Goal: Transaction & Acquisition: Purchase product/service

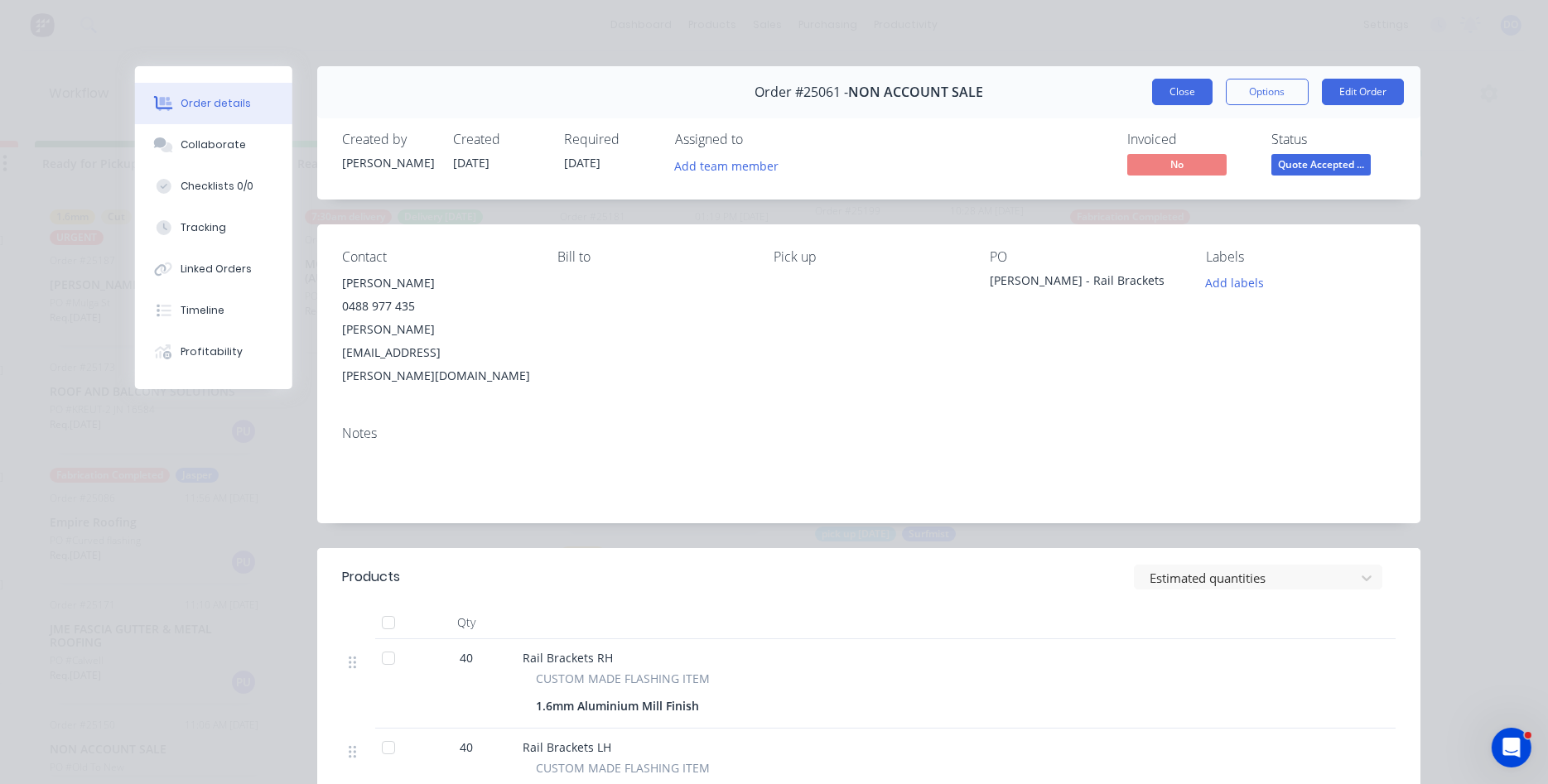
click at [1163, 84] on button "Close" at bounding box center [1182, 92] width 60 height 27
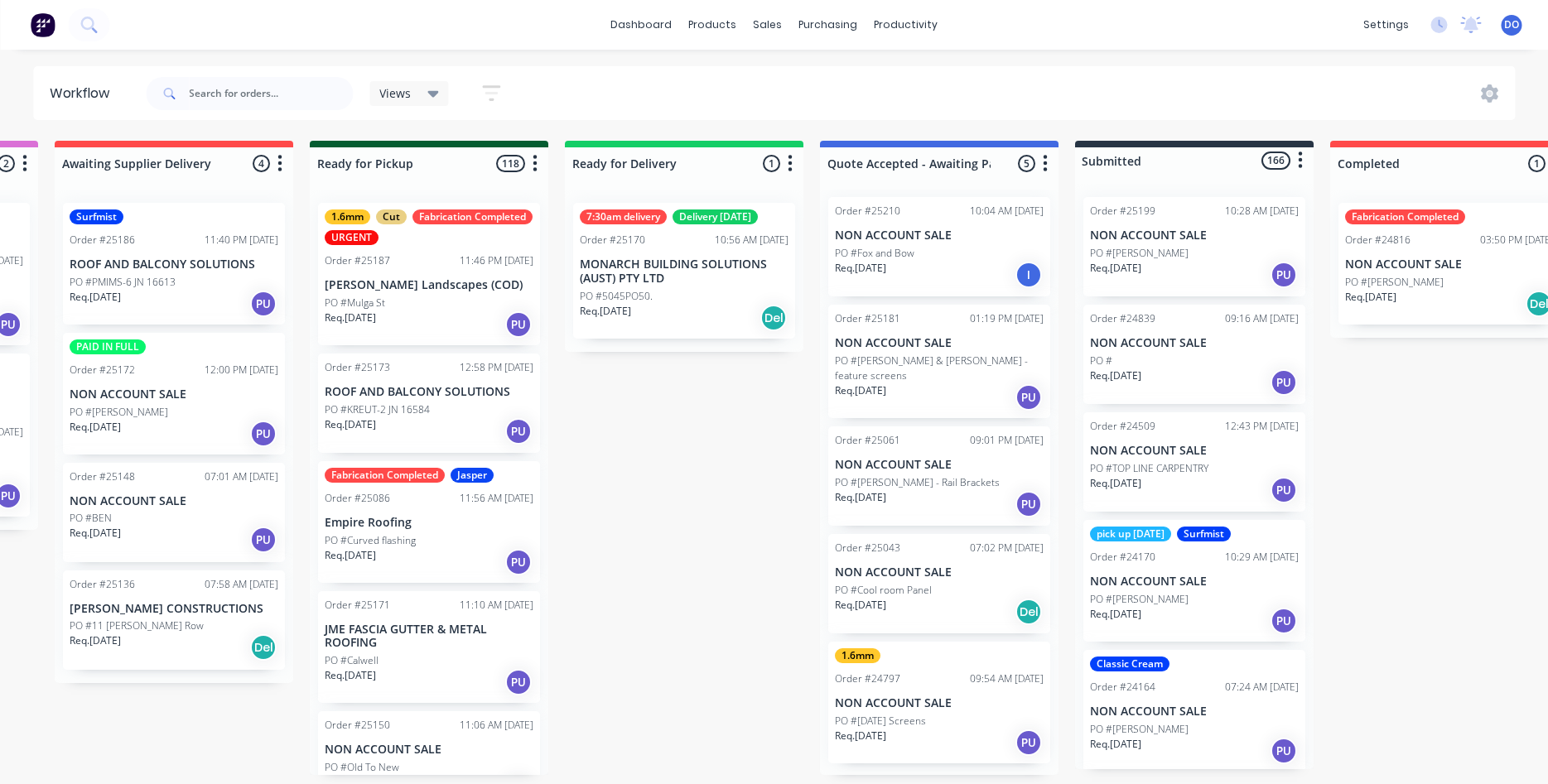
scroll to position [7, 0]
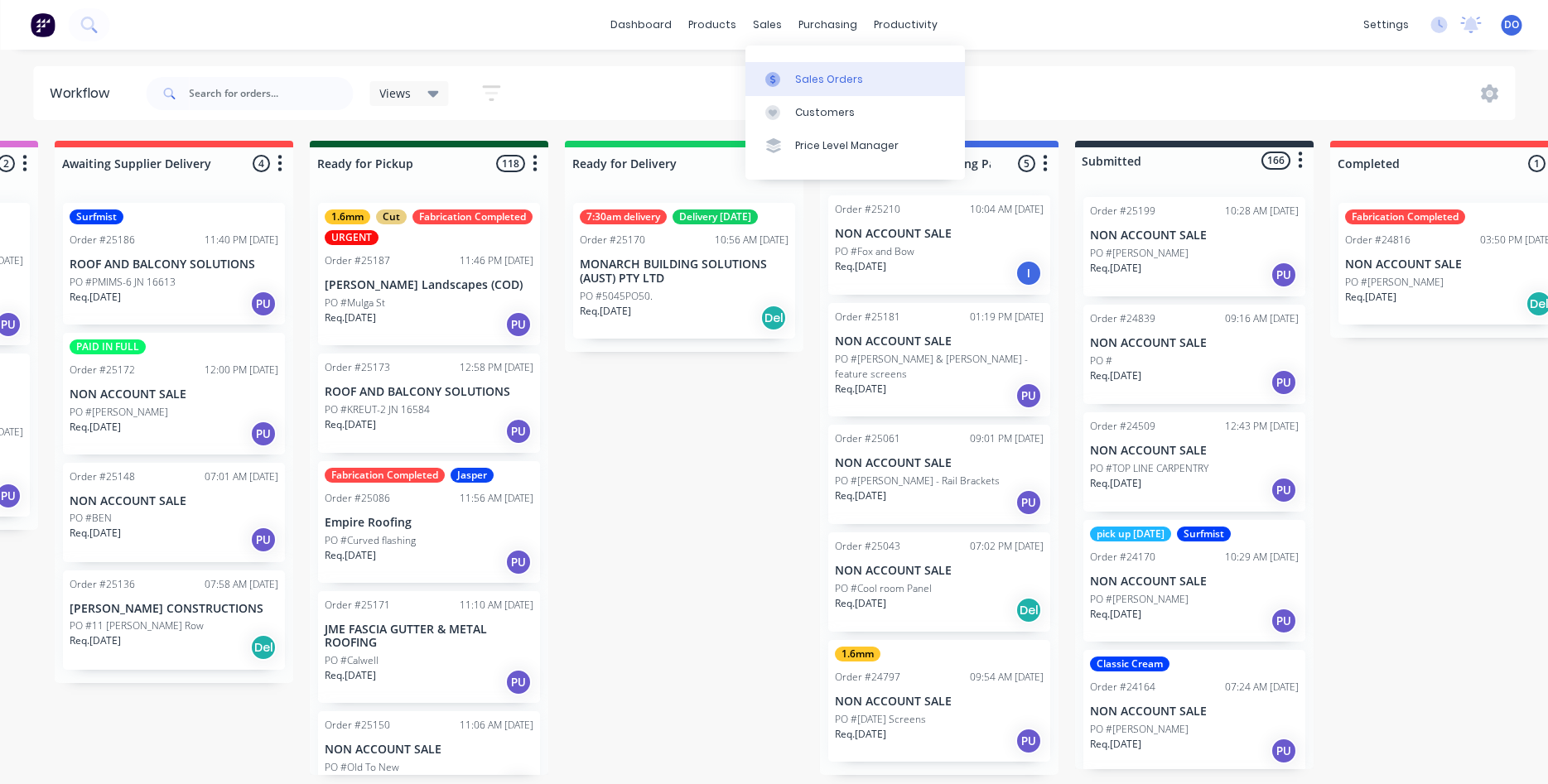
click at [791, 69] on link "Sales Orders" at bounding box center [854, 78] width 219 height 33
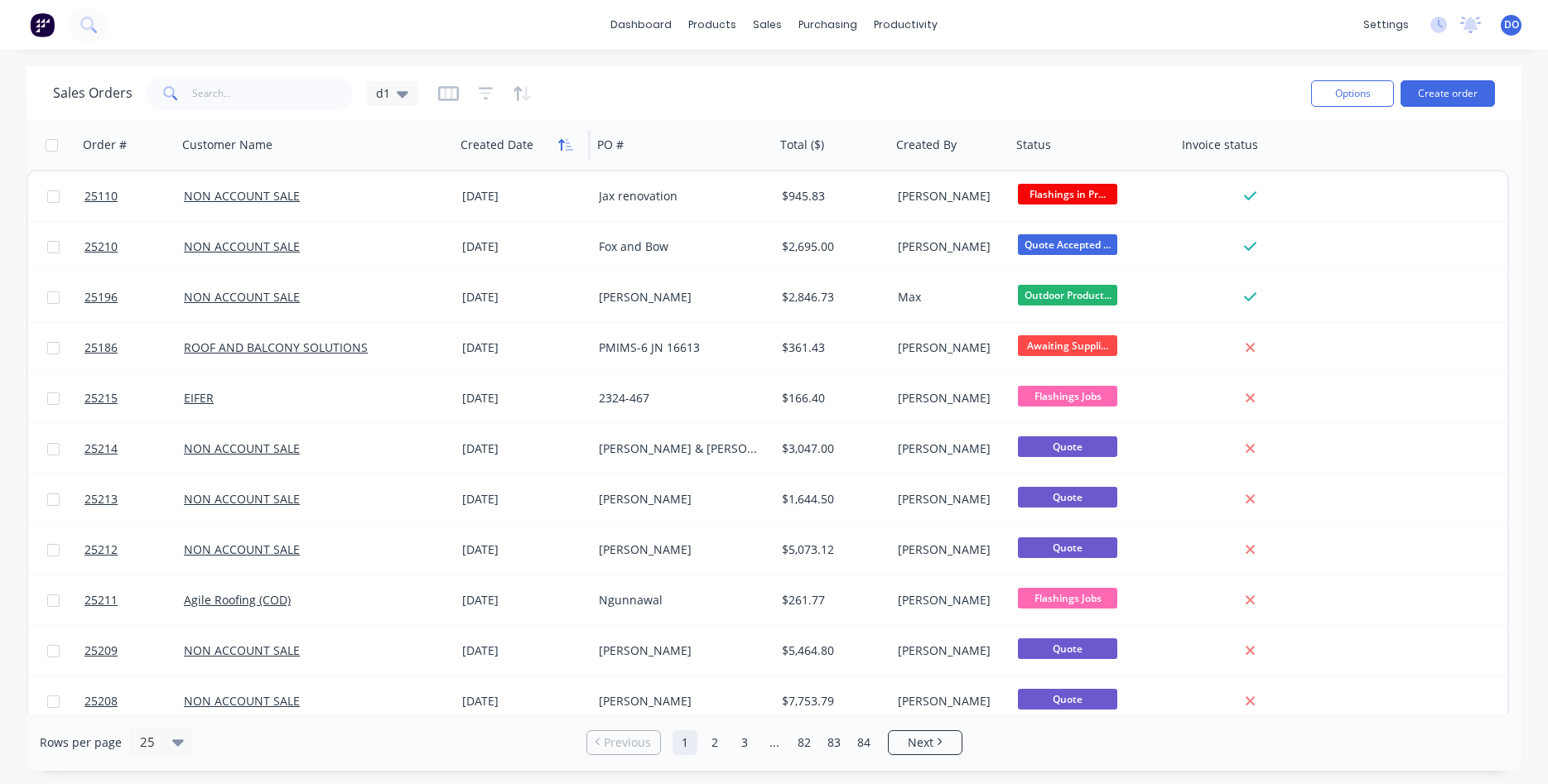
click at [560, 147] on icon "button" at bounding box center [566, 145] width 15 height 13
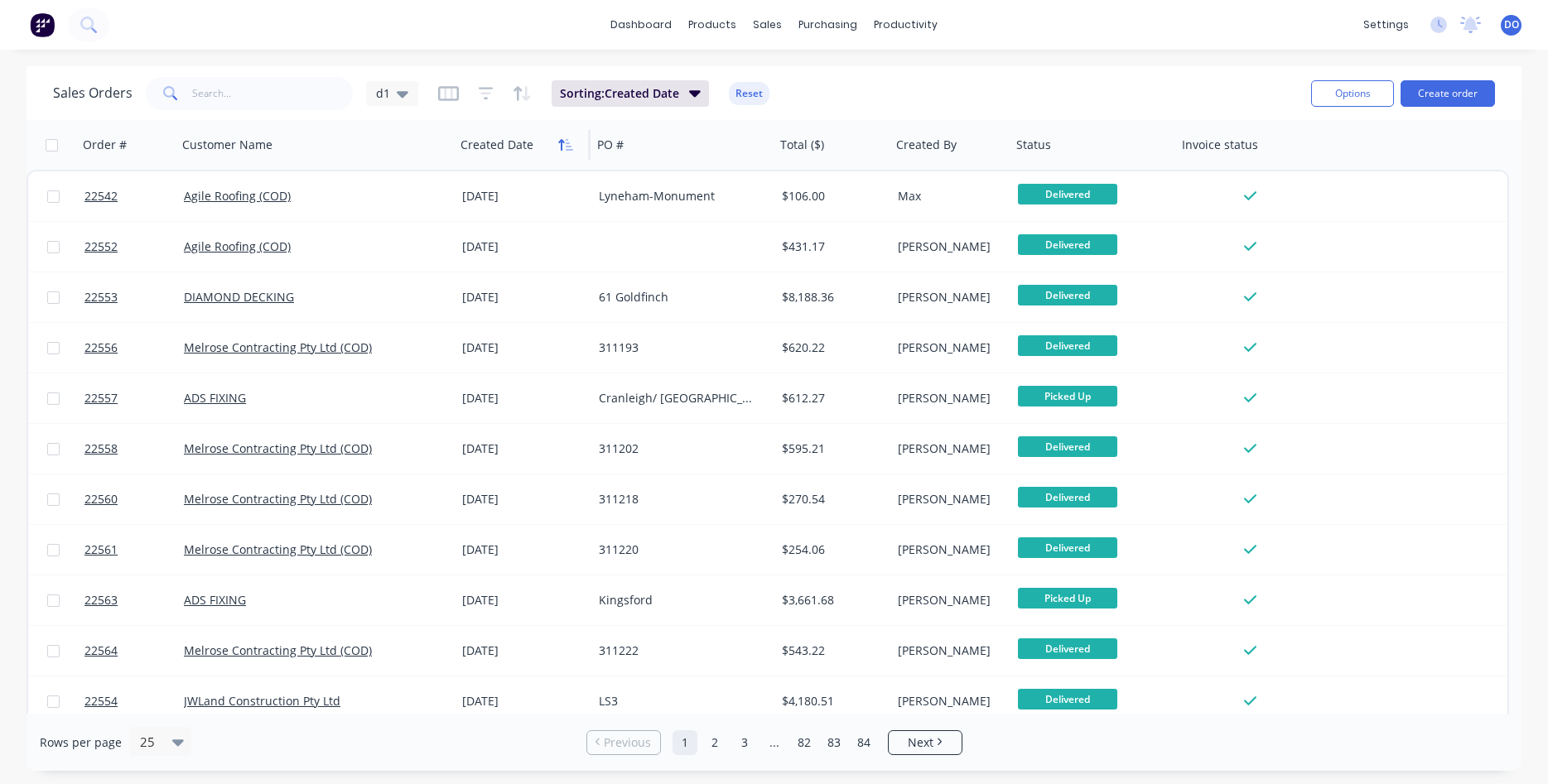
click at [568, 143] on icon "button" at bounding box center [569, 145] width 7 height 12
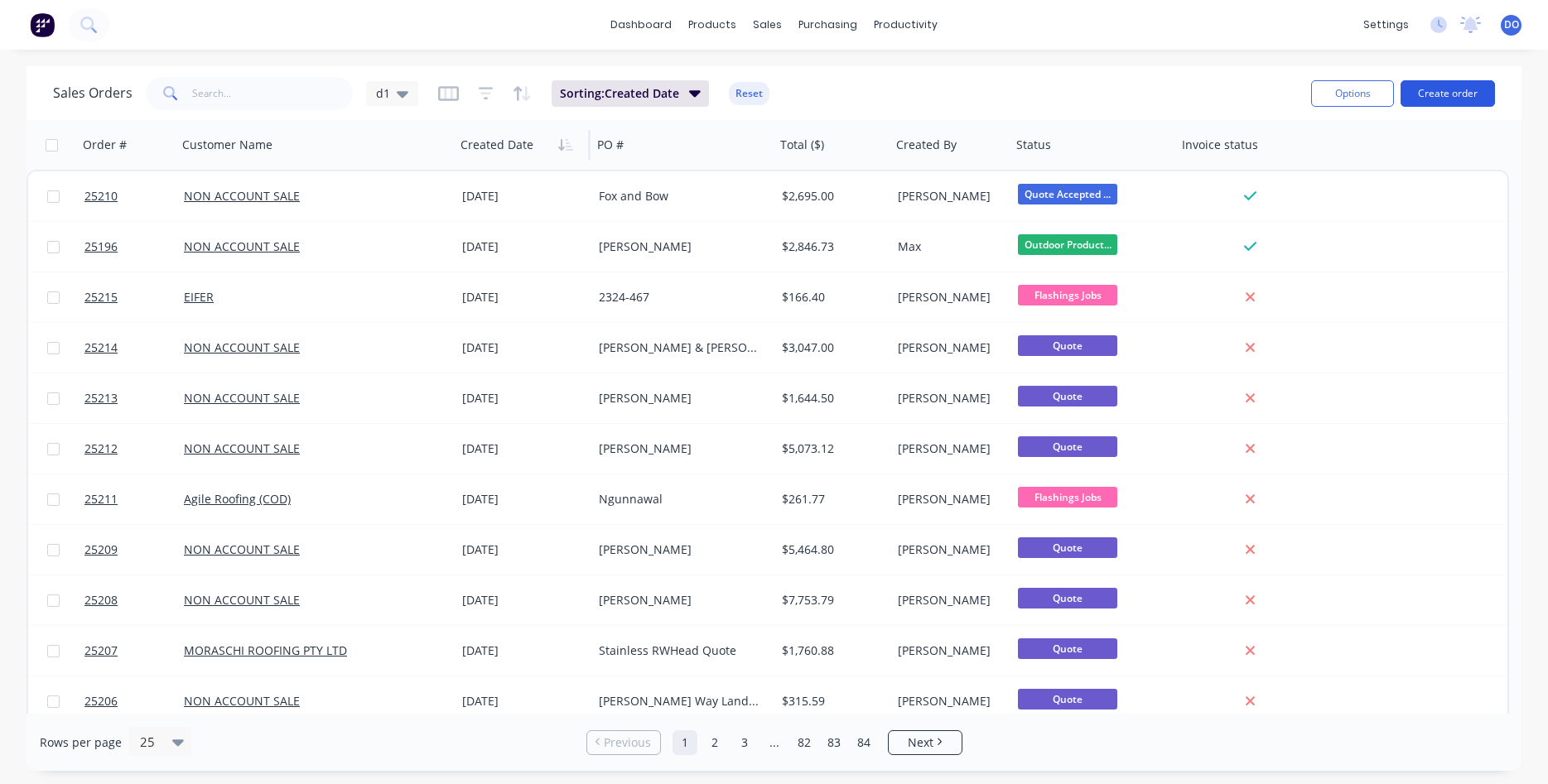
click at [1469, 93] on button "Create order" at bounding box center [1448, 93] width 94 height 27
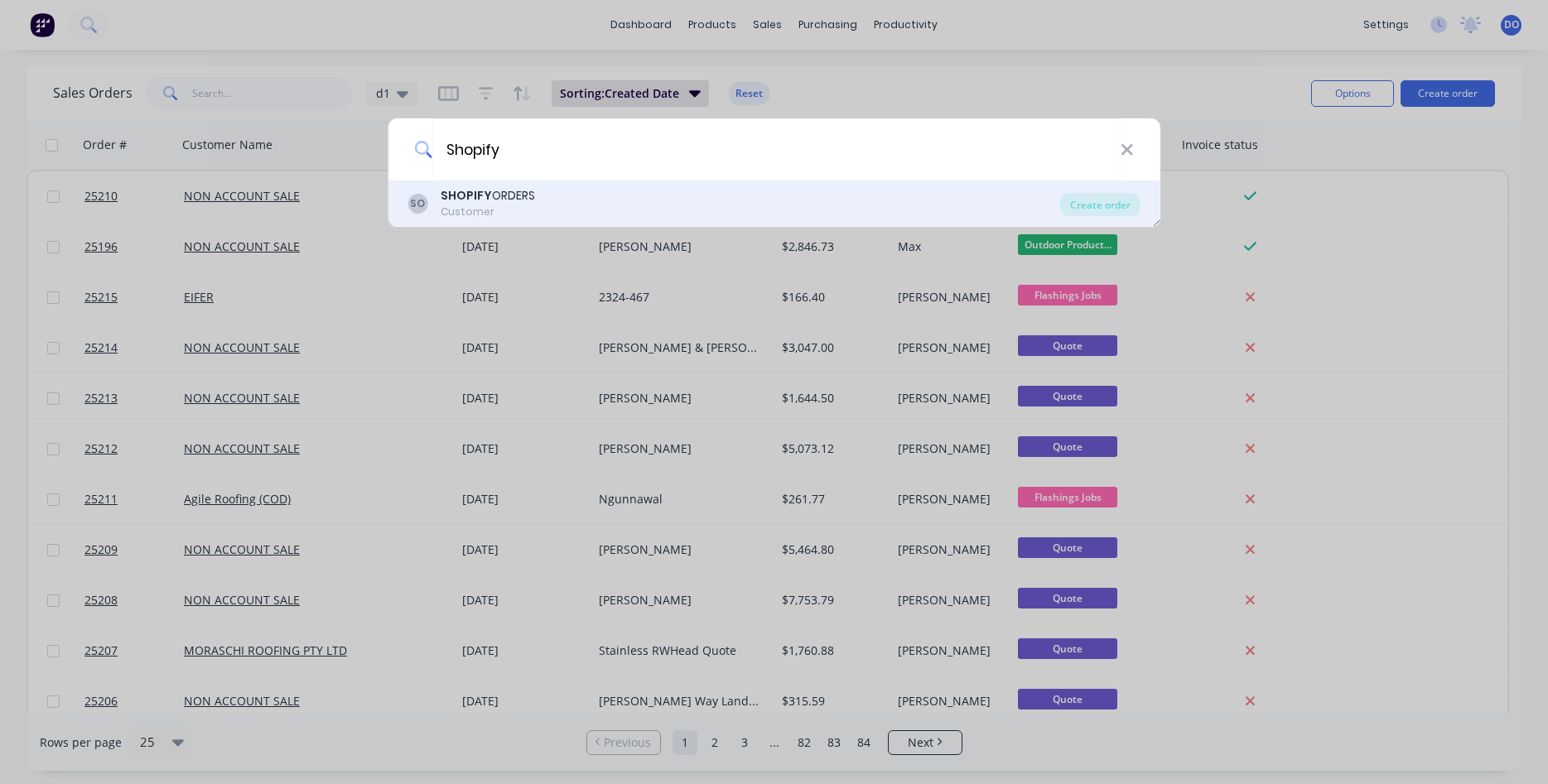
type input "Shopify"
click at [515, 216] on div "Customer" at bounding box center [488, 211] width 94 height 15
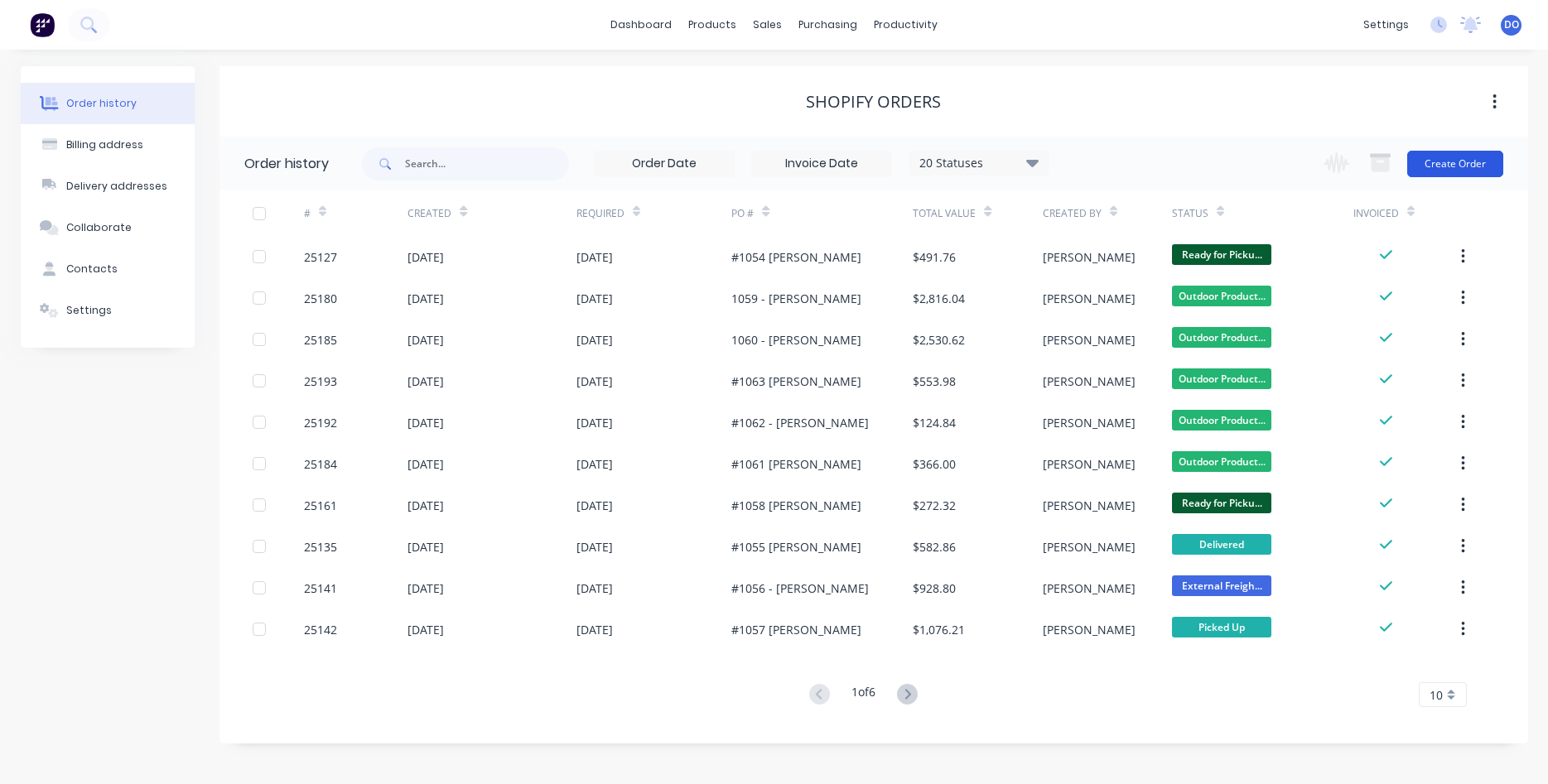
click at [1481, 160] on button "Create Order" at bounding box center [1455, 164] width 96 height 27
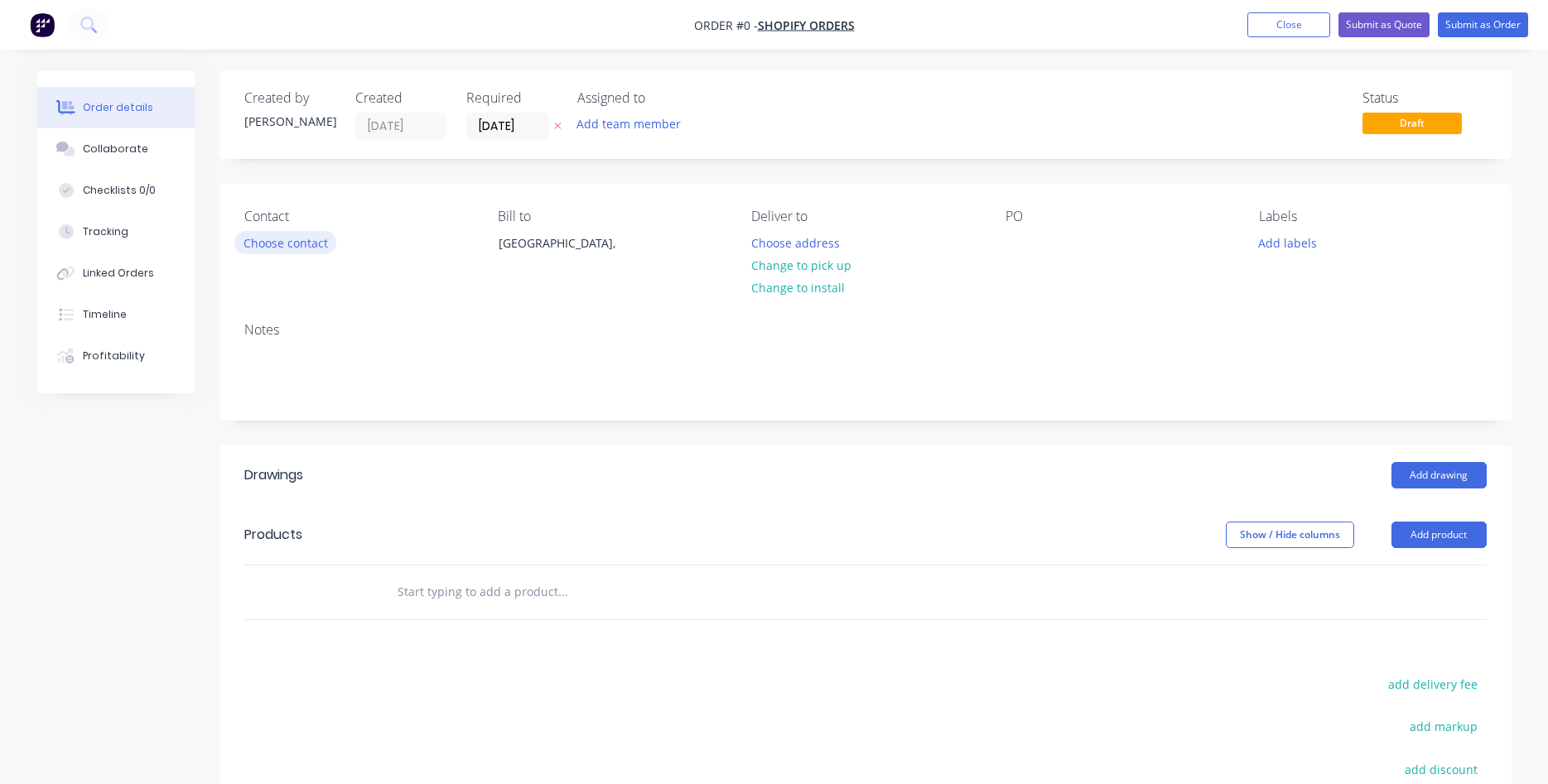
click at [276, 242] on button "Choose contact" at bounding box center [285, 242] width 102 height 22
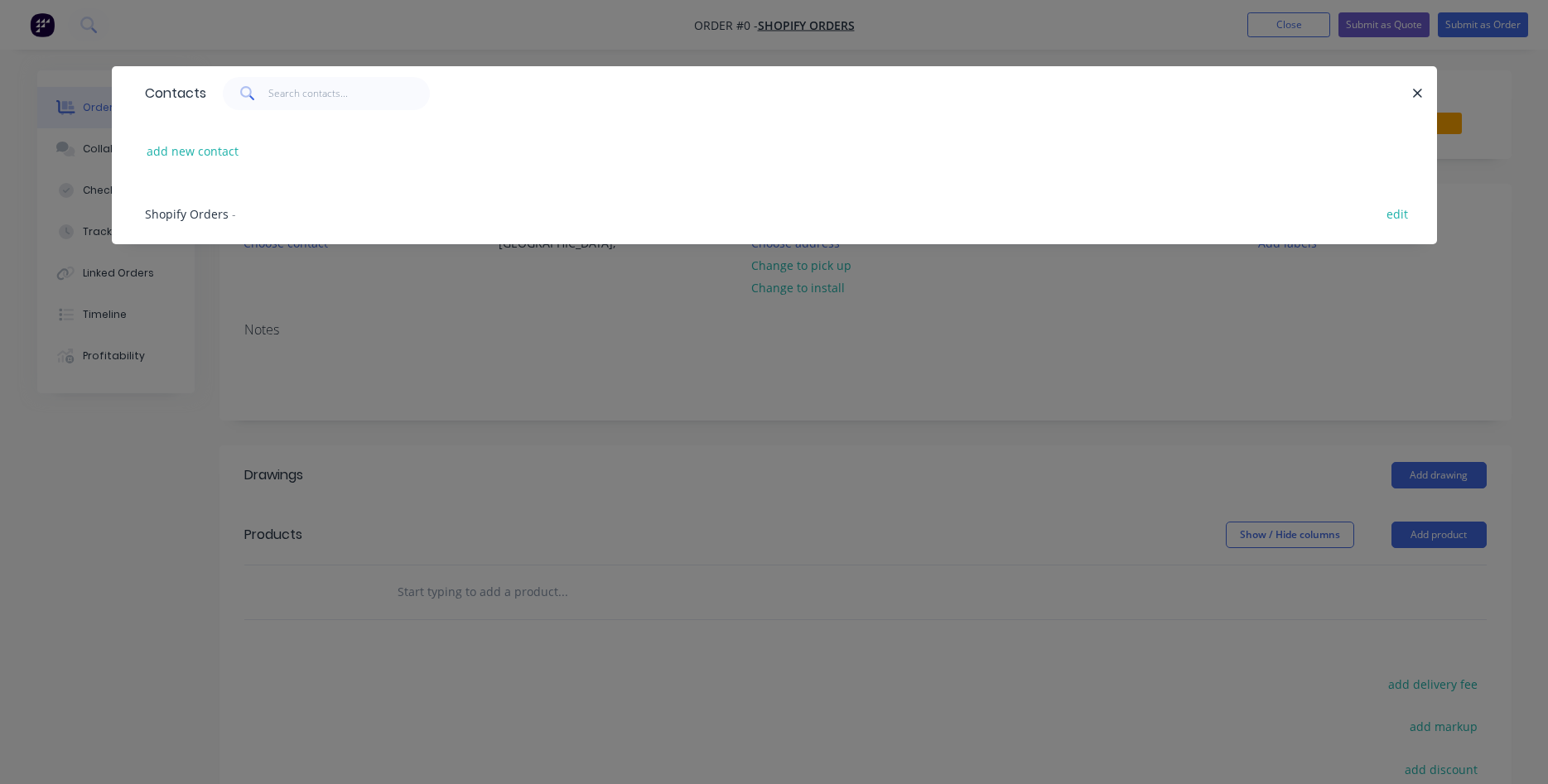
click at [214, 202] on div "Shopify Orders - edit" at bounding box center [774, 213] width 1275 height 62
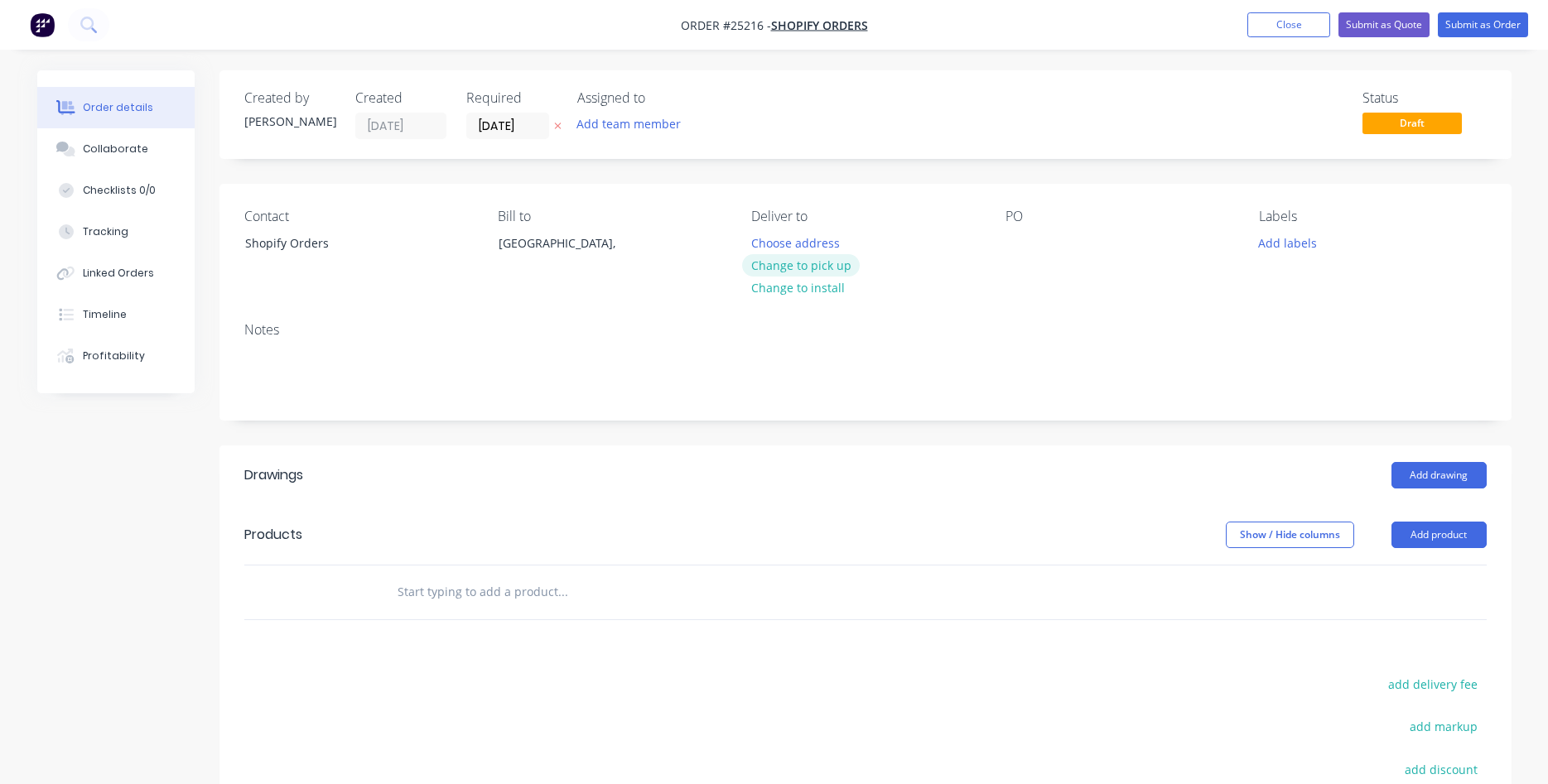
click at [830, 269] on button "Change to pick up" at bounding box center [801, 265] width 117 height 22
click at [1013, 246] on div at bounding box center [1019, 242] width 27 height 24
click at [1019, 258] on div "#1064 - [PERSON_NAME]" at bounding box center [1087, 251] width 164 height 42
click at [1436, 535] on button "Add product" at bounding box center [1439, 535] width 95 height 27
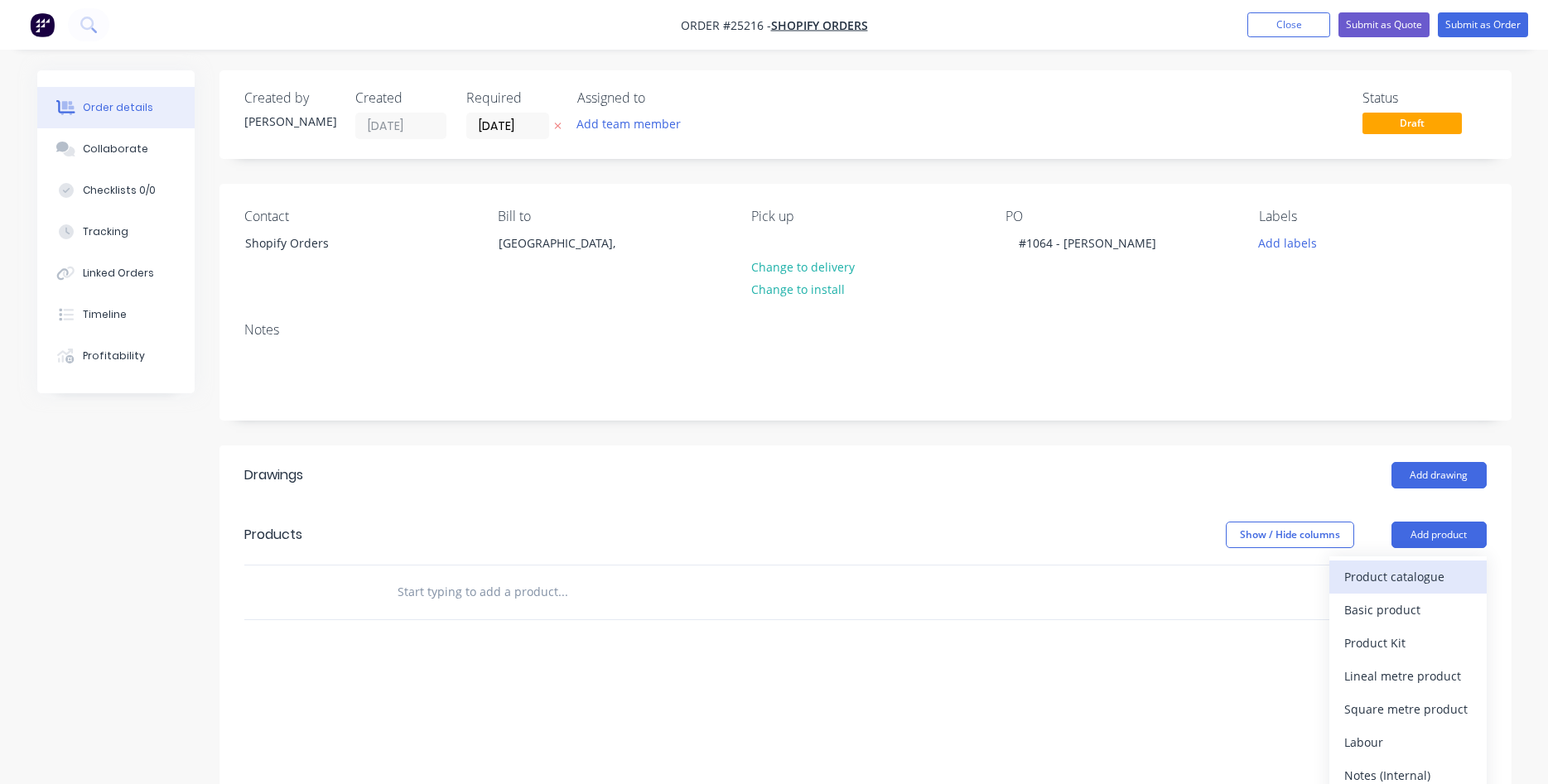
click at [1419, 572] on div "Product catalogue" at bounding box center [1409, 576] width 128 height 24
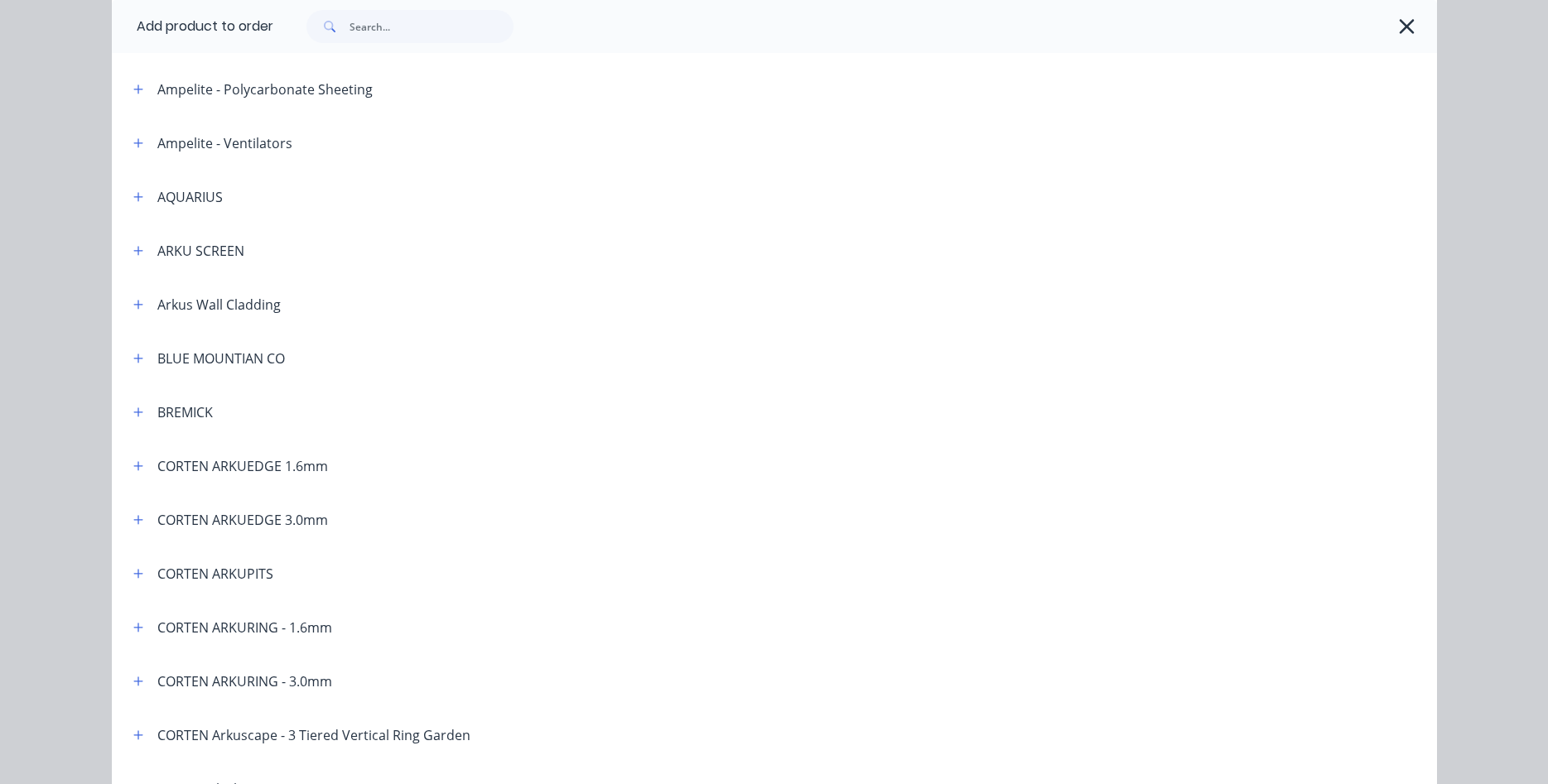
scroll to position [283, 0]
click at [140, 471] on button "button" at bounding box center [139, 463] width 20 height 20
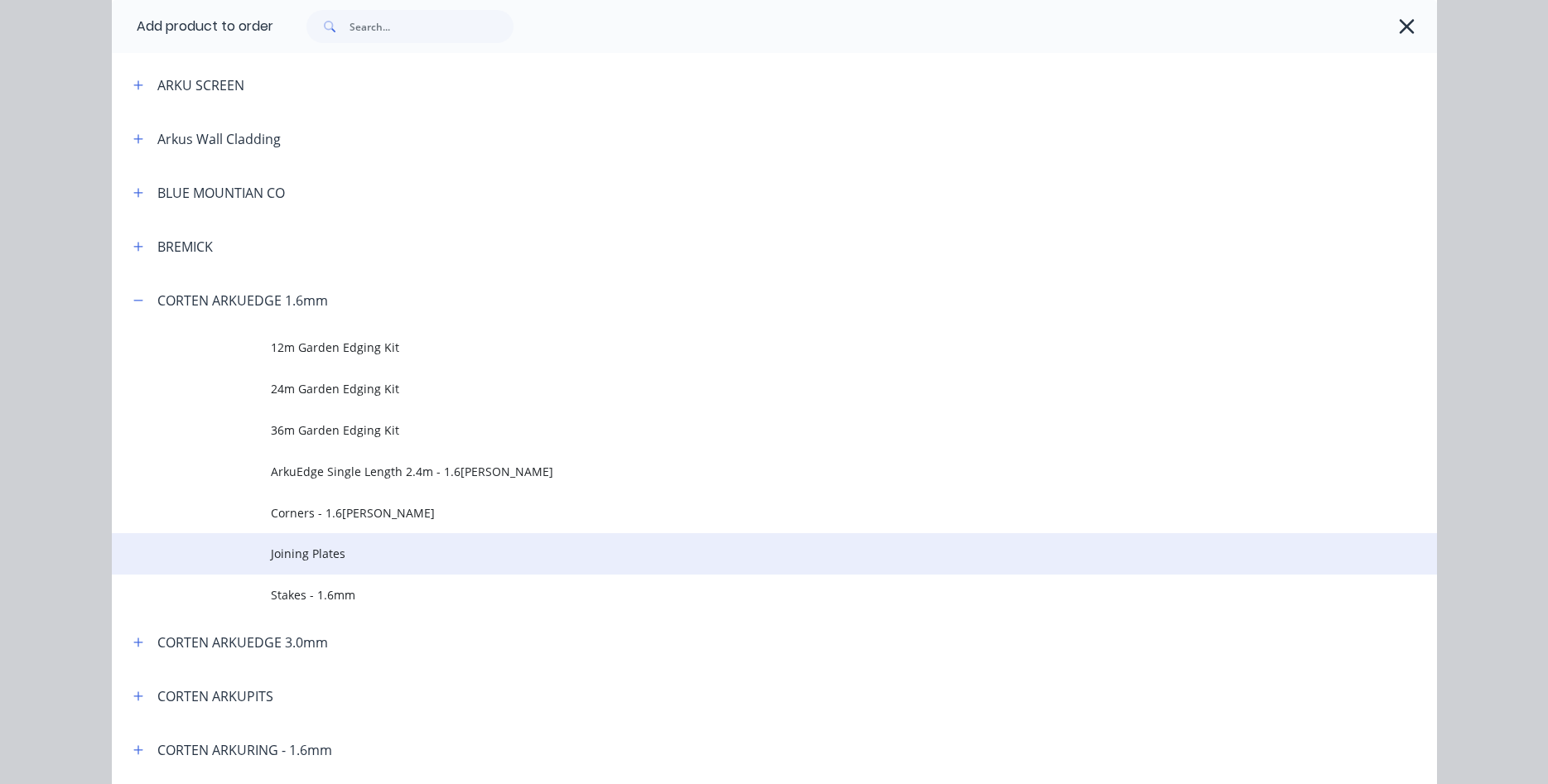
scroll to position [472, 0]
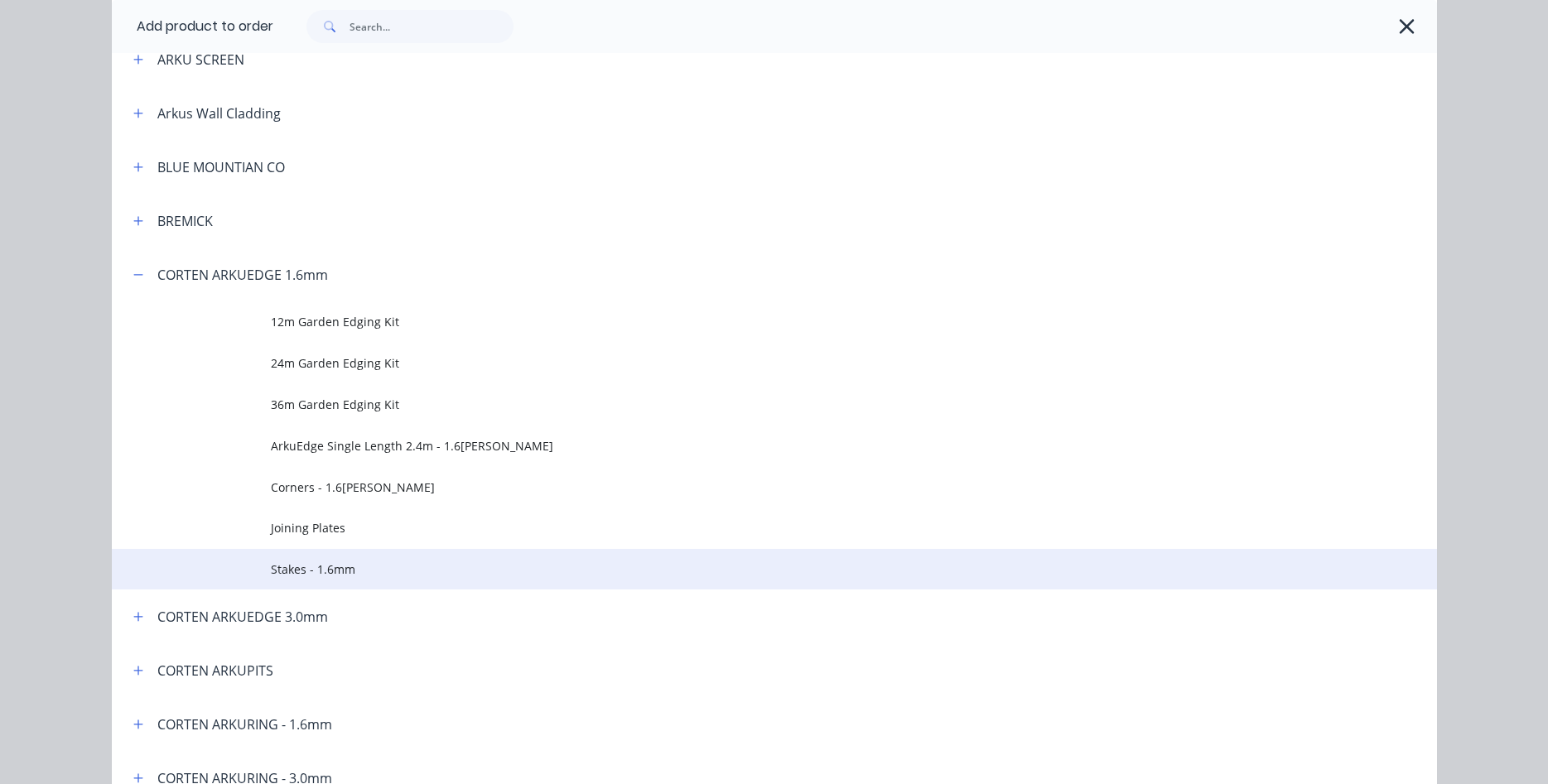
click at [337, 561] on span "Stakes - 1.6mm" at bounding box center [737, 569] width 933 height 18
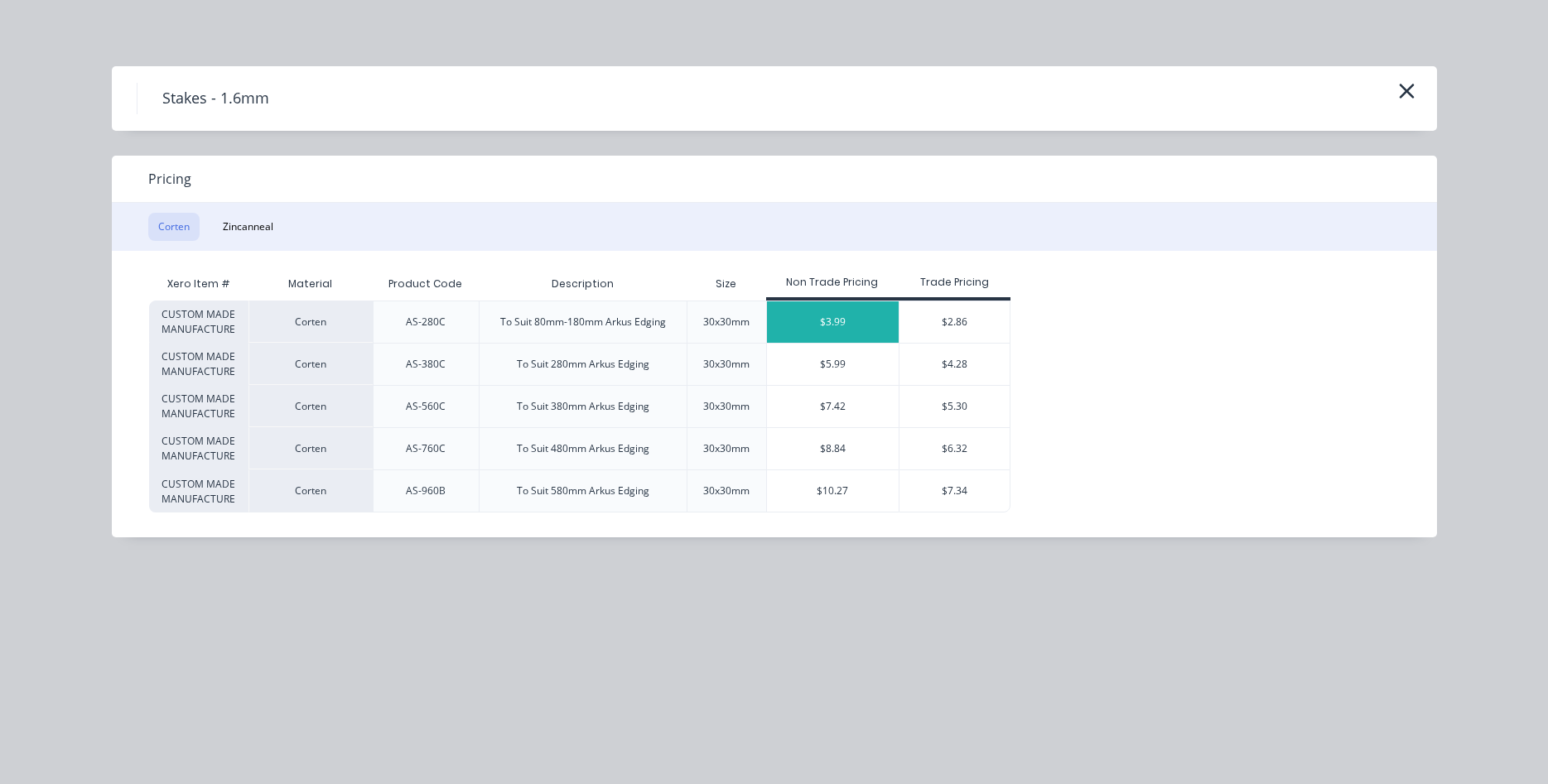
click at [845, 310] on div "$3.99" at bounding box center [833, 321] width 132 height 42
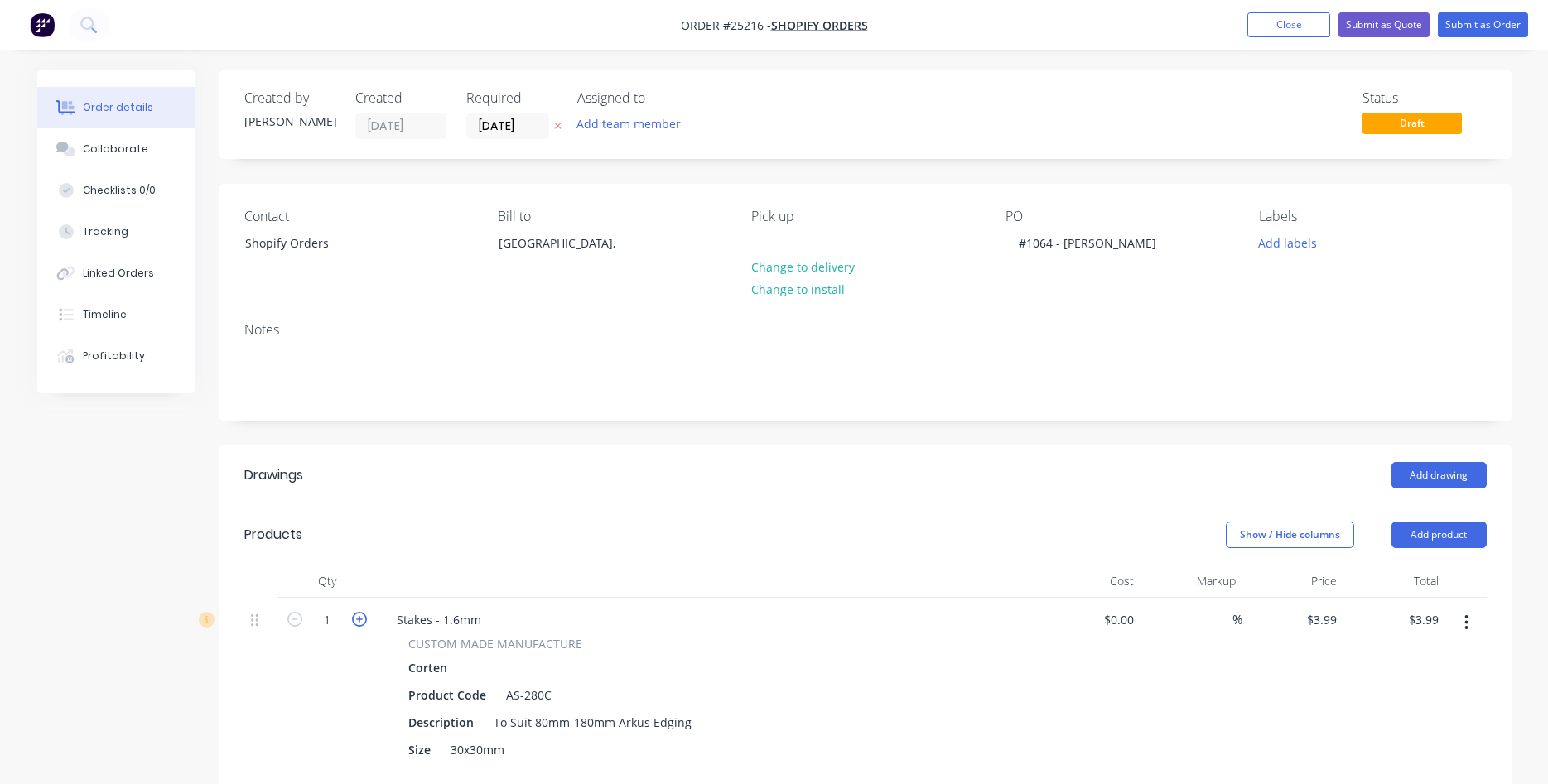
click at [358, 622] on icon "button" at bounding box center [359, 619] width 15 height 15
type input "2"
type input "$7.98"
click at [358, 622] on icon "button" at bounding box center [359, 619] width 15 height 15
type input "3"
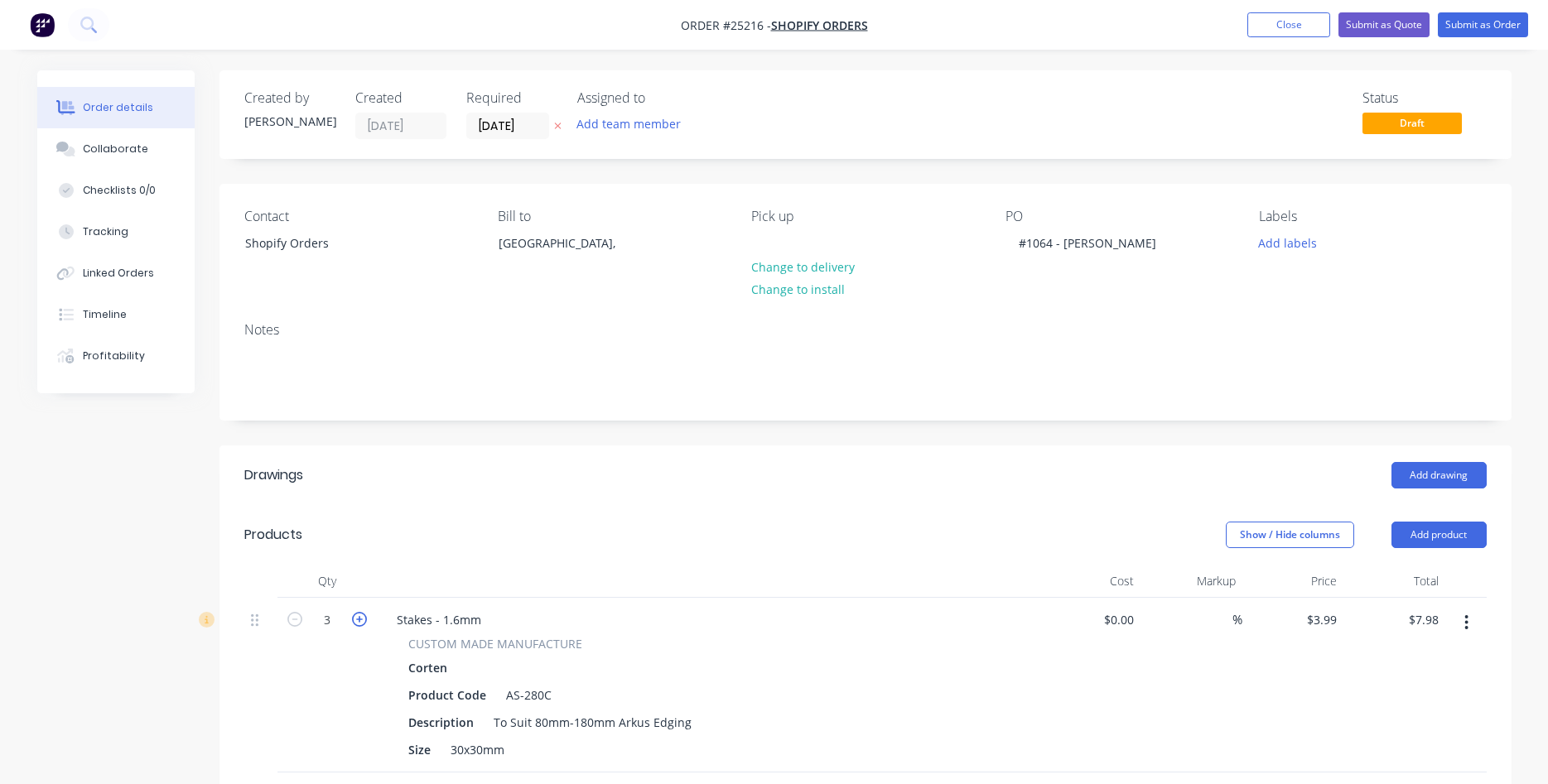
type input "$11.97"
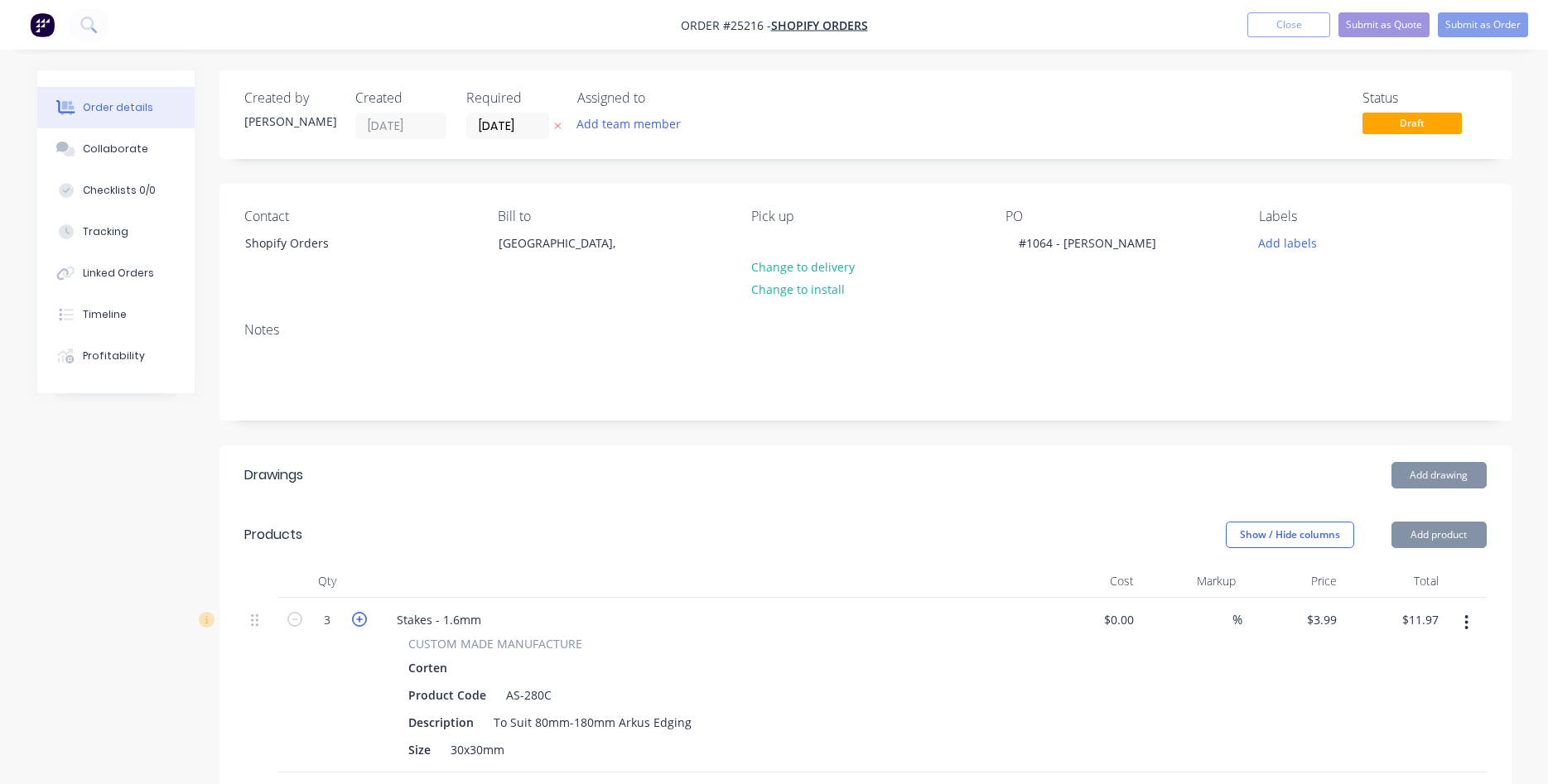
click at [358, 622] on icon "button" at bounding box center [359, 619] width 15 height 15
type input "4"
type input "$15.96"
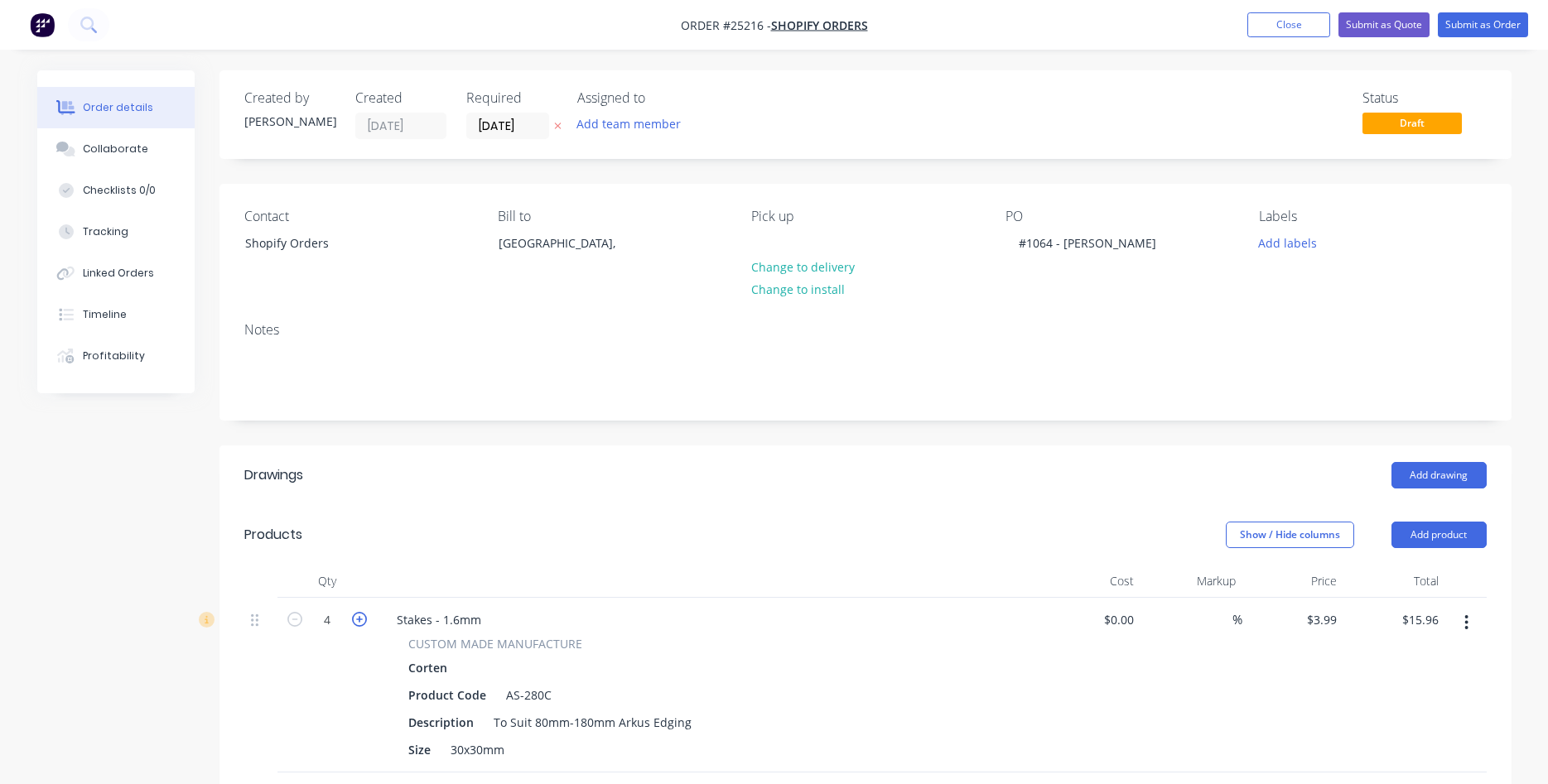
click at [359, 621] on icon "button" at bounding box center [359, 619] width 15 height 15
type input "5"
type input "$19.95"
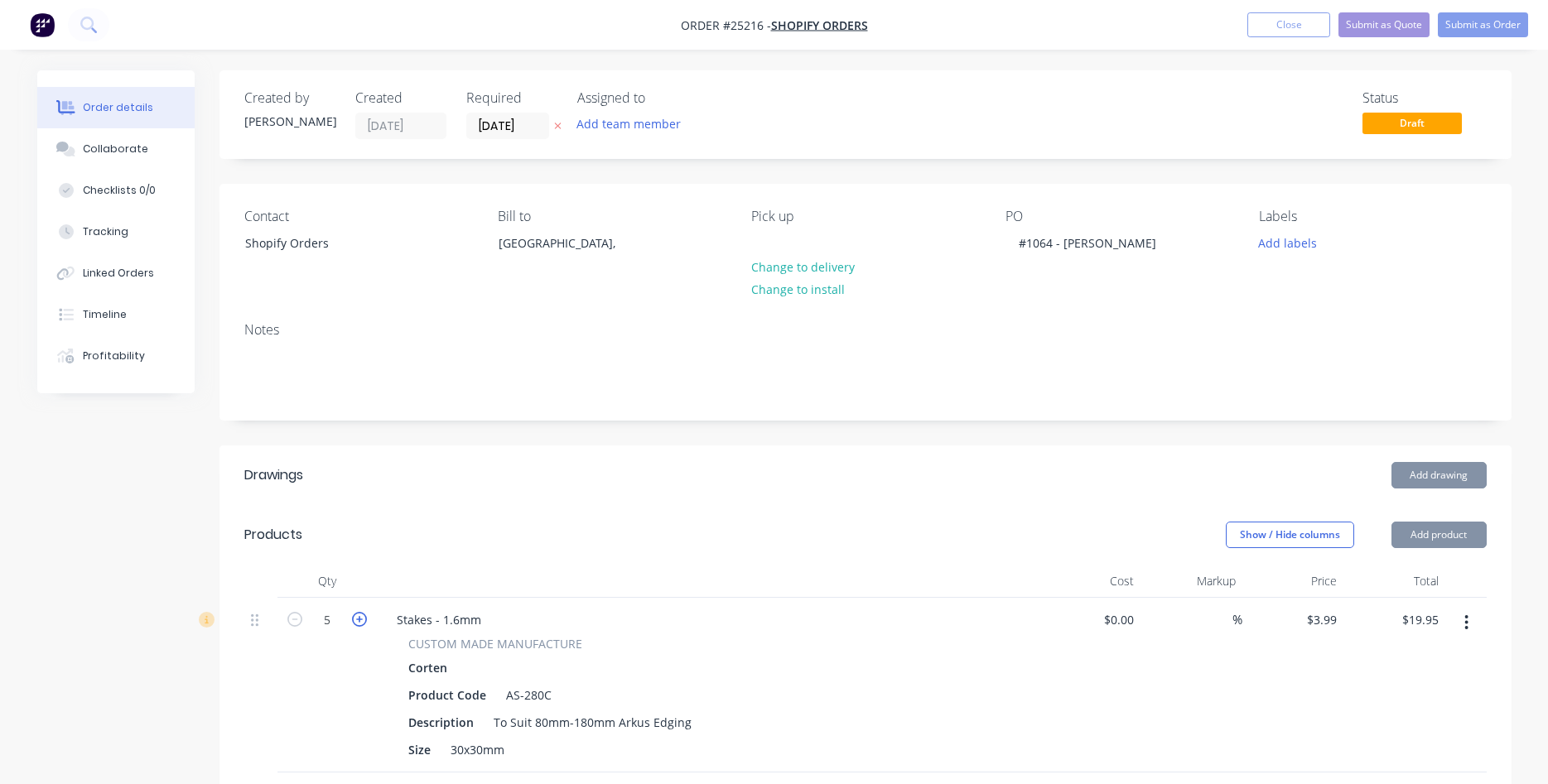
click at [360, 621] on icon "button" at bounding box center [359, 619] width 15 height 15
type input "6"
type input "$23.94"
click at [361, 621] on icon "button" at bounding box center [359, 619] width 15 height 15
type input "7"
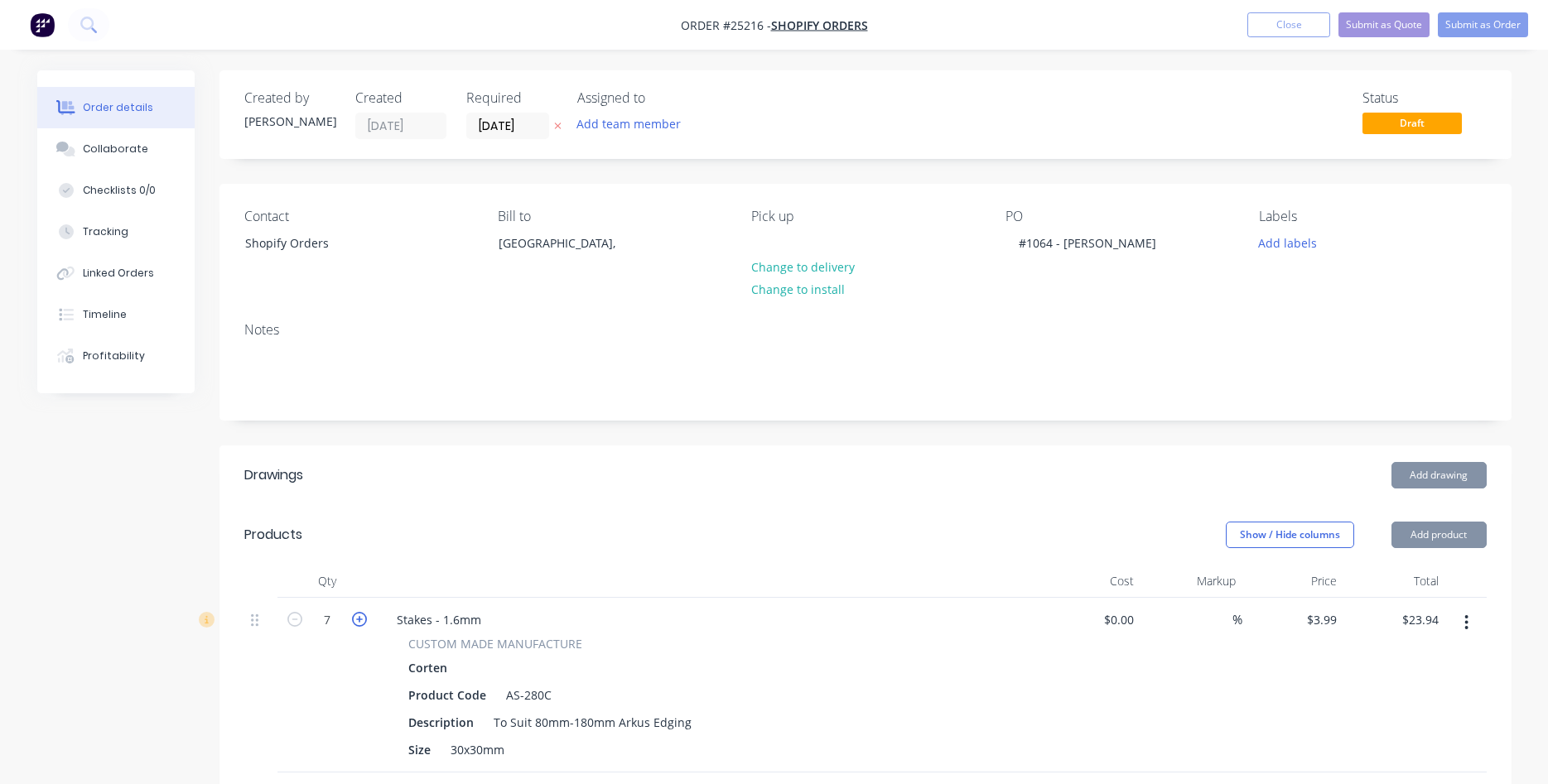
type input "$27.93"
click at [361, 621] on icon "button" at bounding box center [359, 619] width 15 height 15
type input "8"
type input "$31.92"
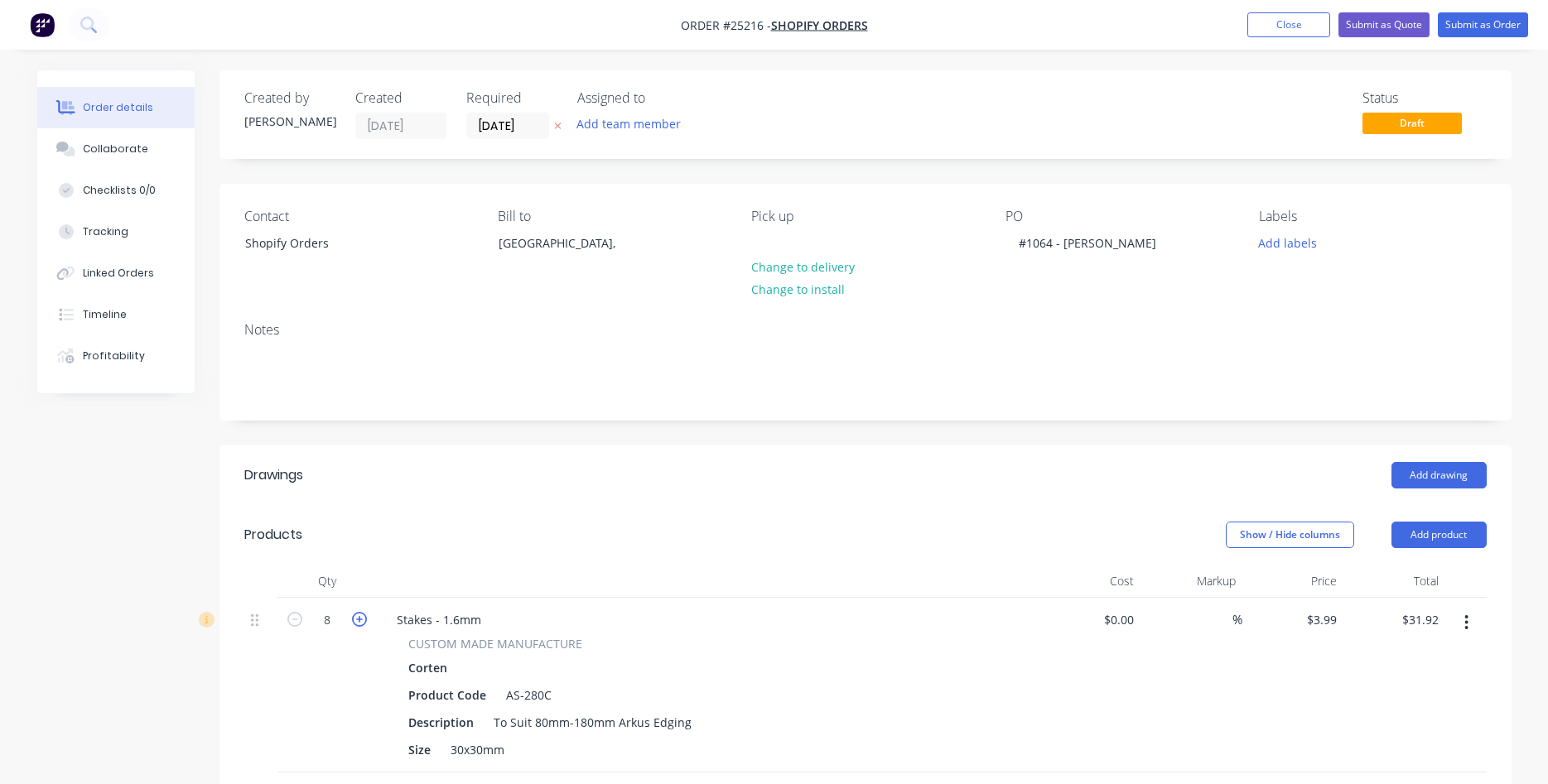
click at [361, 621] on icon "button" at bounding box center [359, 619] width 15 height 15
type input "9"
type input "$35.91"
click at [361, 621] on icon "button" at bounding box center [359, 619] width 15 height 15
type input "10"
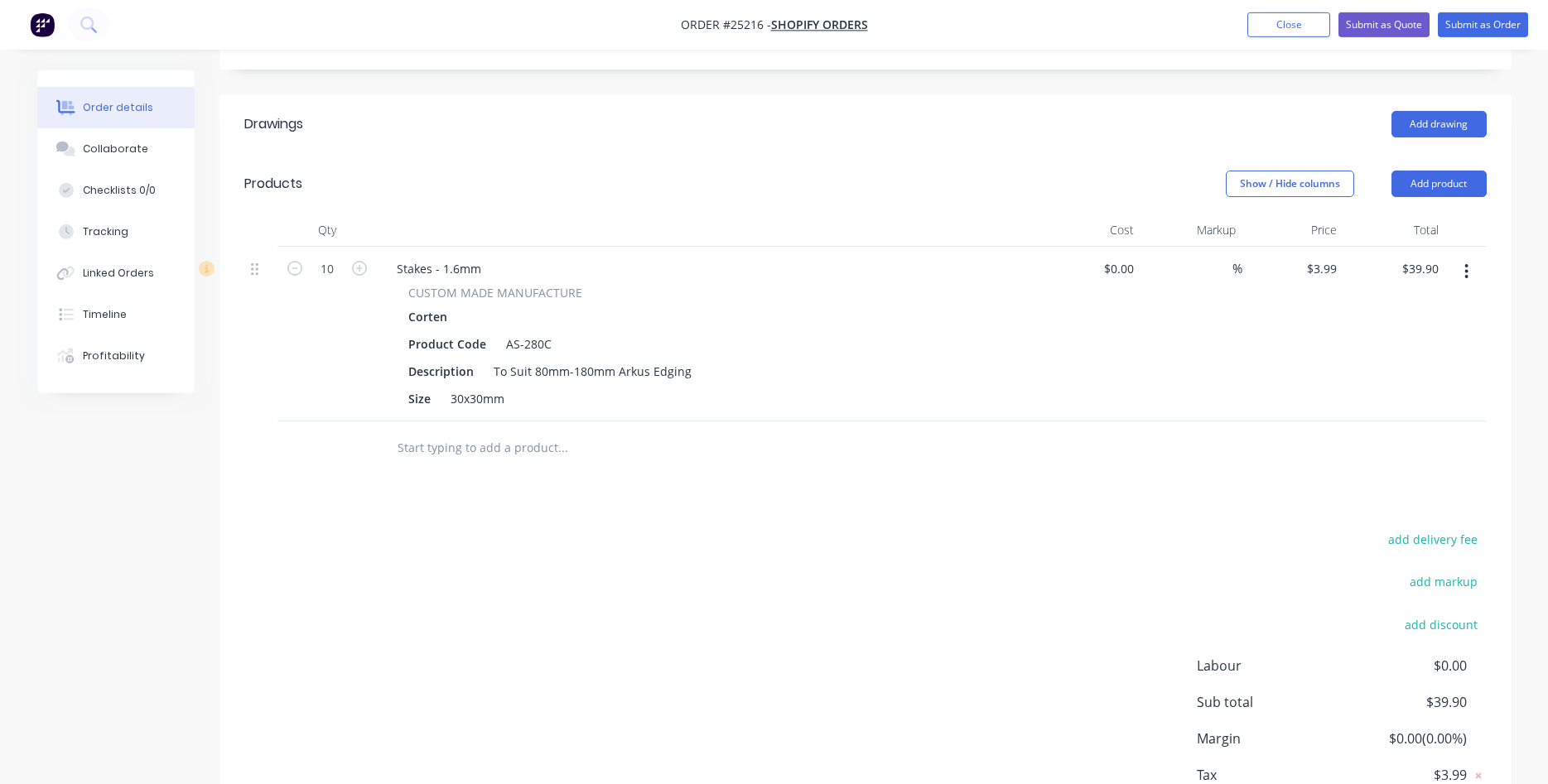
scroll to position [423, 0]
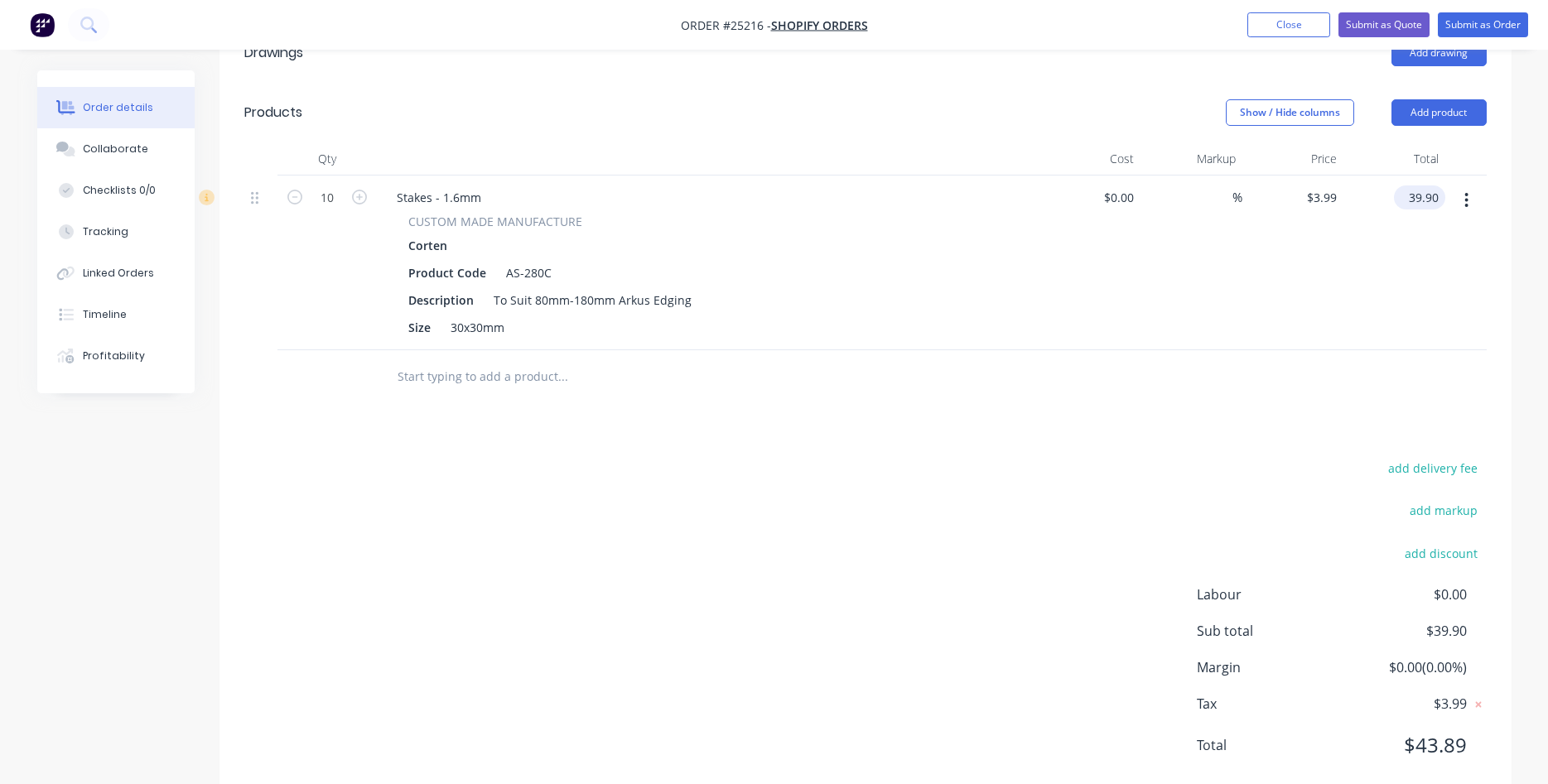
click at [1433, 188] on input "39.90" at bounding box center [1423, 197] width 44 height 24
click at [1438, 192] on input "39.90" at bounding box center [1425, 197] width 38 height 24
type input "$39.91"
type input "$3.991"
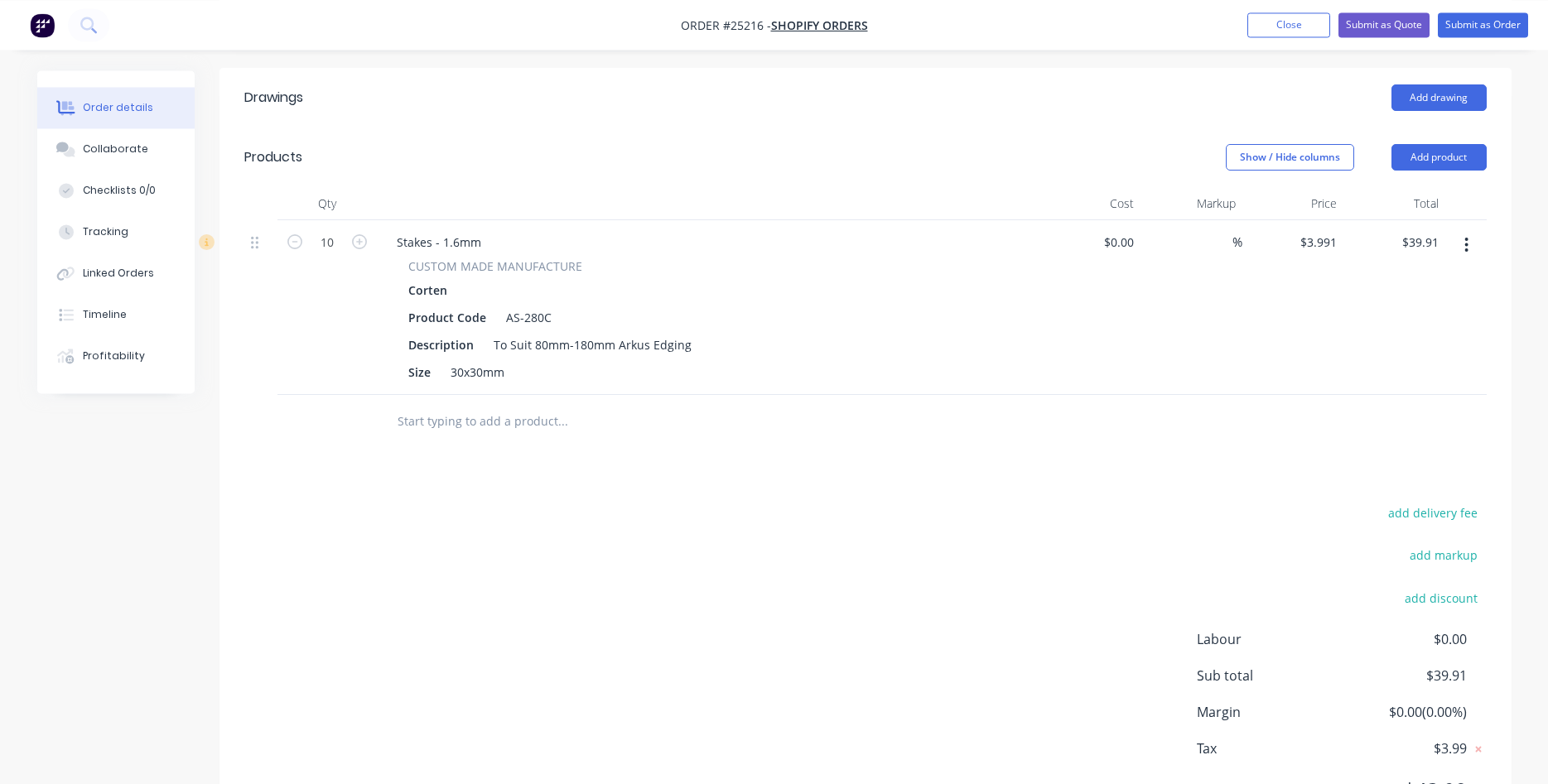
scroll to position [296, 0]
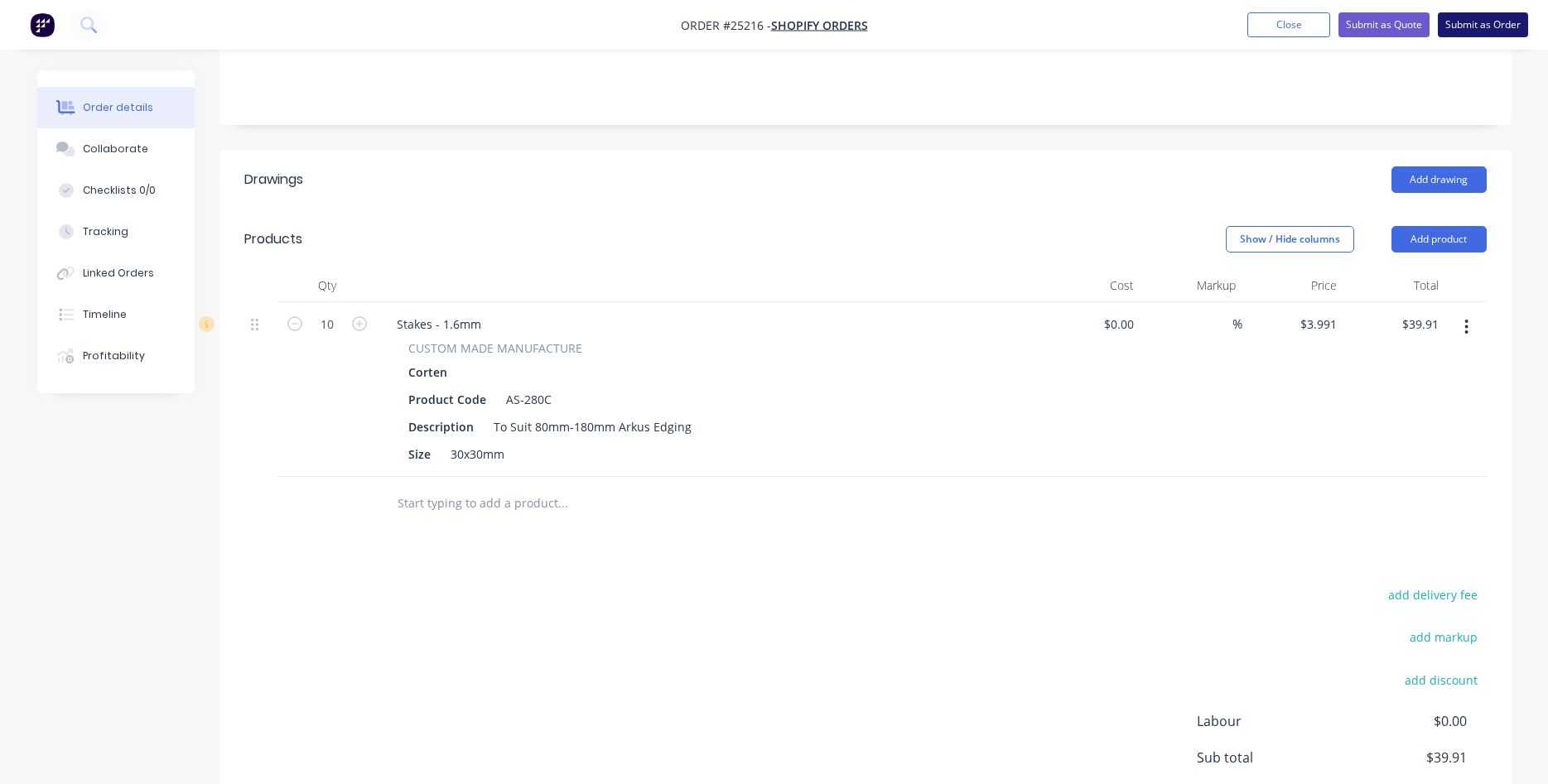
click at [1464, 21] on button "Submit as Order" at bounding box center [1483, 25] width 91 height 25
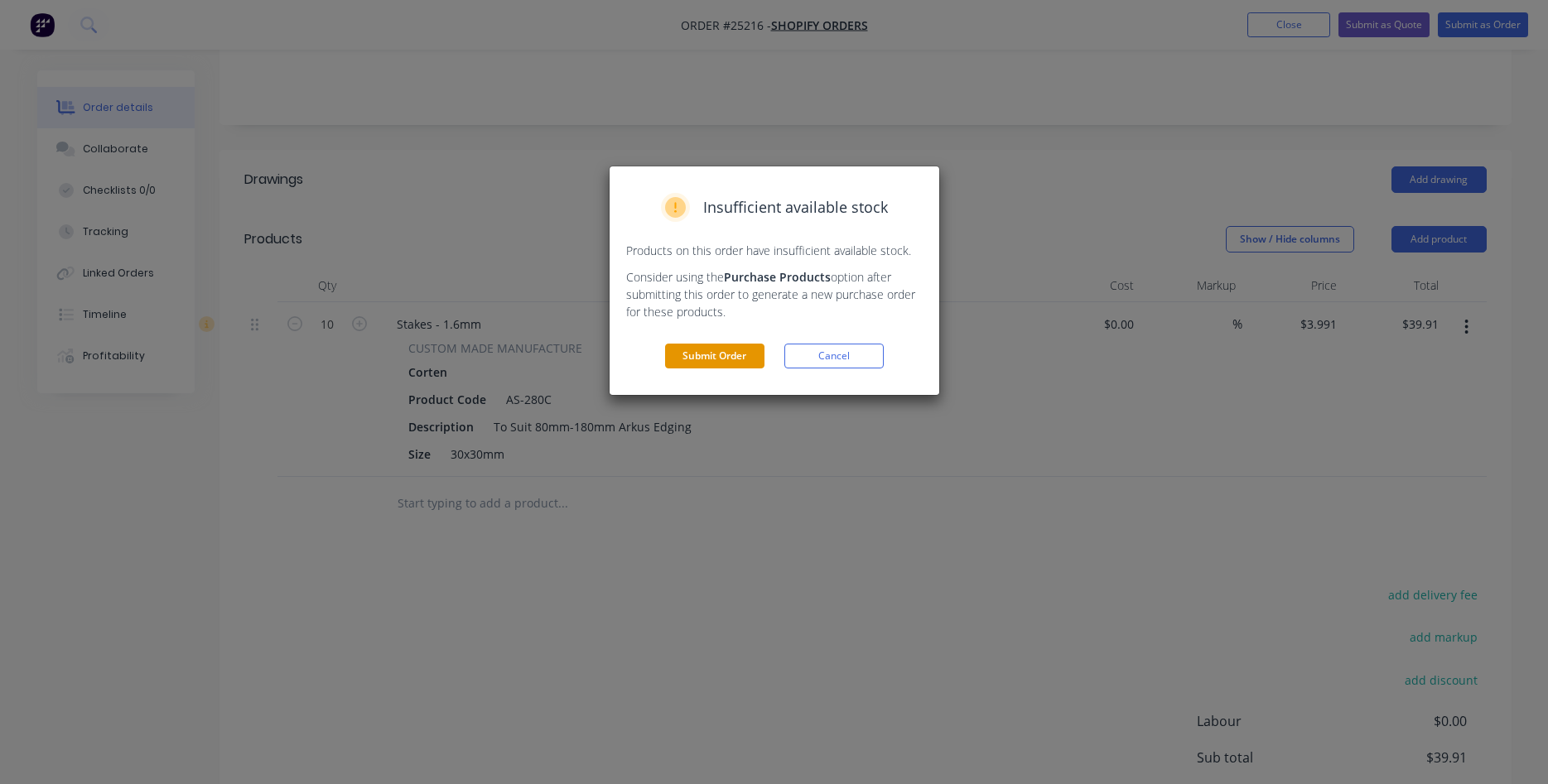
click at [721, 356] on button "Submit Order" at bounding box center [715, 356] width 99 height 25
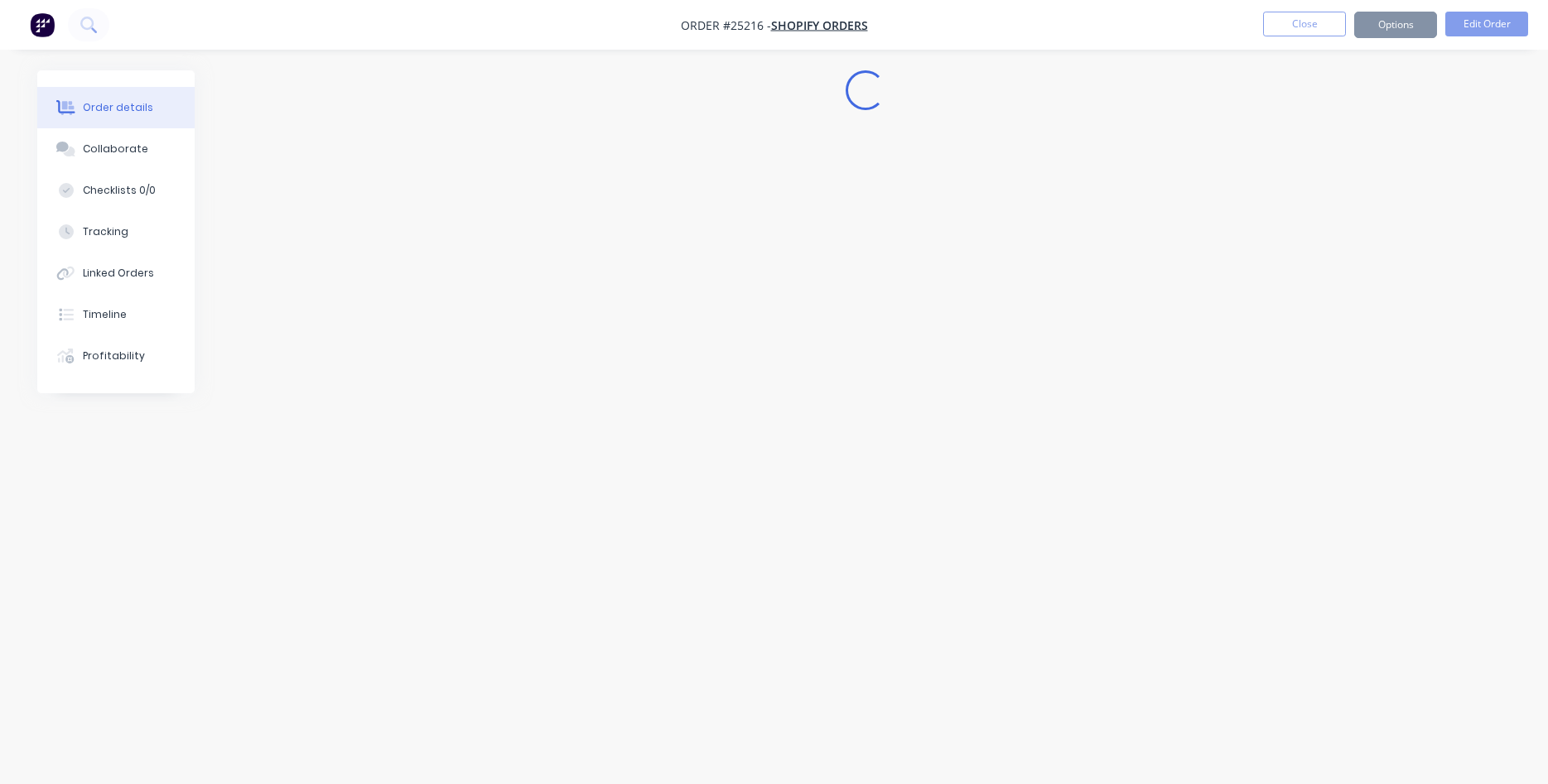
scroll to position [0, 0]
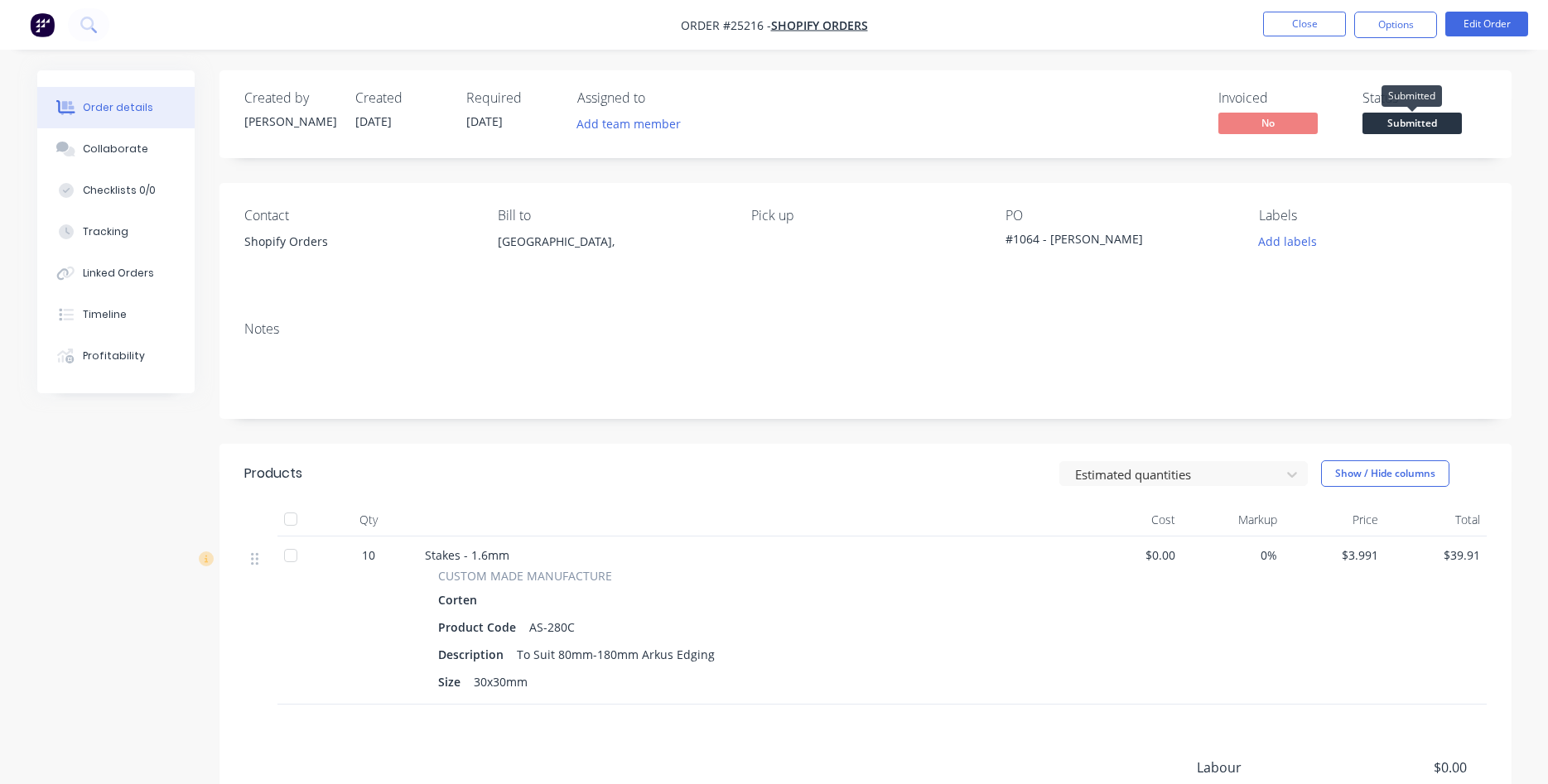
click at [1417, 125] on span "Submitted" at bounding box center [1412, 123] width 99 height 20
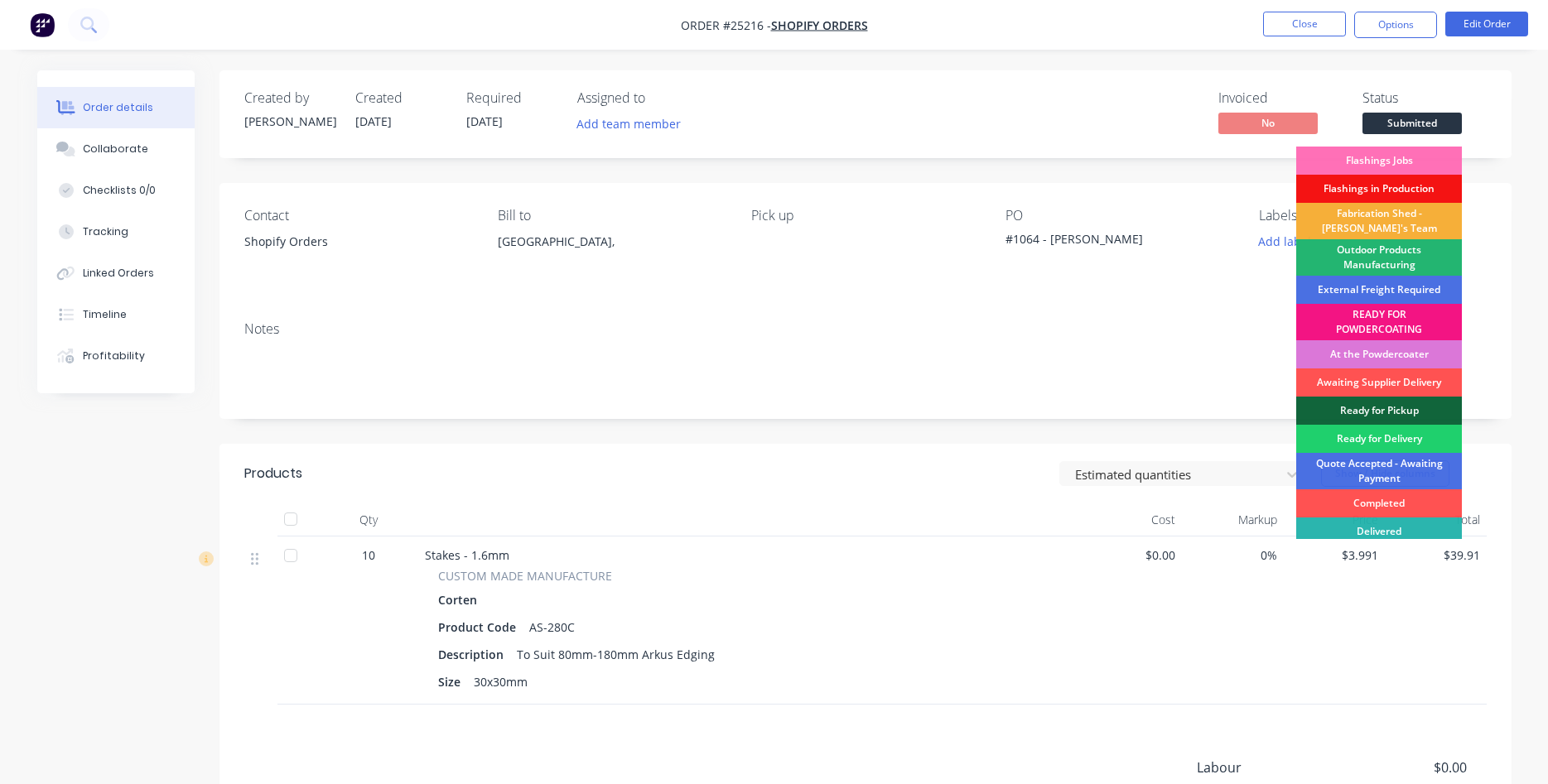
click at [1375, 255] on div "Outdoor Products Manufacturing" at bounding box center [1379, 257] width 166 height 36
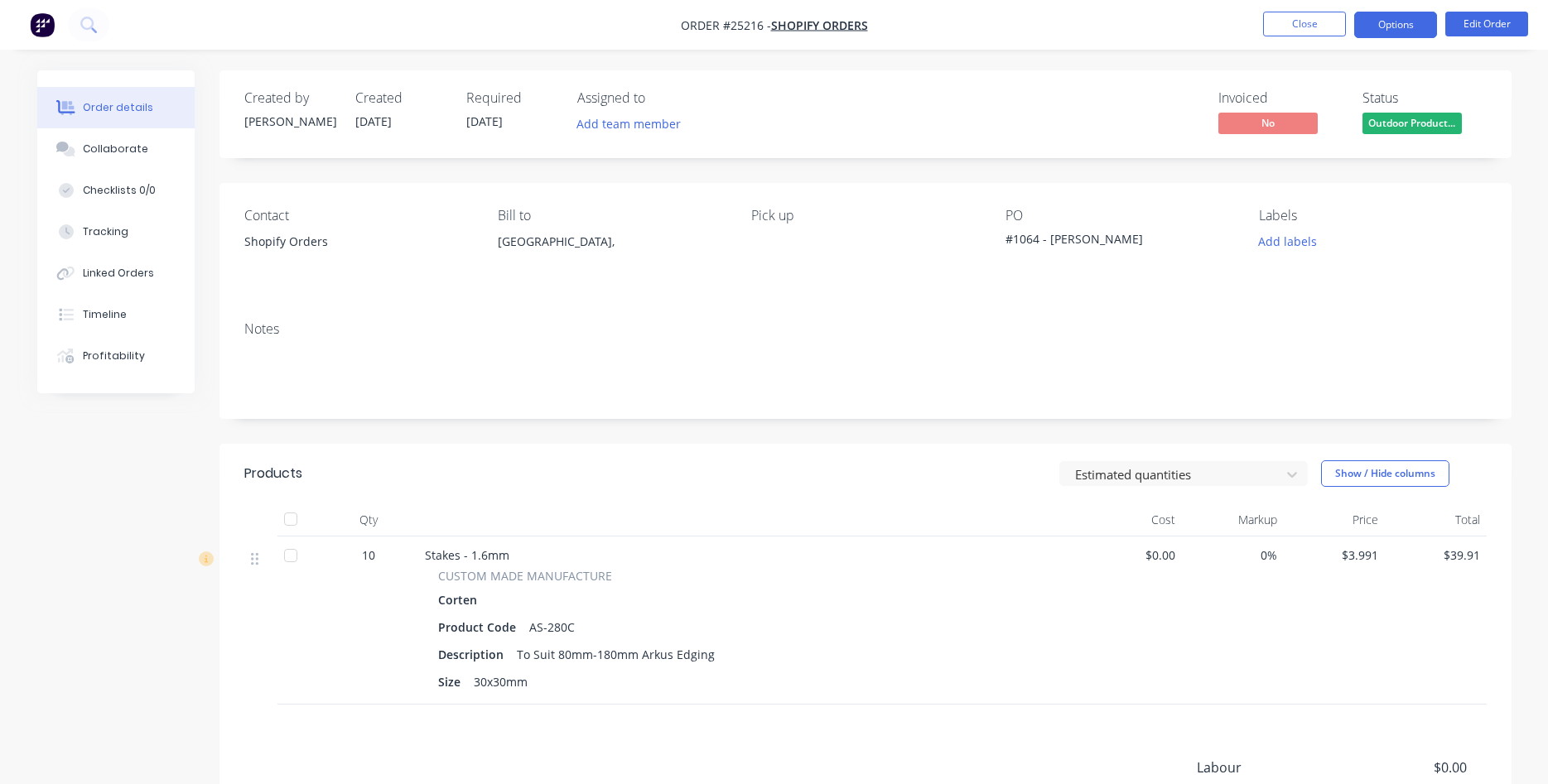
click at [1383, 20] on button "Options" at bounding box center [1395, 25] width 83 height 27
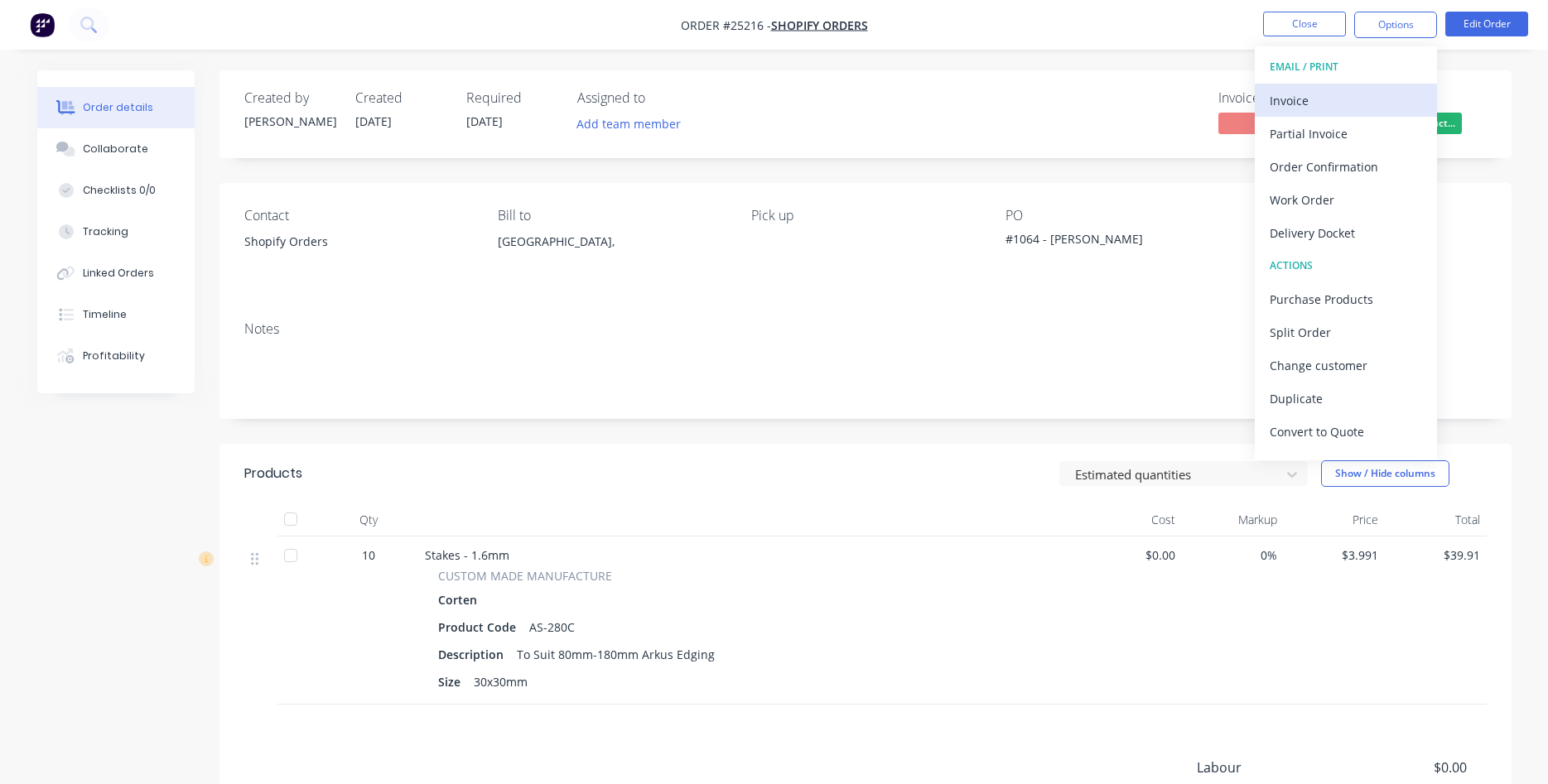
click at [1357, 95] on div "Invoice" at bounding box center [1346, 100] width 153 height 24
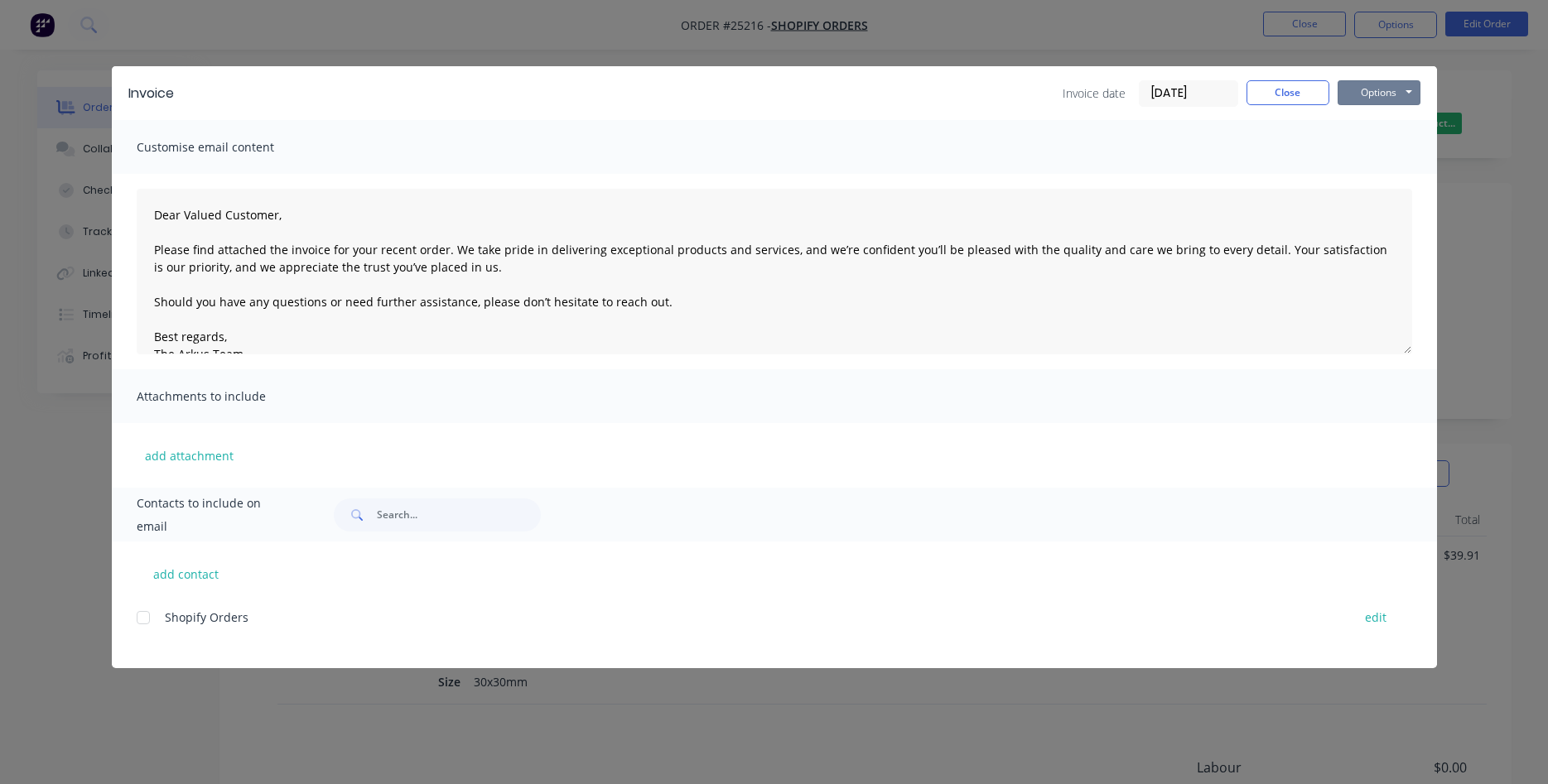
click at [1357, 95] on button "Options" at bounding box center [1378, 92] width 83 height 25
click at [1383, 153] on button "Print" at bounding box center [1390, 149] width 106 height 28
click at [1270, 85] on button "Close" at bounding box center [1288, 92] width 83 height 25
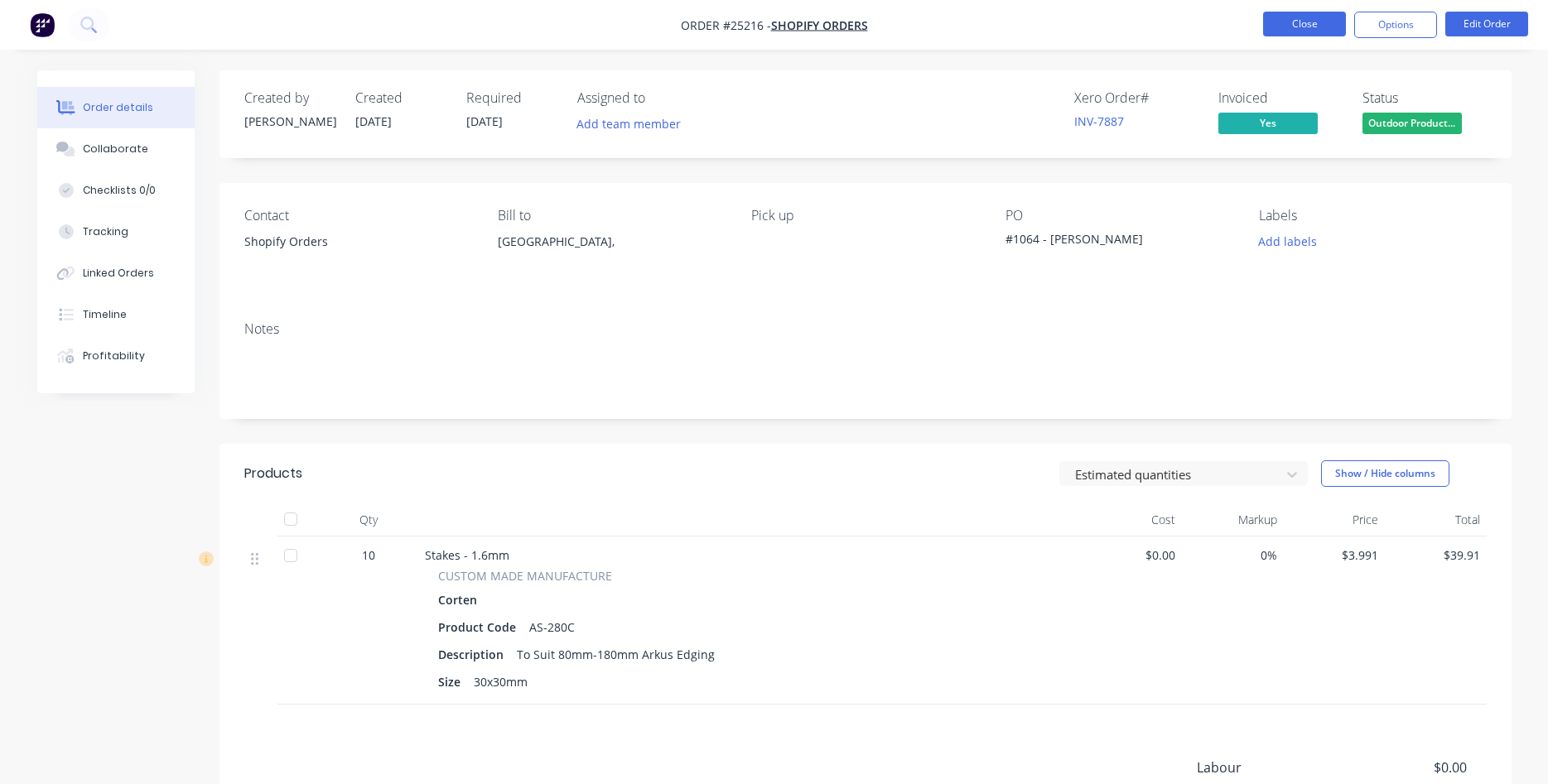
click at [1310, 30] on button "Close" at bounding box center [1304, 24] width 83 height 25
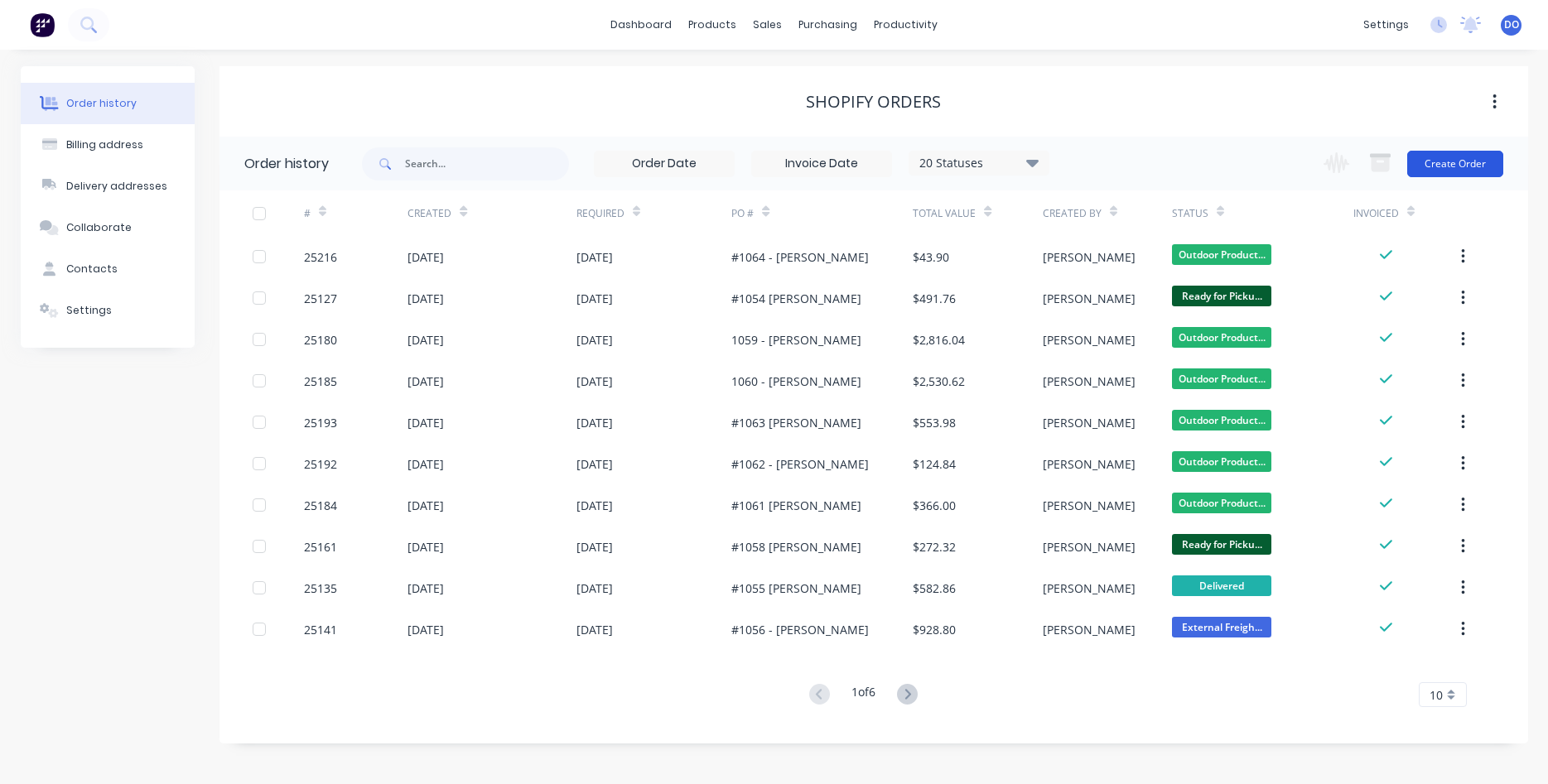
click at [1443, 162] on button "Create Order" at bounding box center [1455, 164] width 96 height 27
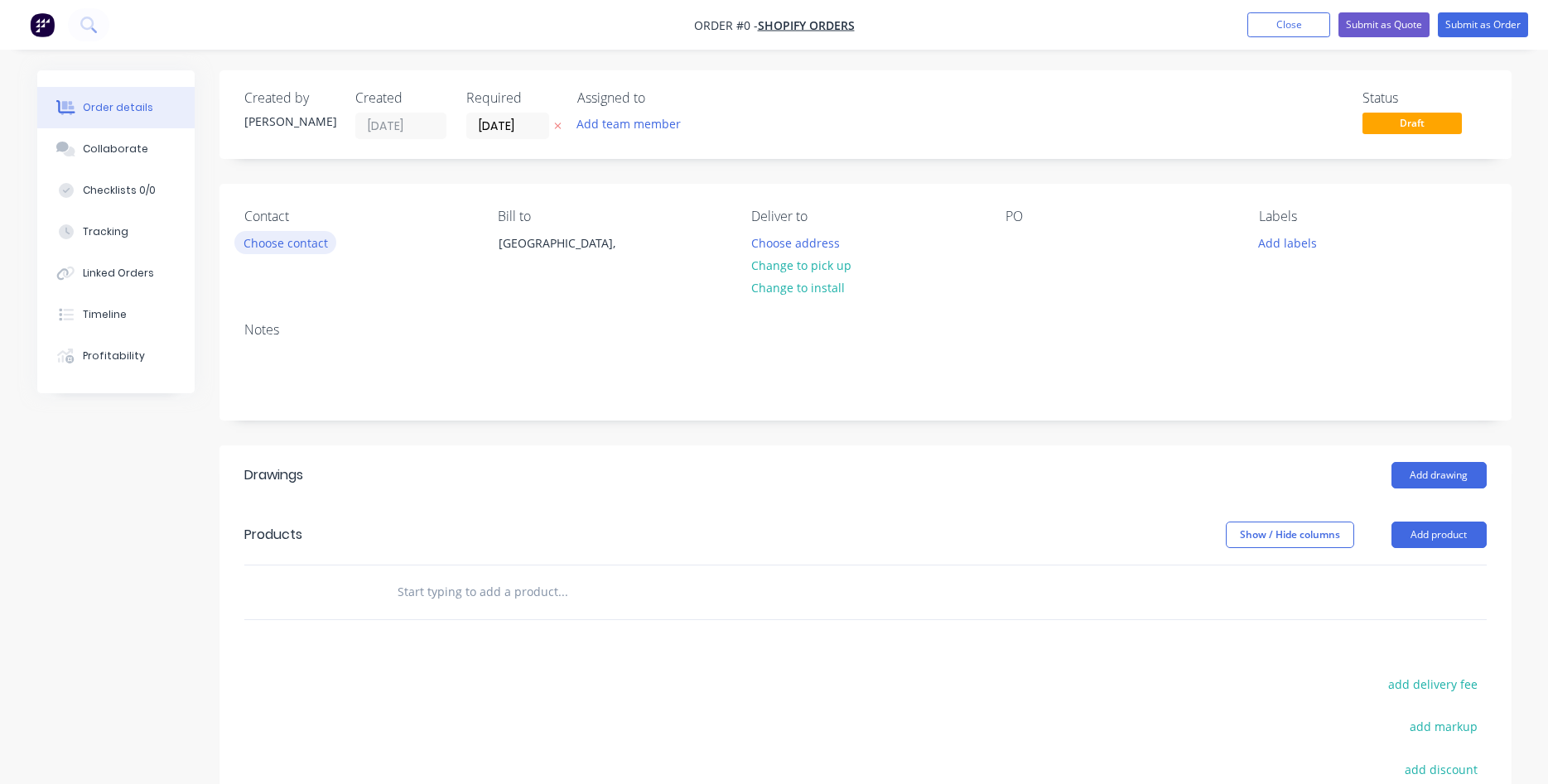
click at [270, 250] on button "Choose contact" at bounding box center [285, 242] width 102 height 22
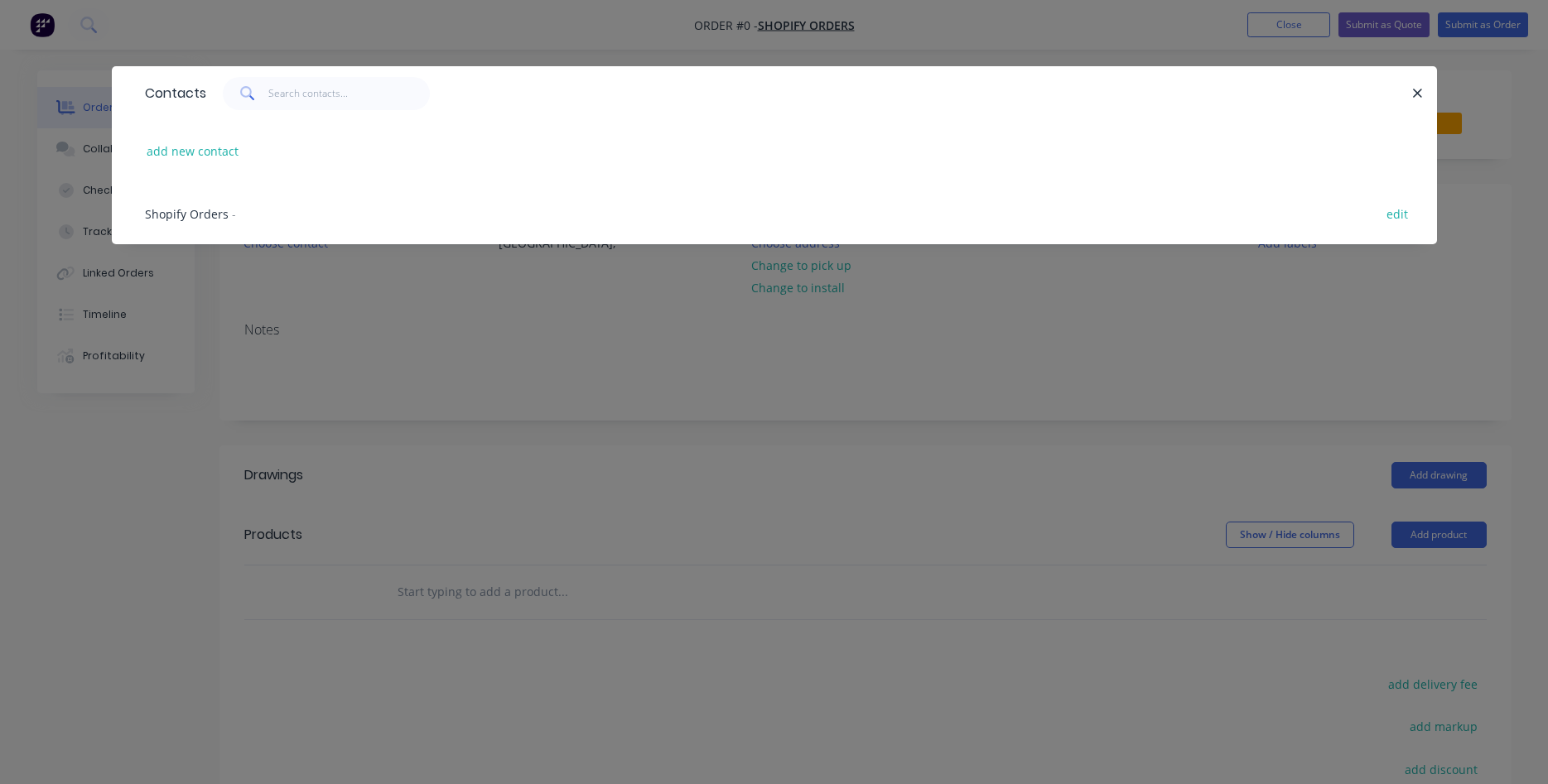
click at [196, 210] on span "Shopify Orders" at bounding box center [187, 214] width 83 height 16
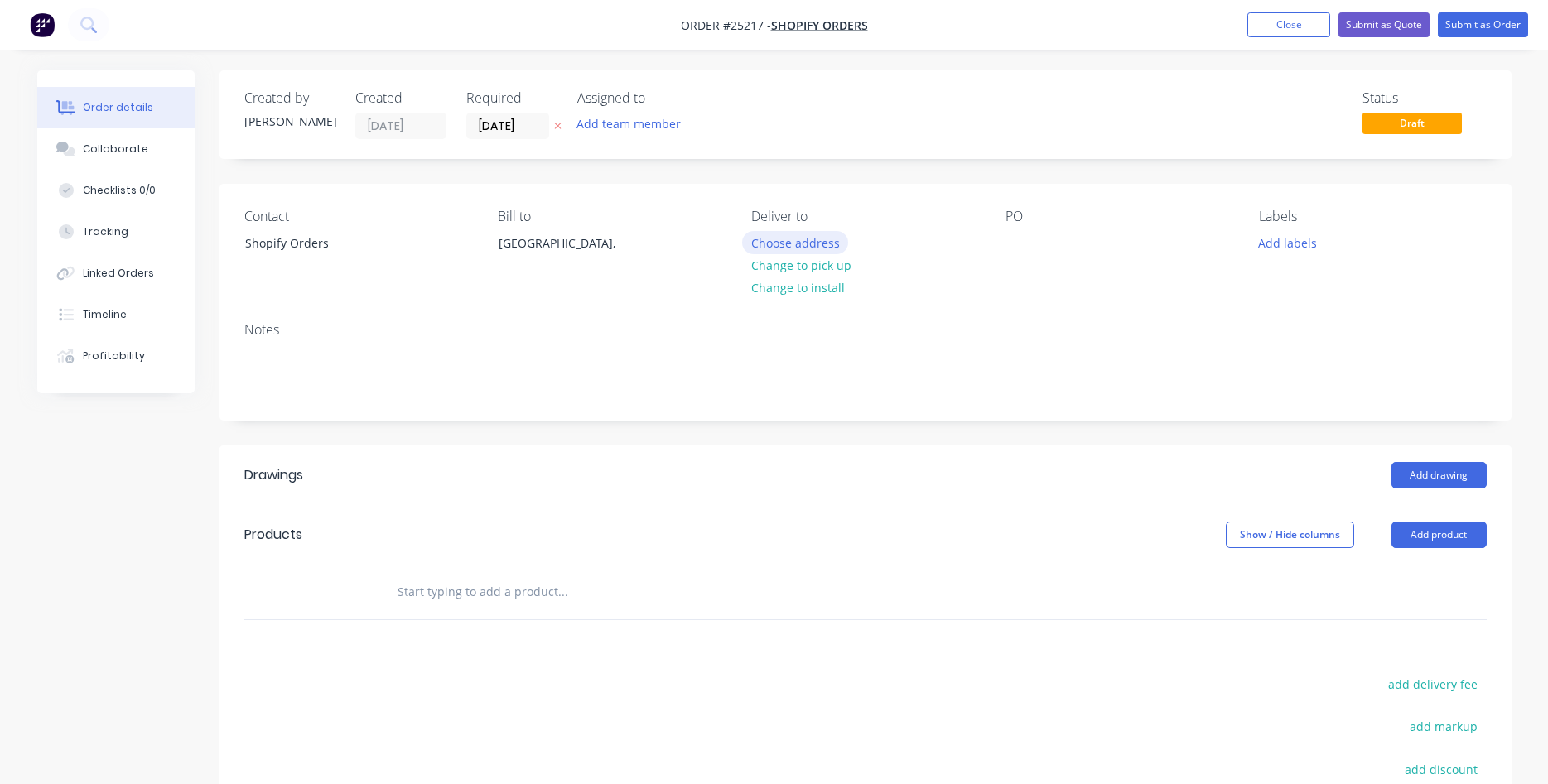
click at [805, 248] on button "Choose address" at bounding box center [795, 242] width 106 height 22
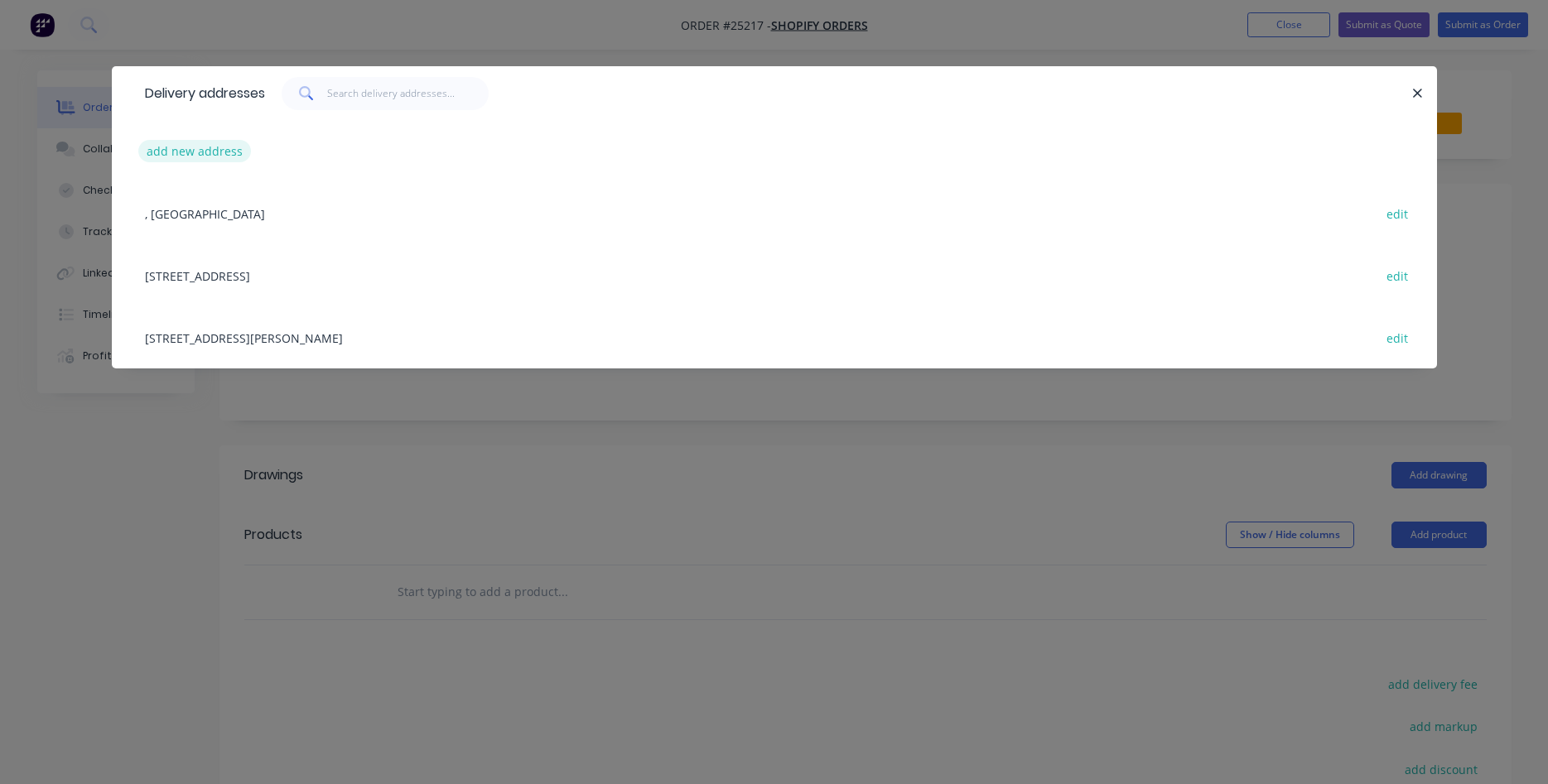
click at [202, 152] on button "add new address" at bounding box center [195, 151] width 114 height 22
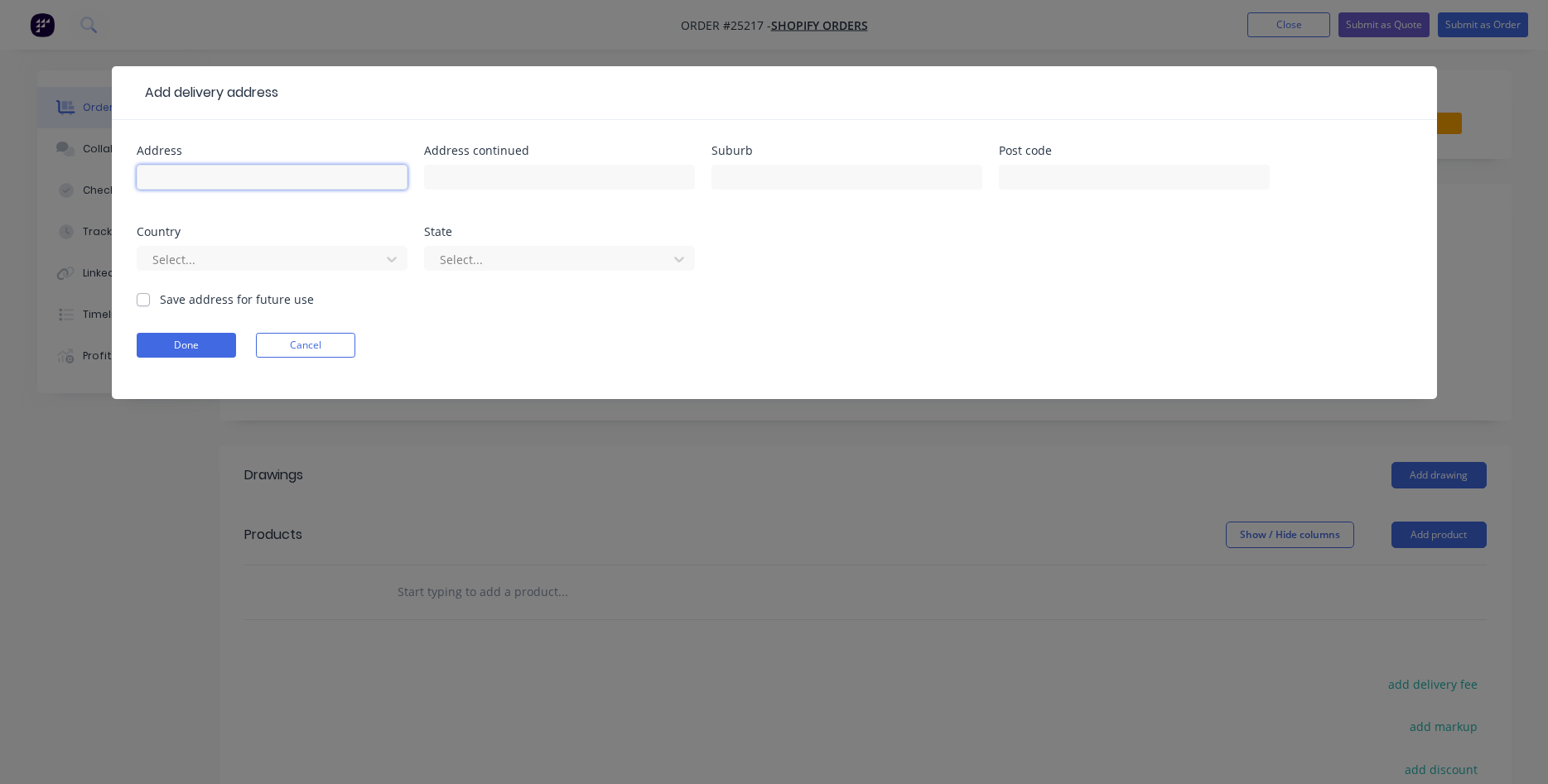
click at [265, 185] on input "text" at bounding box center [272, 178] width 271 height 25
type input "12 Treffos Pl"
type input "Newstead"
type input "7250"
type input "a"
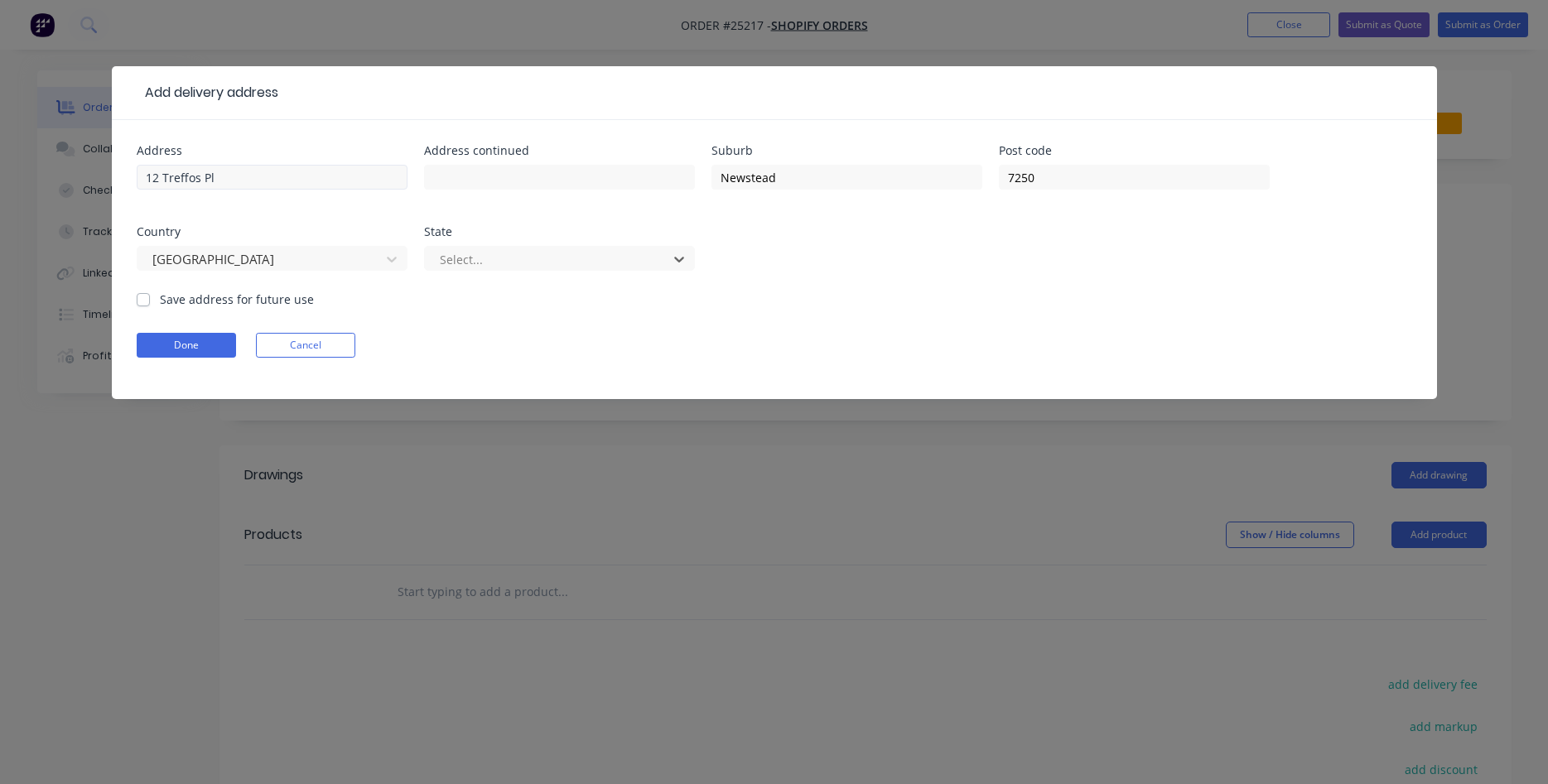
type input "T"
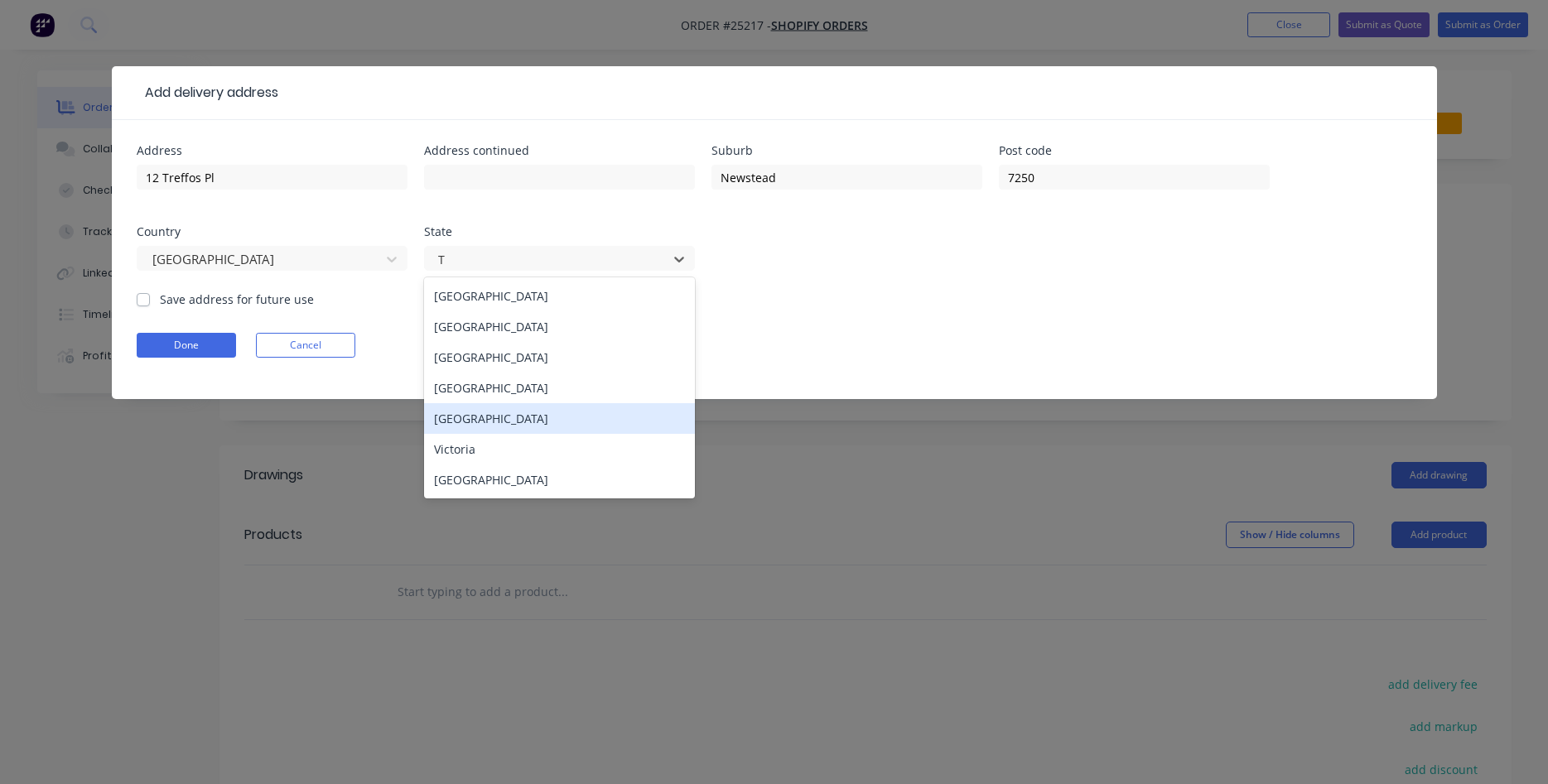
click at [478, 410] on div "[GEOGRAPHIC_DATA]" at bounding box center [559, 418] width 271 height 31
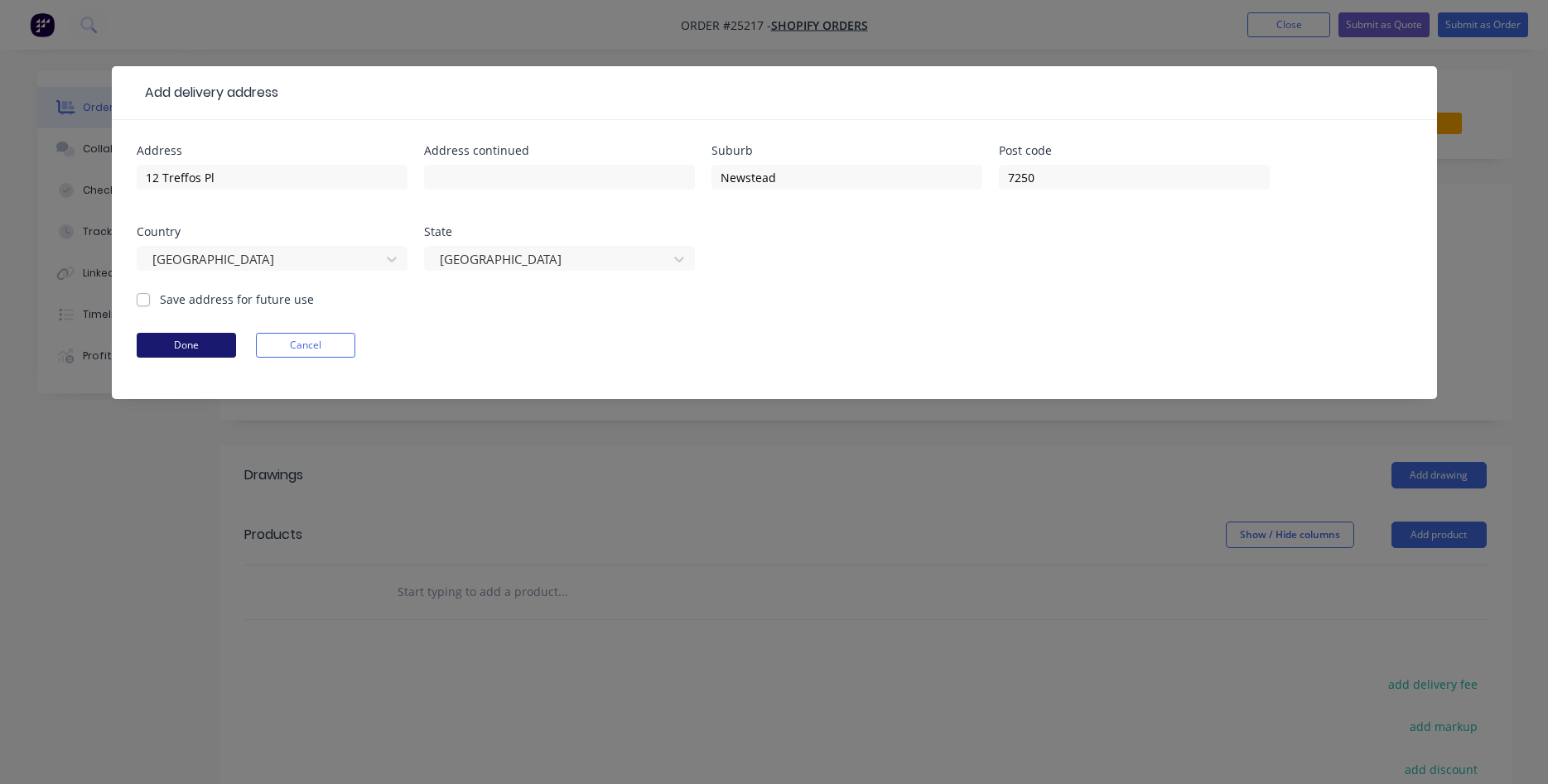
click at [180, 344] on button "Done" at bounding box center [187, 345] width 99 height 25
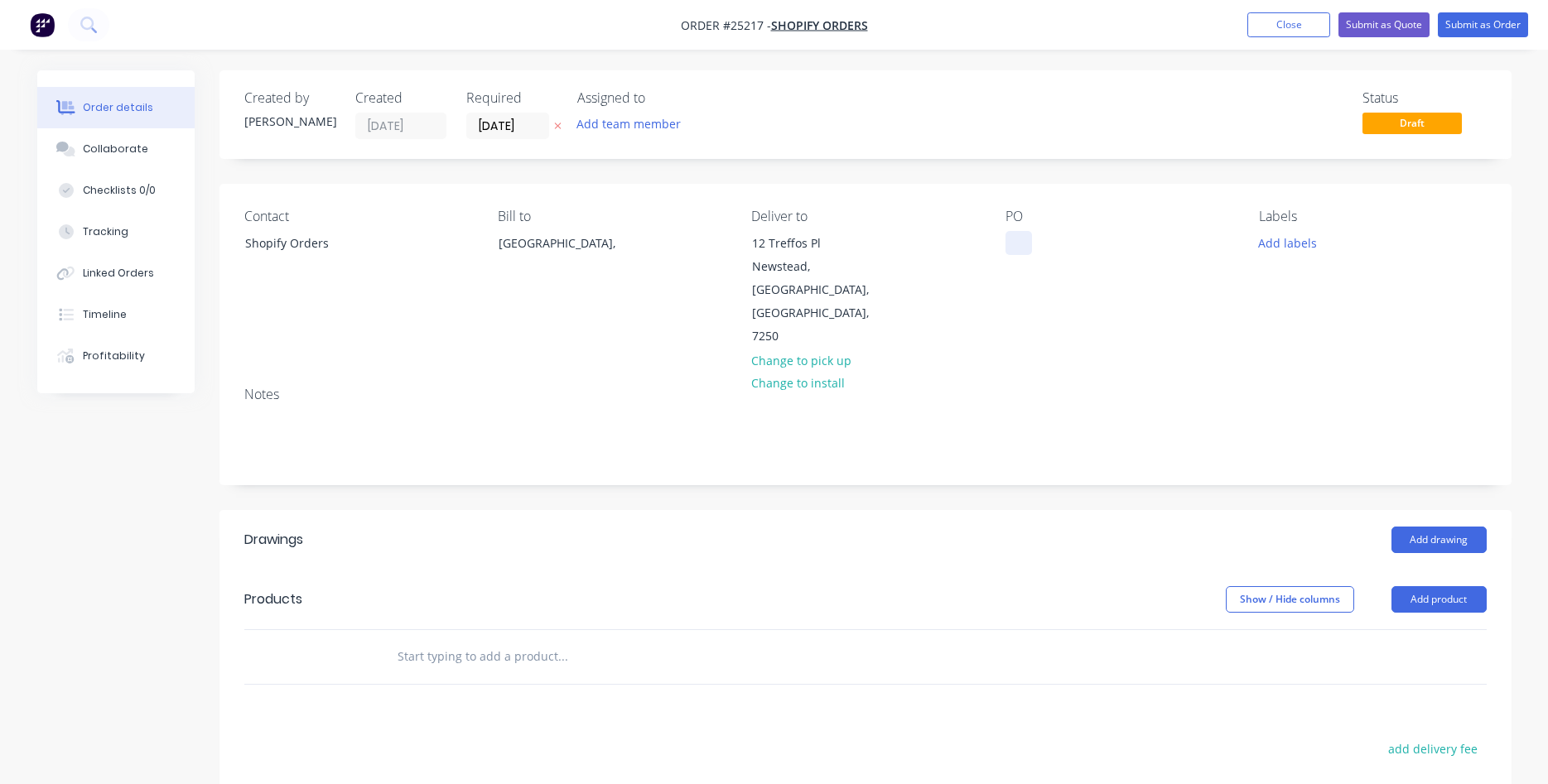
click at [1016, 239] on div at bounding box center [1019, 242] width 27 height 24
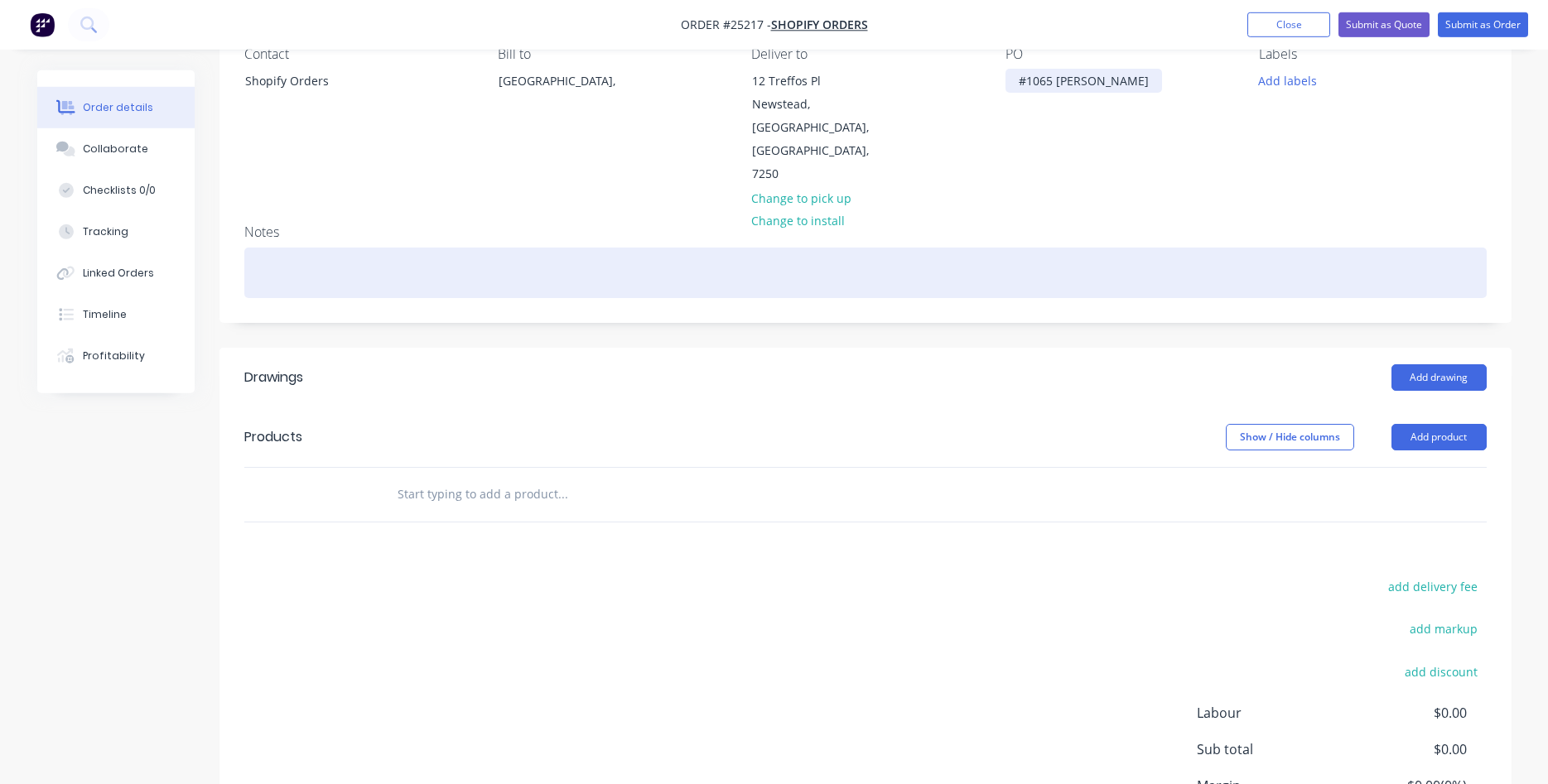
scroll to position [169, 0]
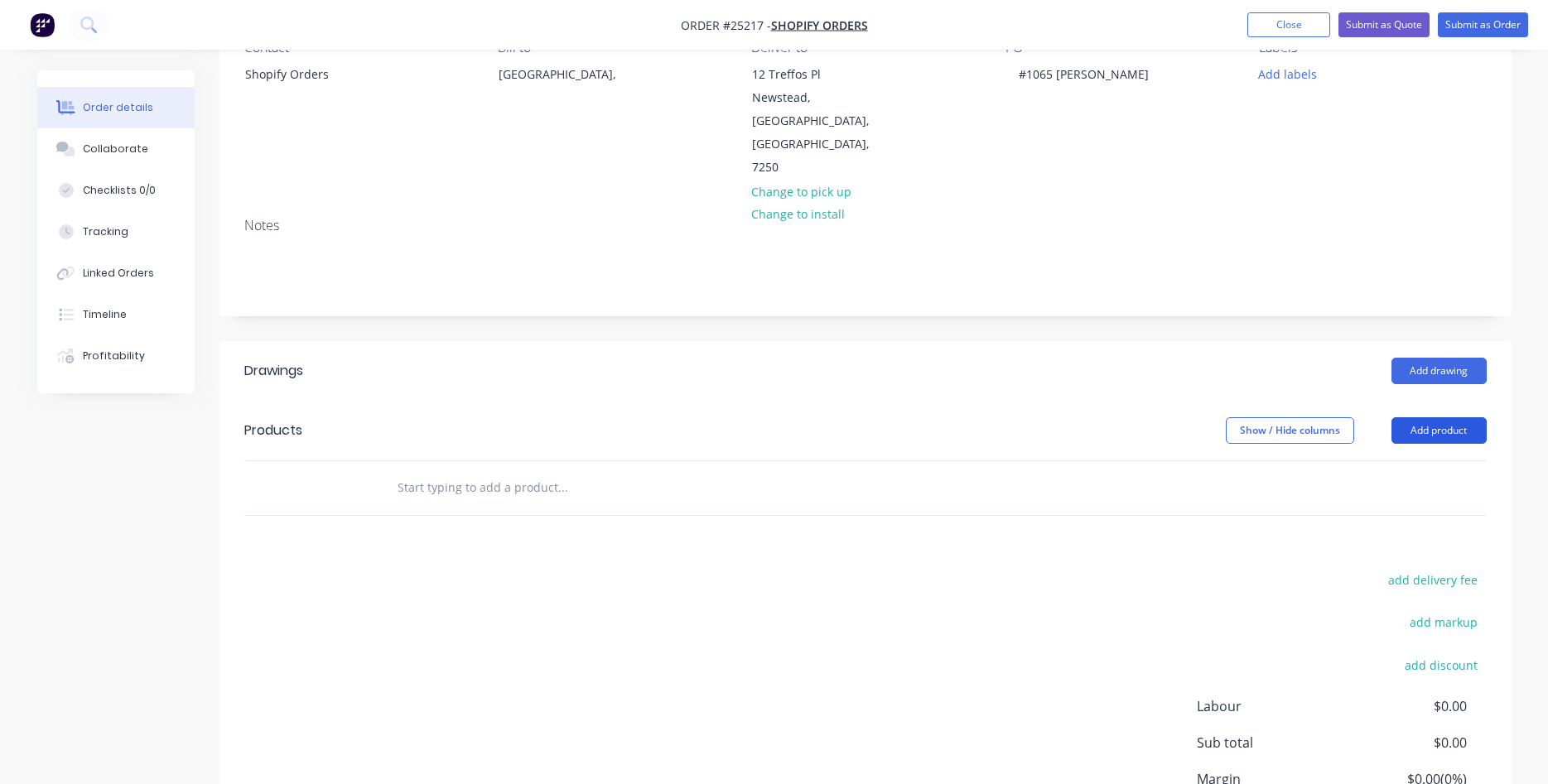
click at [1447, 417] on button "Add product" at bounding box center [1439, 431] width 95 height 27
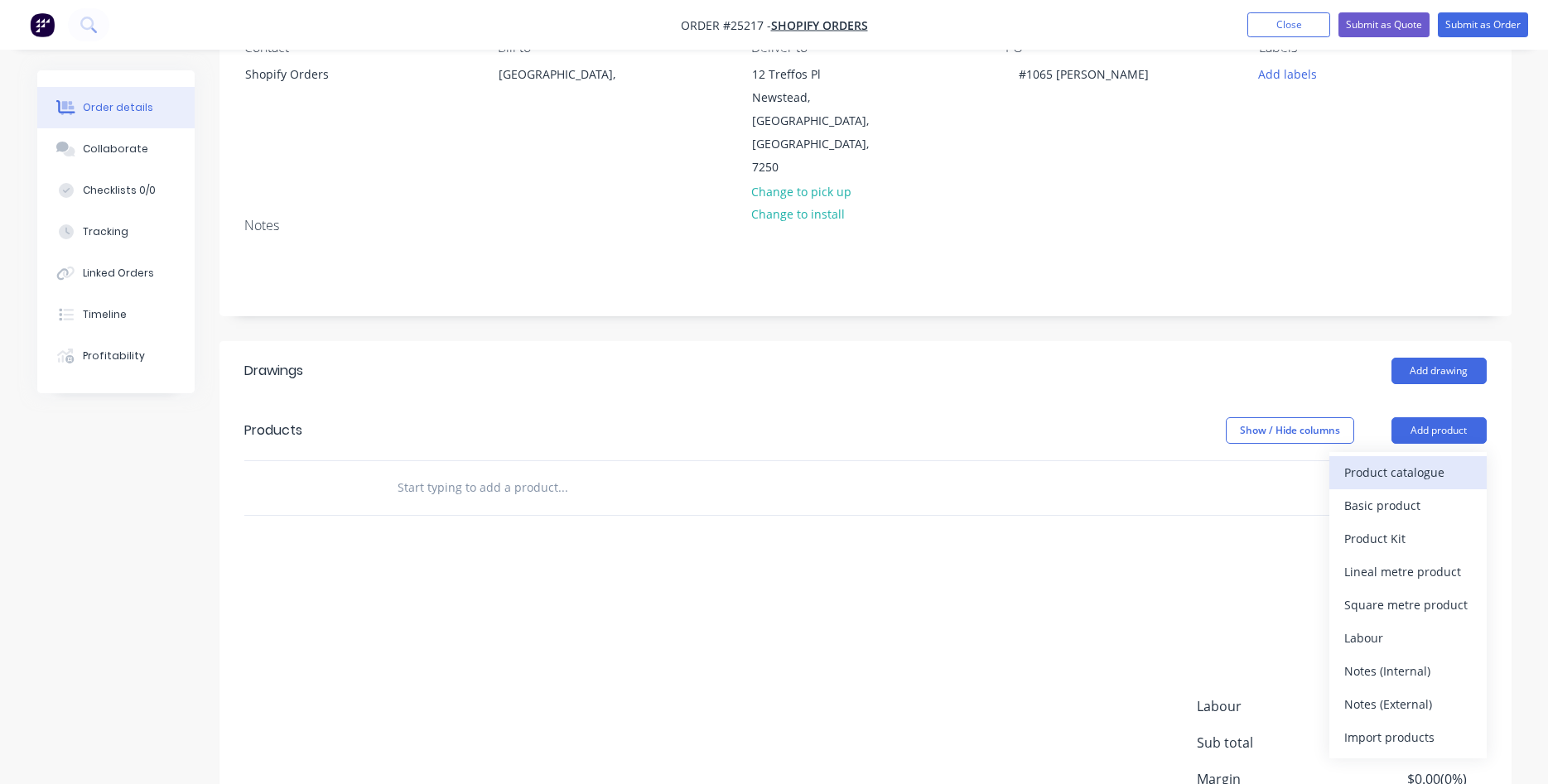
click at [1407, 461] on div "Product catalogue" at bounding box center [1409, 472] width 128 height 24
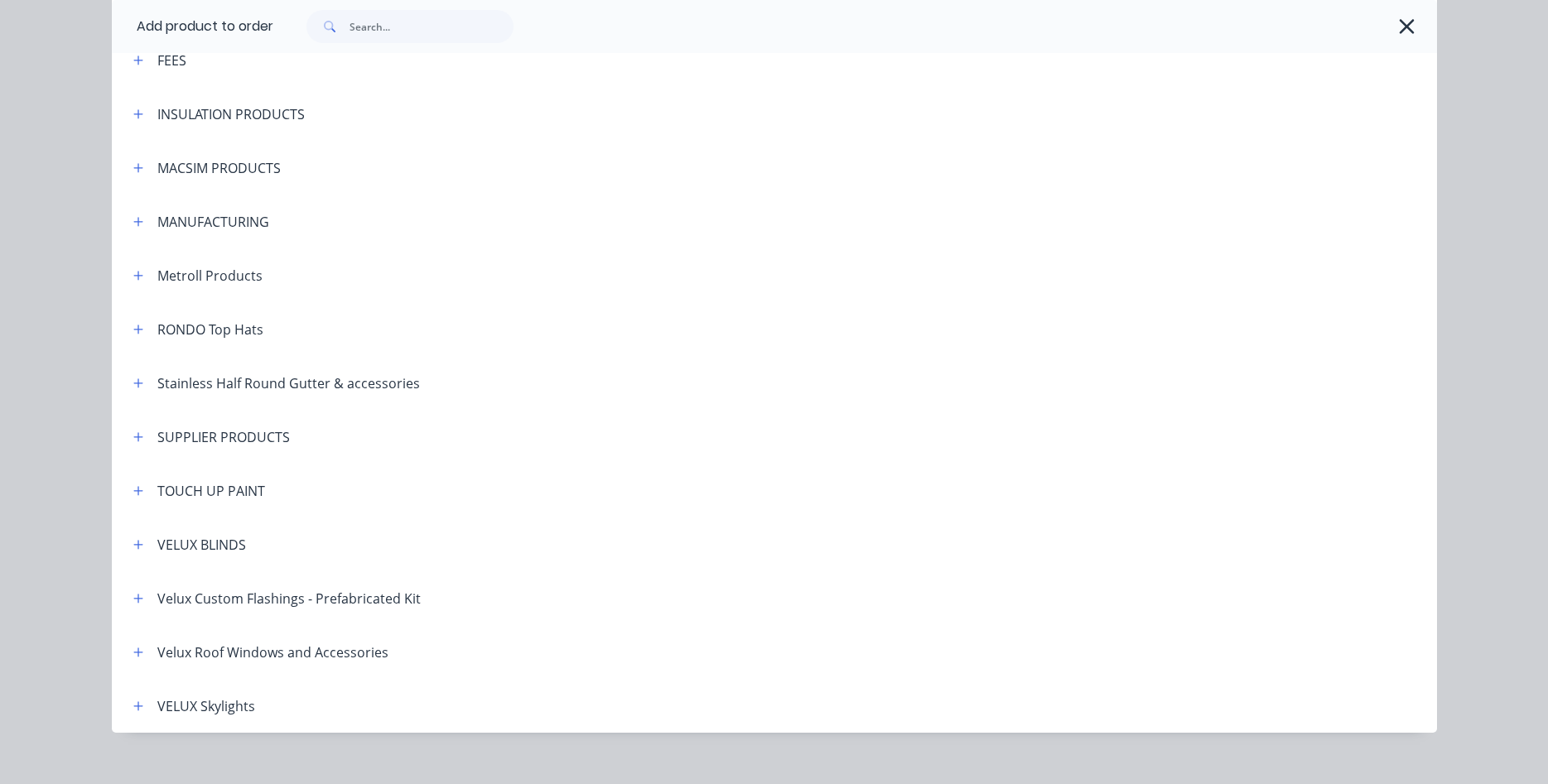
scroll to position [1192, 0]
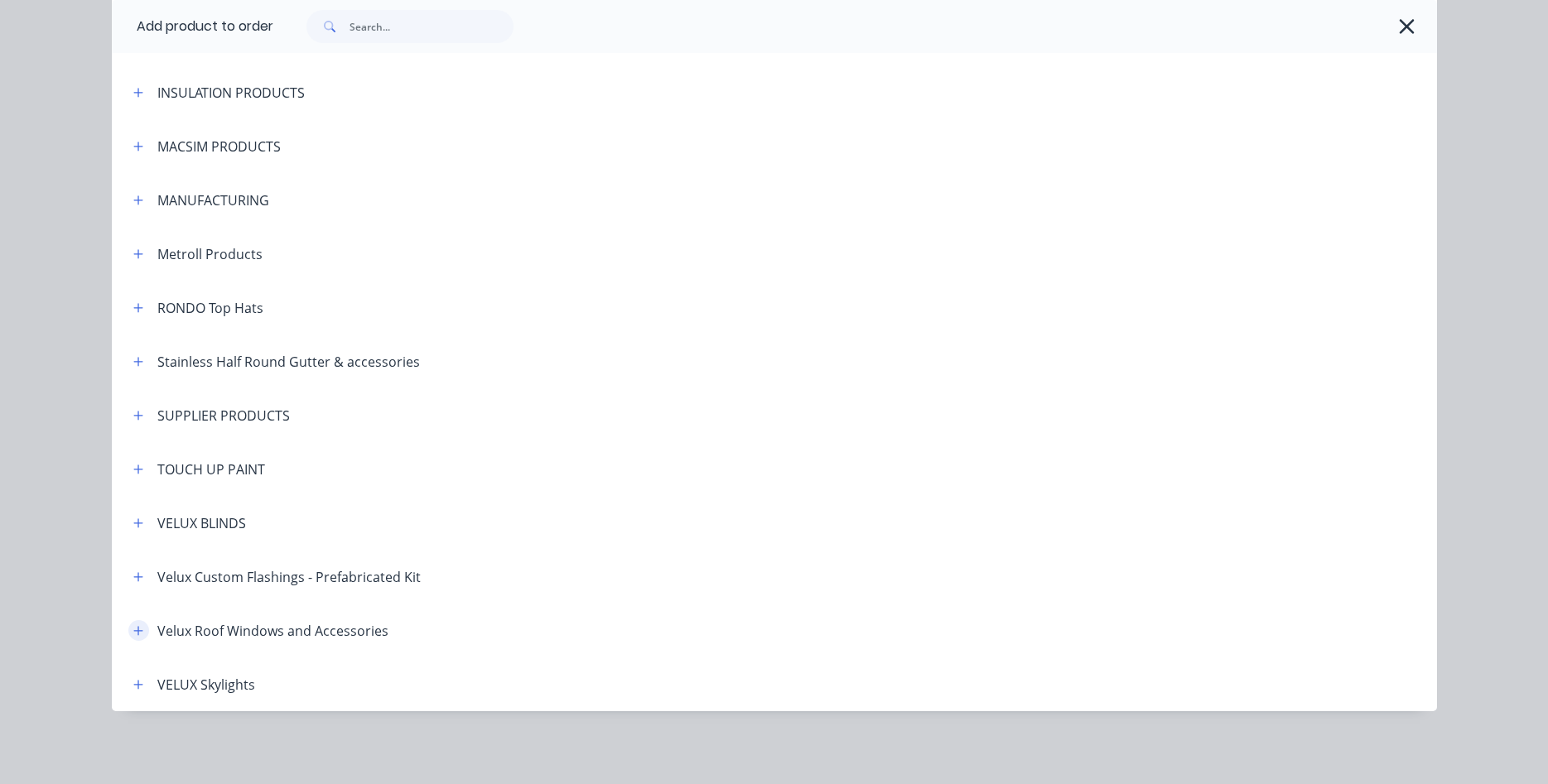
click at [140, 635] on icon "button" at bounding box center [138, 630] width 10 height 12
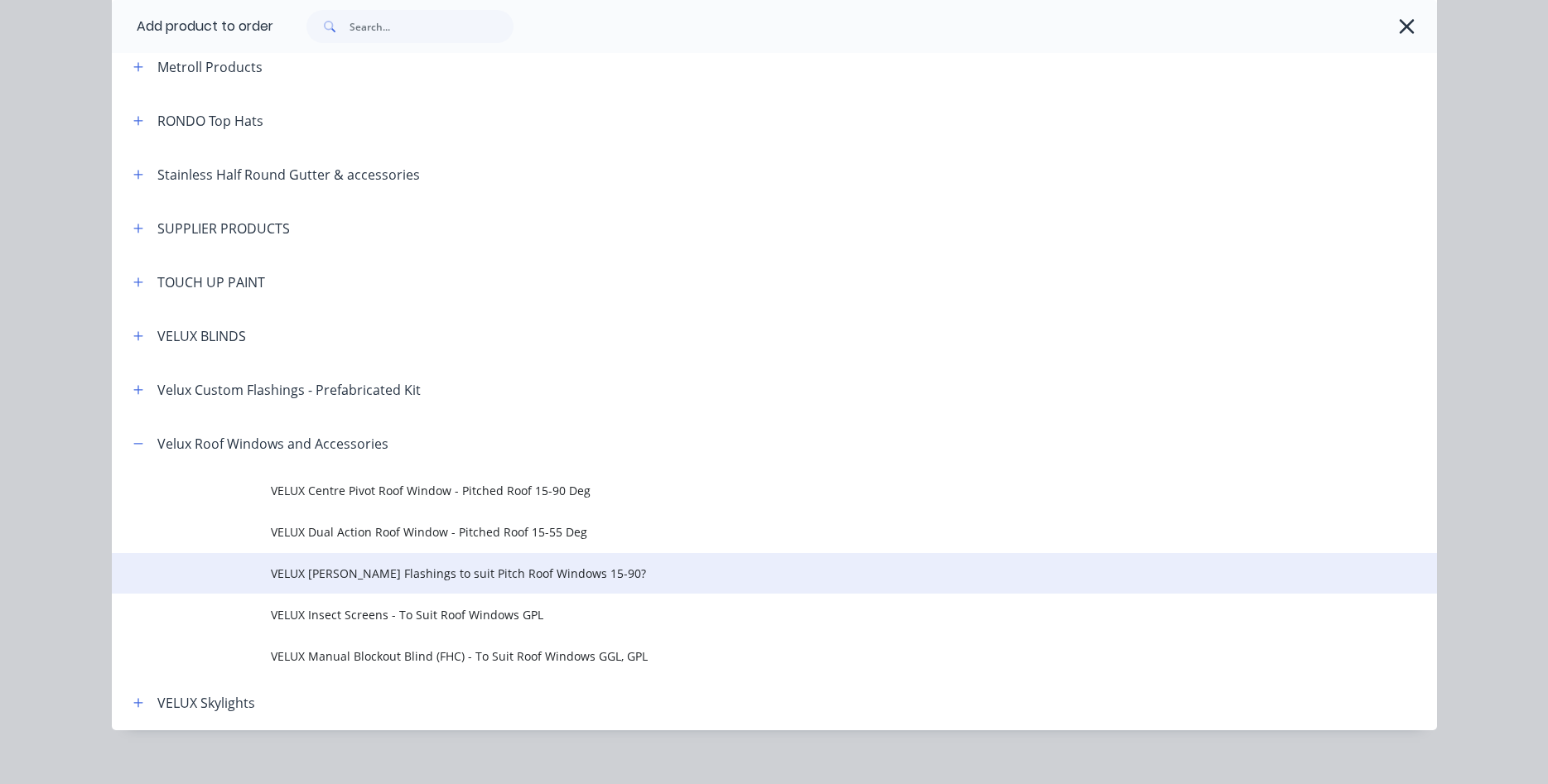
scroll to position [1398, 0]
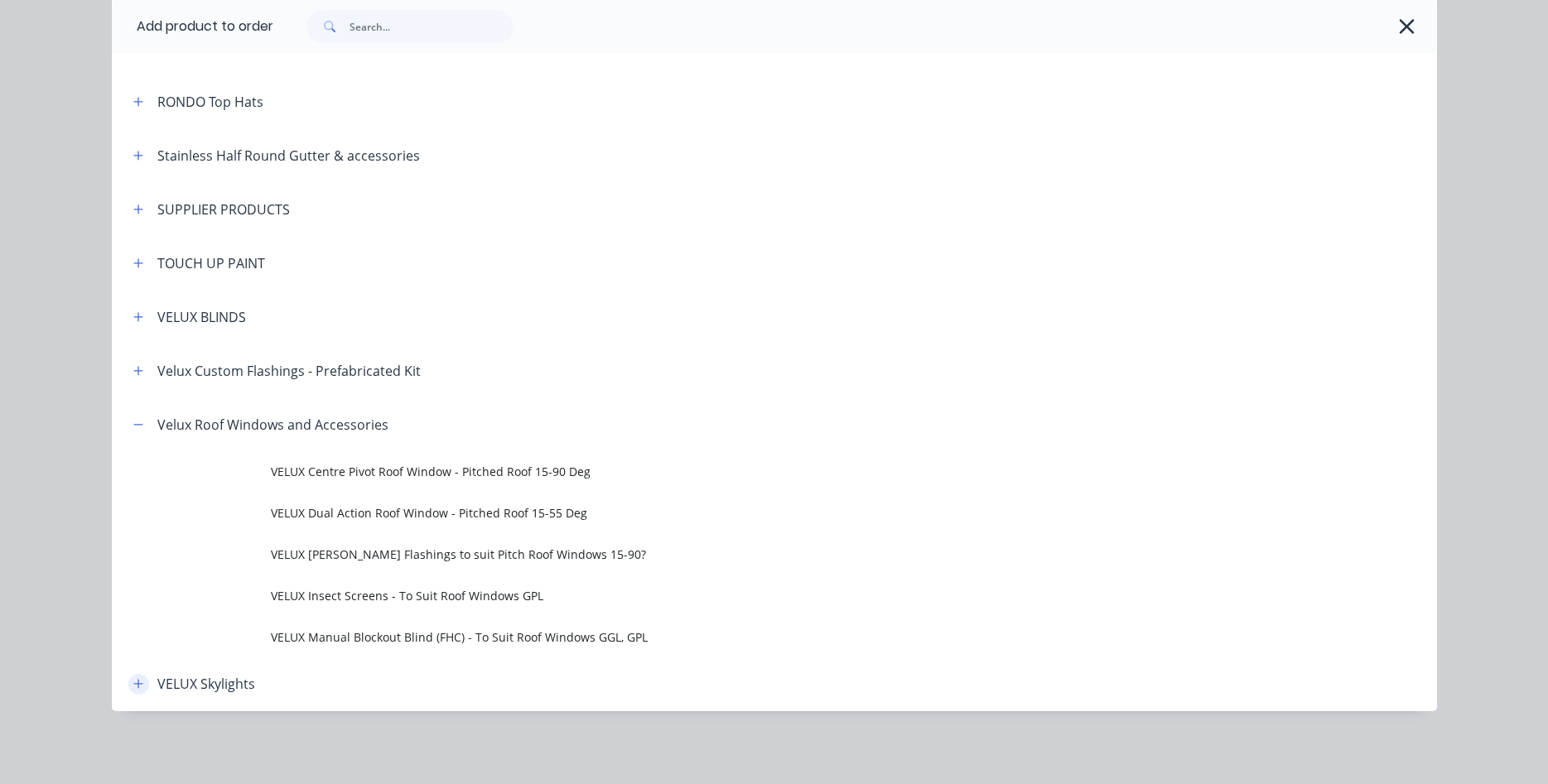
click at [137, 682] on icon "button" at bounding box center [138, 684] width 10 height 12
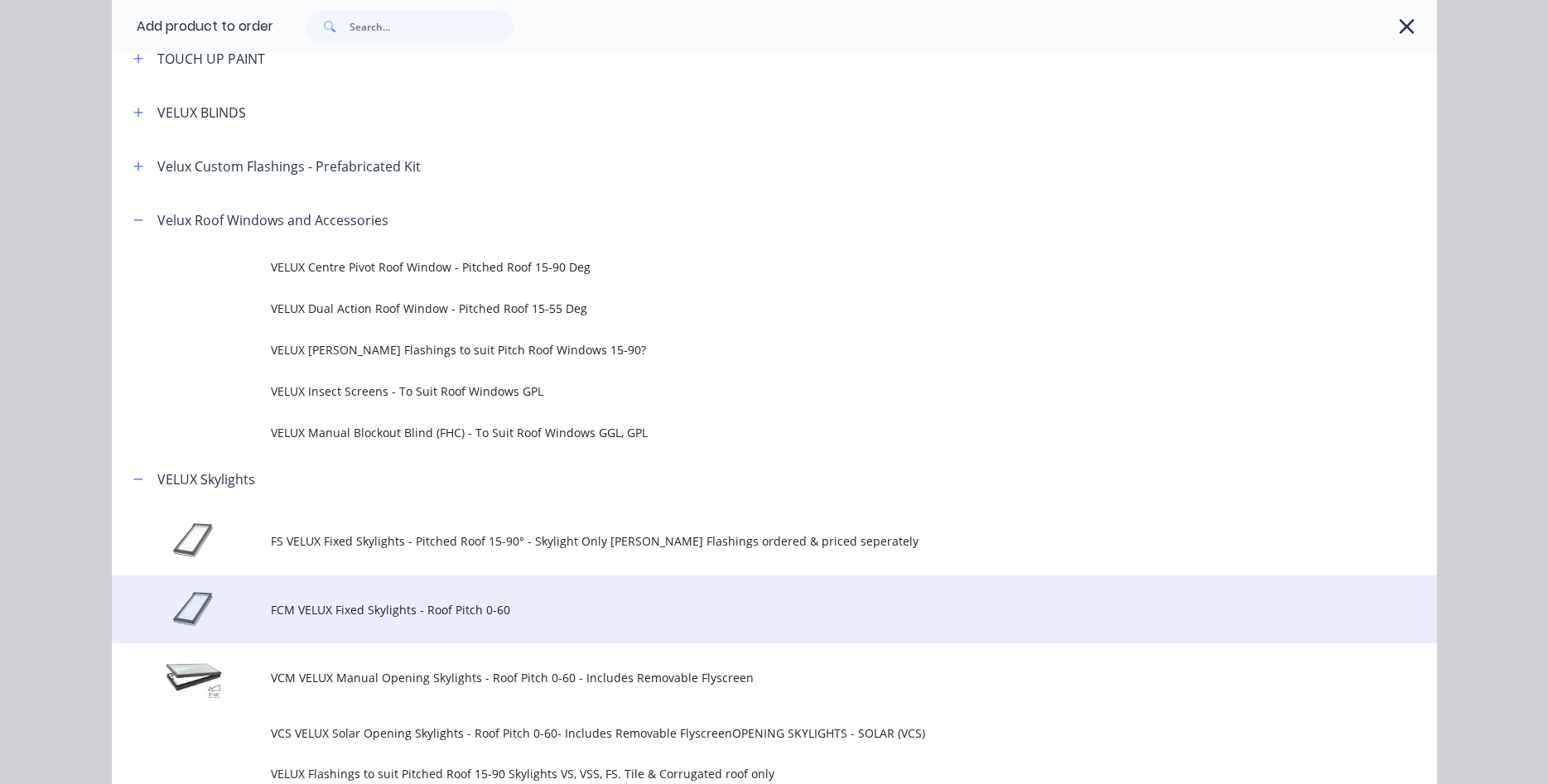
scroll to position [1583, 0]
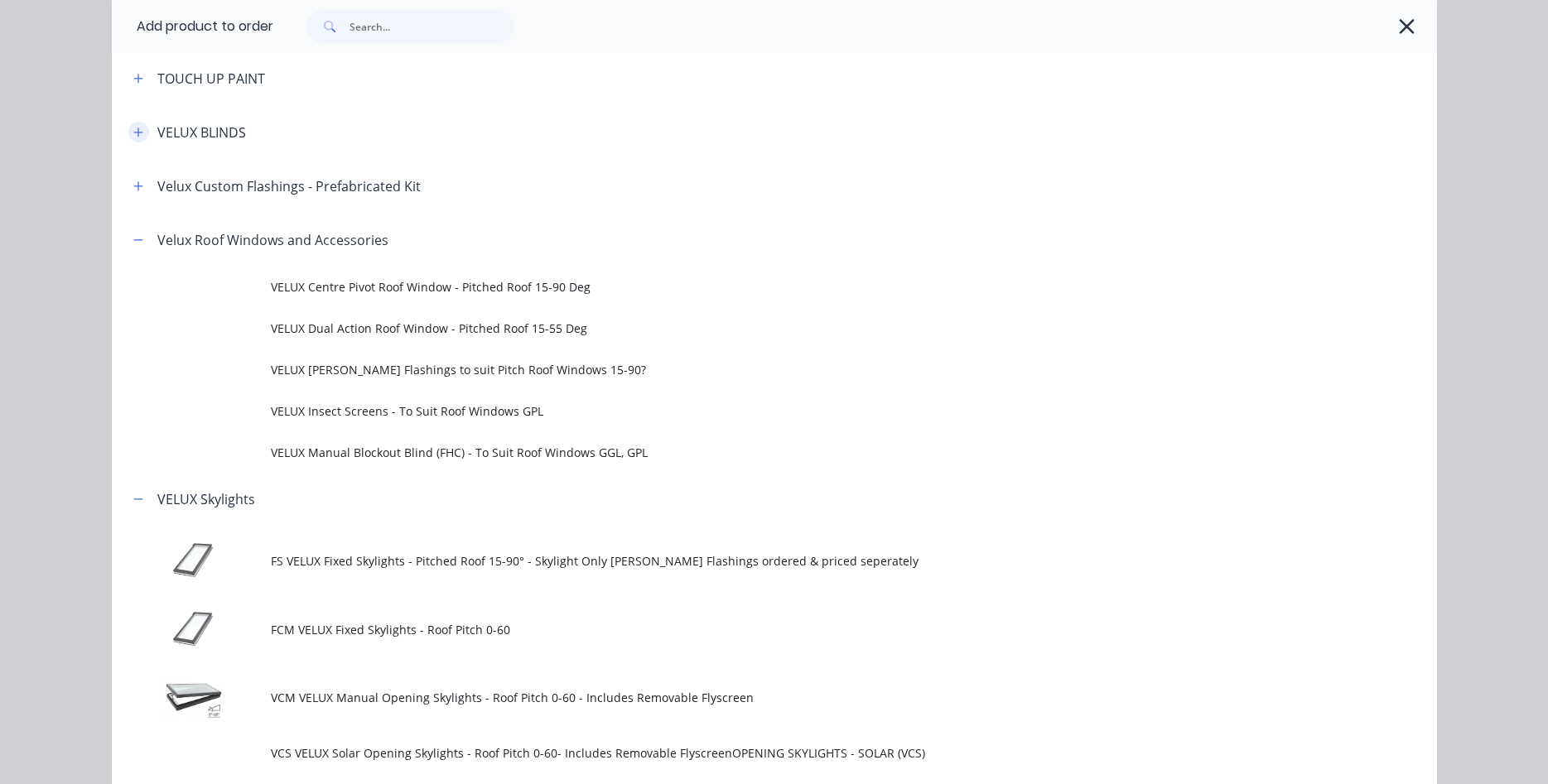
click at [139, 133] on icon "button" at bounding box center [138, 132] width 10 height 12
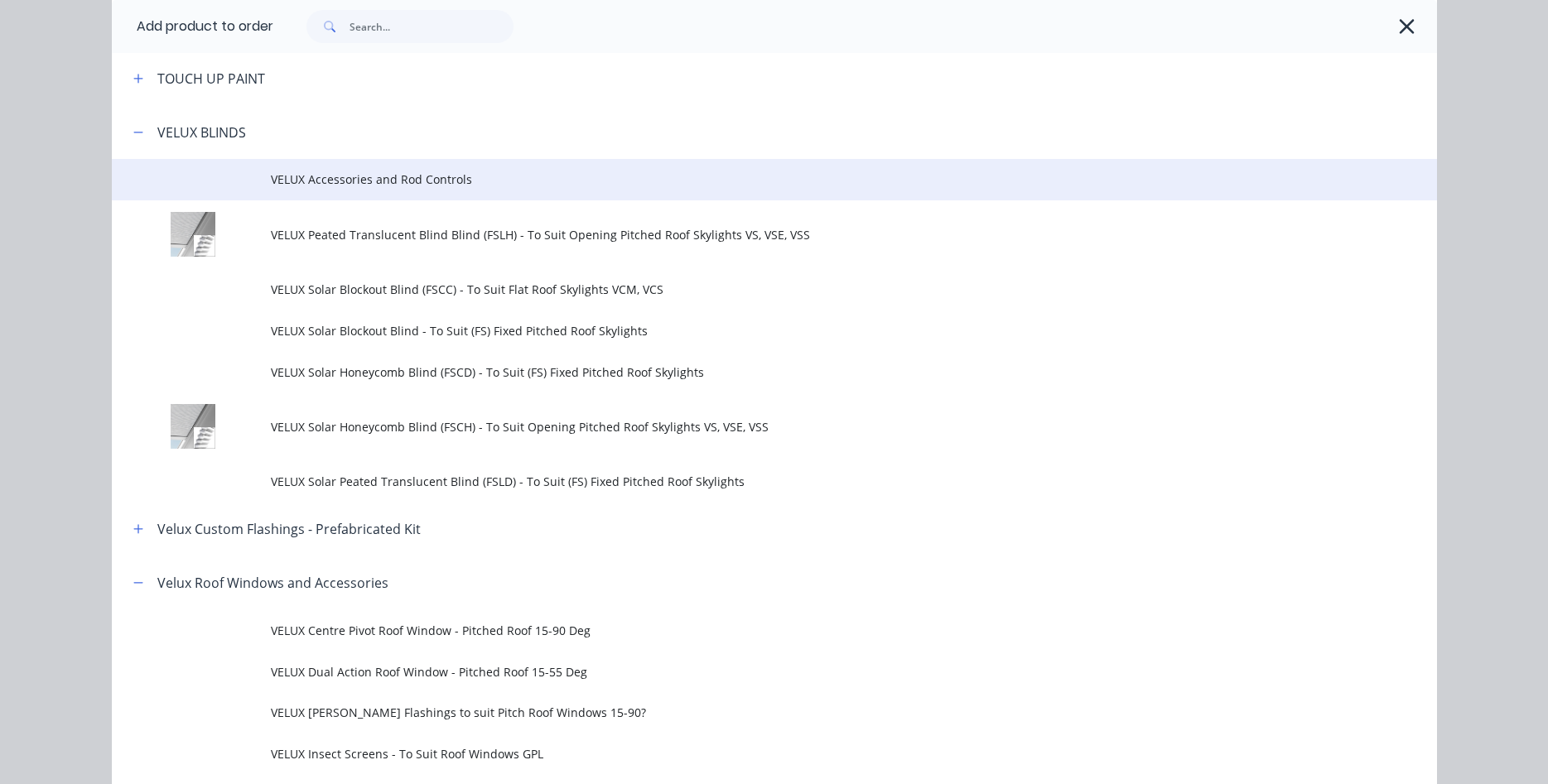
click at [350, 181] on span "VELUX Accessories and Rod Controls" at bounding box center [737, 179] width 933 height 18
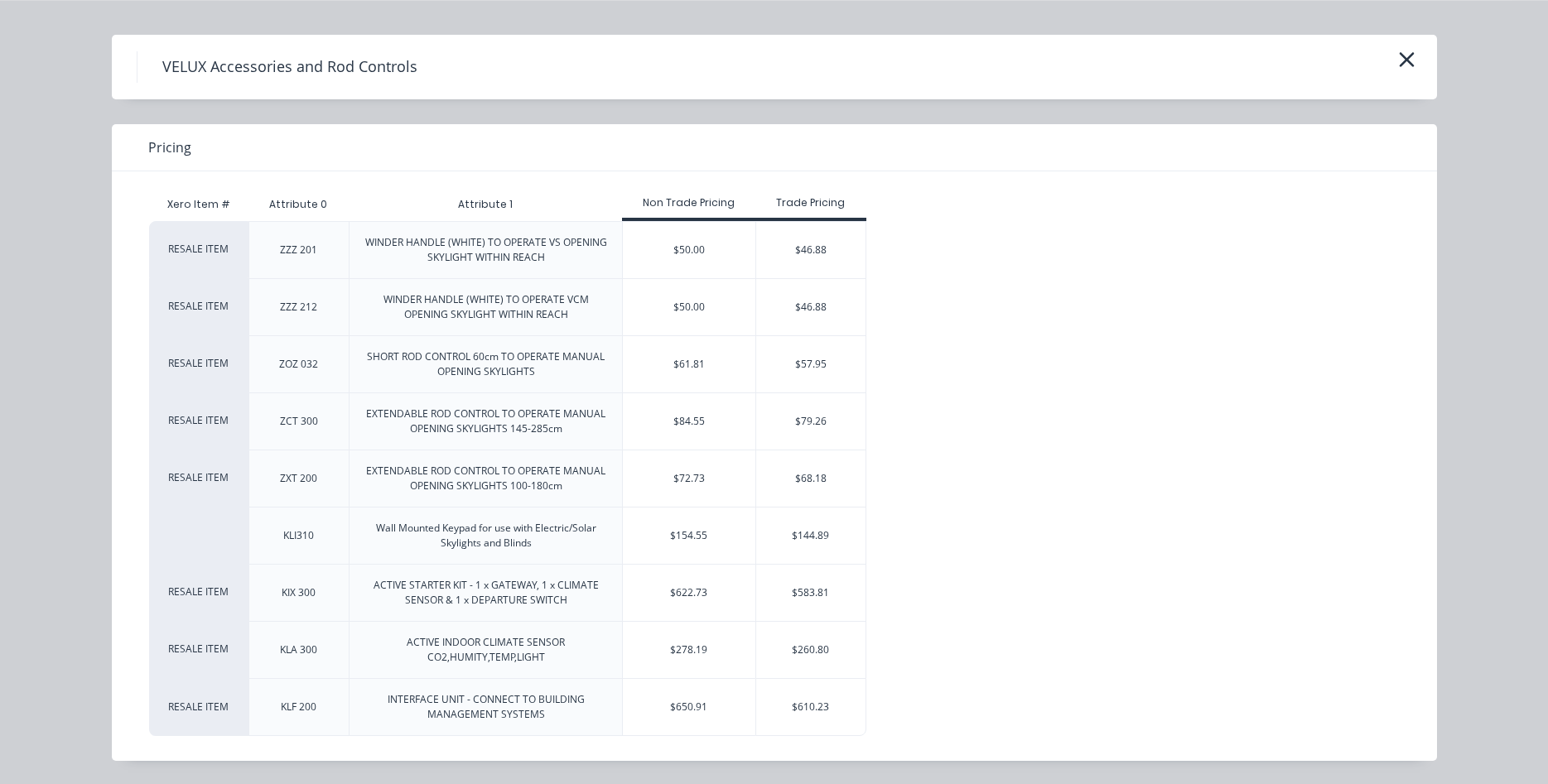
scroll to position [301, 0]
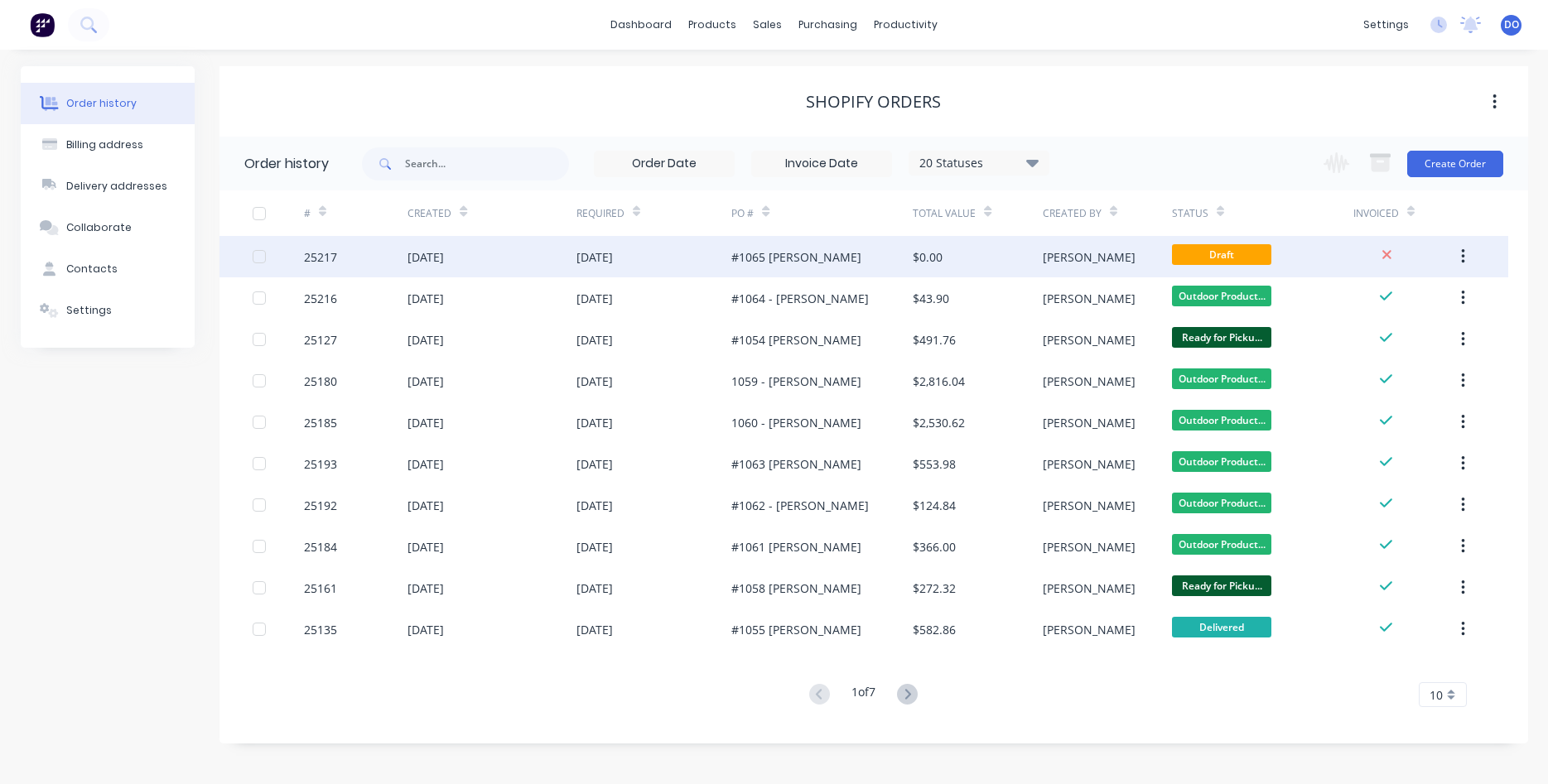
click at [897, 252] on div "#1065 [PERSON_NAME]" at bounding box center [822, 257] width 181 height 42
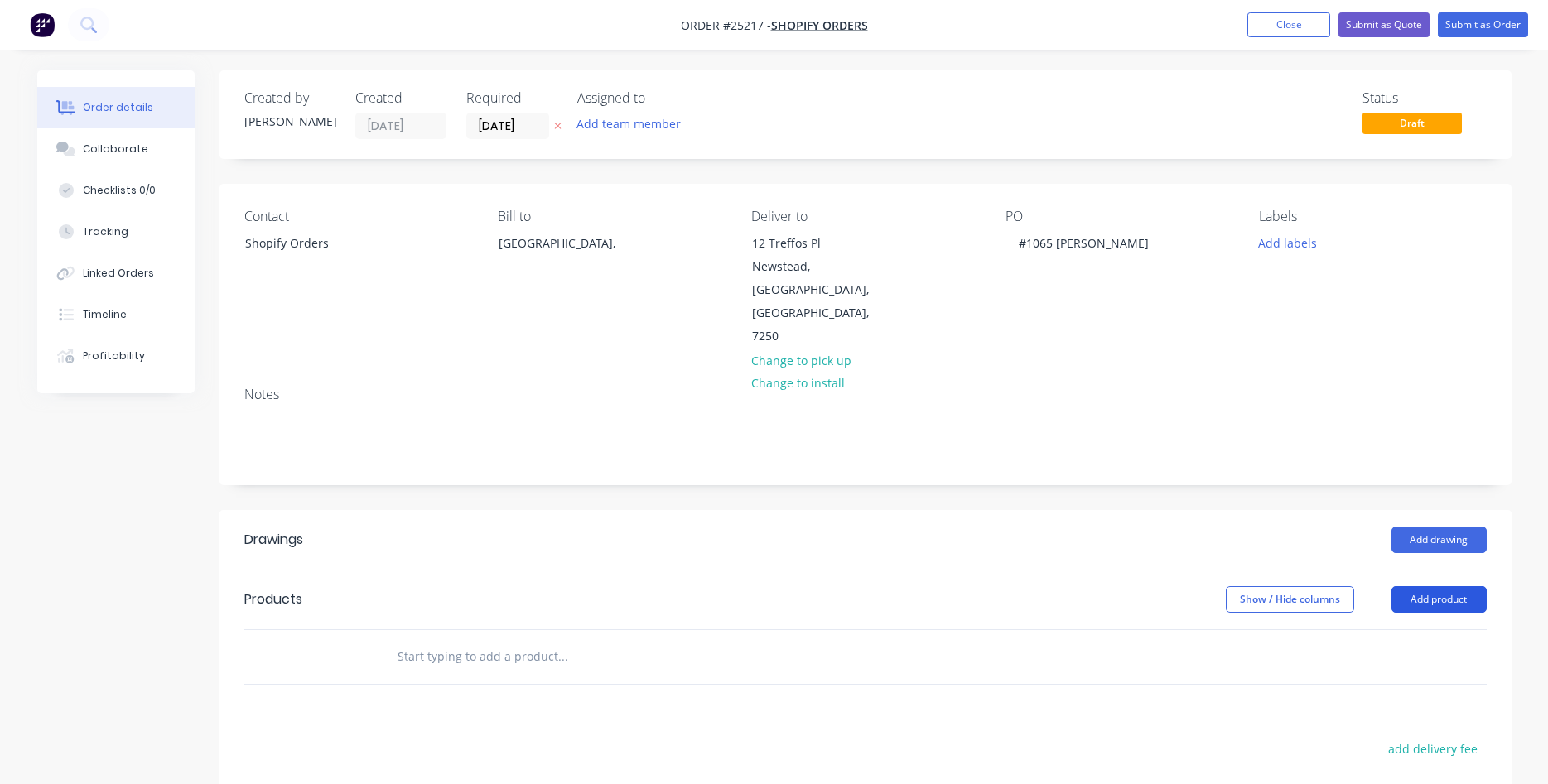
click at [1444, 586] on button "Add product" at bounding box center [1439, 599] width 95 height 27
click at [1387, 630] on div "Product catalogue" at bounding box center [1409, 641] width 128 height 24
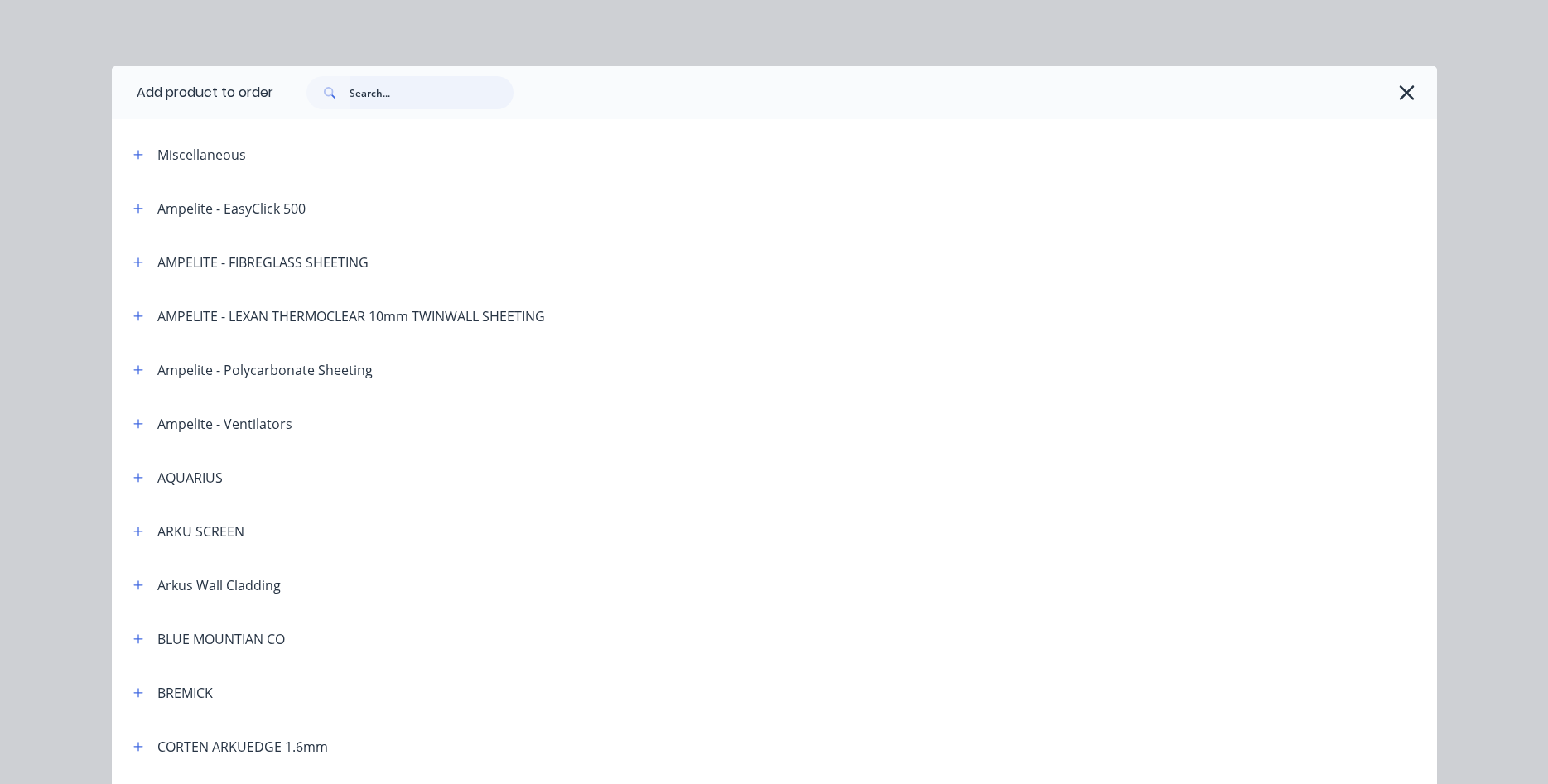
click at [415, 98] on input "text" at bounding box center [432, 92] width 164 height 33
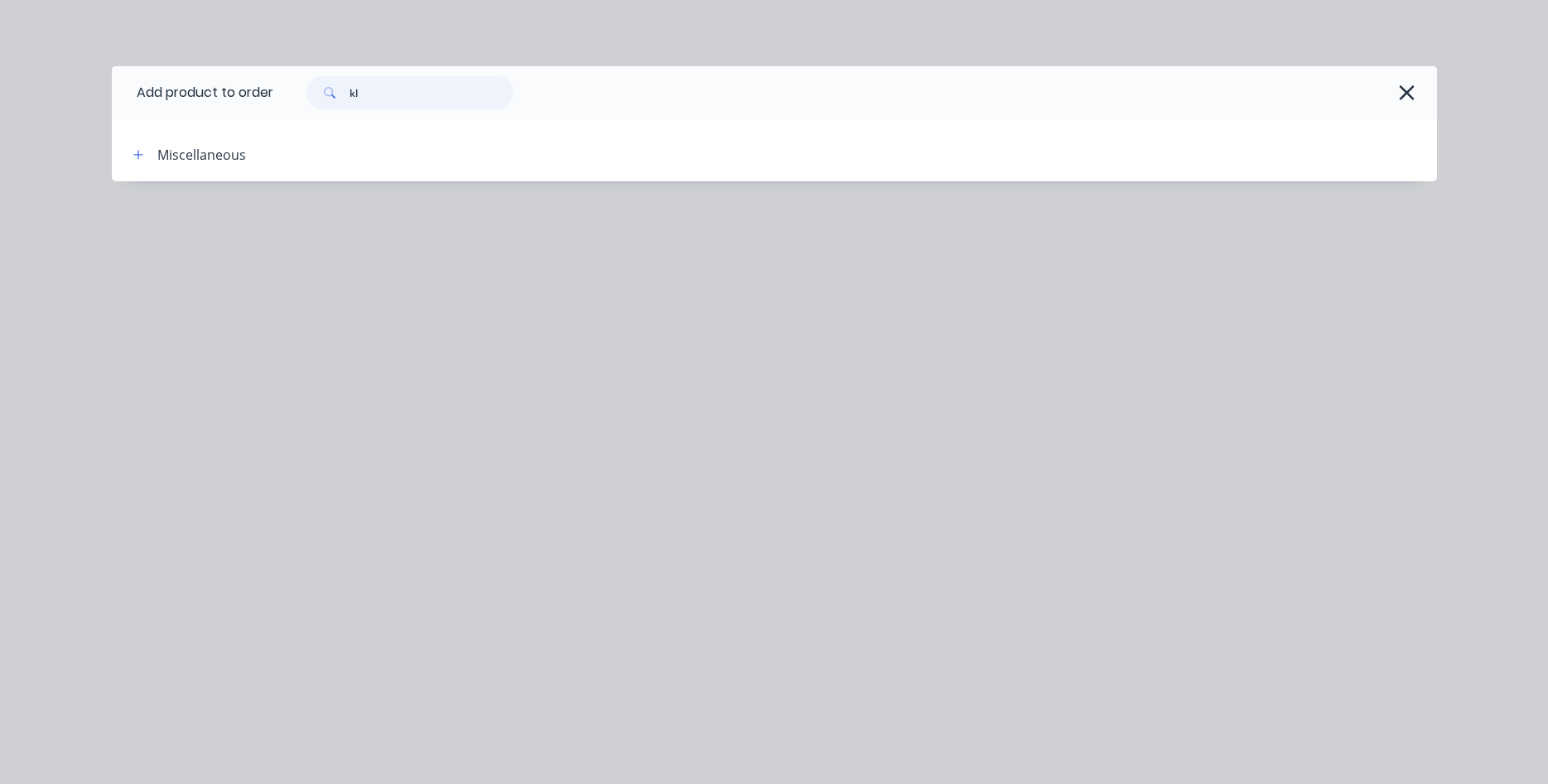
type input "k"
type input "V"
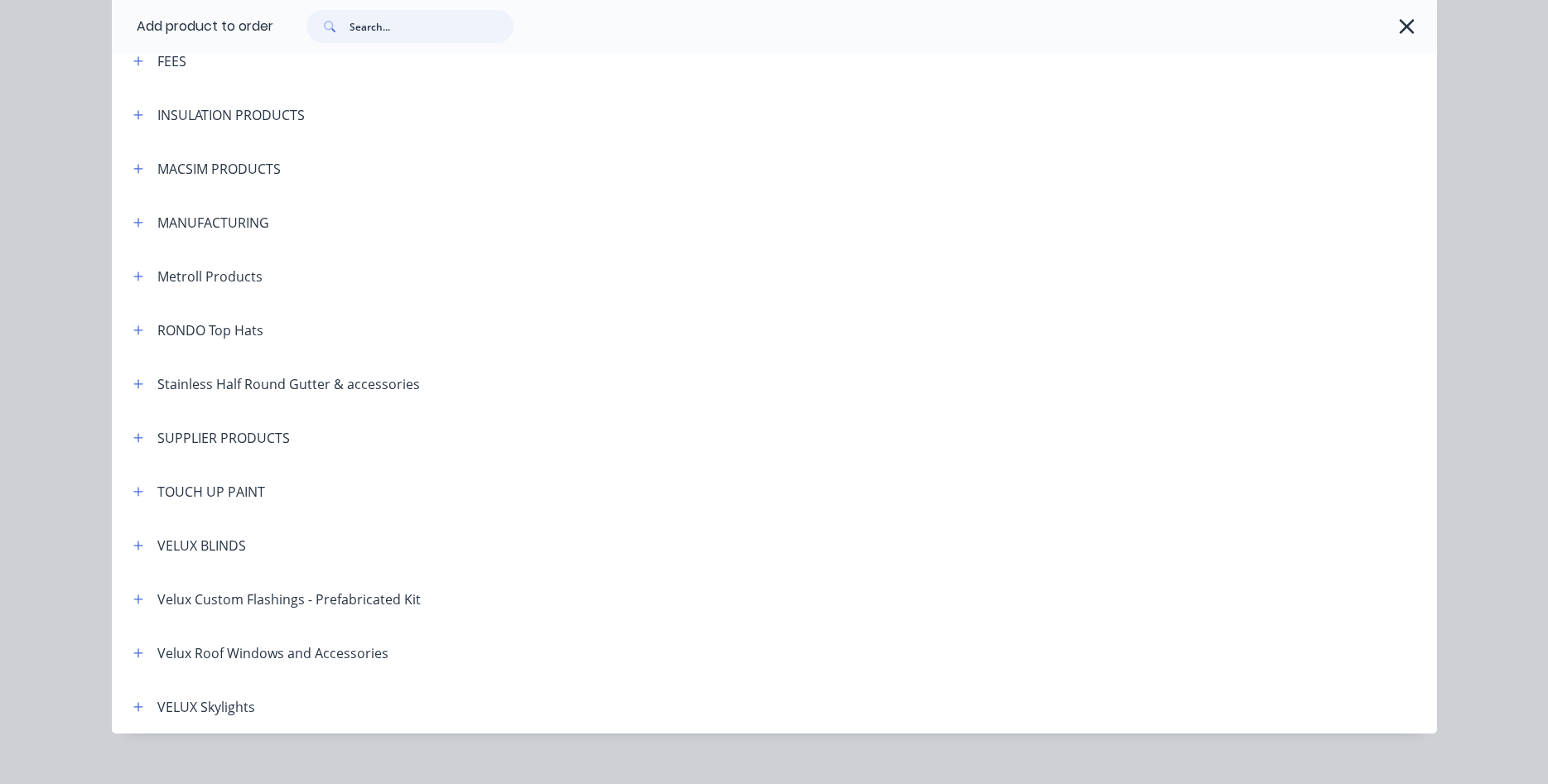
scroll to position [1192, 0]
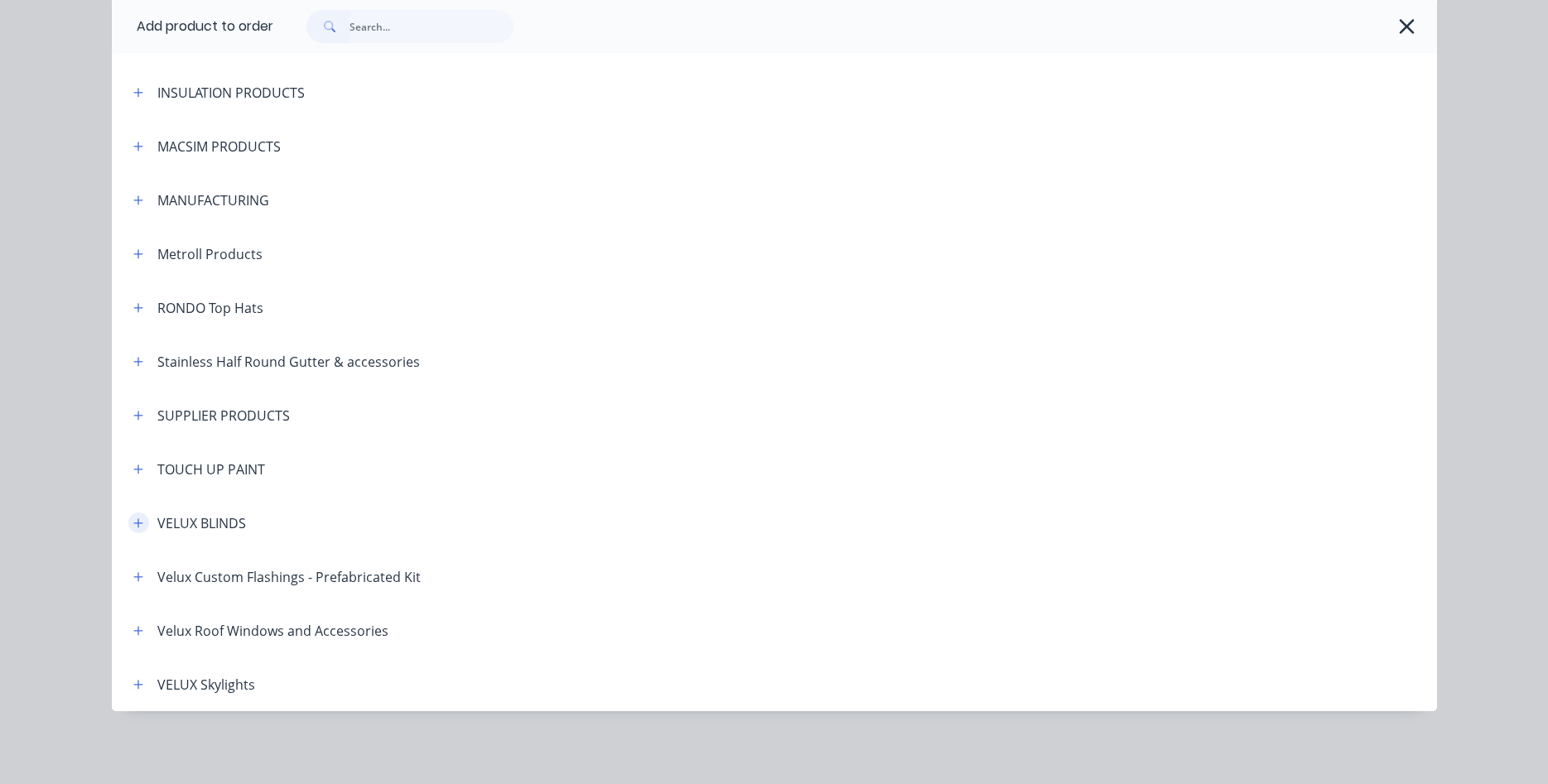
click at [142, 526] on icon "button" at bounding box center [138, 523] width 10 height 12
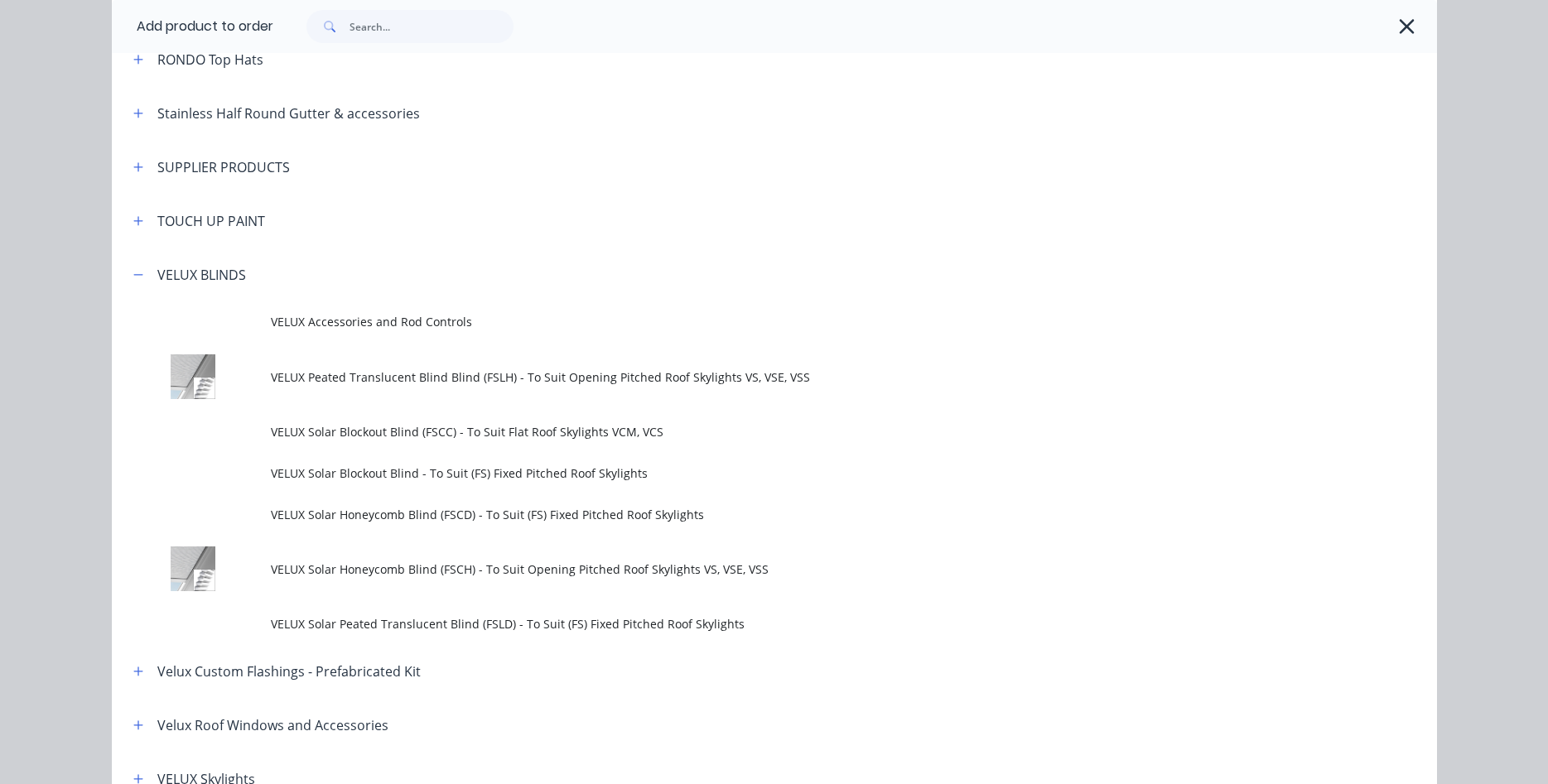
scroll to position [1476, 0]
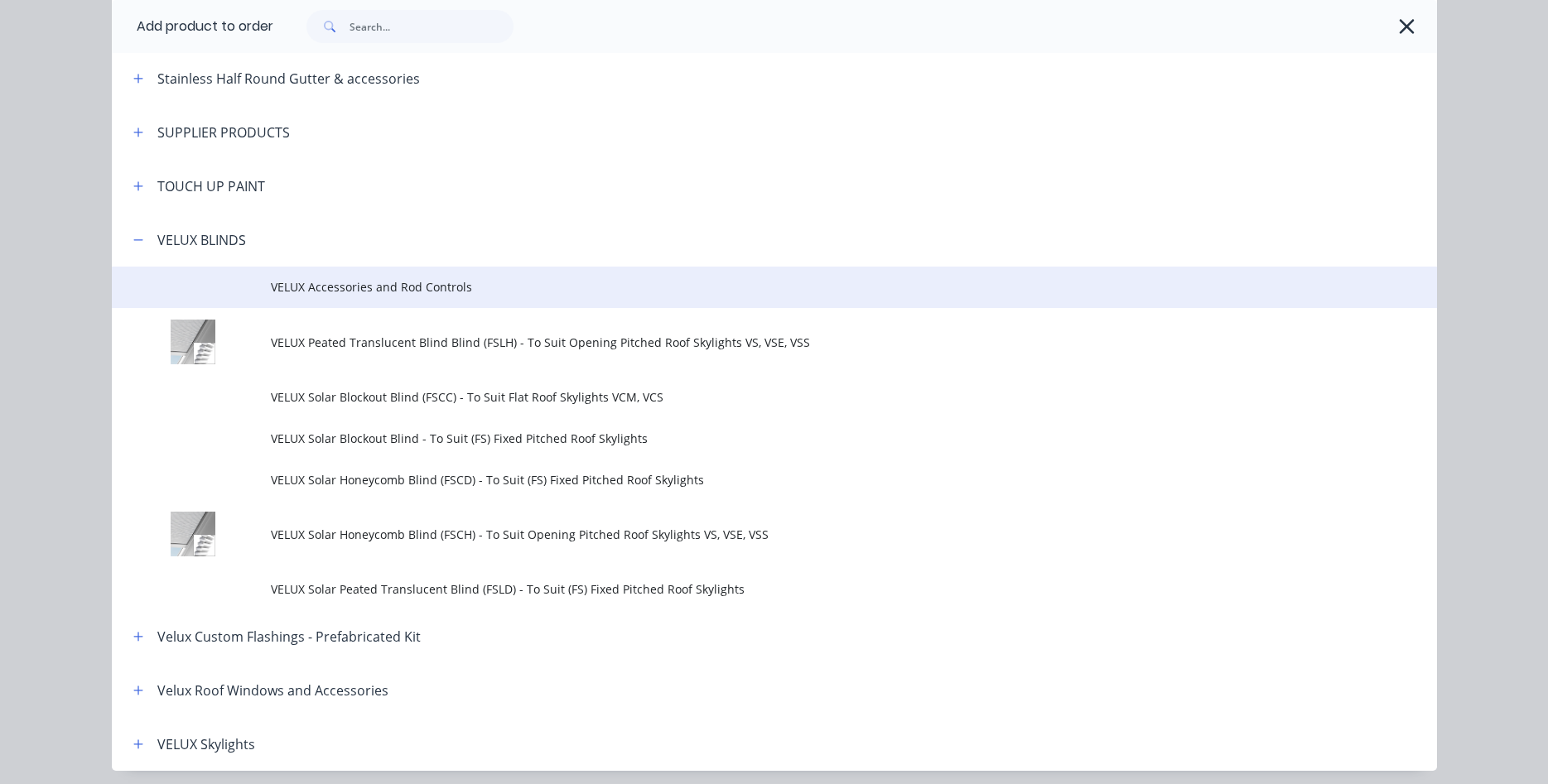
click at [352, 289] on span "VELUX Accessories and Rod Controls" at bounding box center [737, 287] width 933 height 18
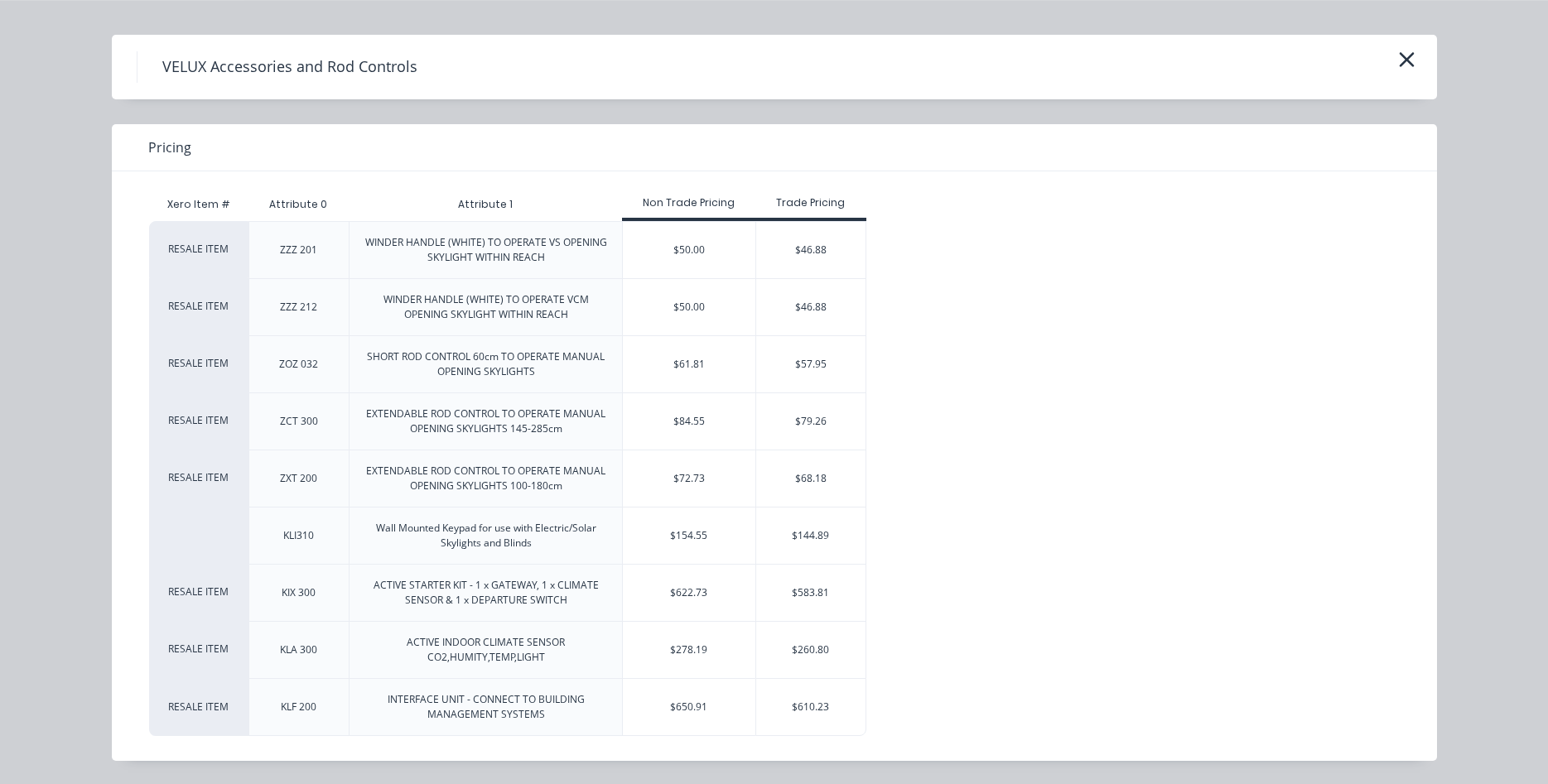
scroll to position [169, 0]
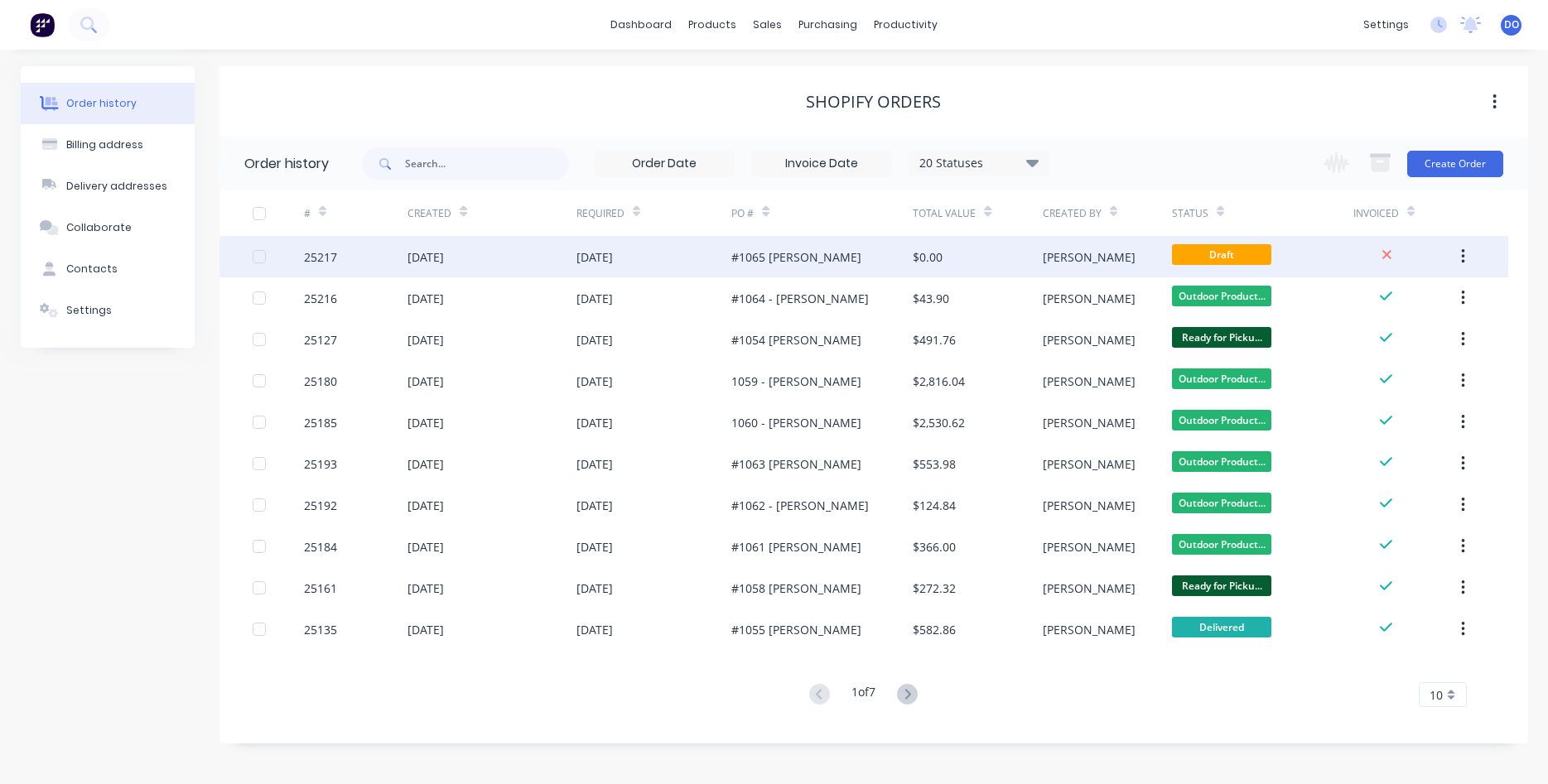
click at [987, 247] on div "$0.00" at bounding box center [977, 257] width 129 height 42
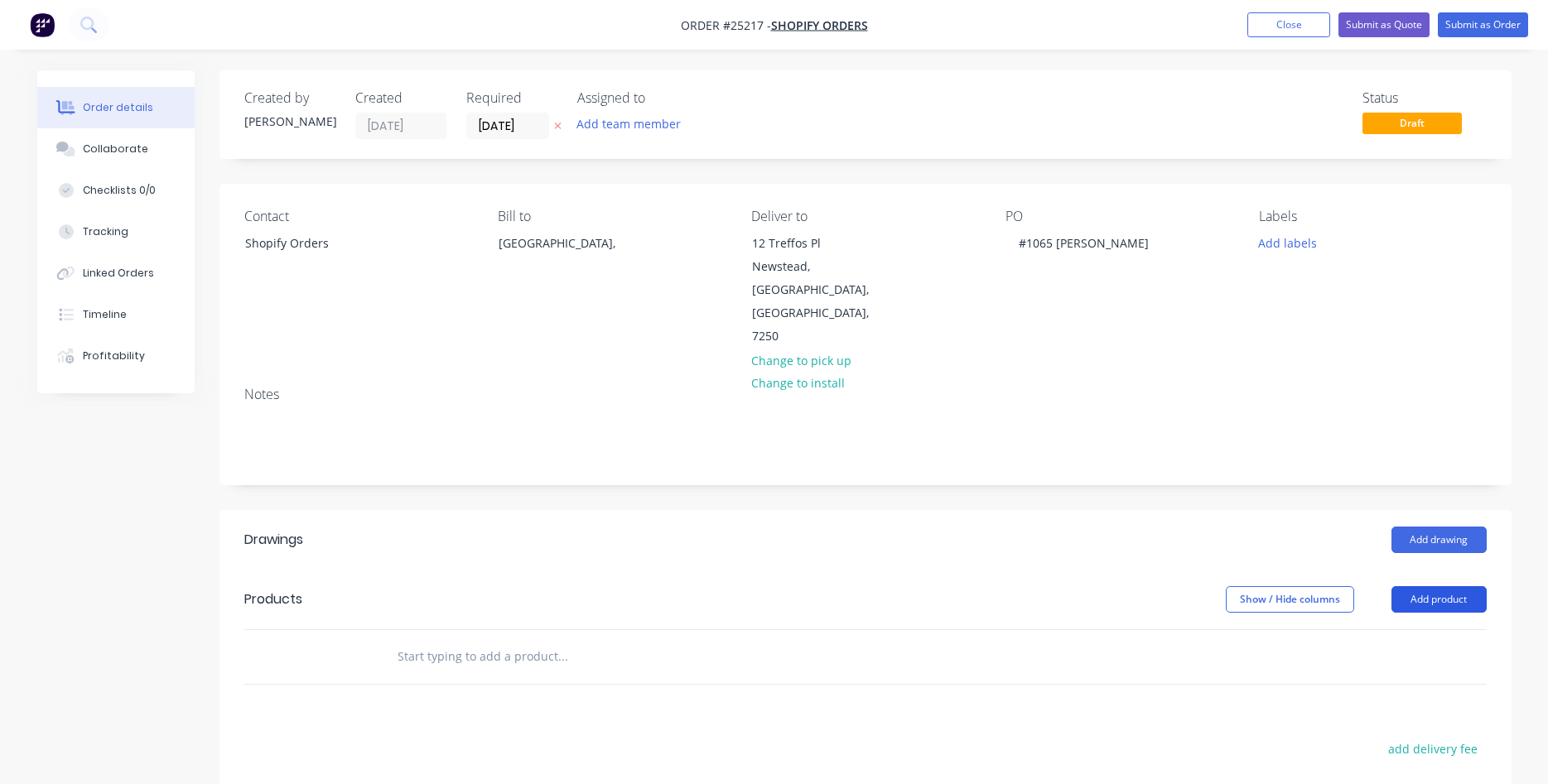
click at [1437, 586] on button "Add product" at bounding box center [1439, 599] width 95 height 27
click at [1407, 625] on button "Product catalogue" at bounding box center [1408, 641] width 157 height 33
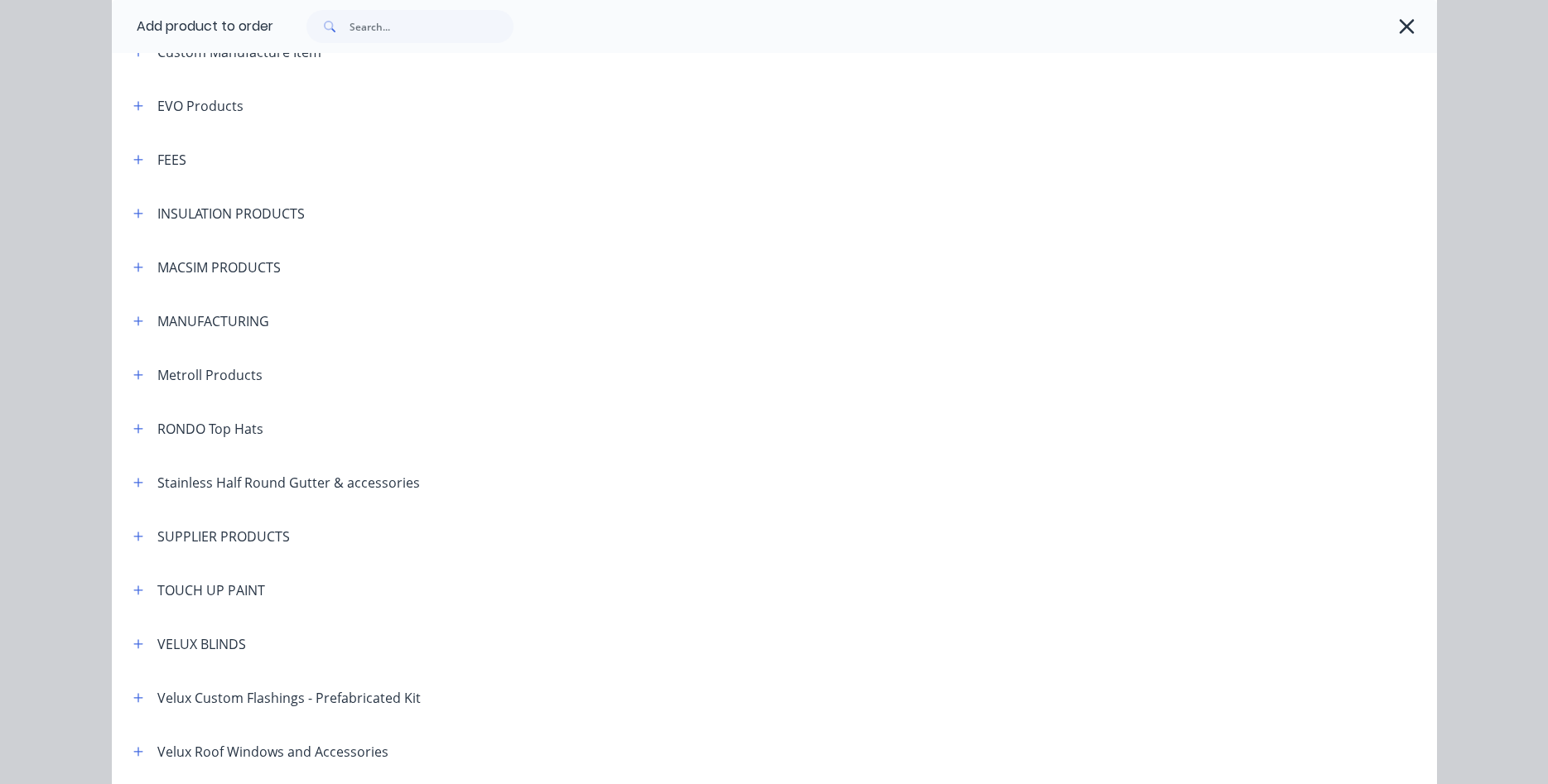
scroll to position [1003, 0]
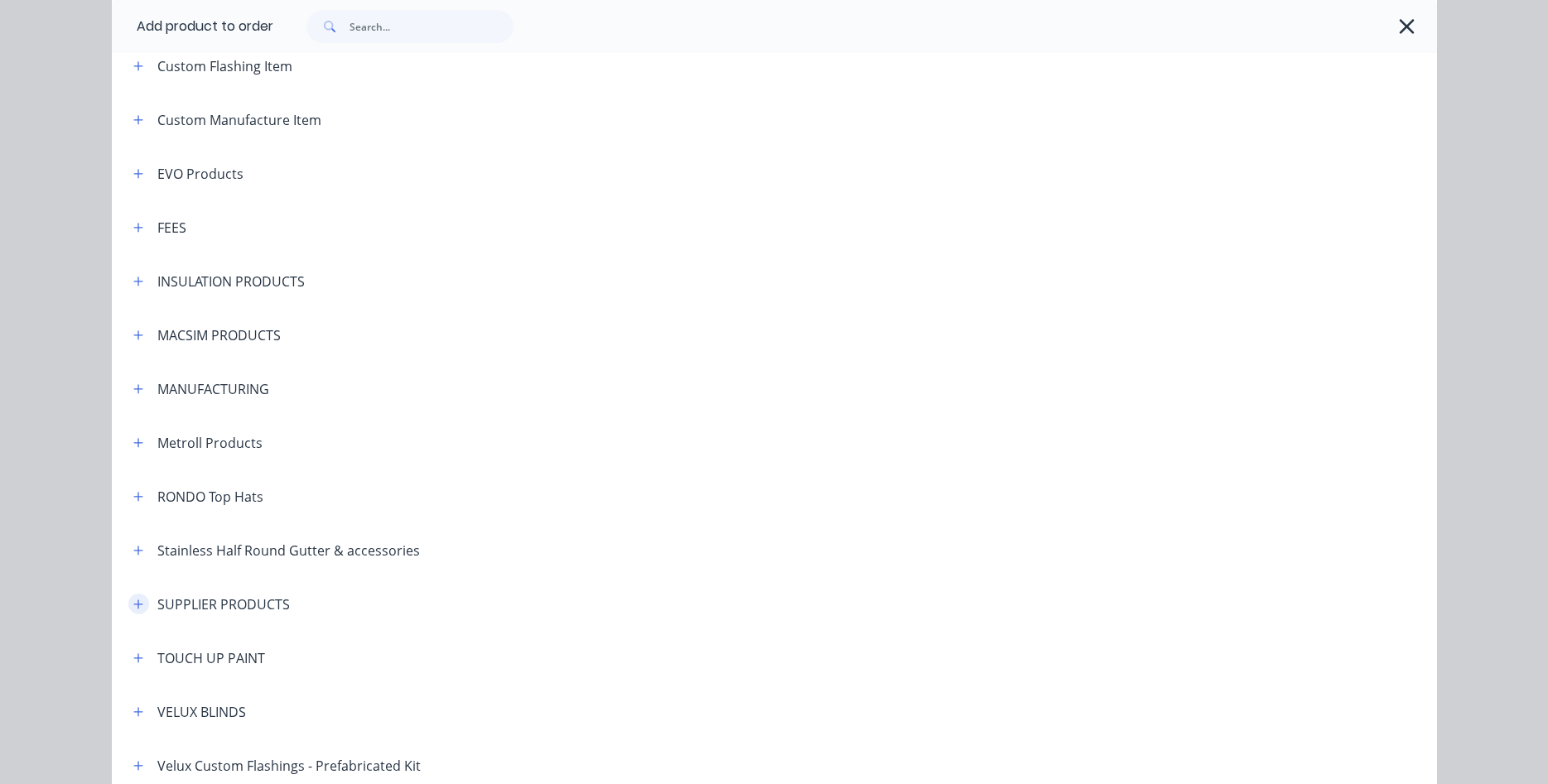
click at [131, 607] on button "button" at bounding box center [139, 604] width 20 height 20
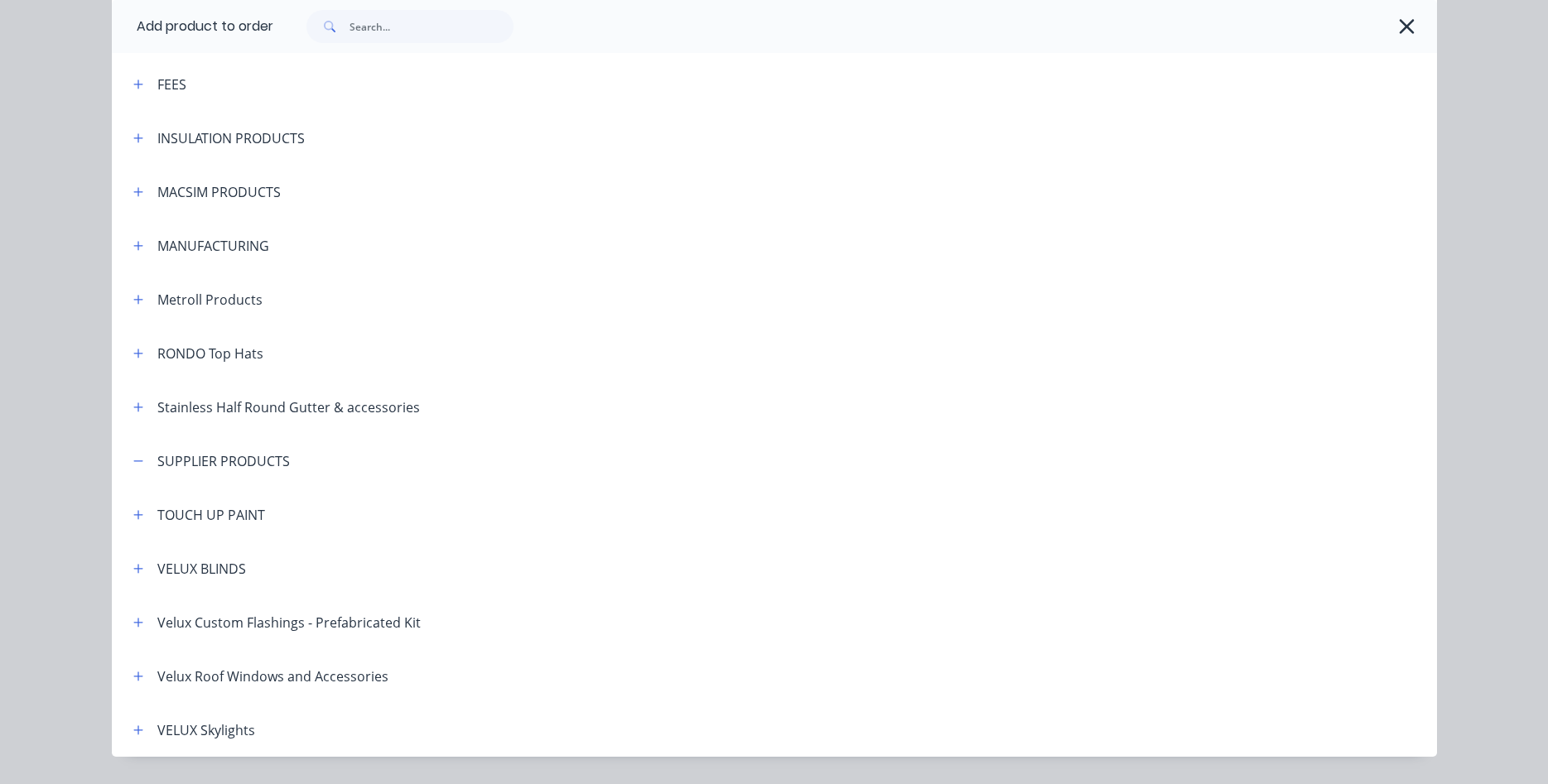
scroll to position [1192, 0]
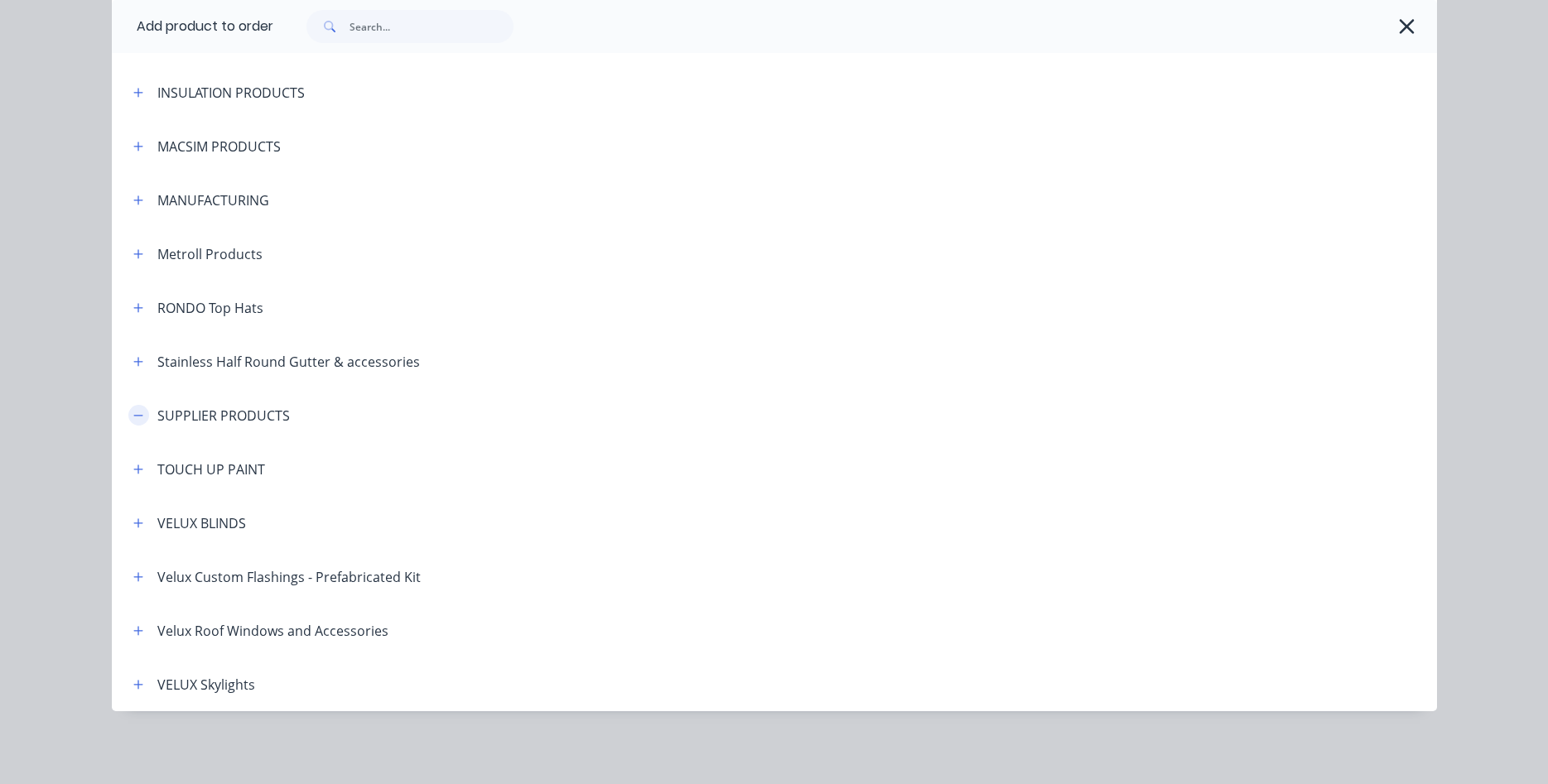
click at [139, 417] on icon "button" at bounding box center [138, 416] width 10 height 12
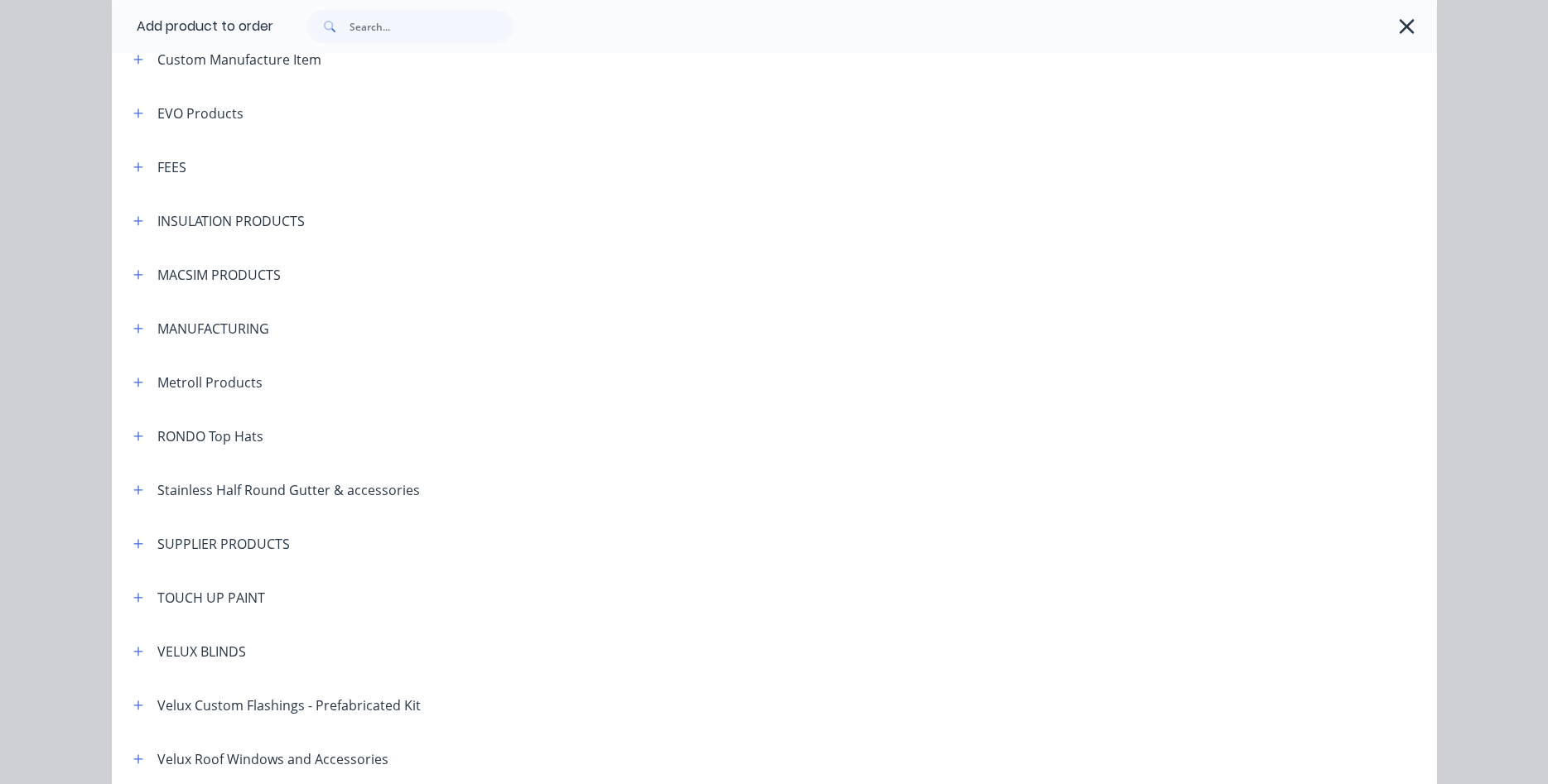
scroll to position [1098, 0]
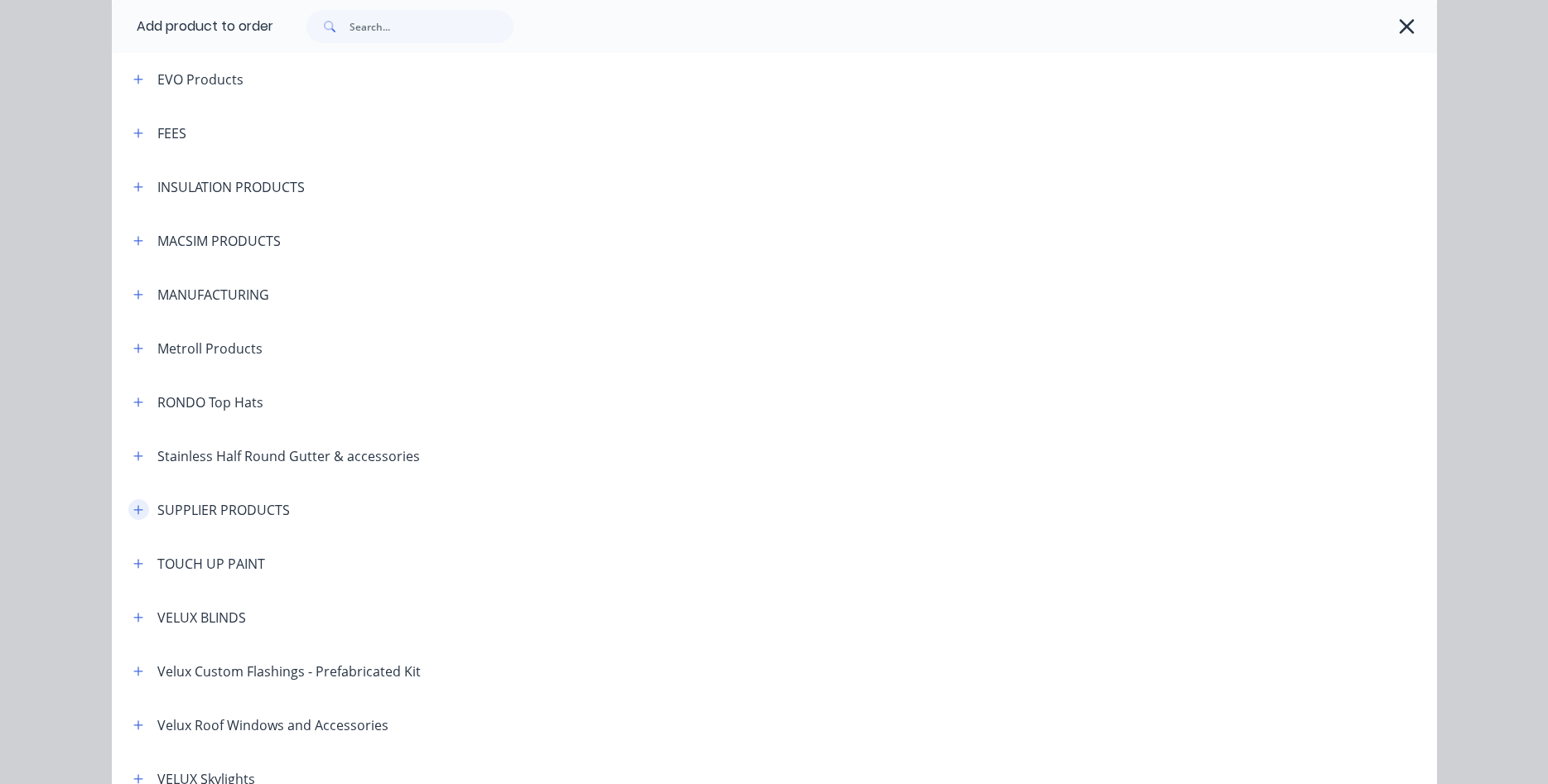
click at [135, 505] on icon "button" at bounding box center [138, 510] width 10 height 12
click at [179, 510] on div "SUPPLIER PRODUCTS" at bounding box center [223, 510] width 132 height 20
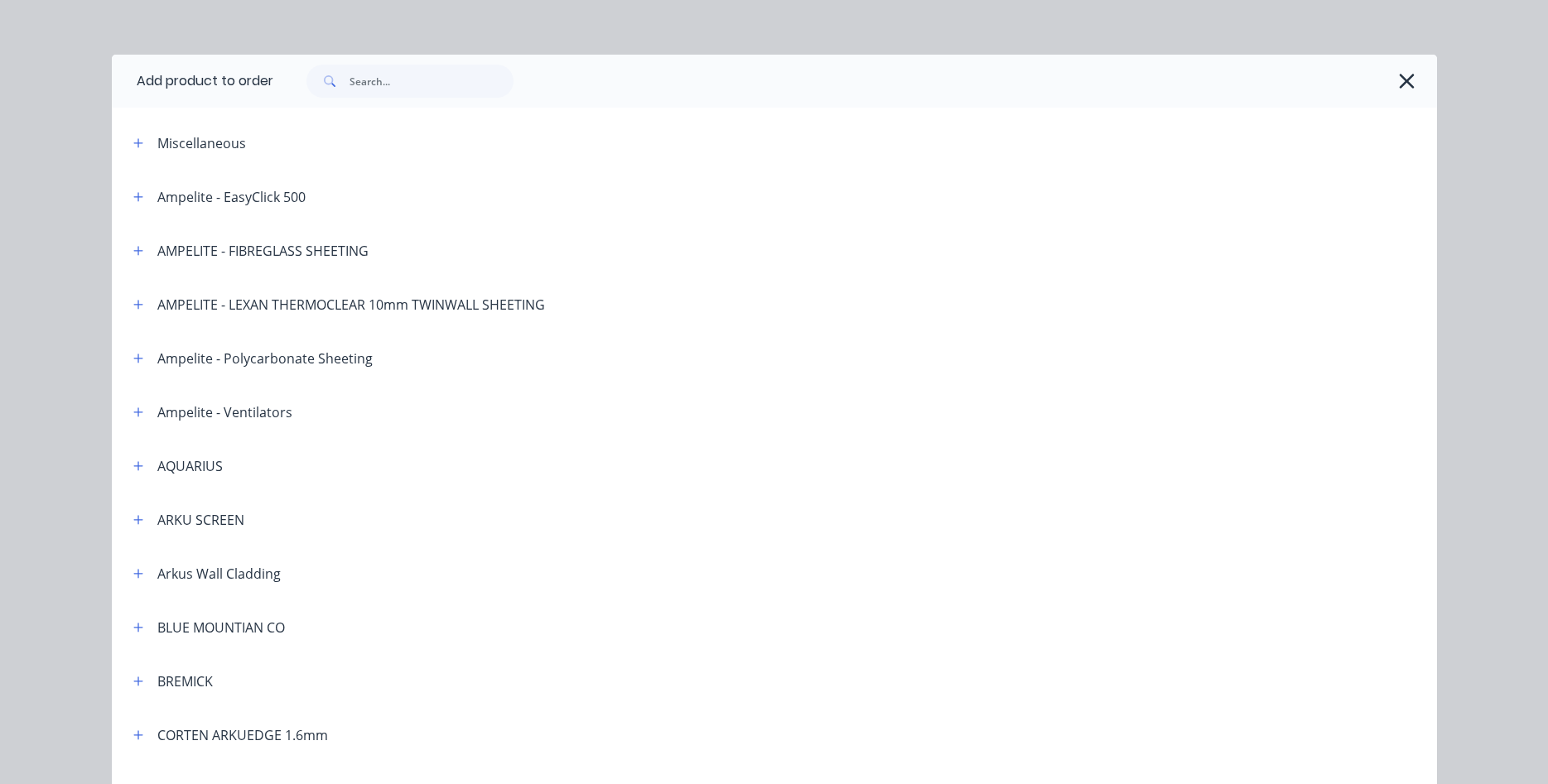
scroll to position [0, 0]
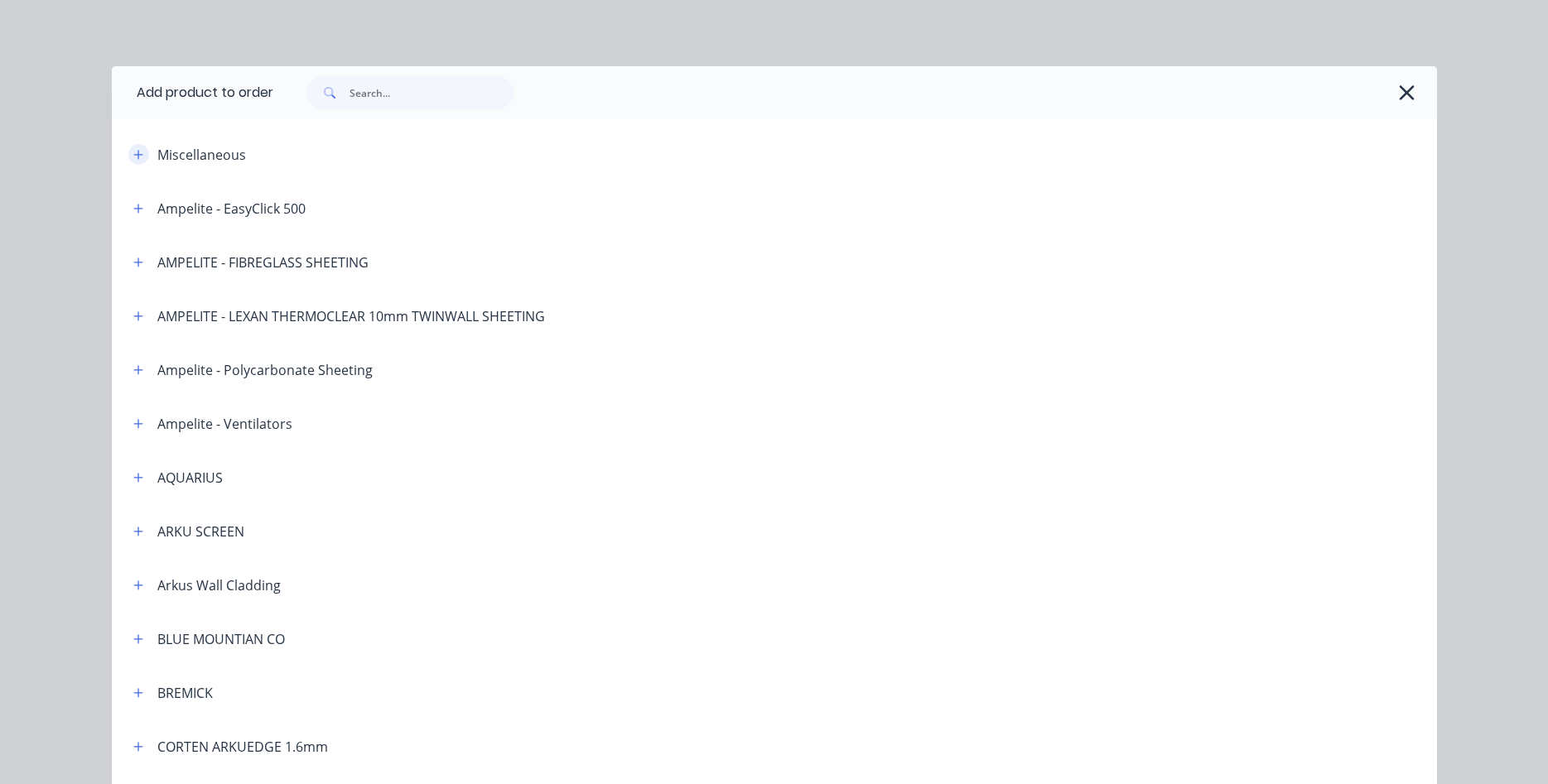
click at [136, 154] on icon "button" at bounding box center [138, 154] width 10 height 12
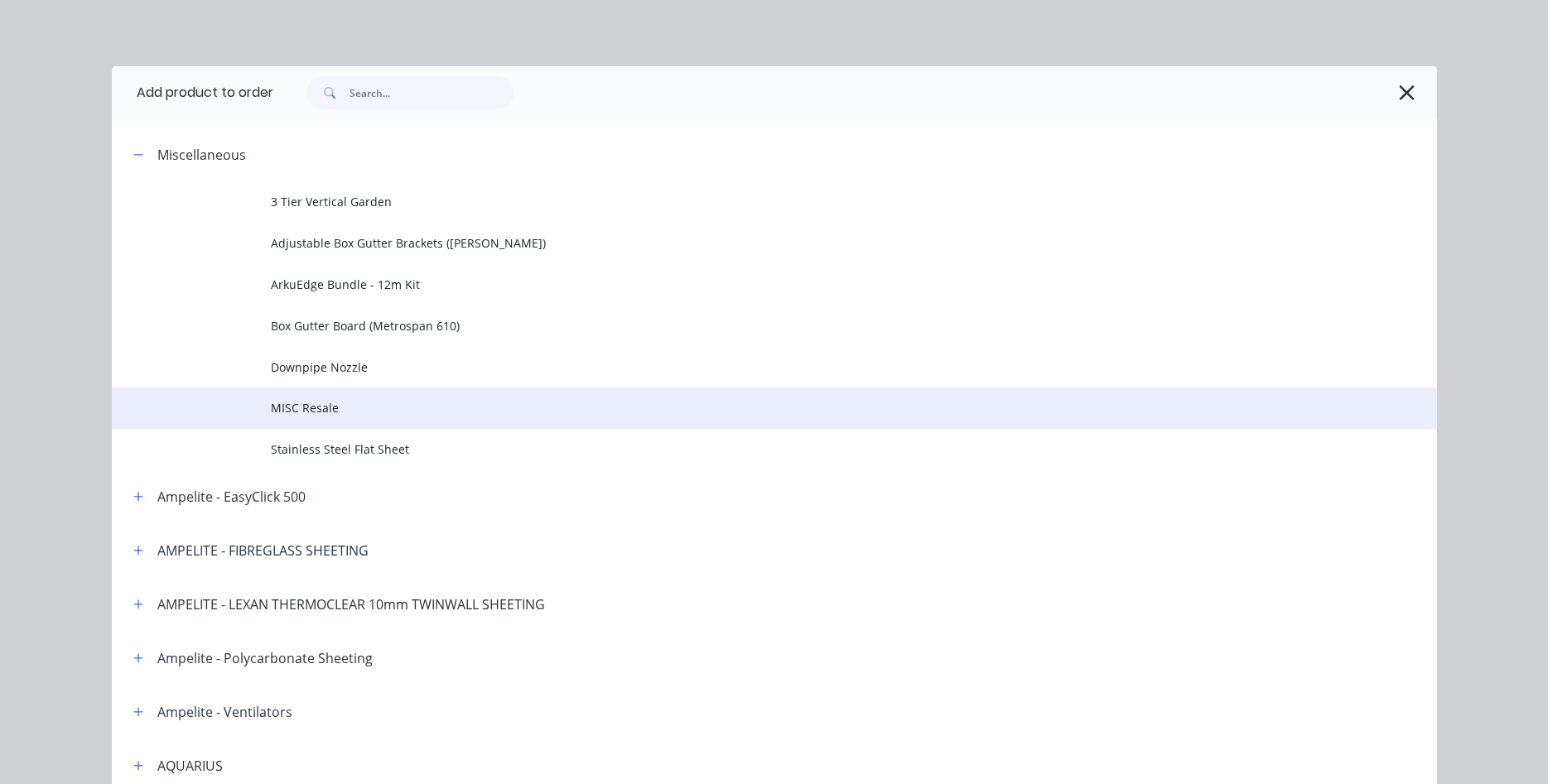
click at [307, 405] on span "MISC Resale" at bounding box center [737, 408] width 933 height 18
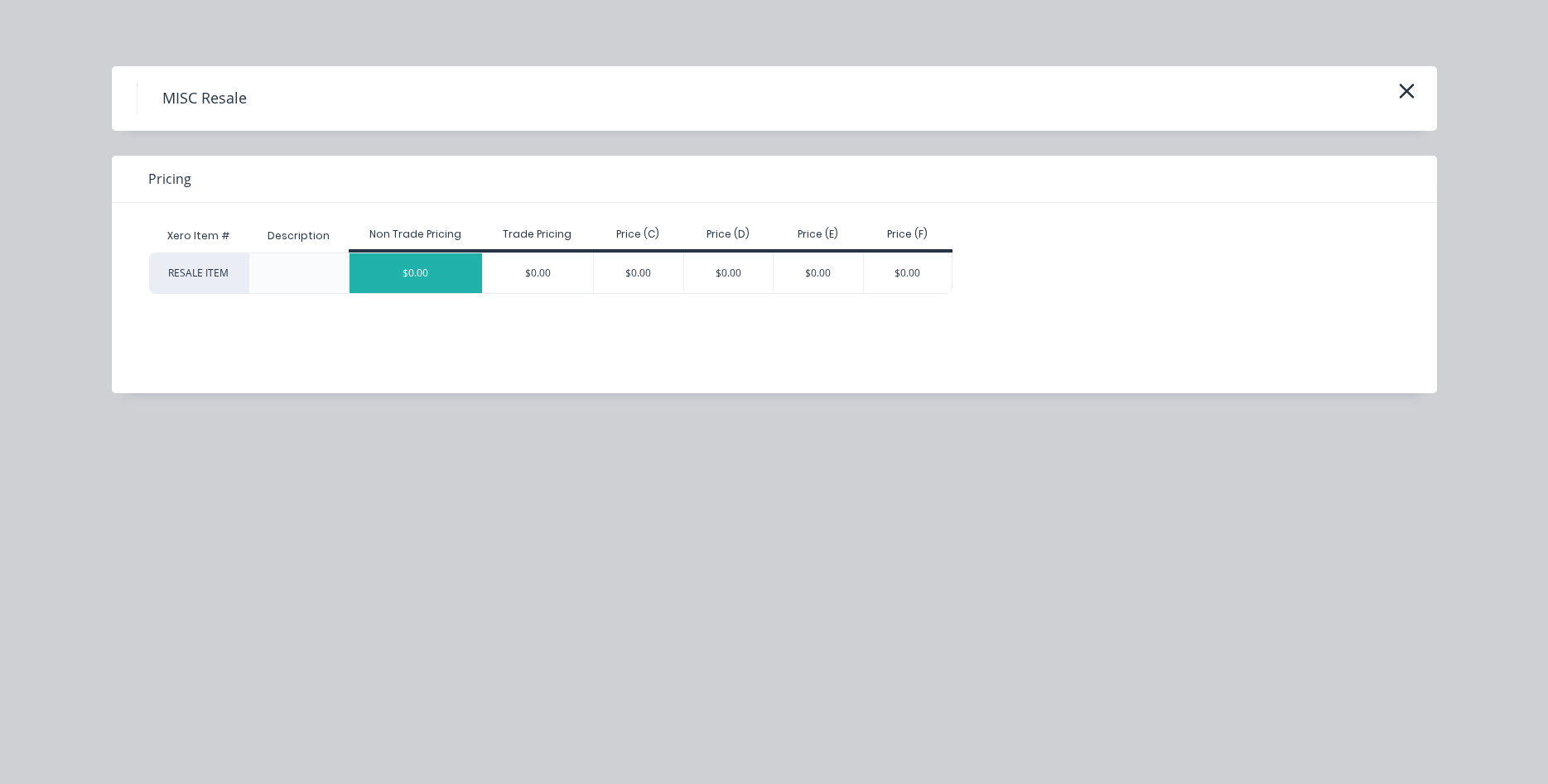
click at [460, 265] on div "$0.00" at bounding box center [416, 273] width 132 height 40
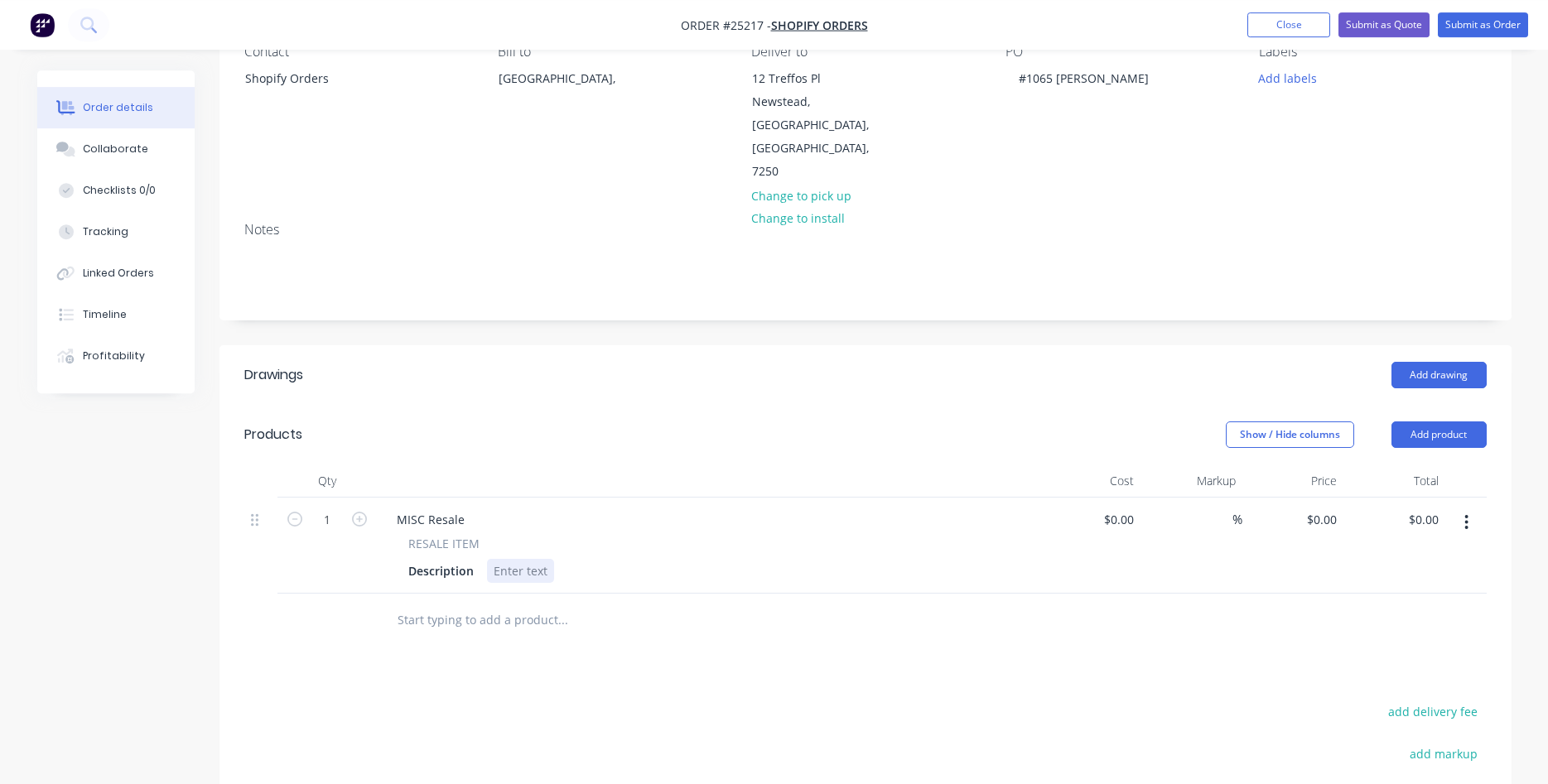
scroll to position [169, 0]
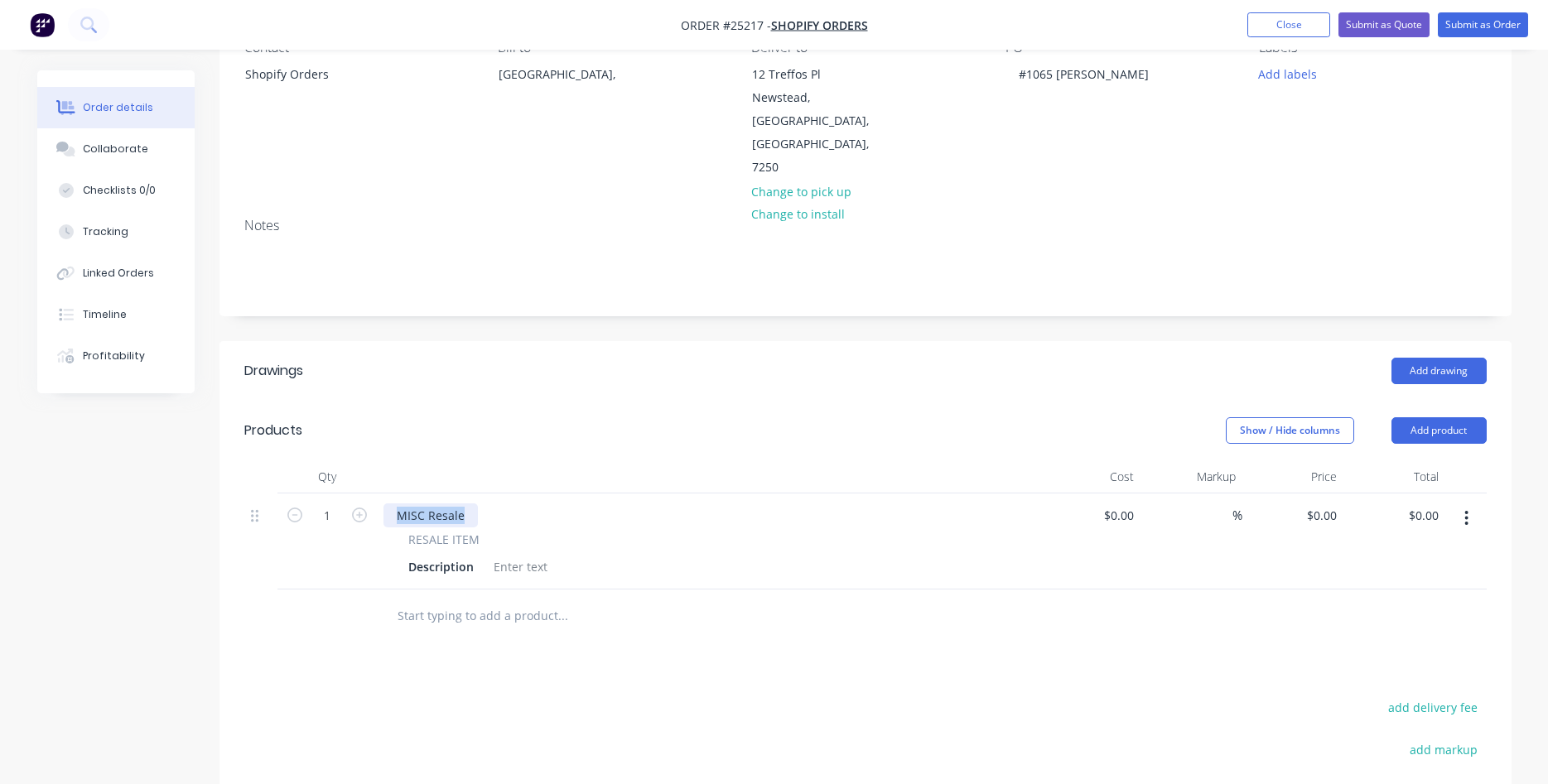
drag, startPoint x: 465, startPoint y: 466, endPoint x: 346, endPoint y: 447, distance: 120.5
click at [384, 503] on div "MISC Resale" at bounding box center [431, 515] width 94 height 24
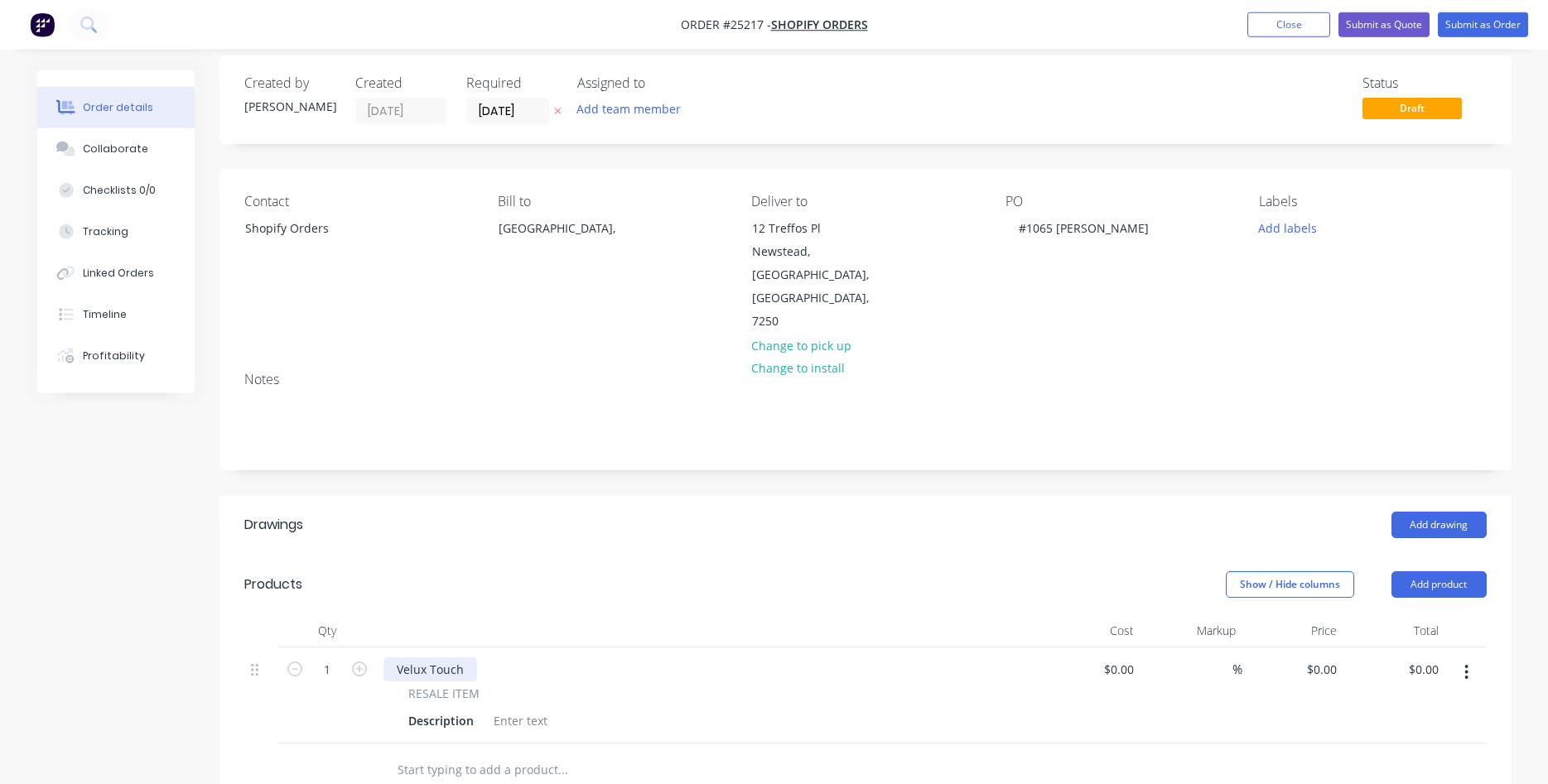
scroll to position [0, 0]
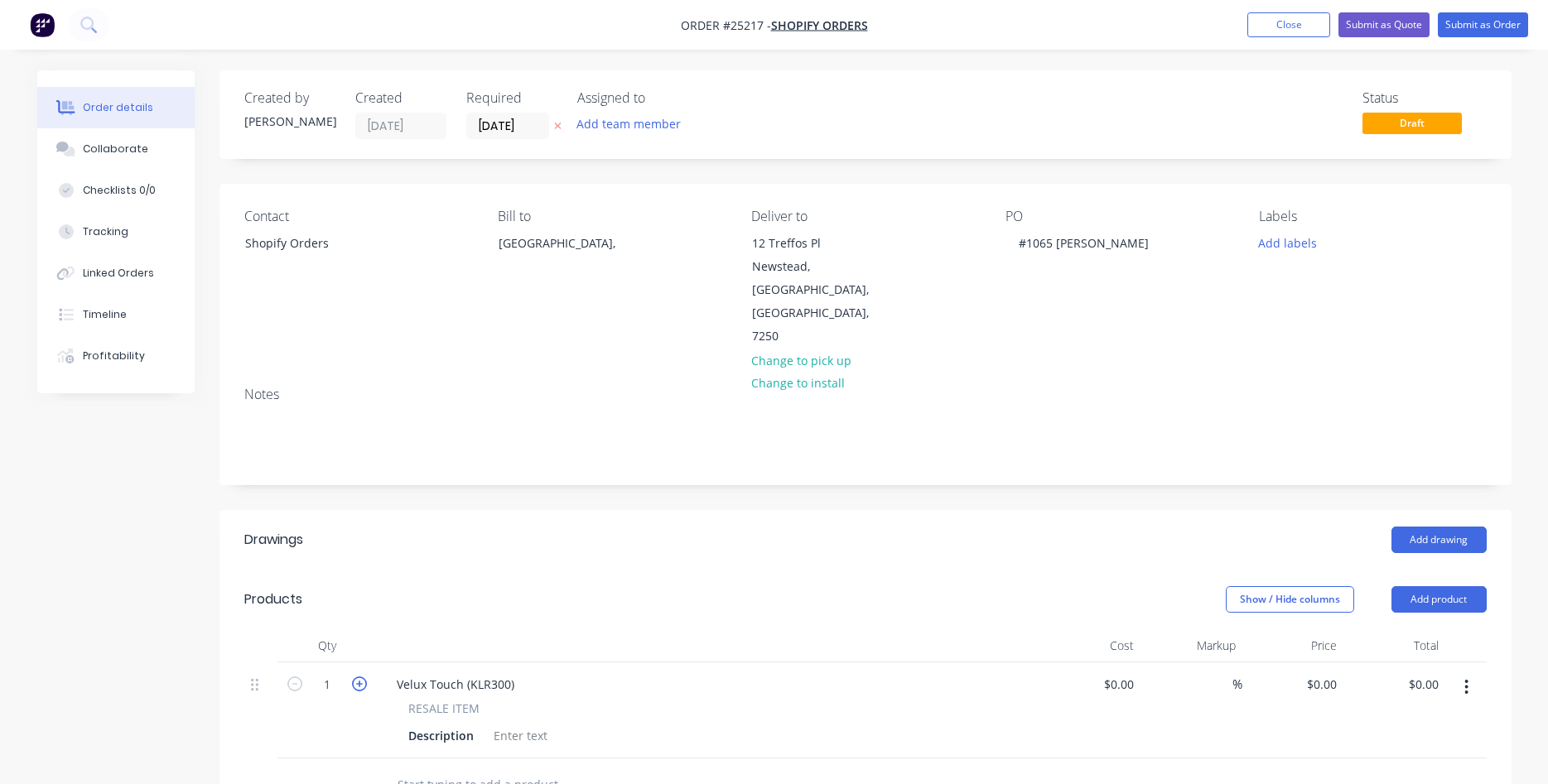
click at [357, 677] on icon "button" at bounding box center [359, 684] width 15 height 15
type input "2"
click at [1324, 672] on input "0" at bounding box center [1333, 684] width 19 height 24
type input "$259.09"
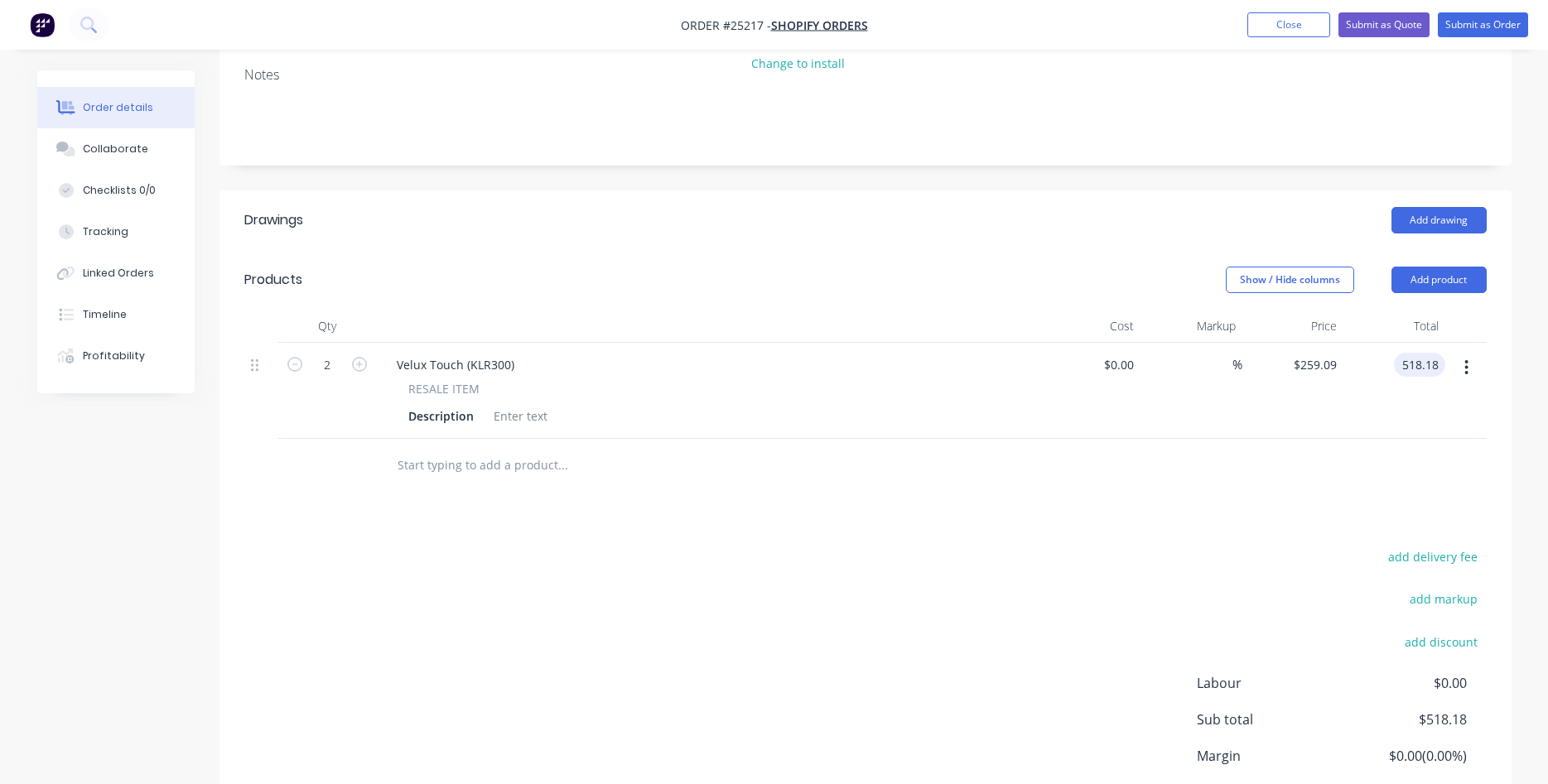
scroll to position [404, 0]
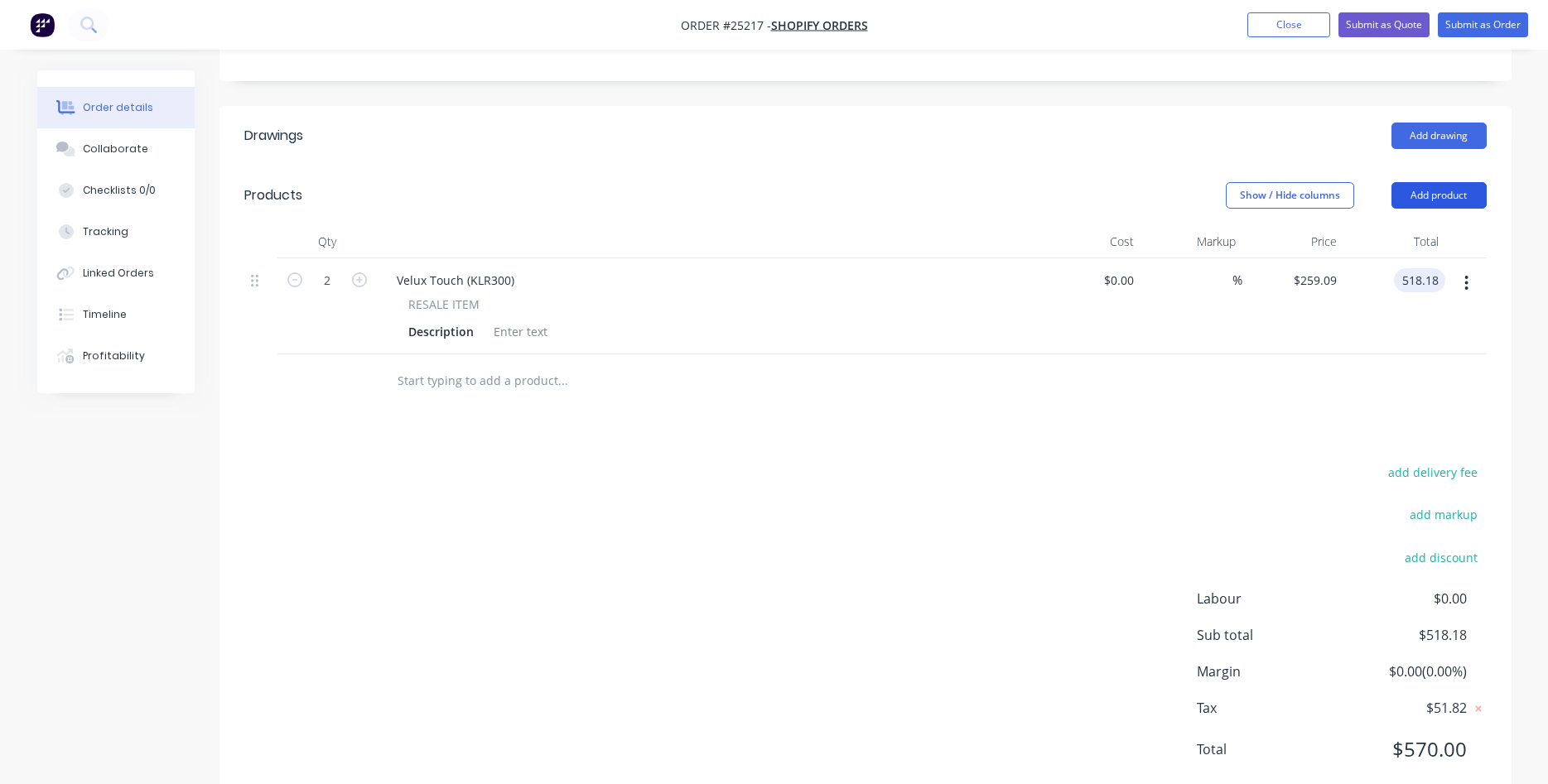
type input "$518.18"
click at [1445, 182] on button "Add product" at bounding box center [1439, 195] width 95 height 27
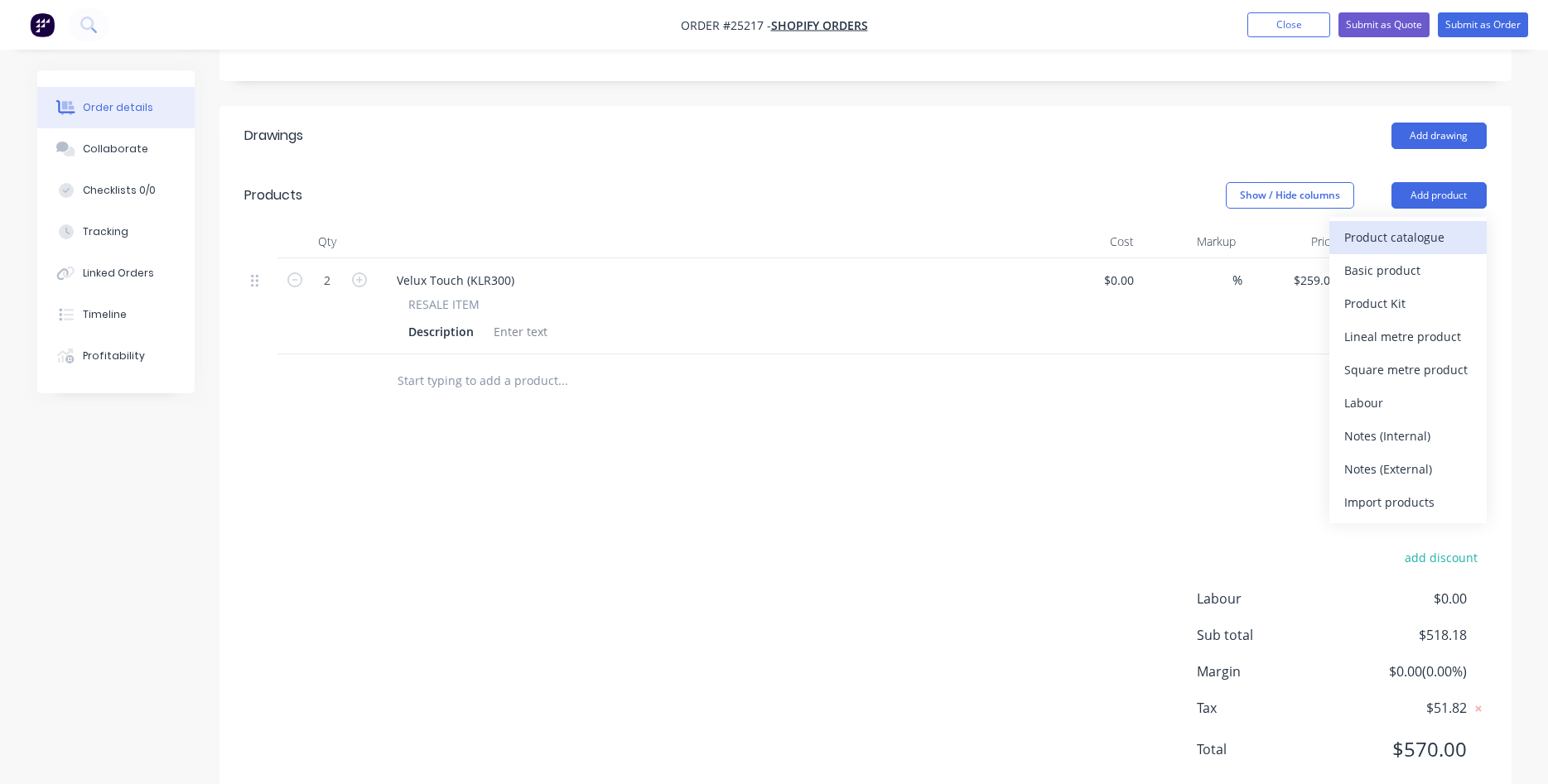
click at [1398, 226] on div "Product catalogue" at bounding box center [1409, 237] width 128 height 24
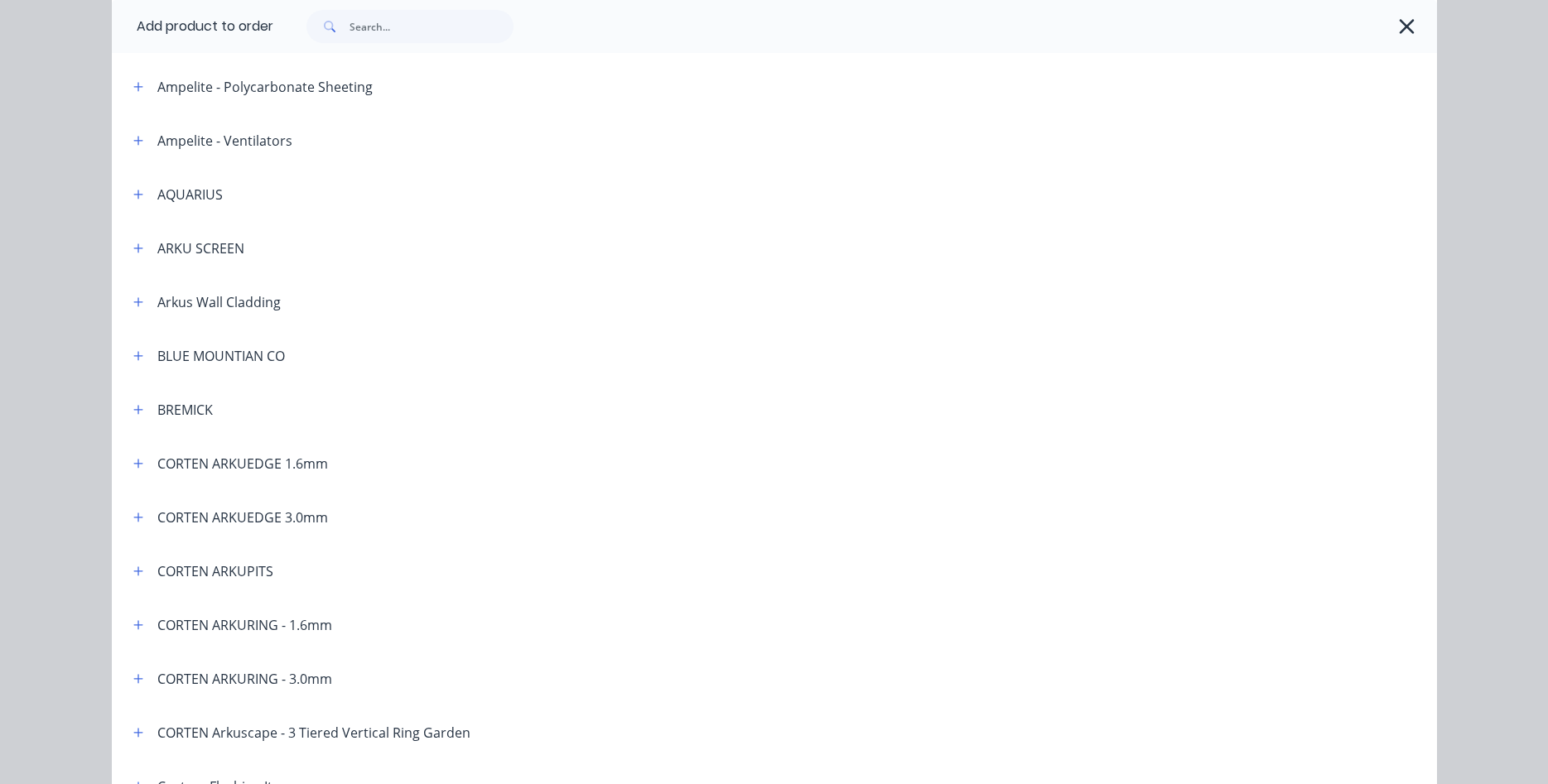
scroll to position [472, 0]
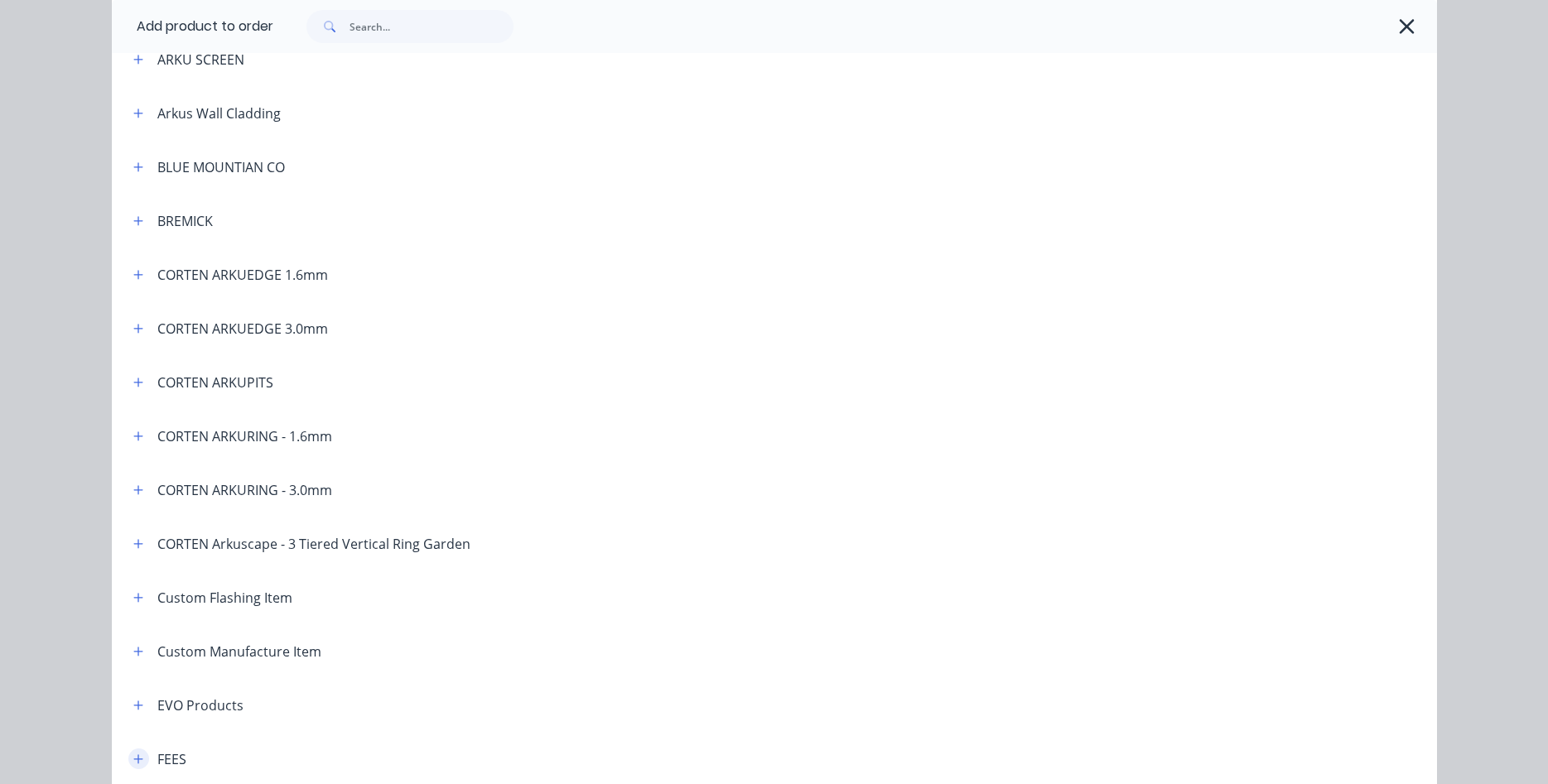
click at [135, 760] on icon "button" at bounding box center [138, 759] width 10 height 12
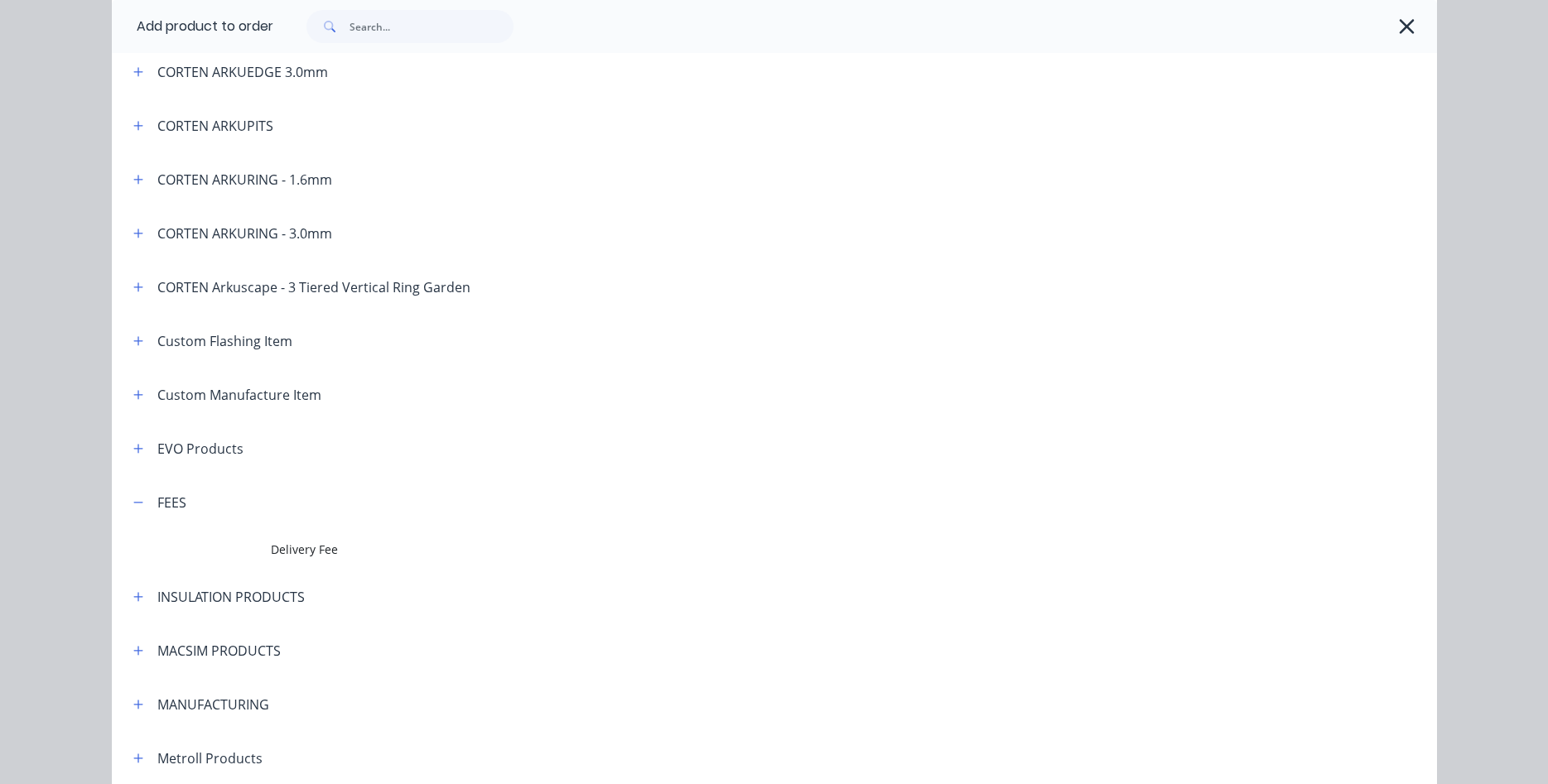
scroll to position [756, 0]
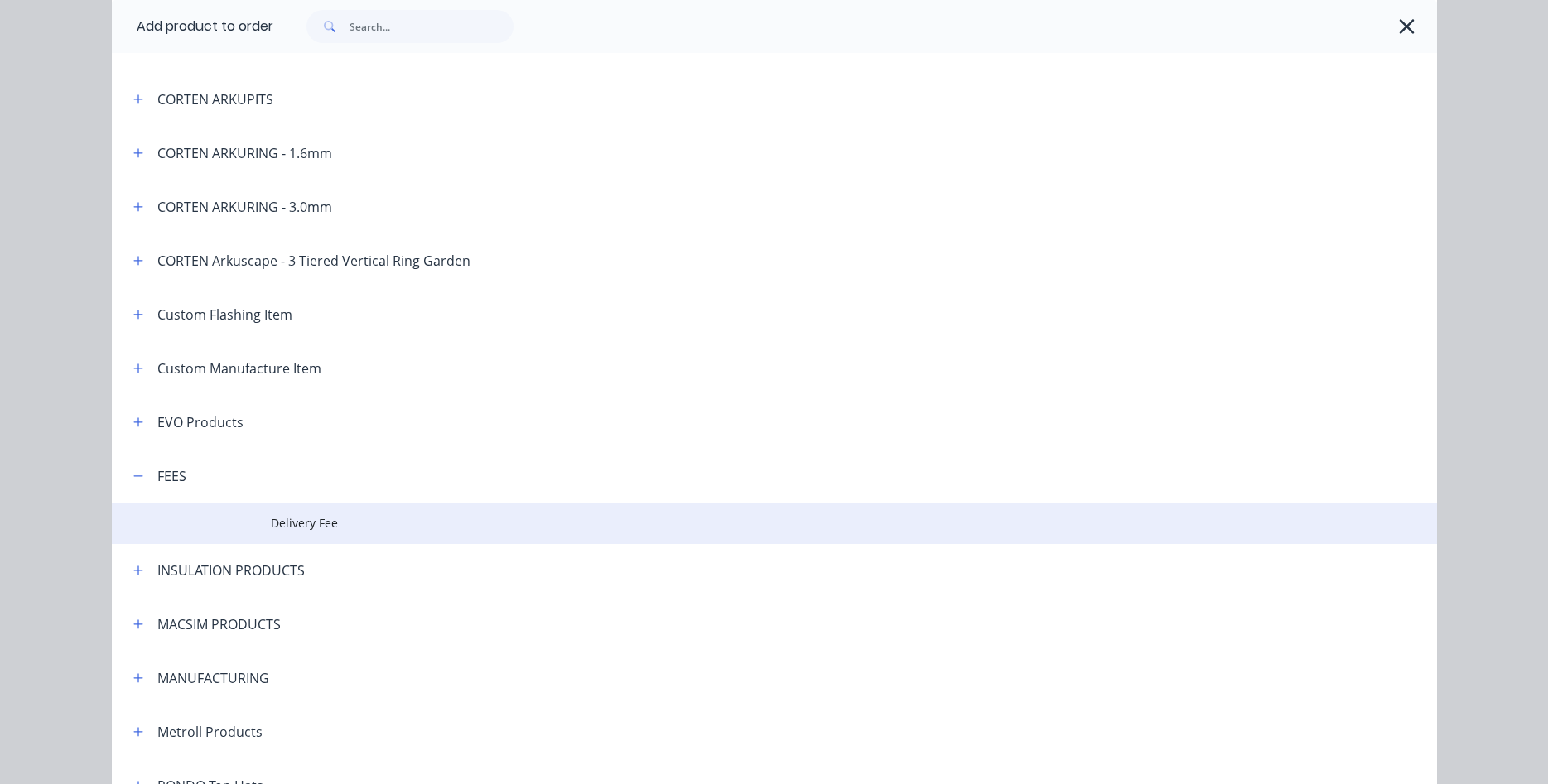
click at [320, 535] on td "Delivery Fee" at bounding box center [853, 523] width 1166 height 42
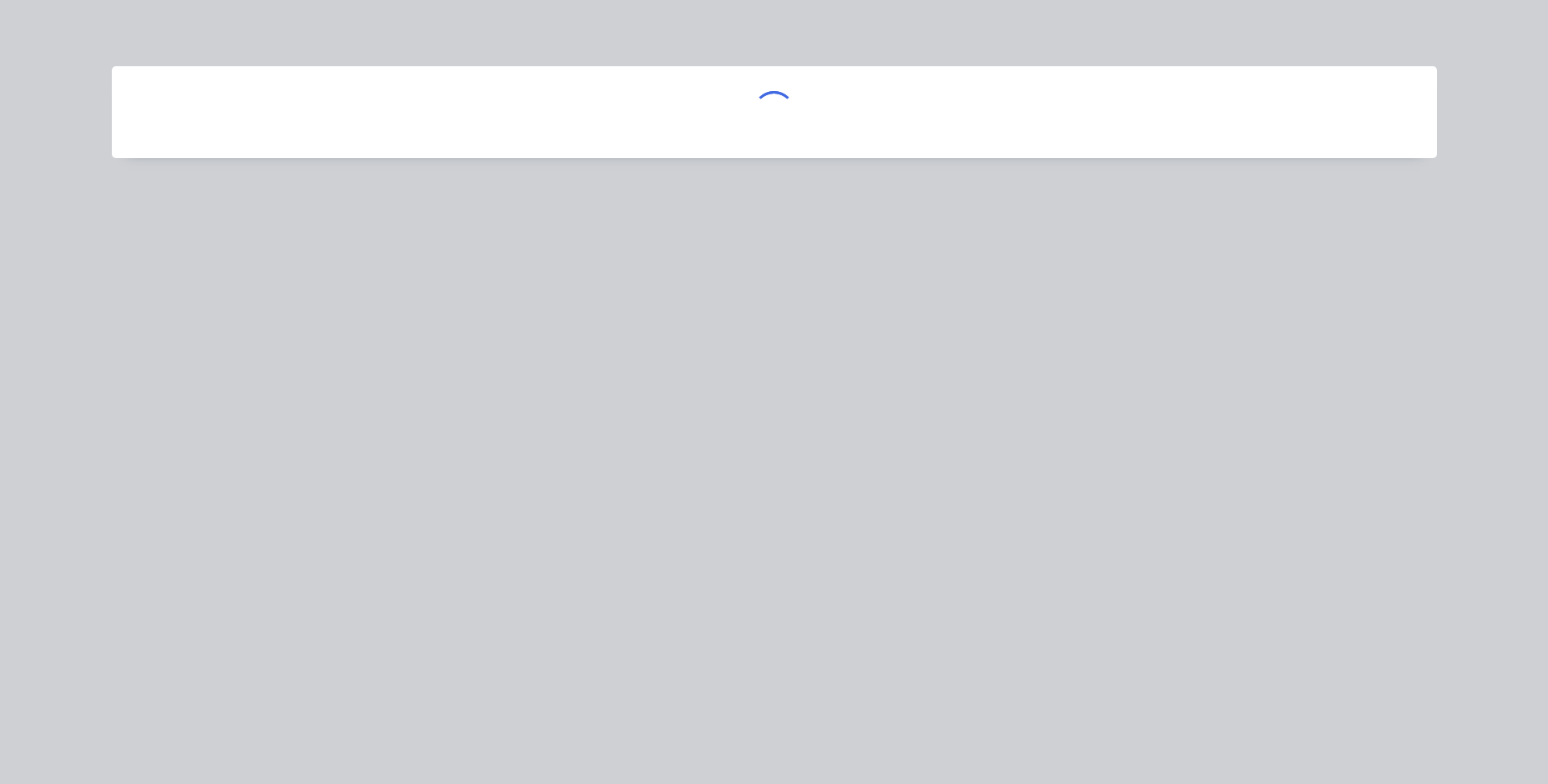
scroll to position [0, 0]
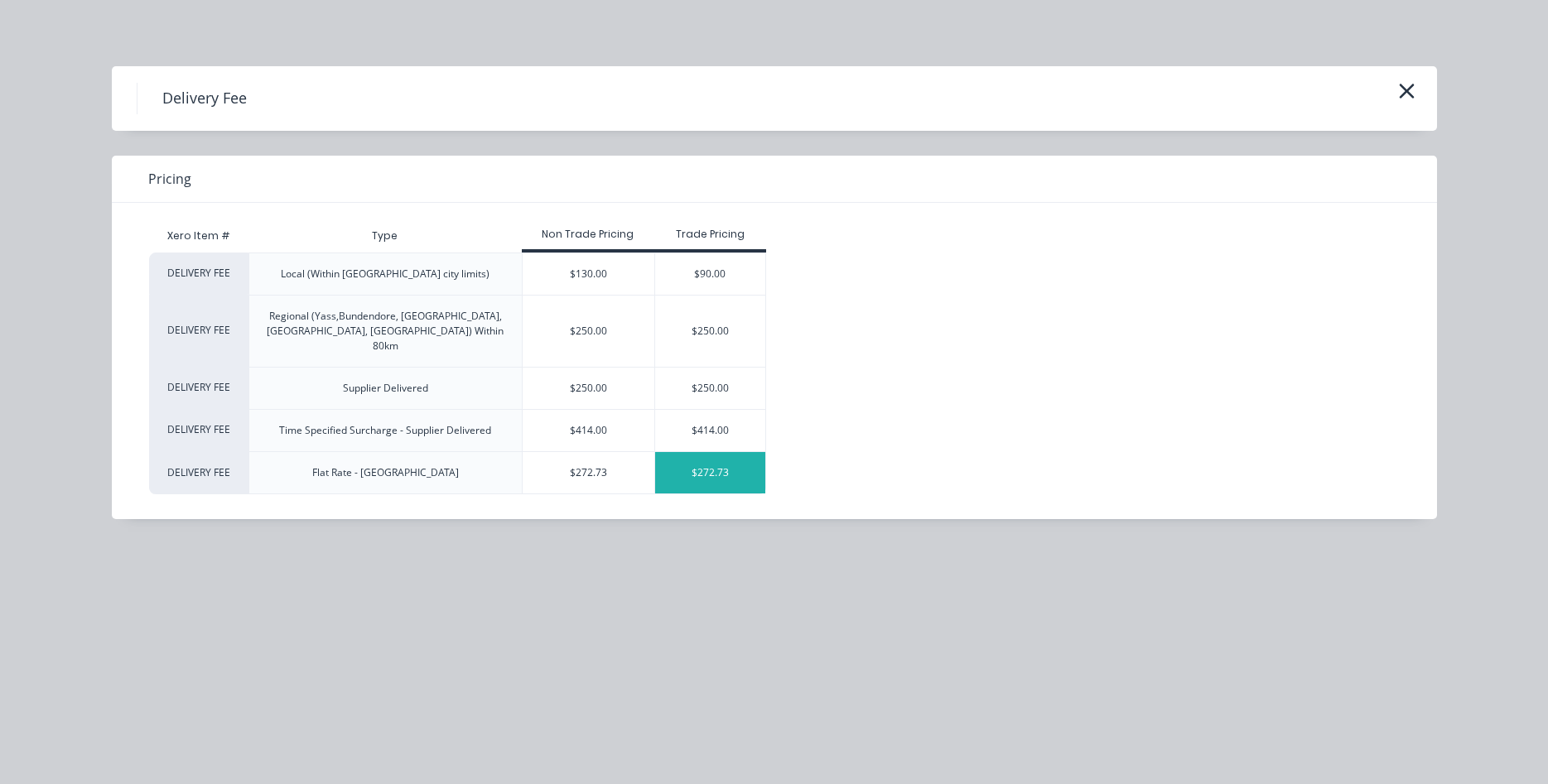
click at [692, 455] on div "$272.73" at bounding box center [710, 472] width 110 height 42
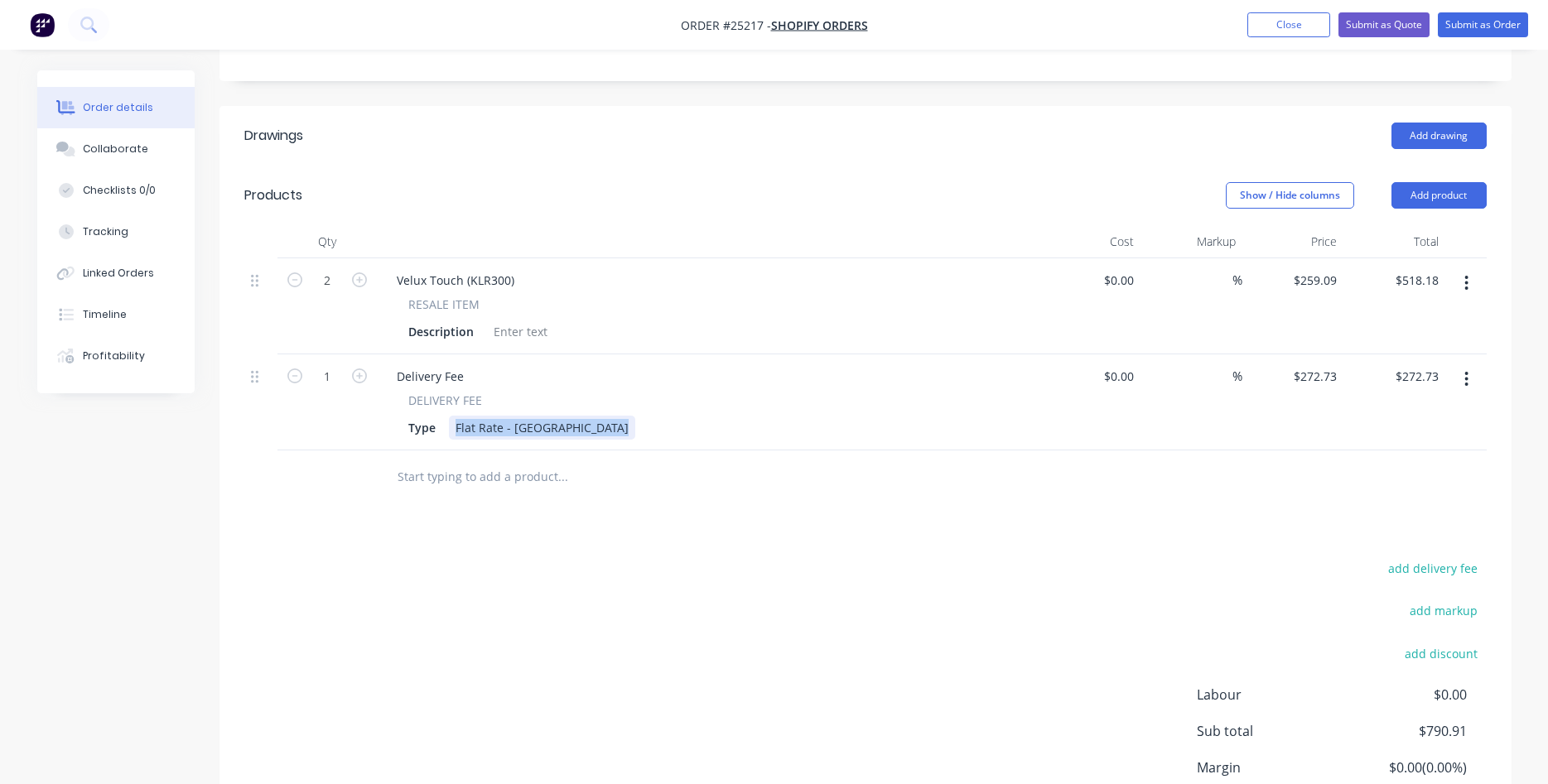
drag, startPoint x: 617, startPoint y: 384, endPoint x: 444, endPoint y: 384, distance: 173.0
click at [449, 416] on div "Flat Rate - [GEOGRAPHIC_DATA]" at bounding box center [542, 427] width 187 height 24
click at [466, 364] on div "Delivery Fee" at bounding box center [430, 376] width 93 height 24
click at [1338, 364] on input "272.73" at bounding box center [1318, 376] width 52 height 24
type input "$39.98"
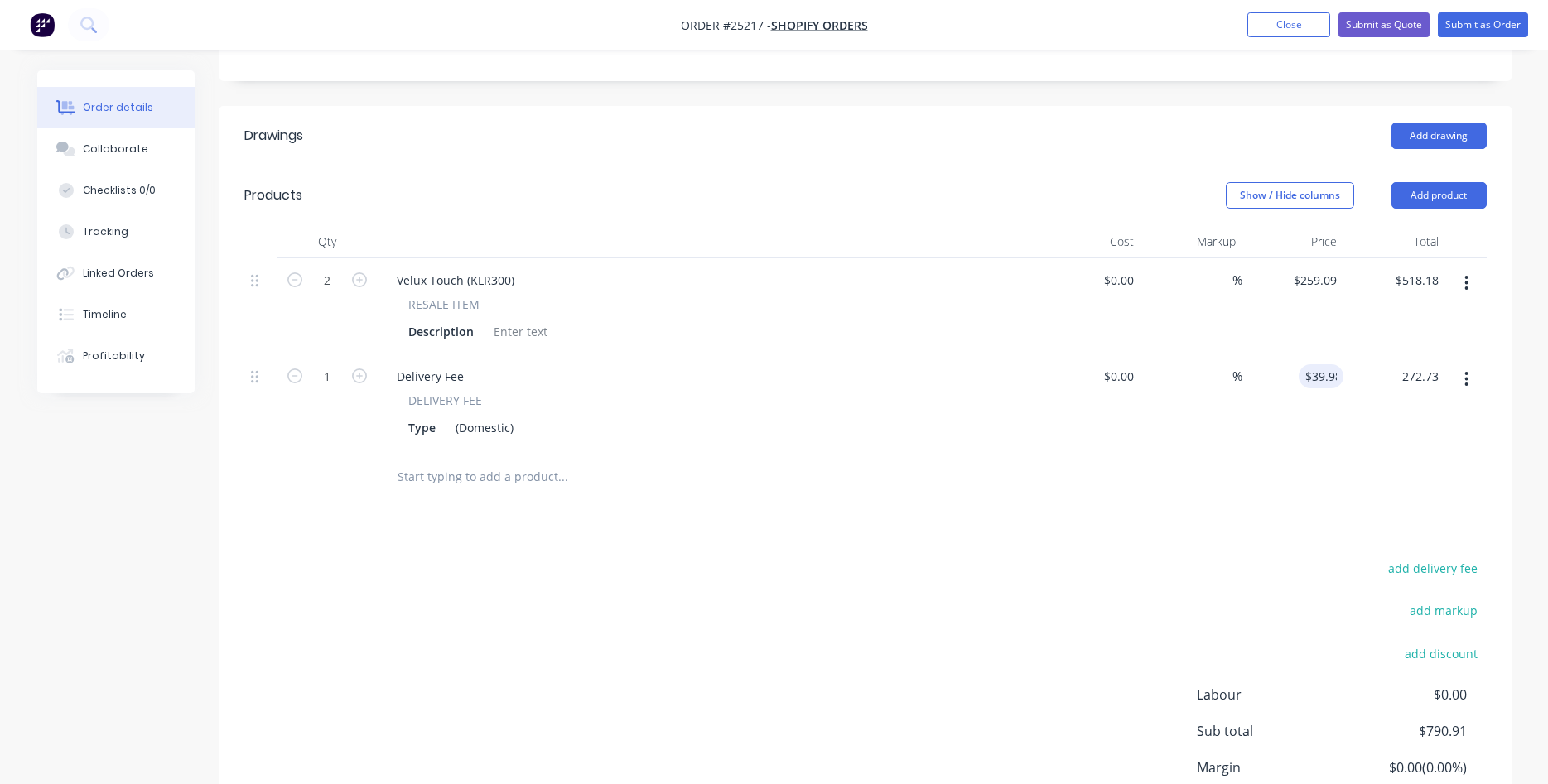
type input "39.98"
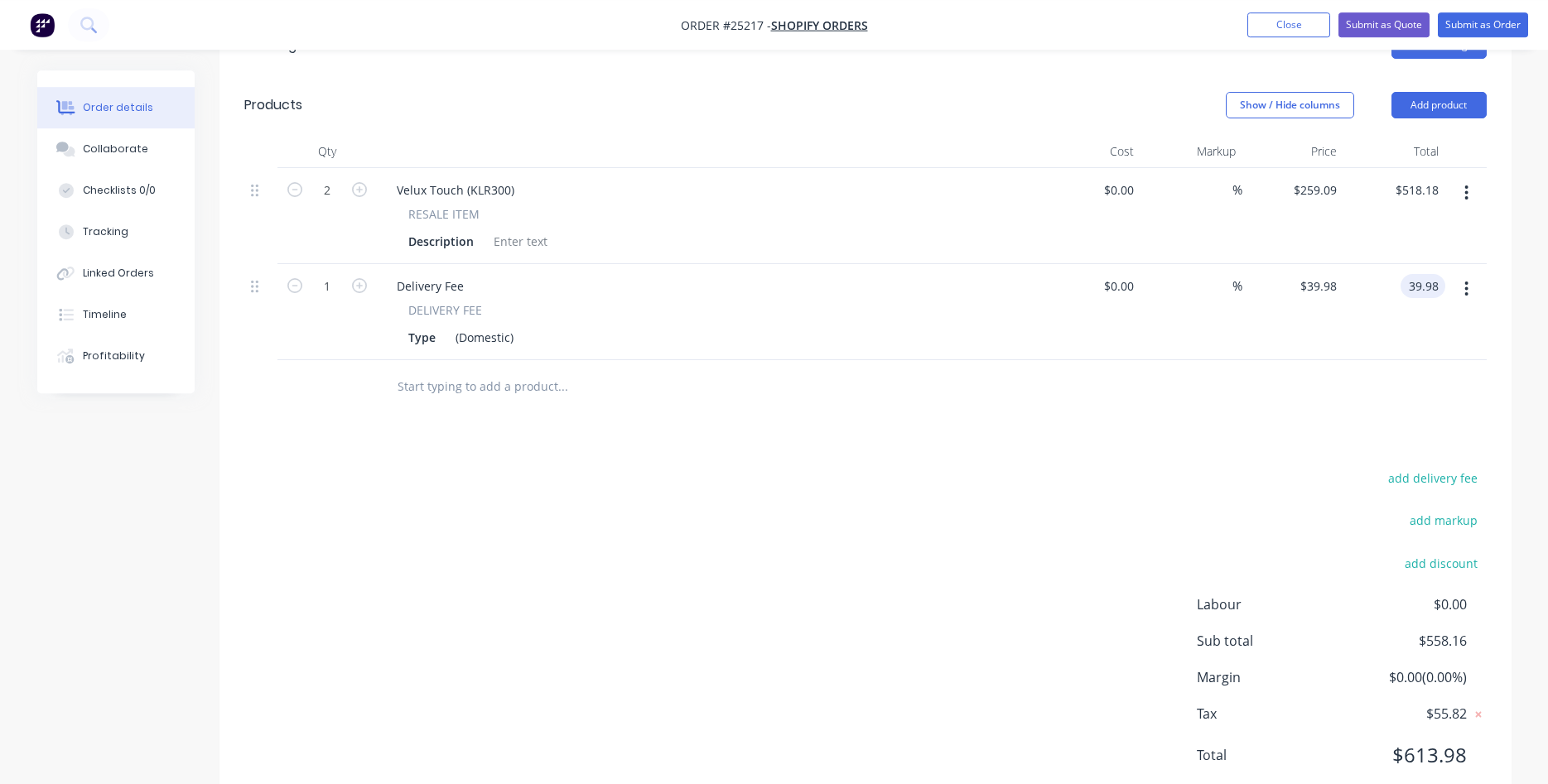
scroll to position [500, 0]
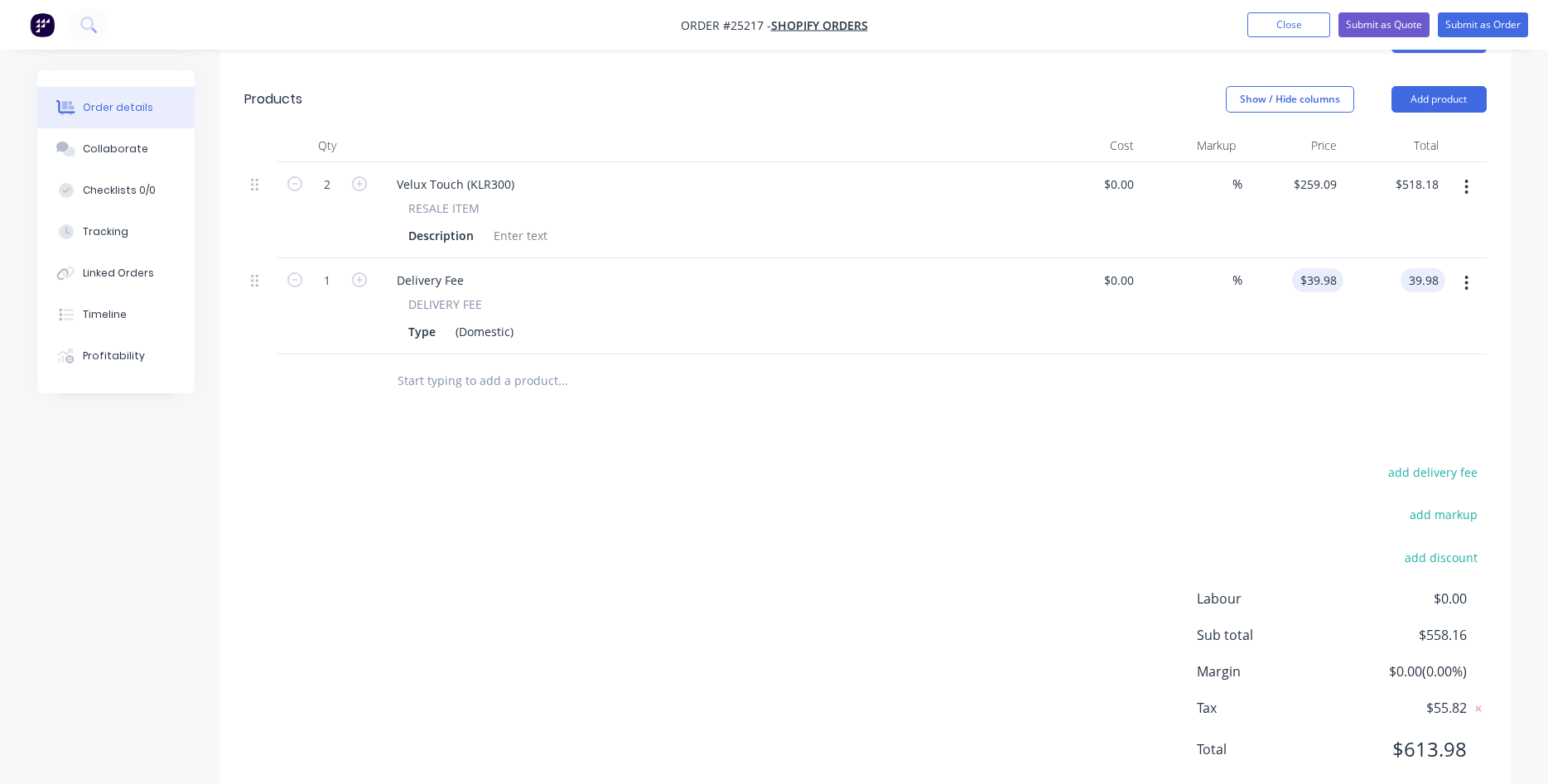
type input "39.98"
type input "$39.98"
click at [1323, 268] on input "39.98" at bounding box center [1321, 280] width 44 height 24
type input "$36.35"
type input "$36.34"
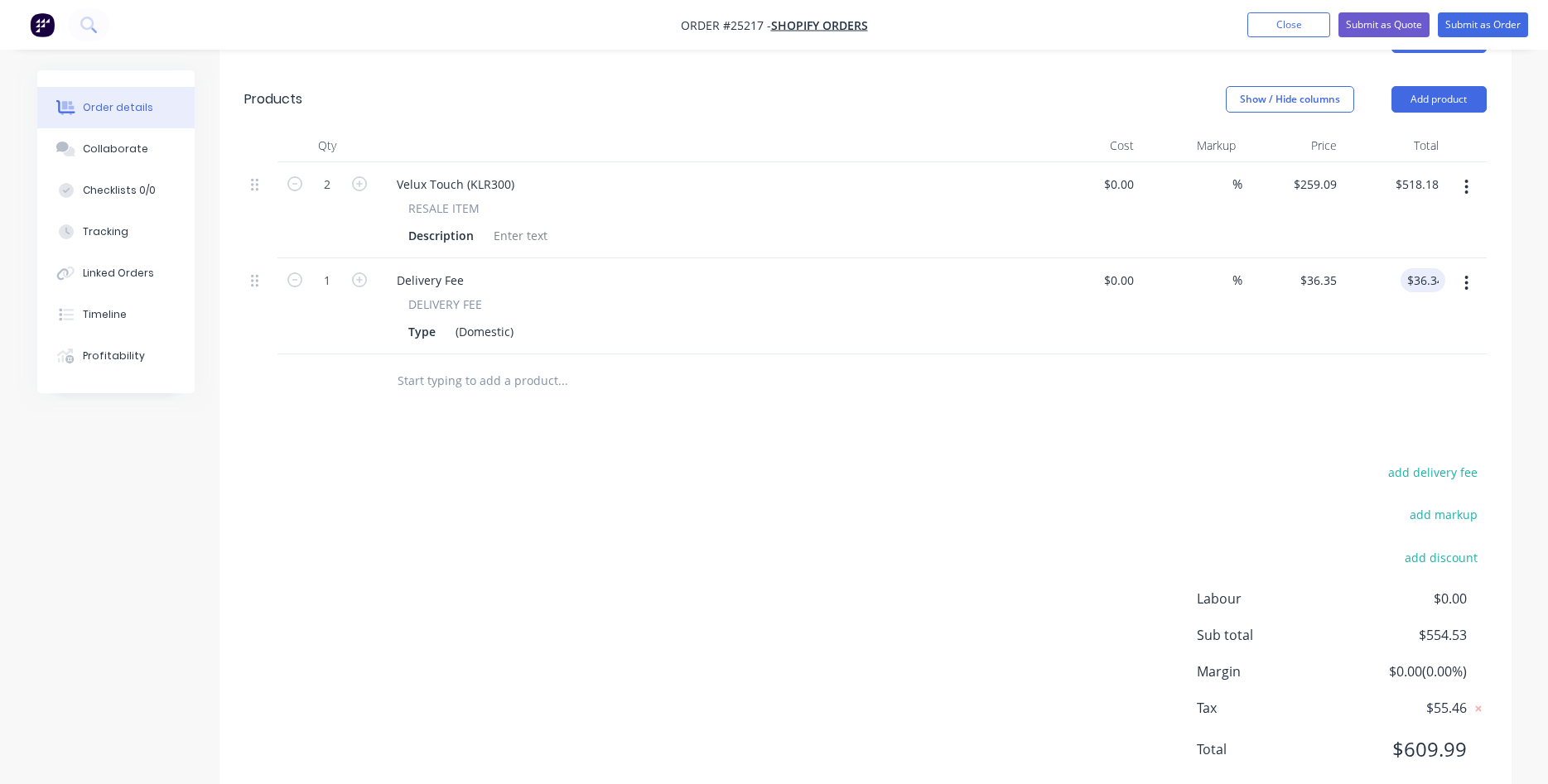
type input "$36.34"
click at [1435, 172] on input "518.18" at bounding box center [1420, 184] width 52 height 24
click at [1435, 172] on input "518.18" at bounding box center [1423, 184] width 44 height 24
type input "$518.19"
type input "$259.095"
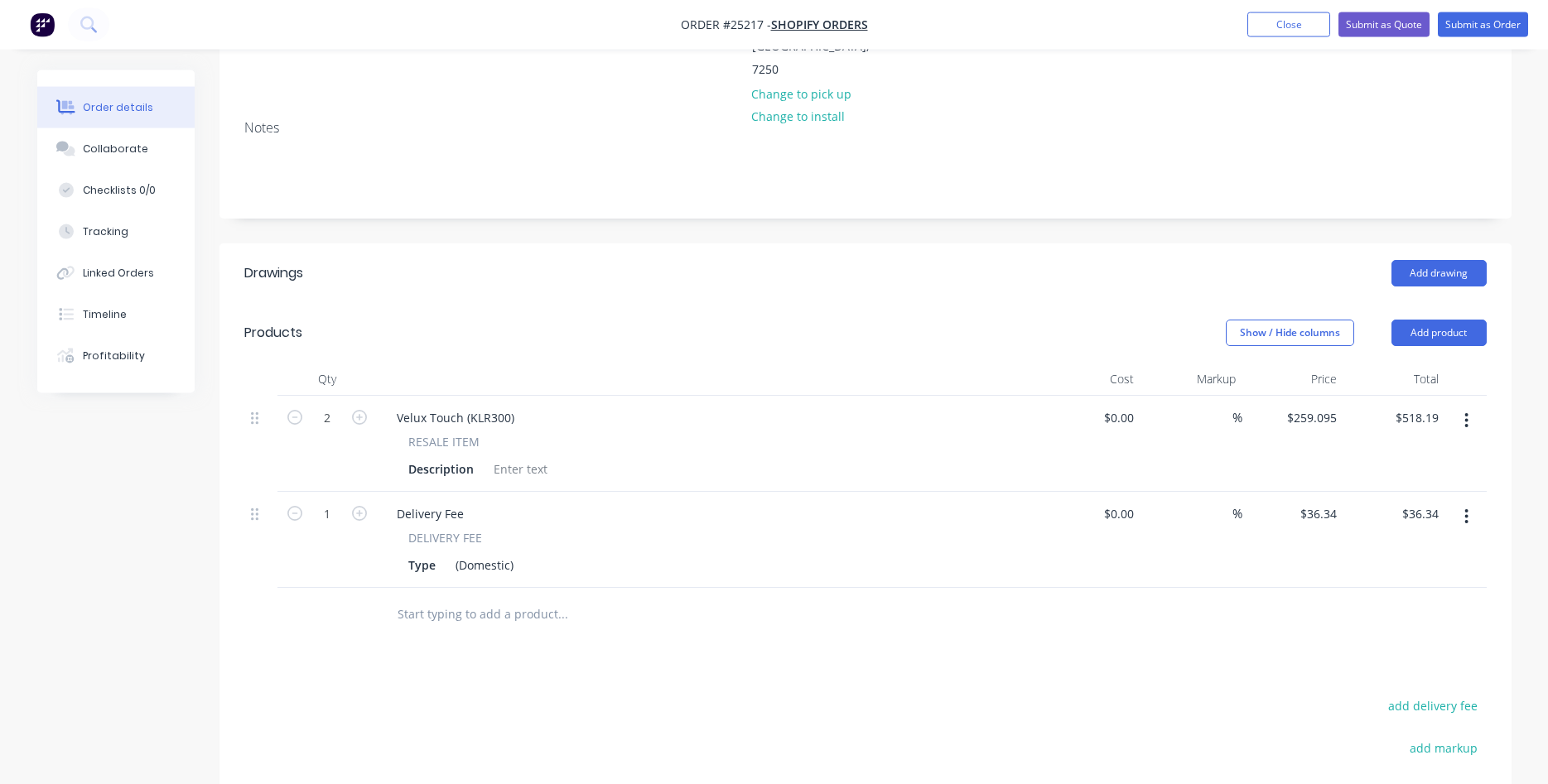
scroll to position [247, 0]
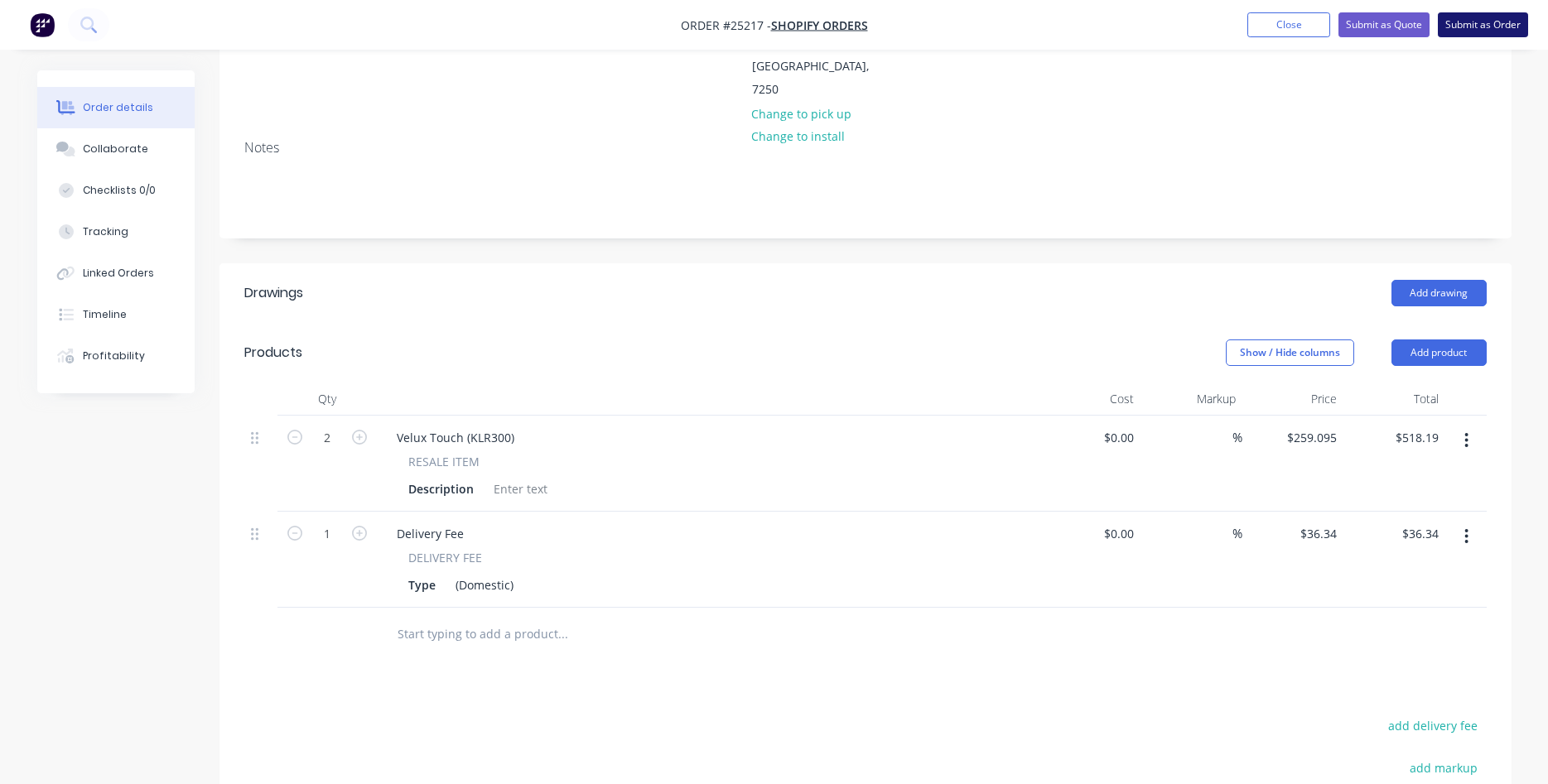
click at [1449, 20] on button "Submit as Order" at bounding box center [1483, 25] width 91 height 25
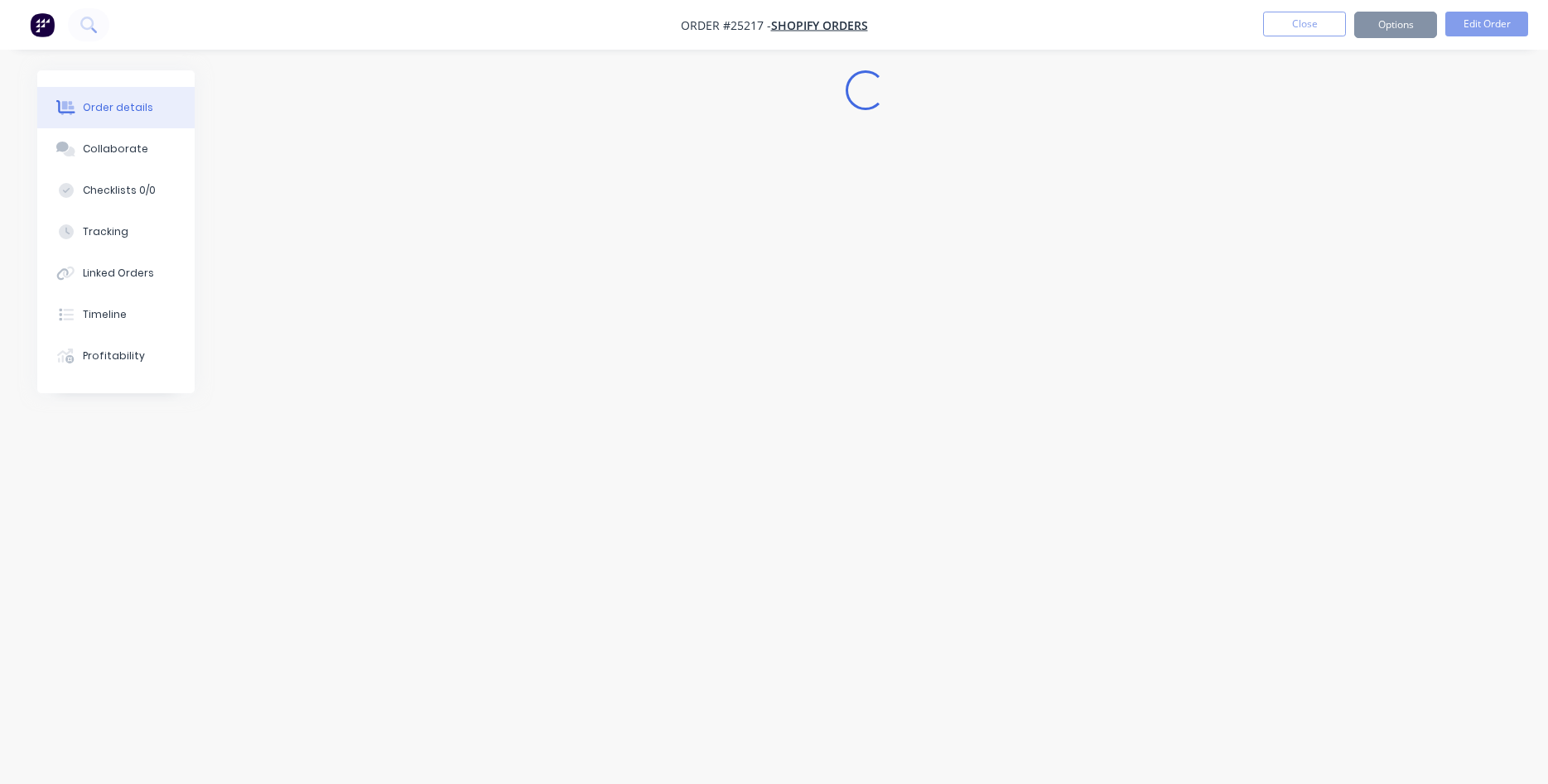
scroll to position [0, 0]
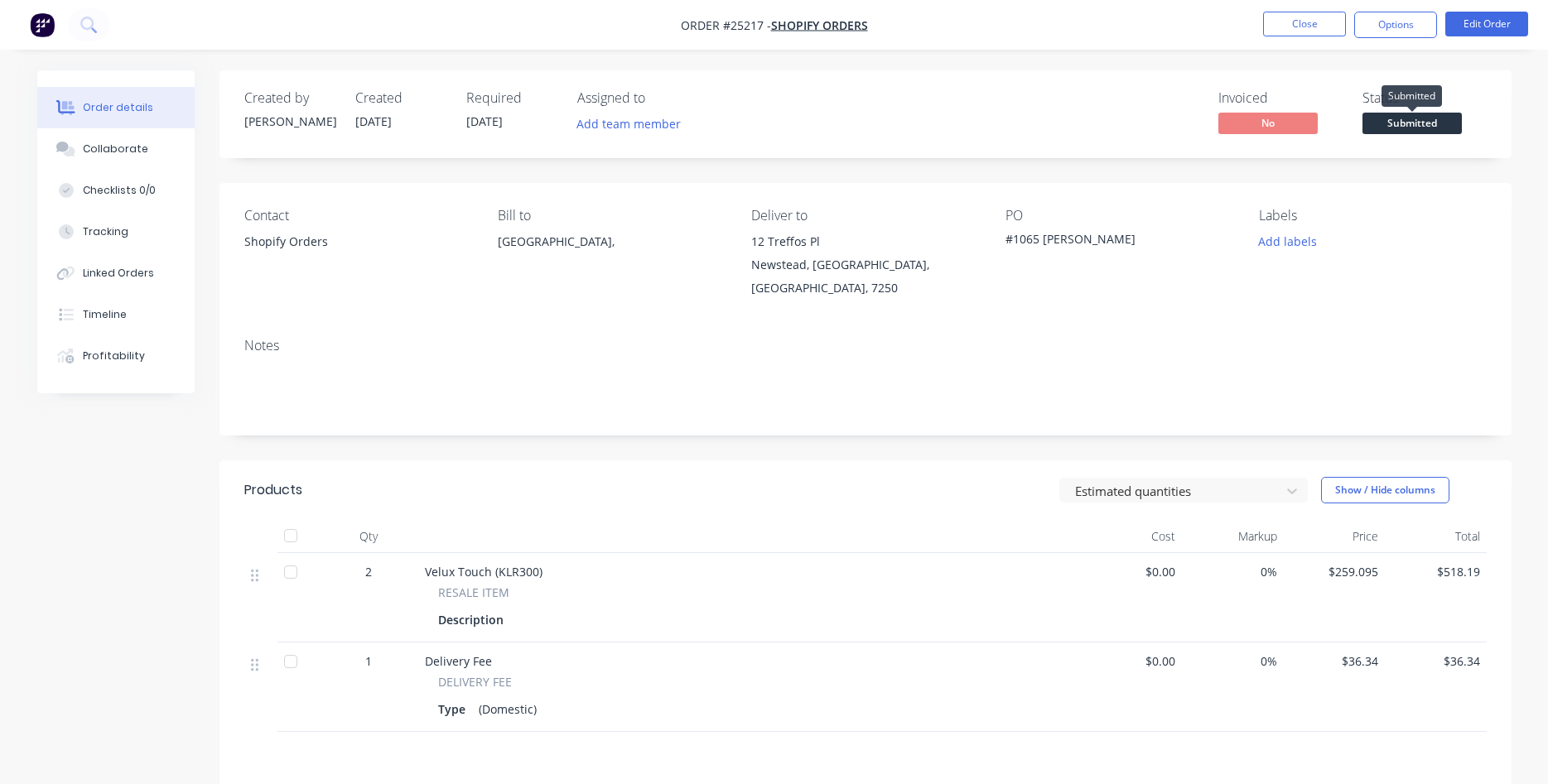
click at [1398, 120] on span "Submitted" at bounding box center [1412, 123] width 99 height 20
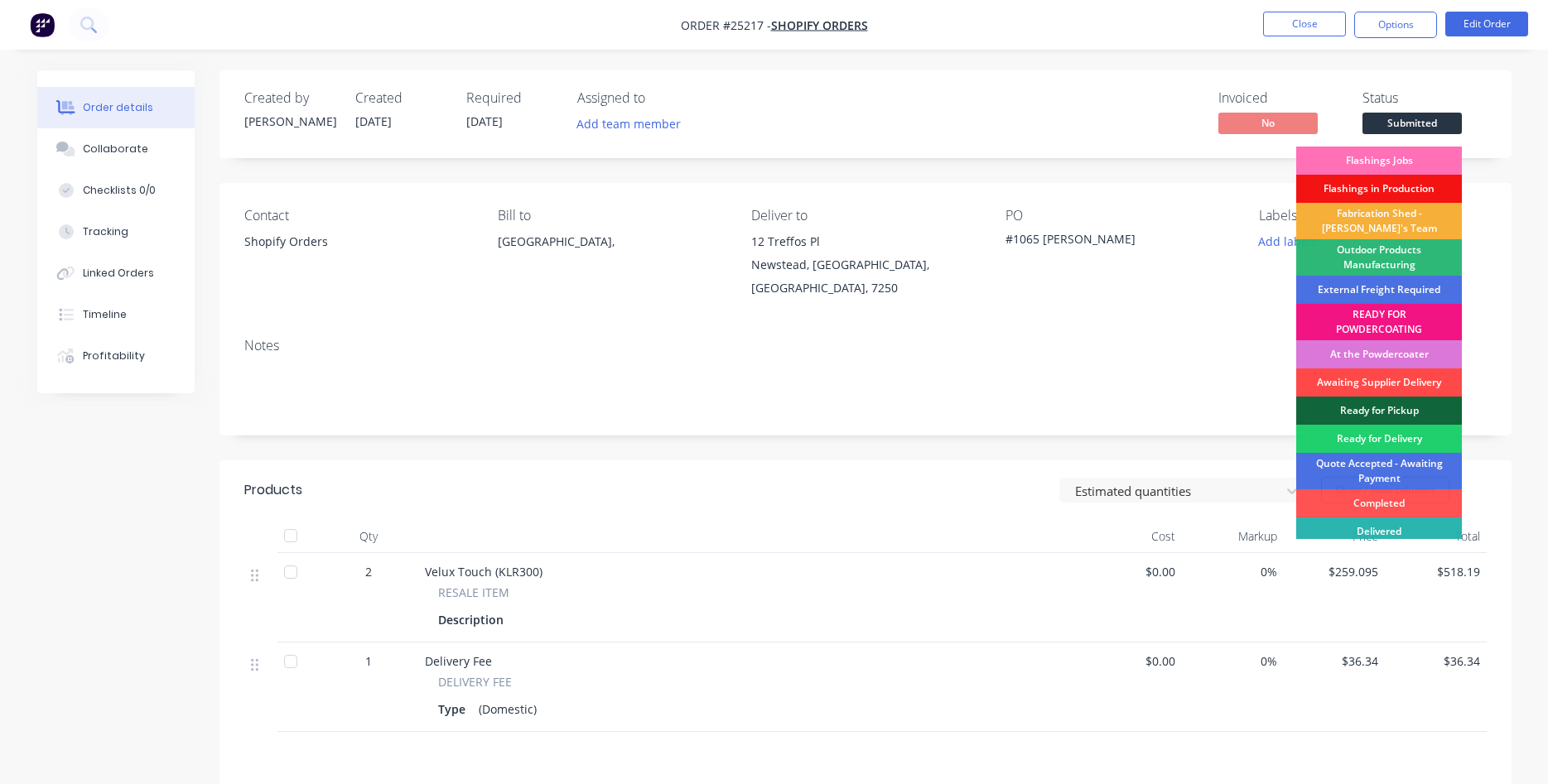
click at [1360, 381] on div "Awaiting Supplier Delivery" at bounding box center [1379, 383] width 166 height 28
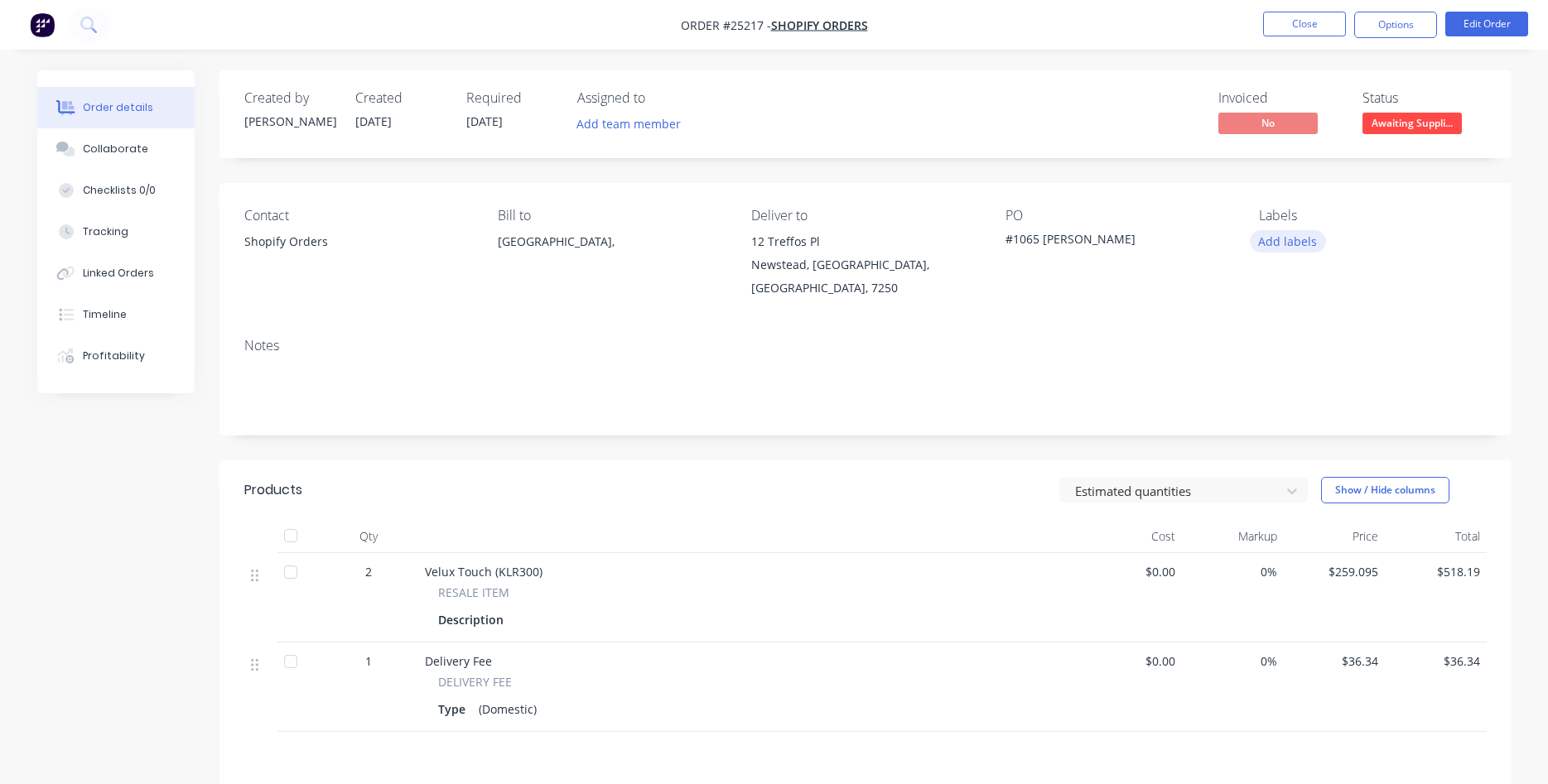
click at [1302, 242] on button "Add labels" at bounding box center [1288, 241] width 76 height 22
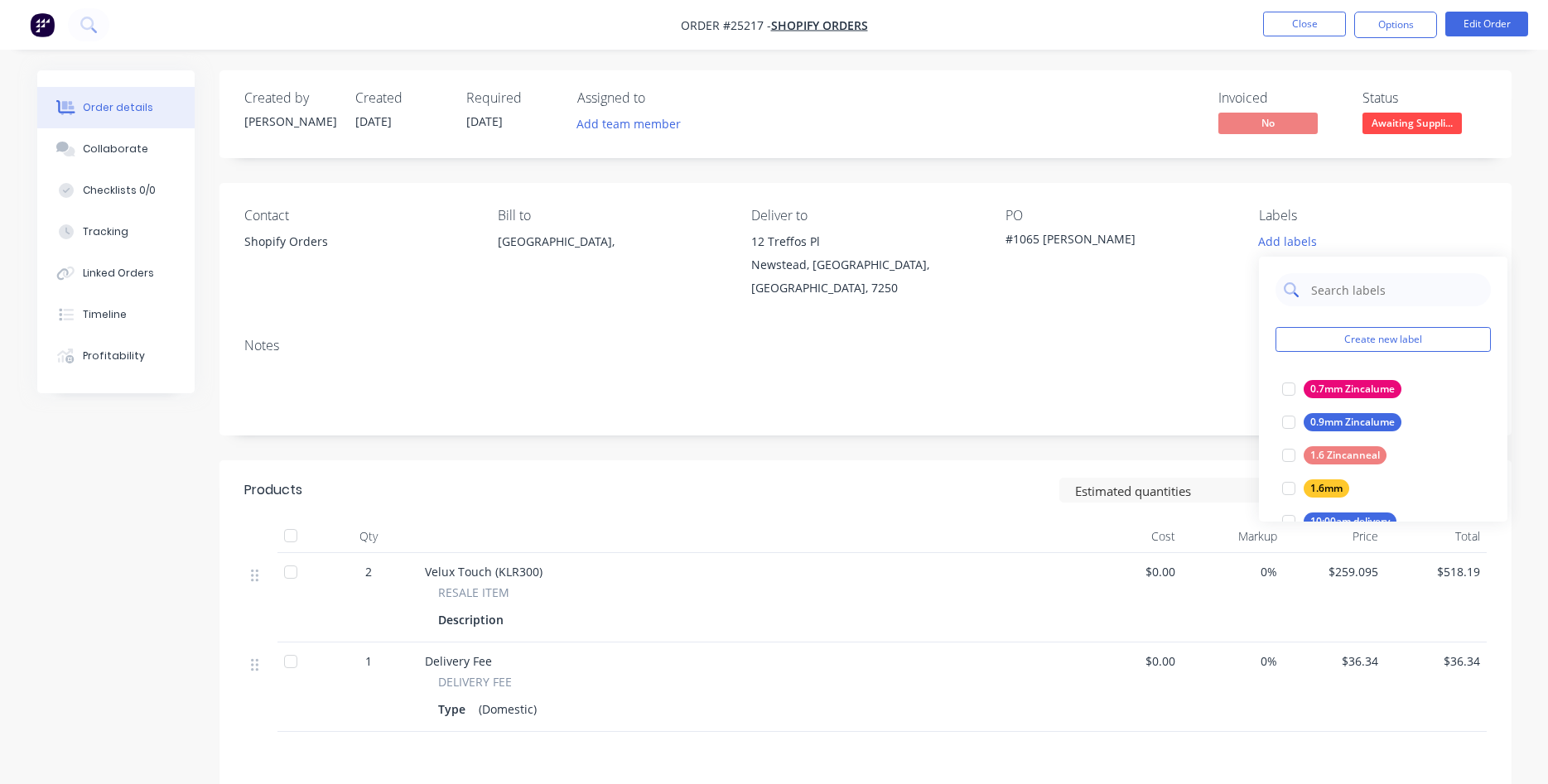
click at [1340, 292] on input "text" at bounding box center [1395, 289] width 173 height 33
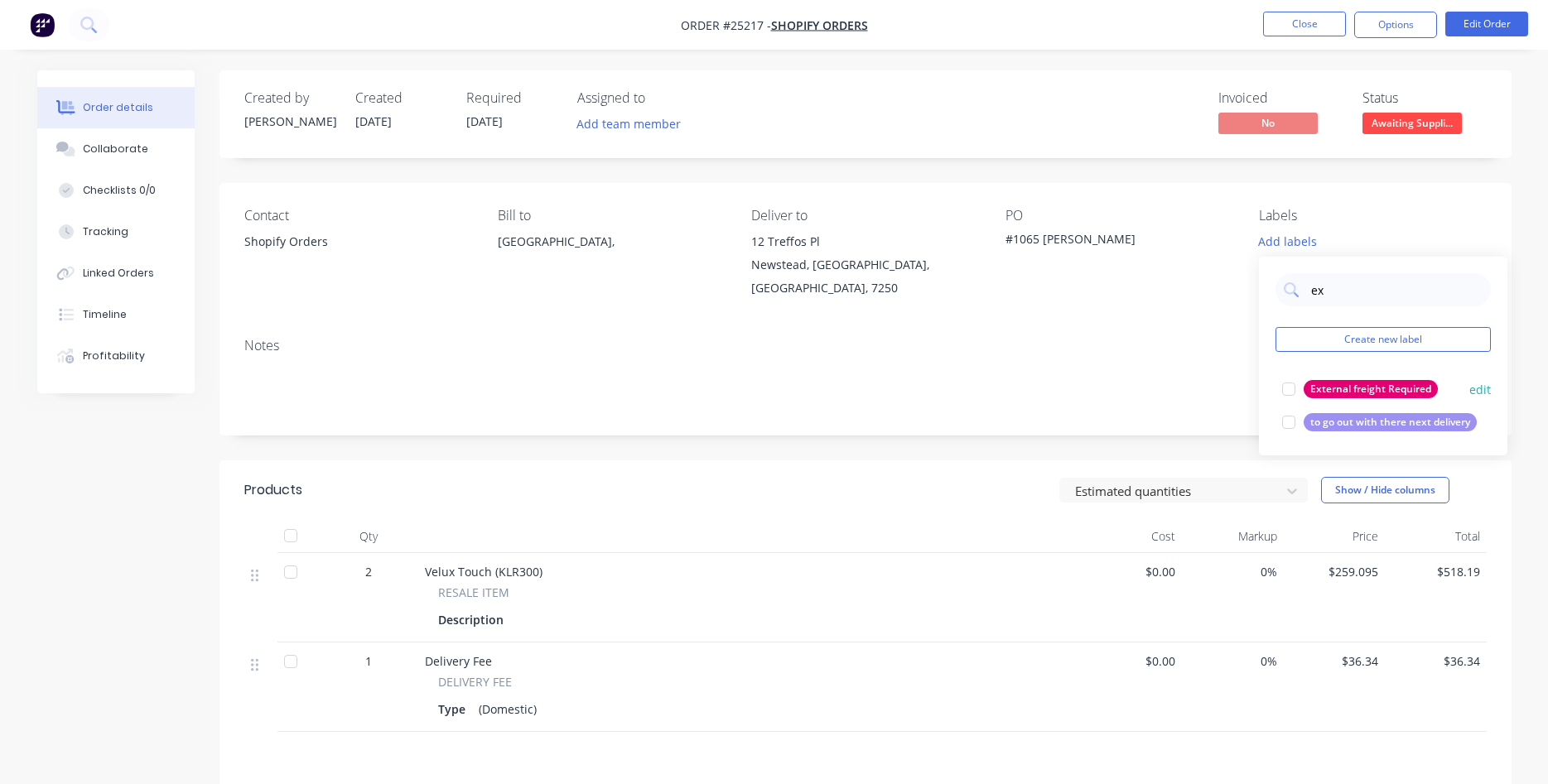
type input "ex"
click at [1353, 385] on div "External freight Required" at bounding box center [1370, 389] width 134 height 19
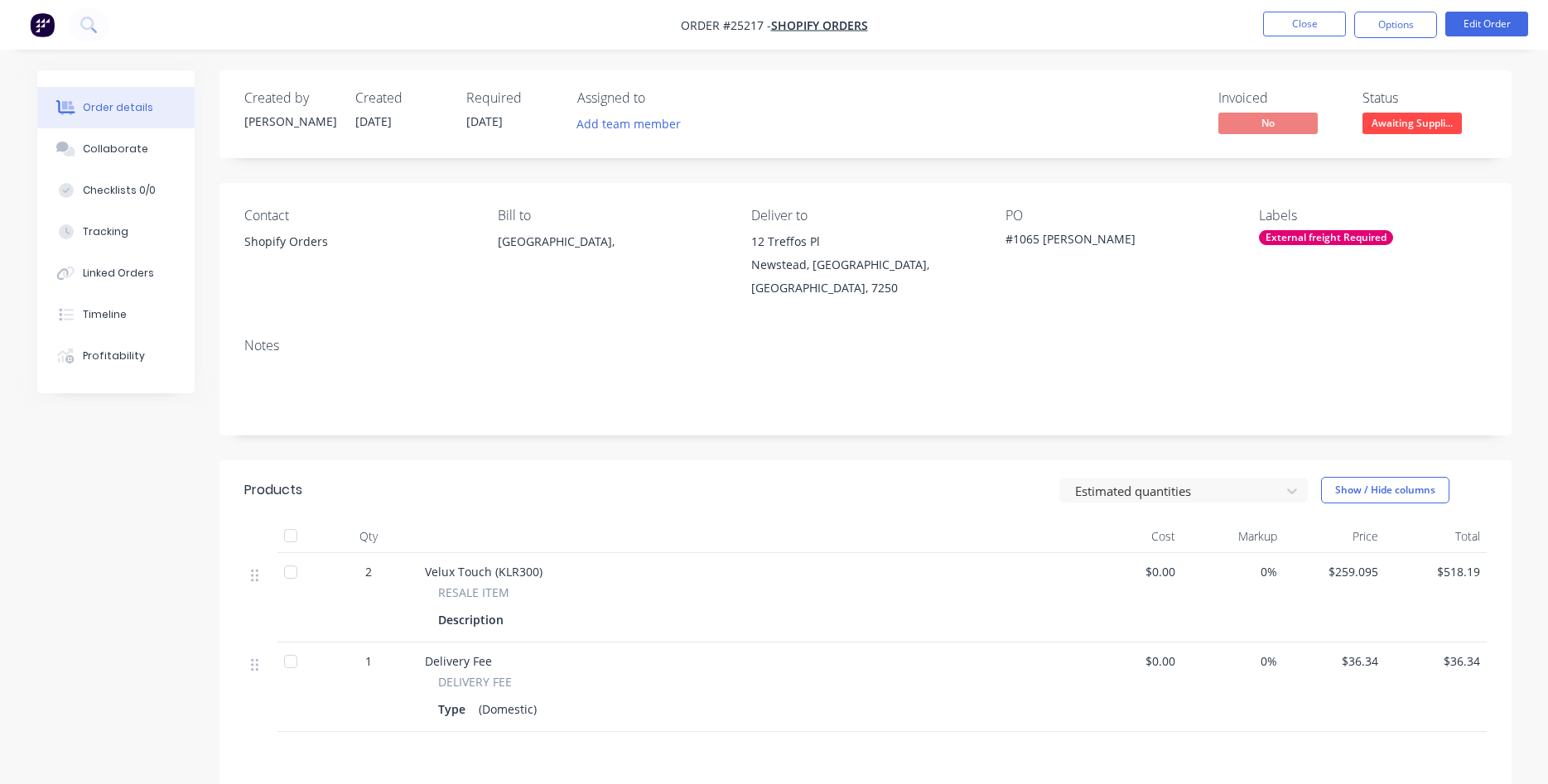
click at [1097, 325] on div "Notes" at bounding box center [865, 380] width 1292 height 111
click at [1414, 24] on button "Options" at bounding box center [1395, 25] width 83 height 27
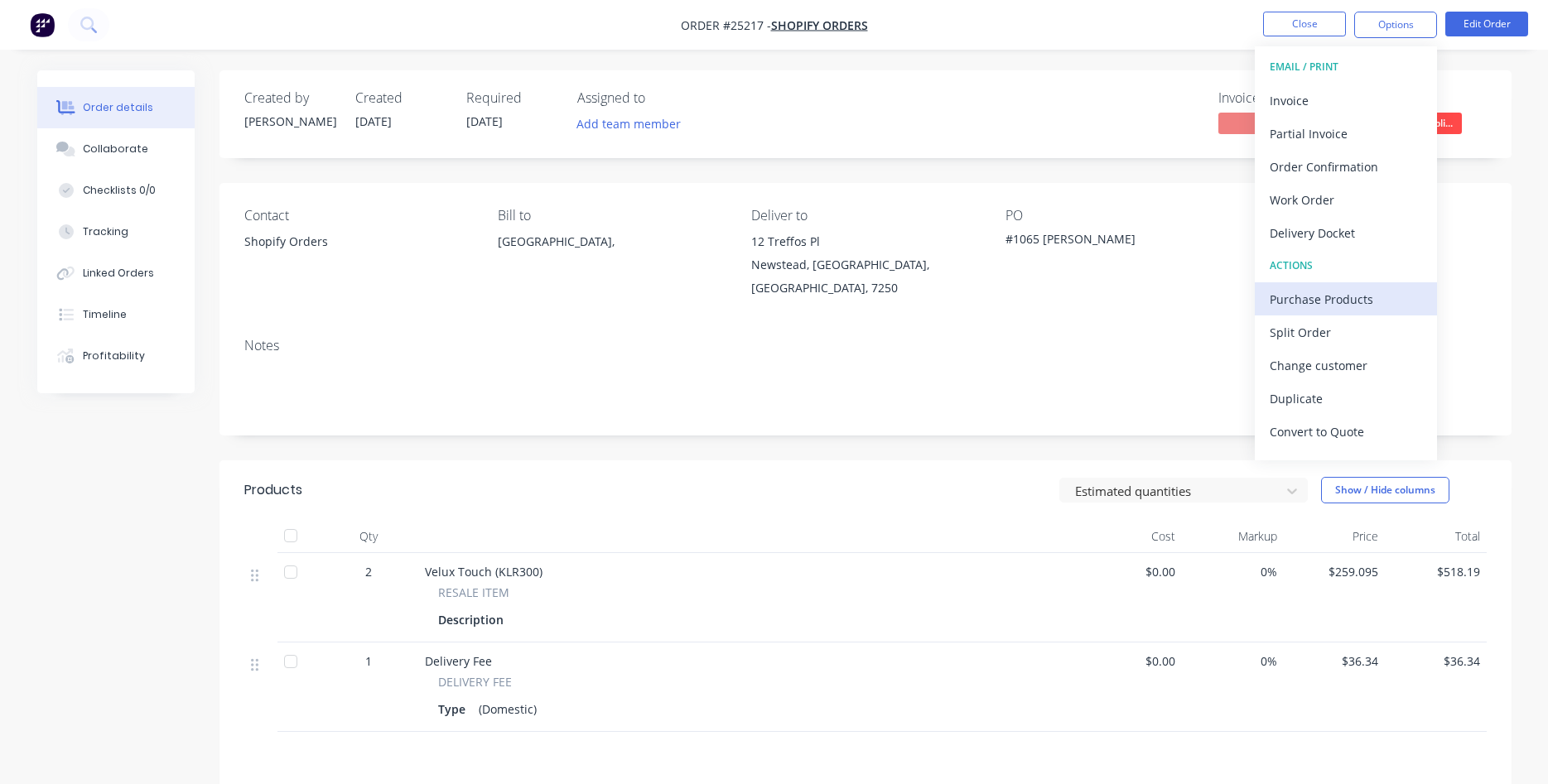
click at [1309, 305] on div "Purchase Products" at bounding box center [1346, 299] width 153 height 24
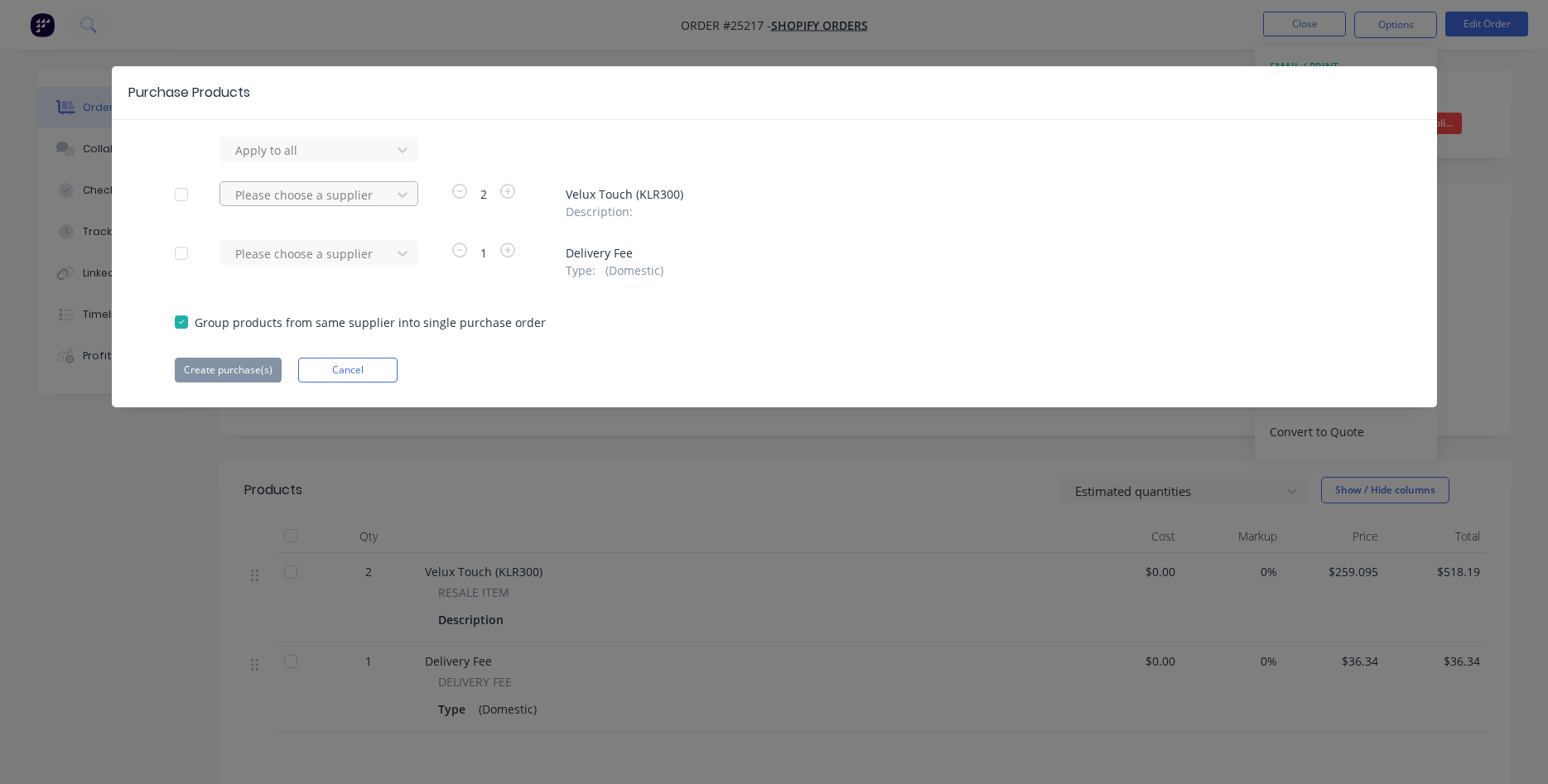
click at [299, 194] on div at bounding box center [308, 194] width 149 height 20
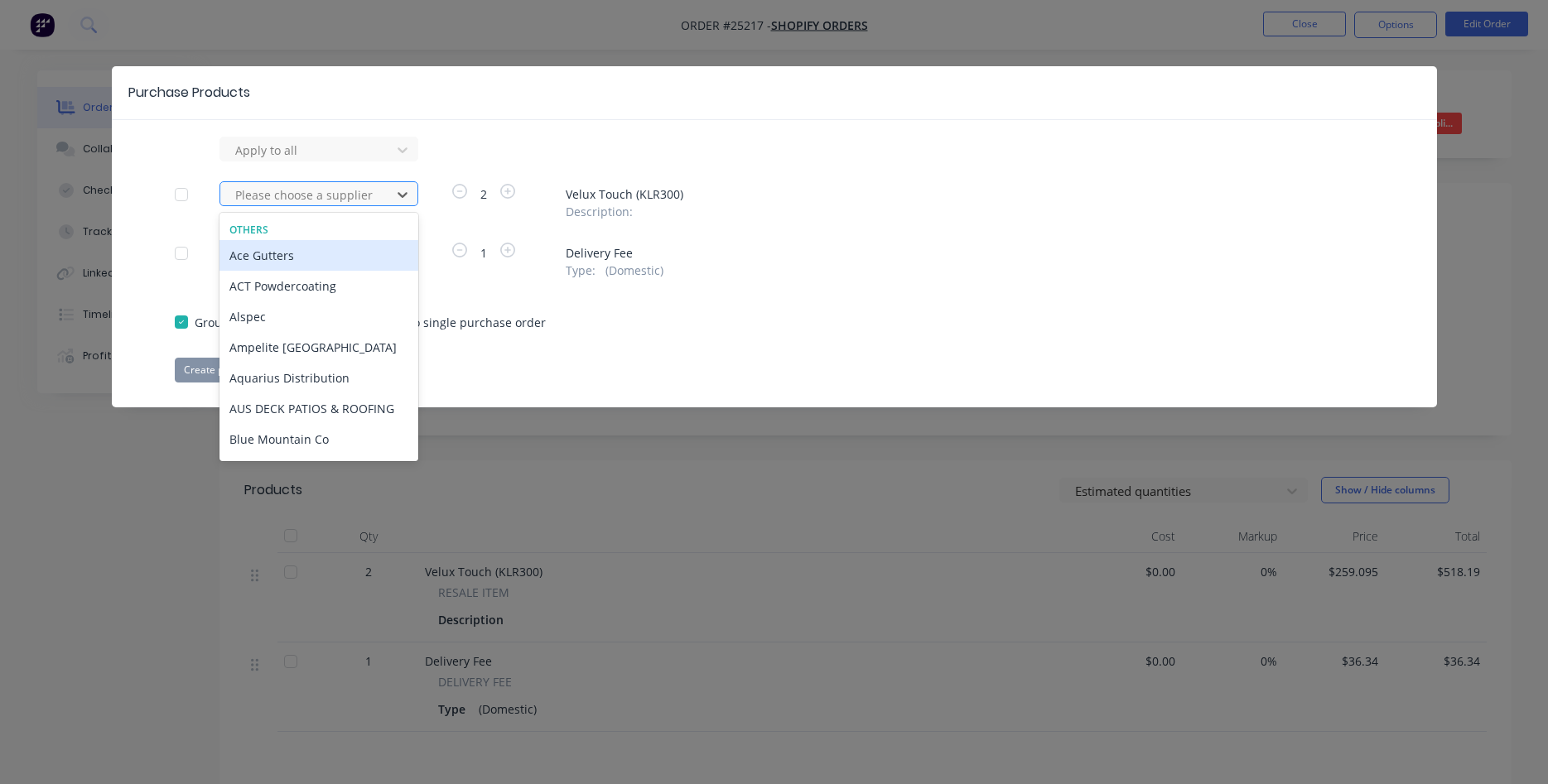
type input "v"
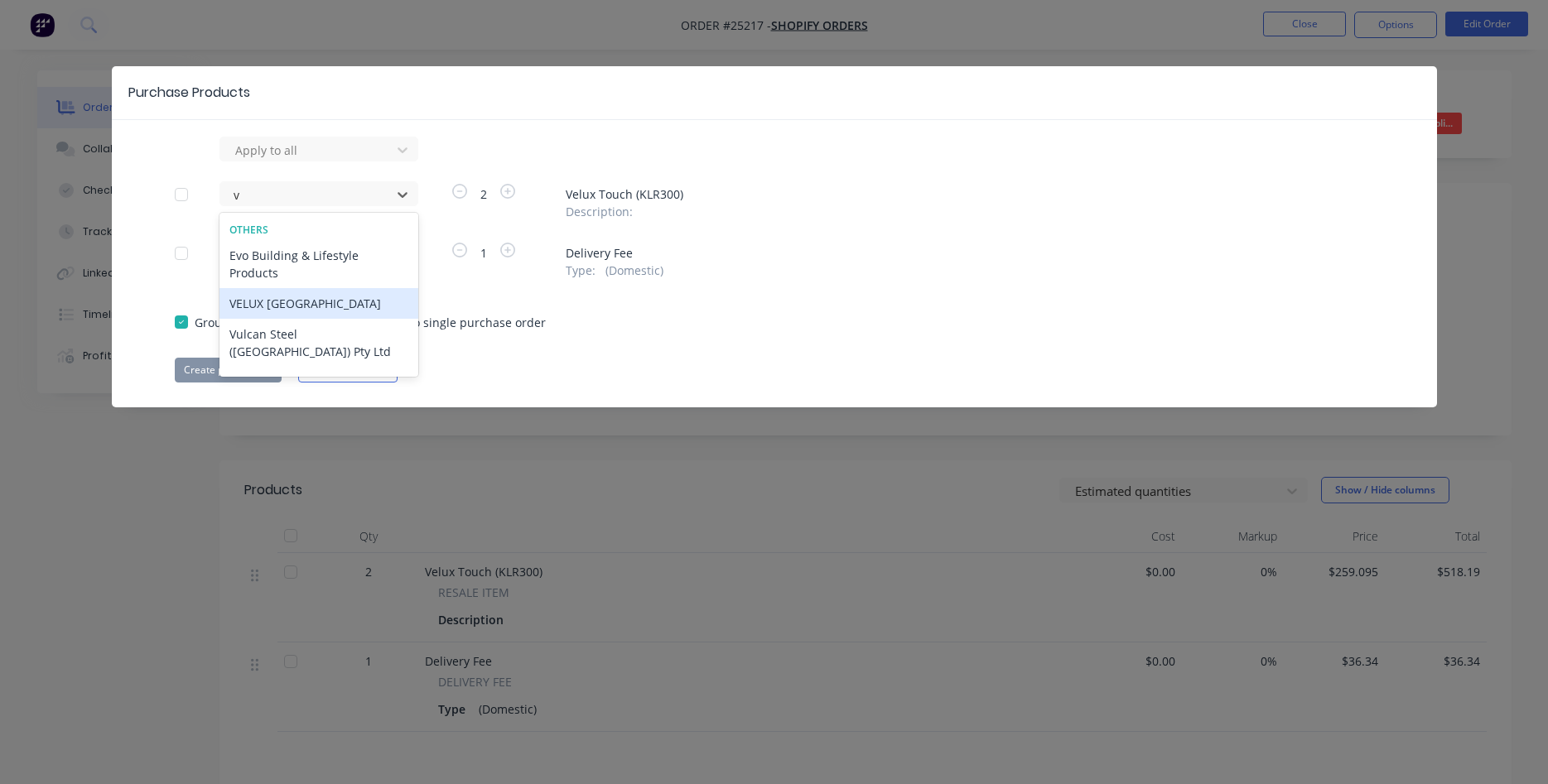
click at [262, 289] on div "VELUX [GEOGRAPHIC_DATA]" at bounding box center [319, 304] width 199 height 31
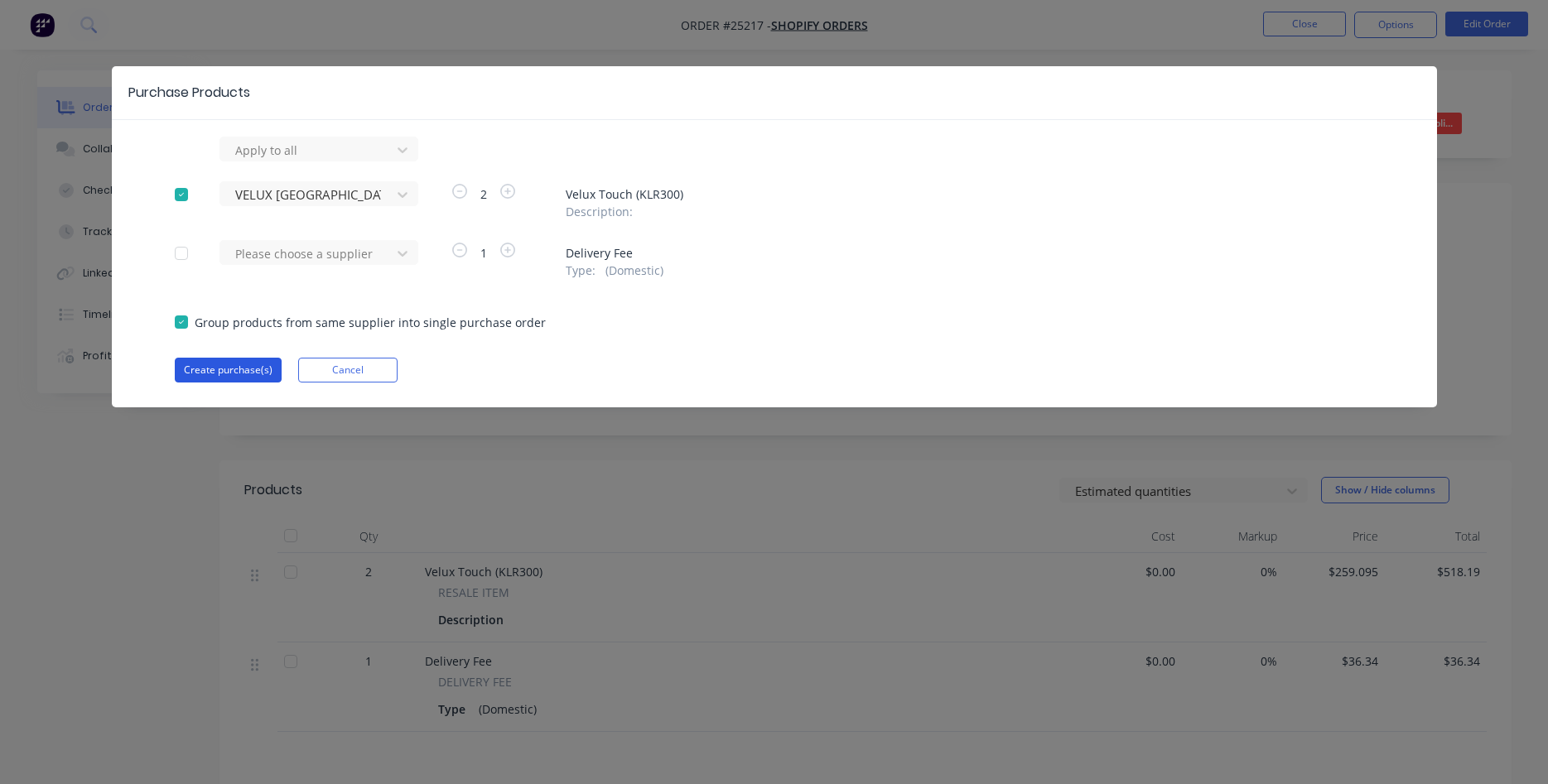
click at [237, 370] on button "Create purchase(s)" at bounding box center [228, 370] width 107 height 25
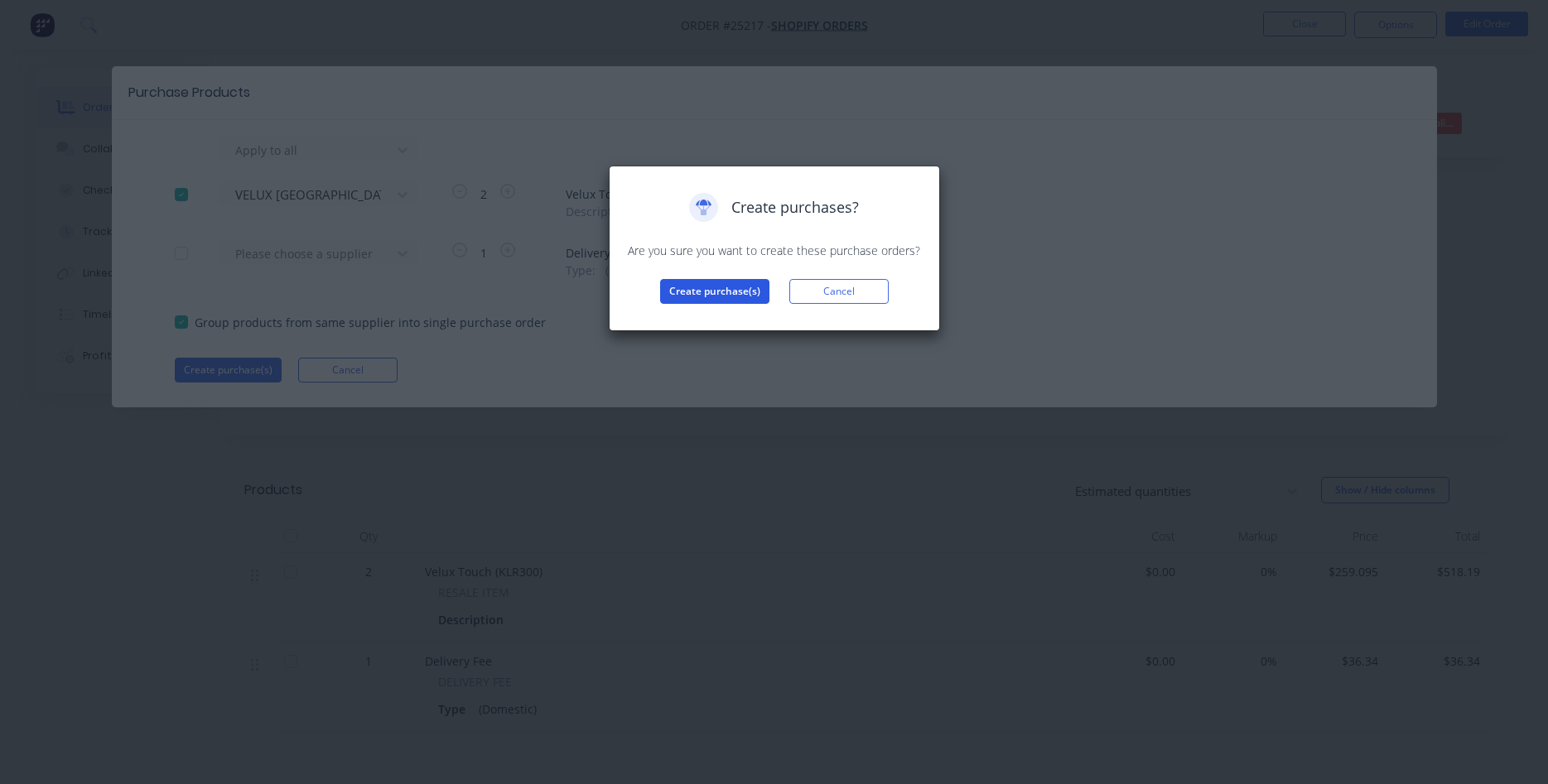
click at [711, 292] on button "Create purchase(s)" at bounding box center [714, 291] width 109 height 25
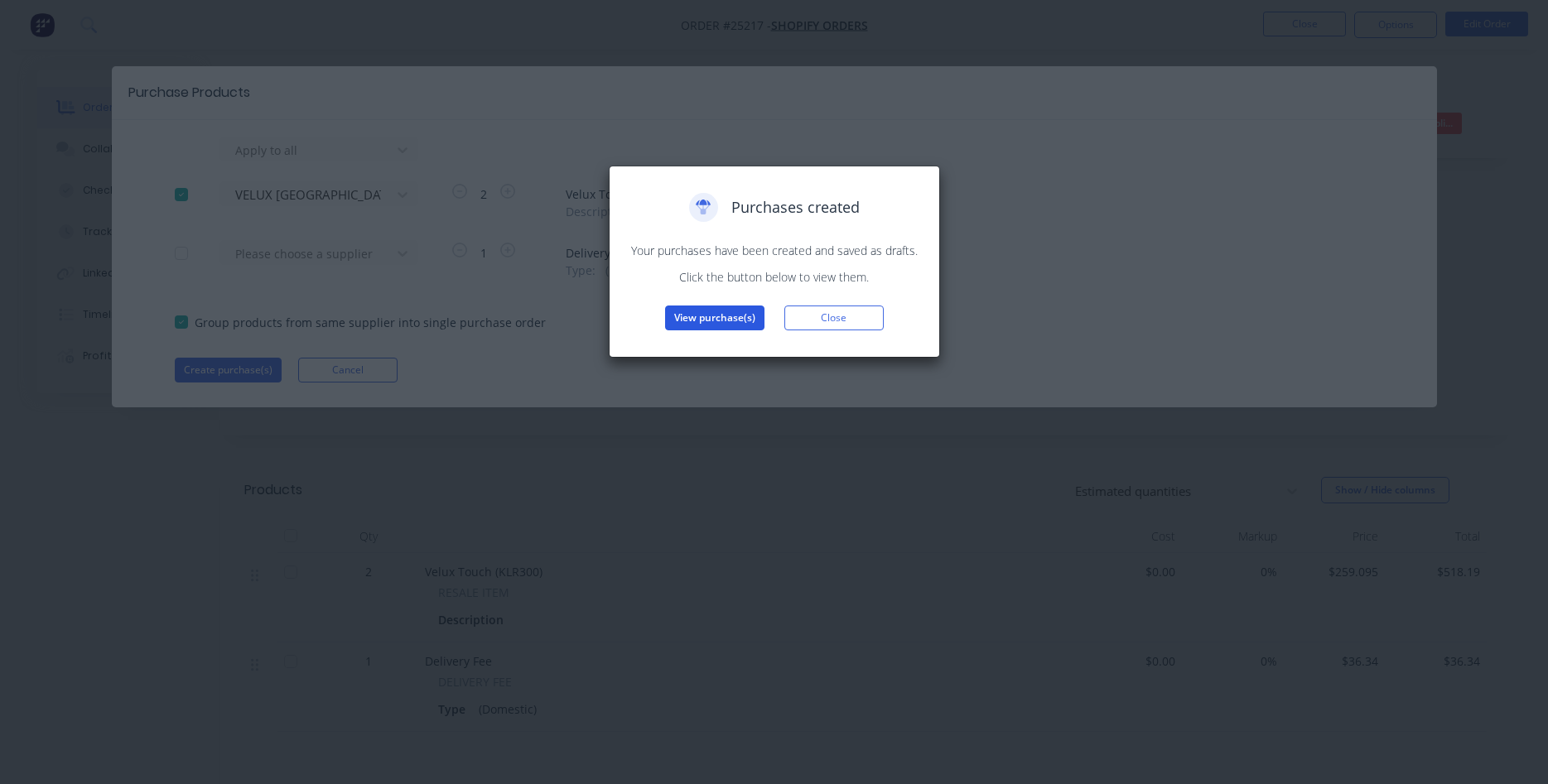
click at [720, 326] on button "View purchase(s)" at bounding box center [715, 318] width 99 height 25
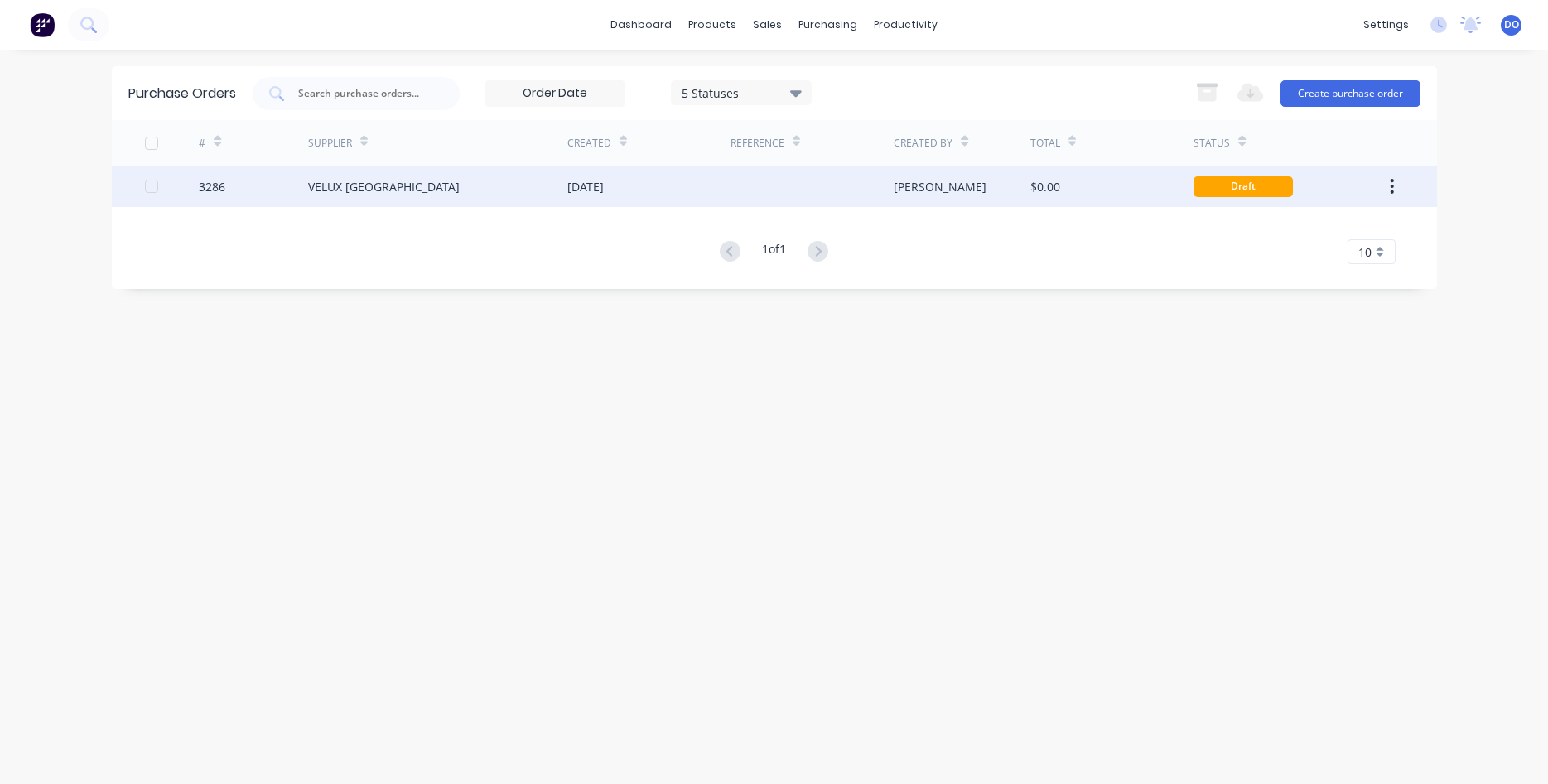
click at [291, 189] on div "3286" at bounding box center [253, 186] width 109 height 42
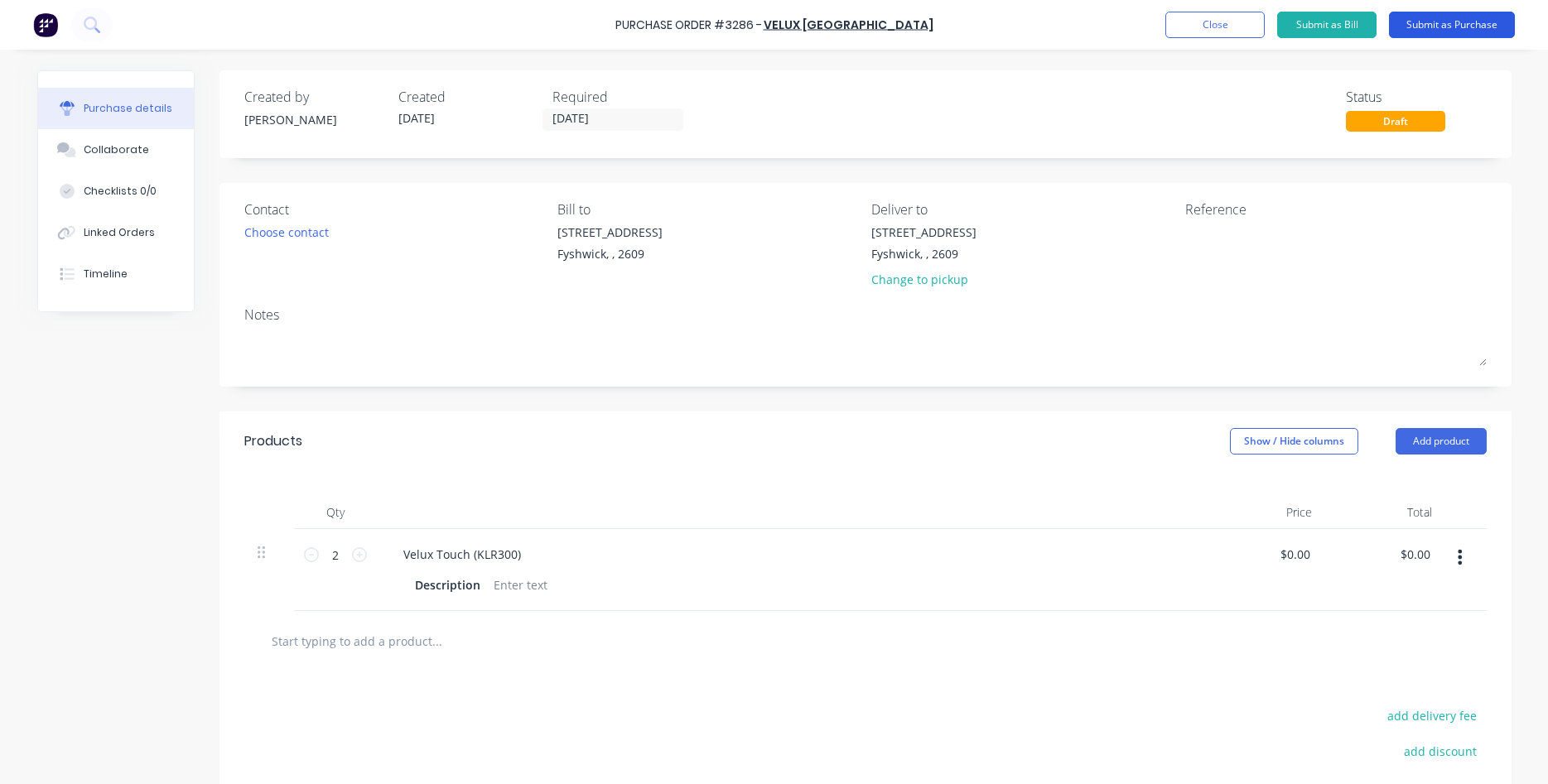
click at [1456, 26] on button "Submit as Purchase" at bounding box center [1452, 25] width 126 height 27
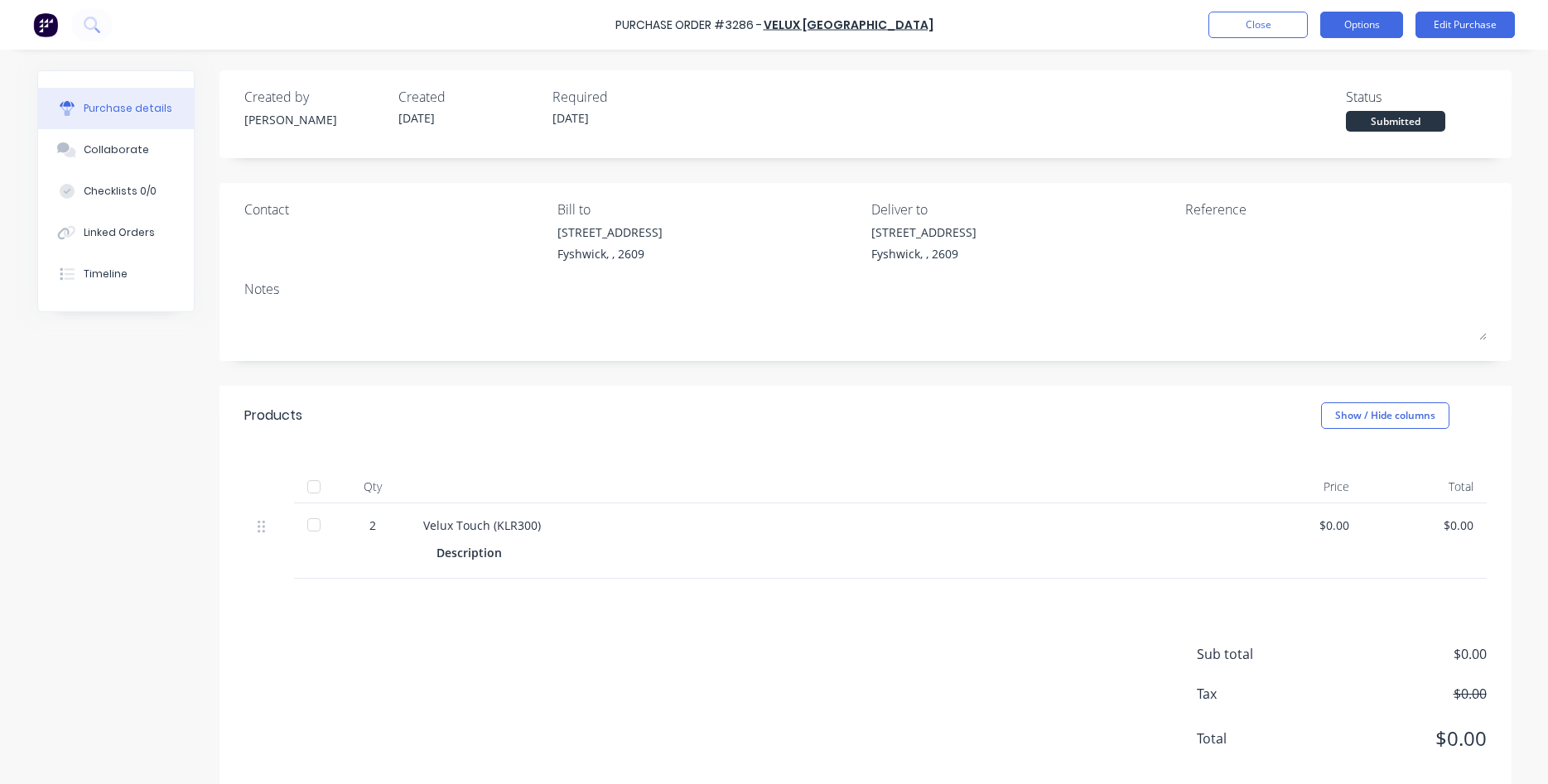
click at [1351, 32] on button "Options" at bounding box center [1361, 25] width 83 height 27
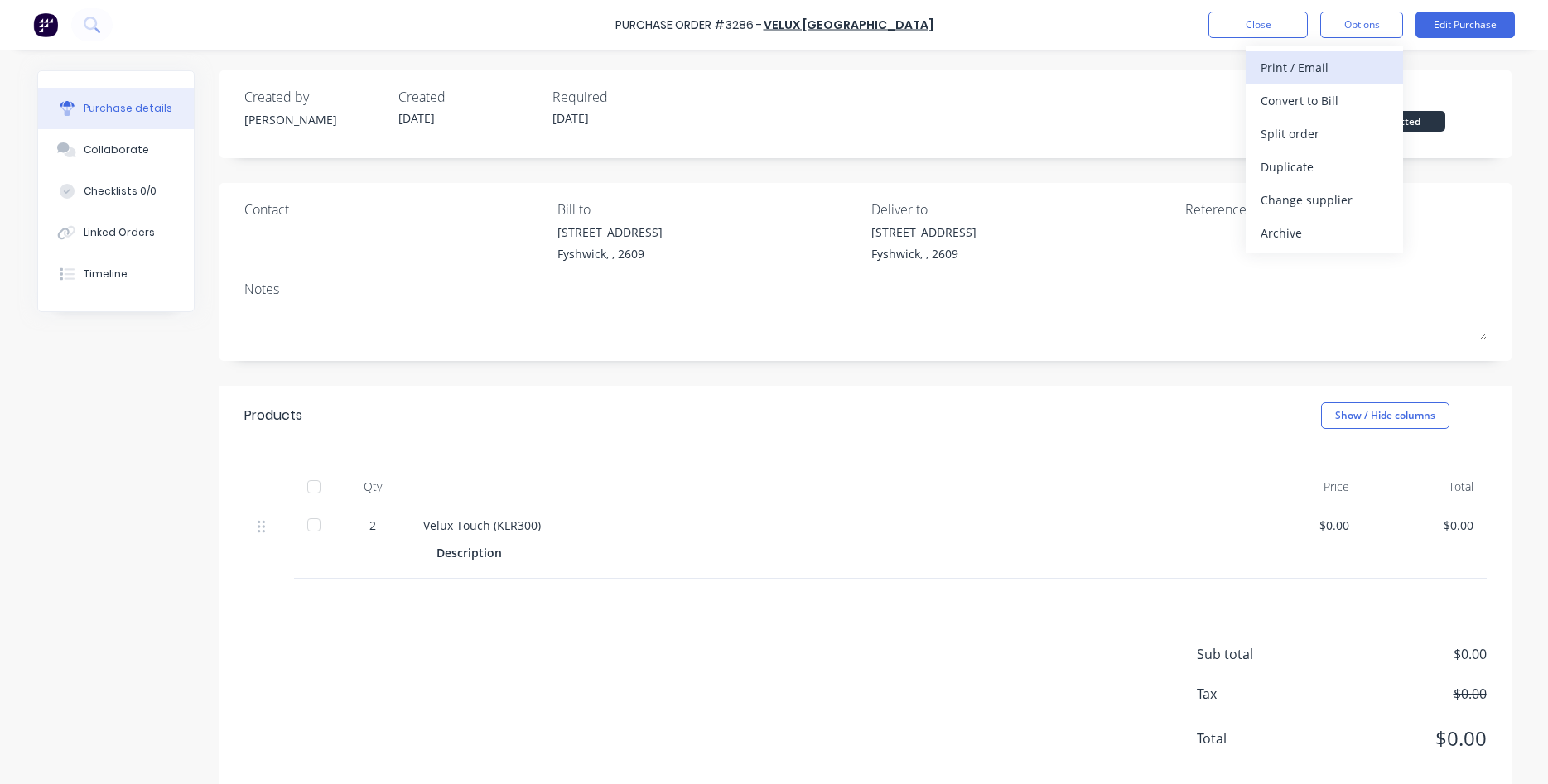
click at [1298, 71] on div "Print / Email" at bounding box center [1324, 67] width 128 height 24
click at [1294, 134] on div "Without pricing" at bounding box center [1324, 133] width 128 height 24
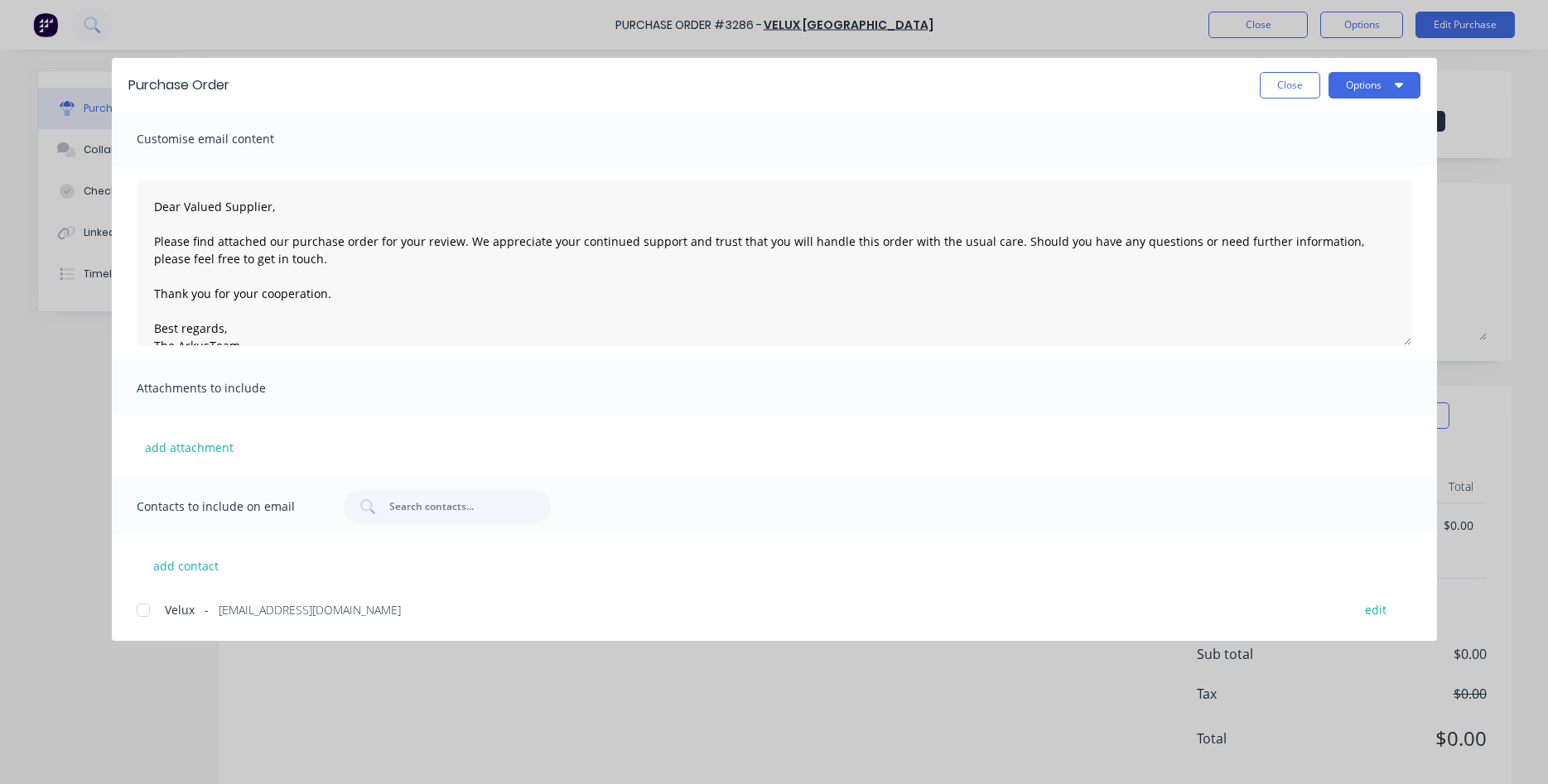
click at [145, 608] on div at bounding box center [143, 610] width 33 height 33
click at [1354, 83] on button "Options" at bounding box center [1375, 85] width 92 height 27
click at [1309, 192] on div "Email" at bounding box center [1342, 193] width 128 height 24
click at [1285, 83] on button "Close" at bounding box center [1290, 85] width 60 height 27
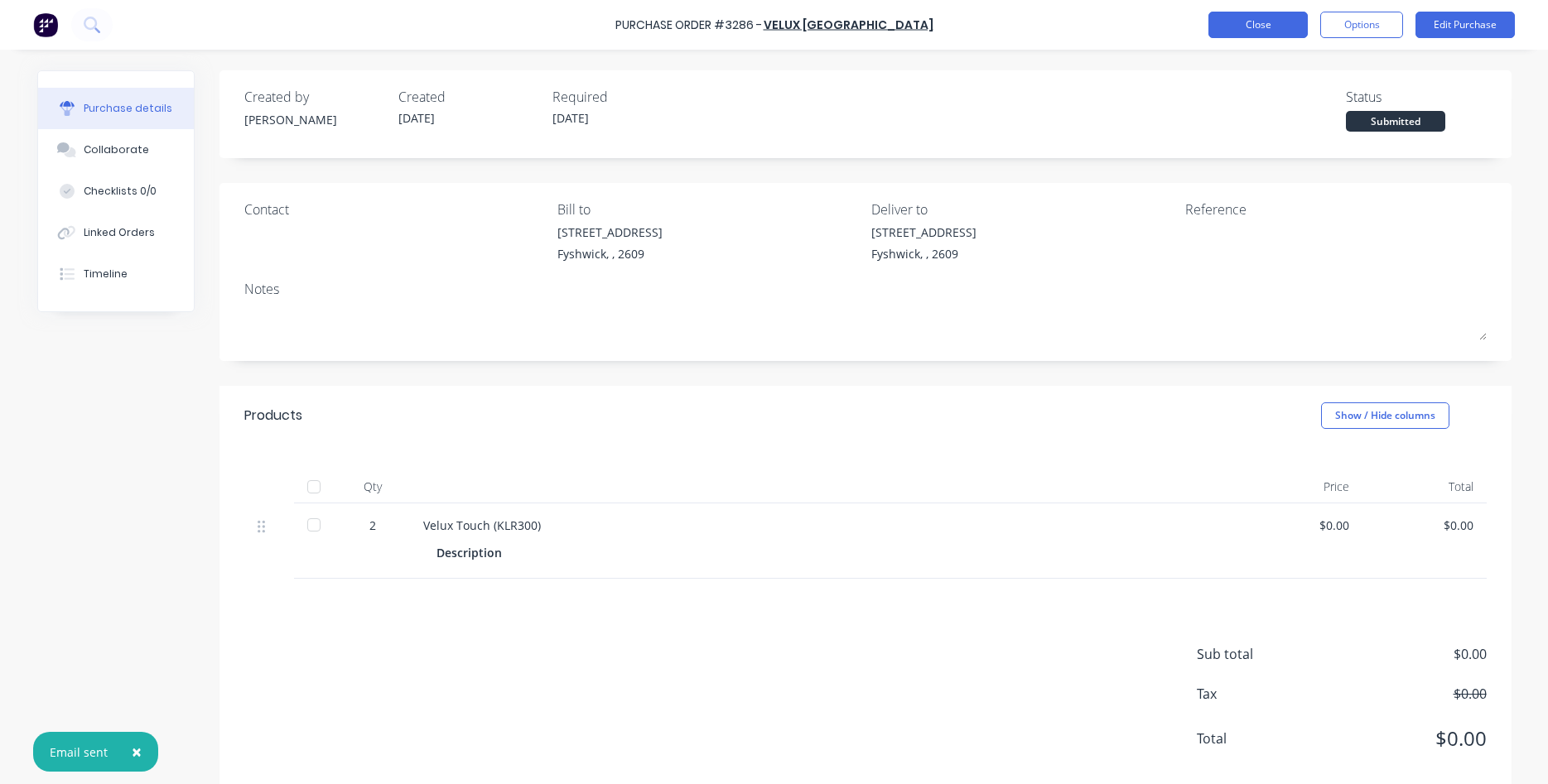
click at [1267, 26] on button "Close" at bounding box center [1258, 25] width 99 height 27
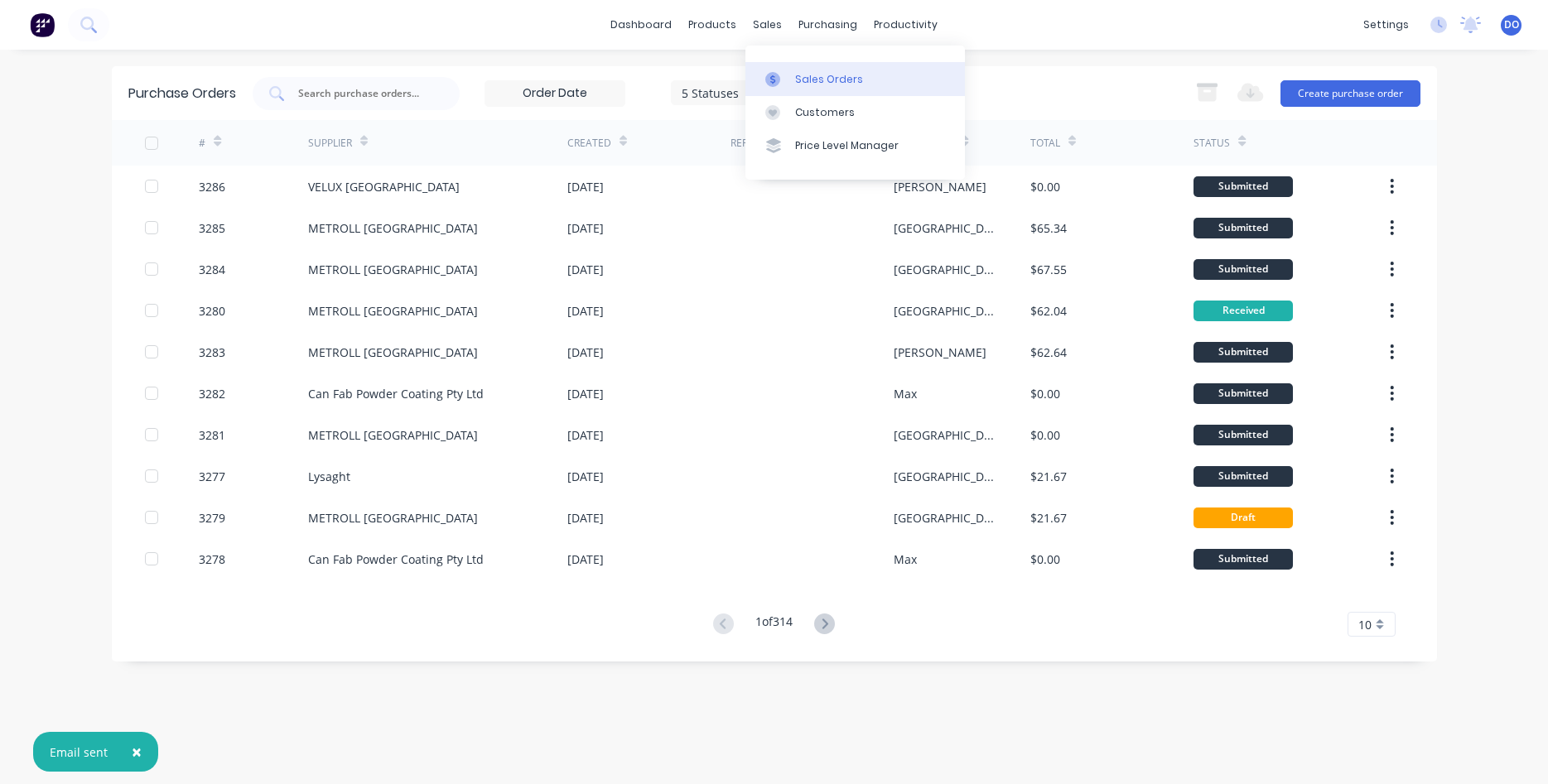
click at [793, 80] on link "Sales Orders" at bounding box center [854, 78] width 219 height 33
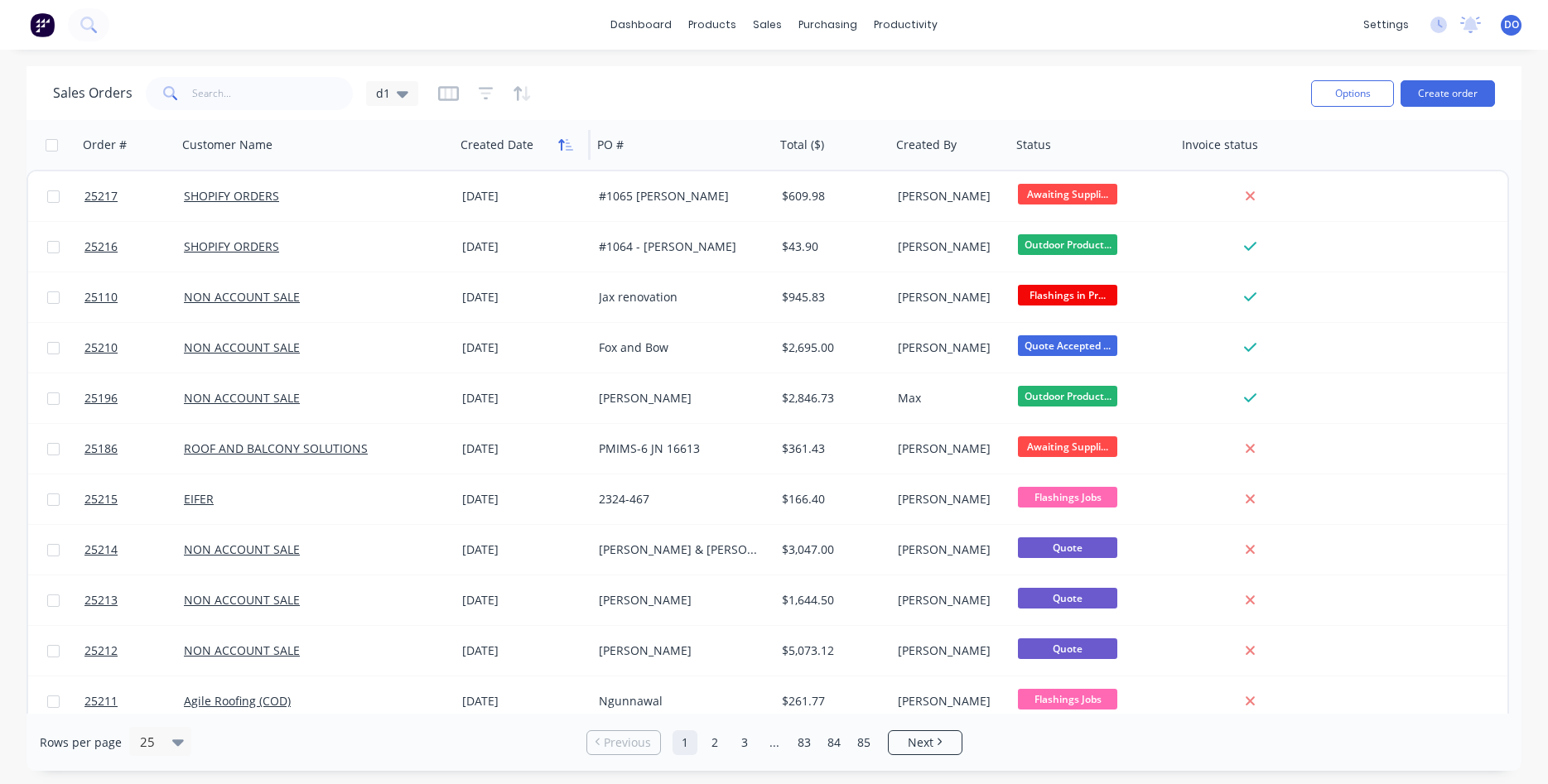
click at [560, 144] on icon "button" at bounding box center [566, 145] width 15 height 13
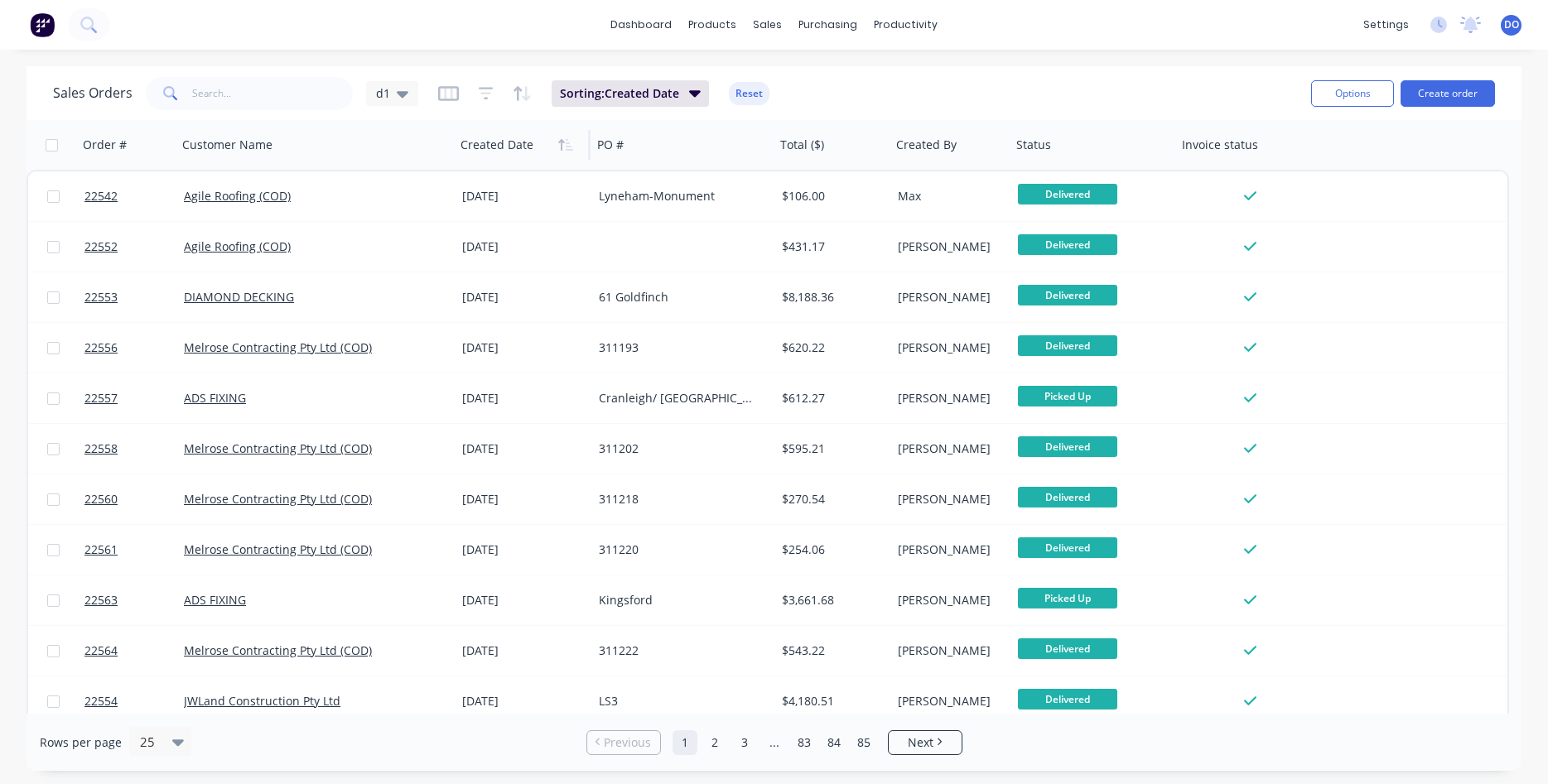
click at [560, 144] on icon "button" at bounding box center [566, 145] width 15 height 13
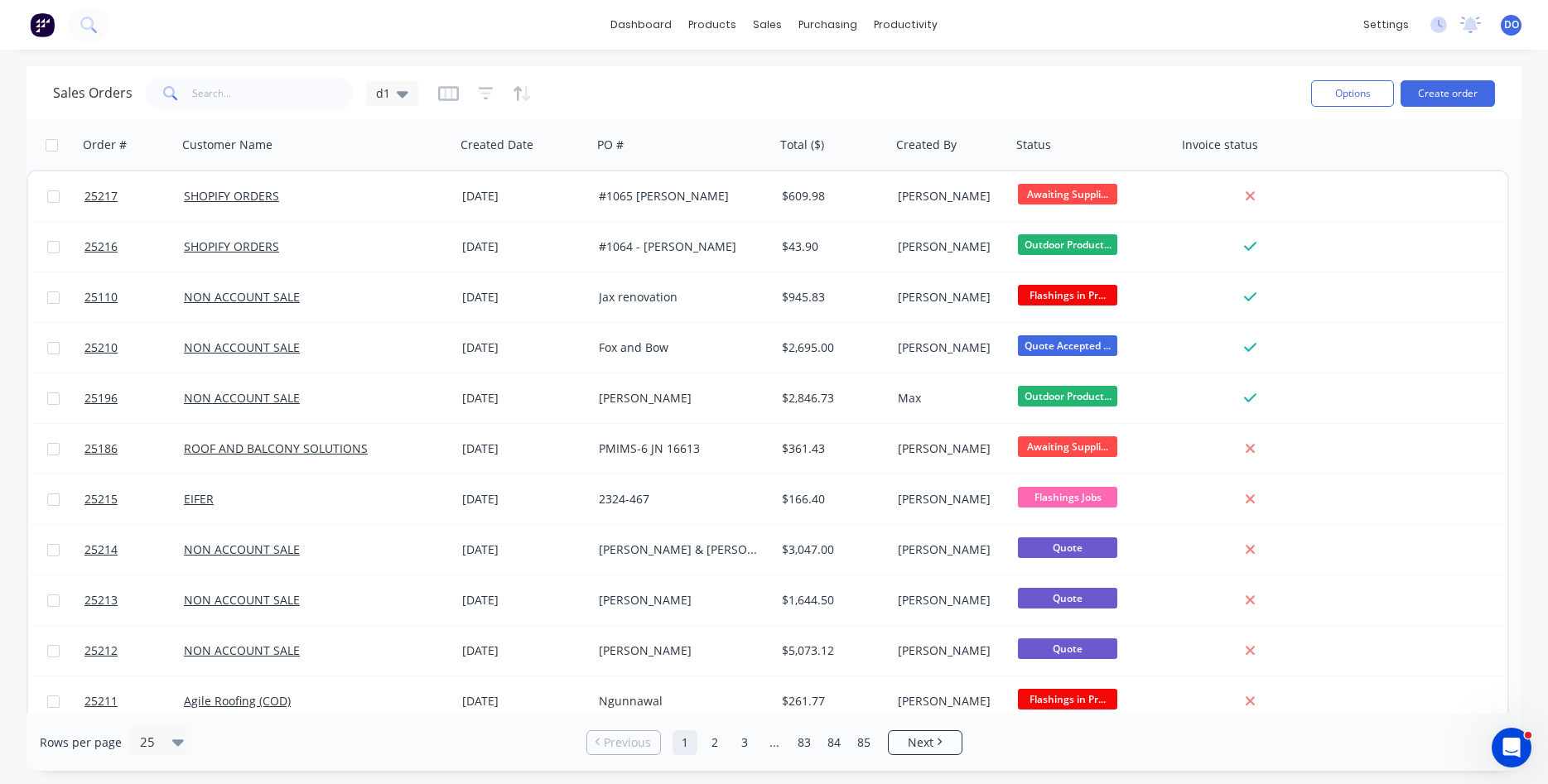
click at [295, 28] on div "dashboard products sales purchasing productivity dashboard products Product Cat…" at bounding box center [774, 25] width 1548 height 50
click at [560, 147] on icon "button" at bounding box center [566, 145] width 15 height 13
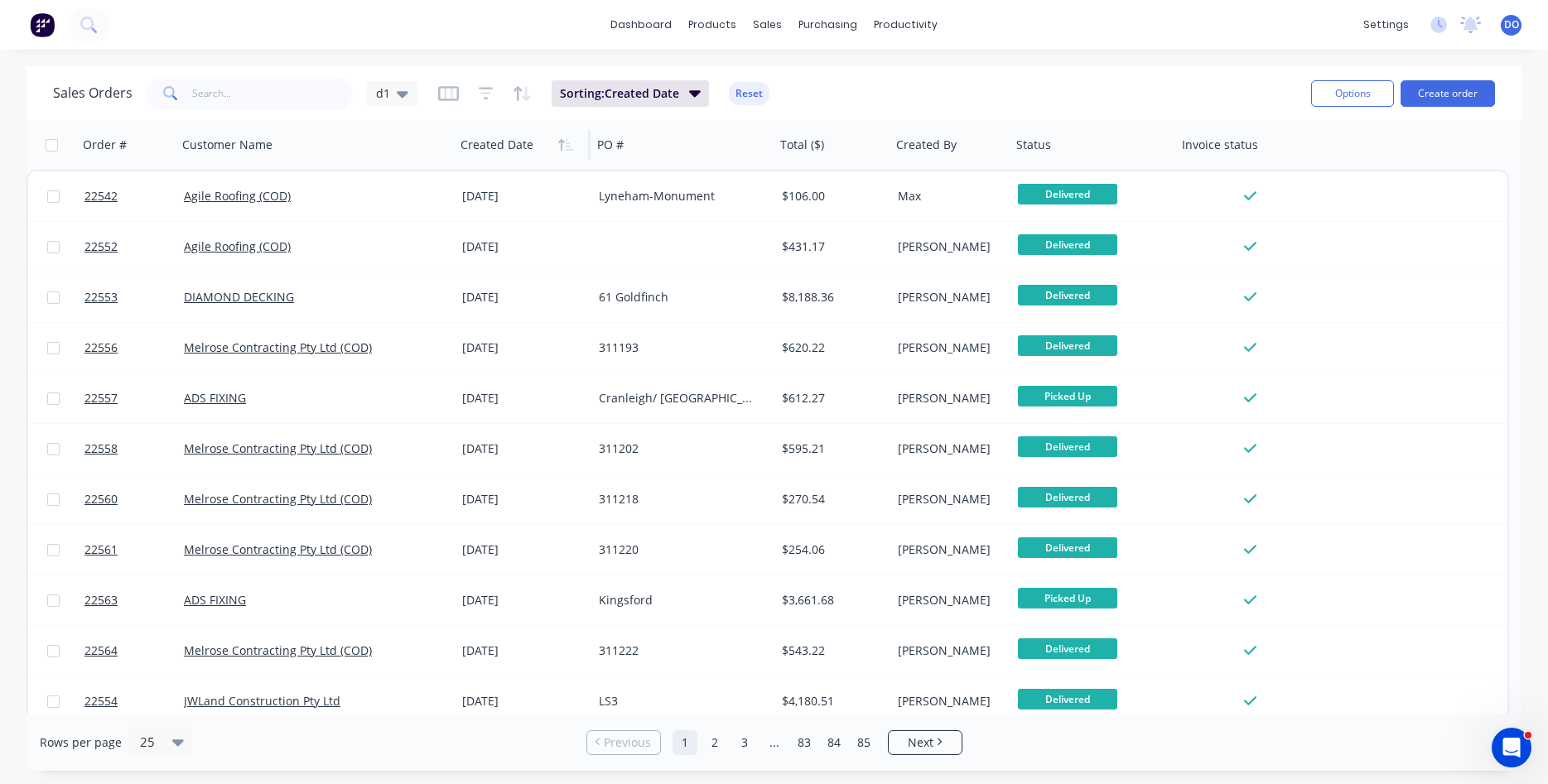
click at [560, 147] on icon "button" at bounding box center [566, 145] width 15 height 13
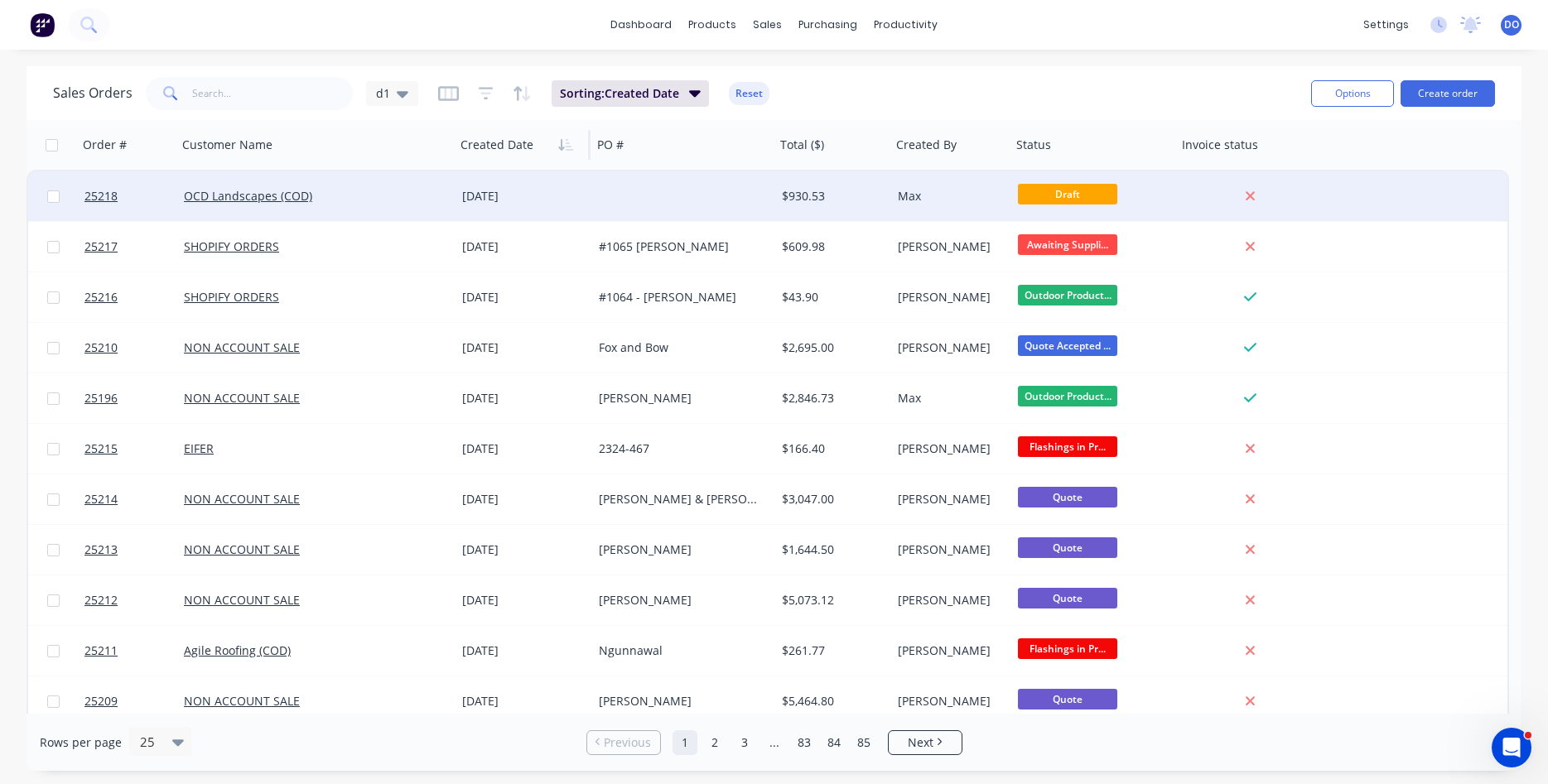
click at [476, 208] on div "[DATE]" at bounding box center [524, 196] width 137 height 50
